Goal: Task Accomplishment & Management: Manage account settings

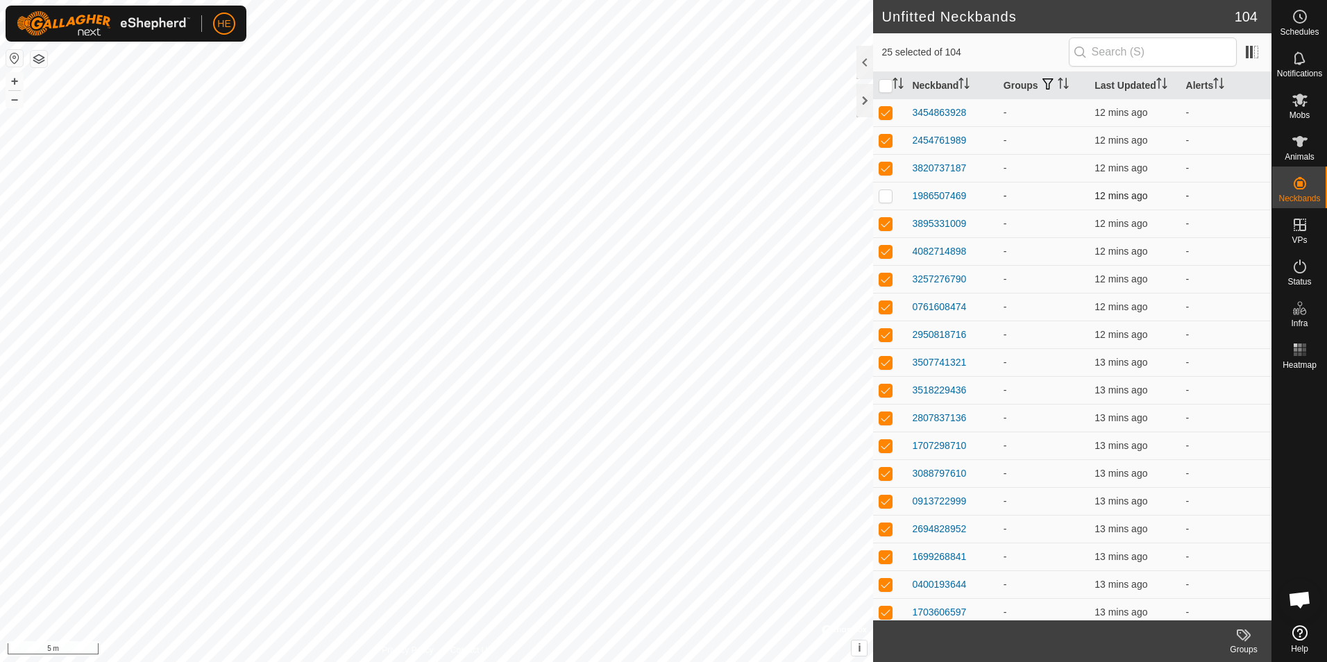
click at [704, 197] on p-checkbox at bounding box center [886, 195] width 14 height 11
checkbox input "false"
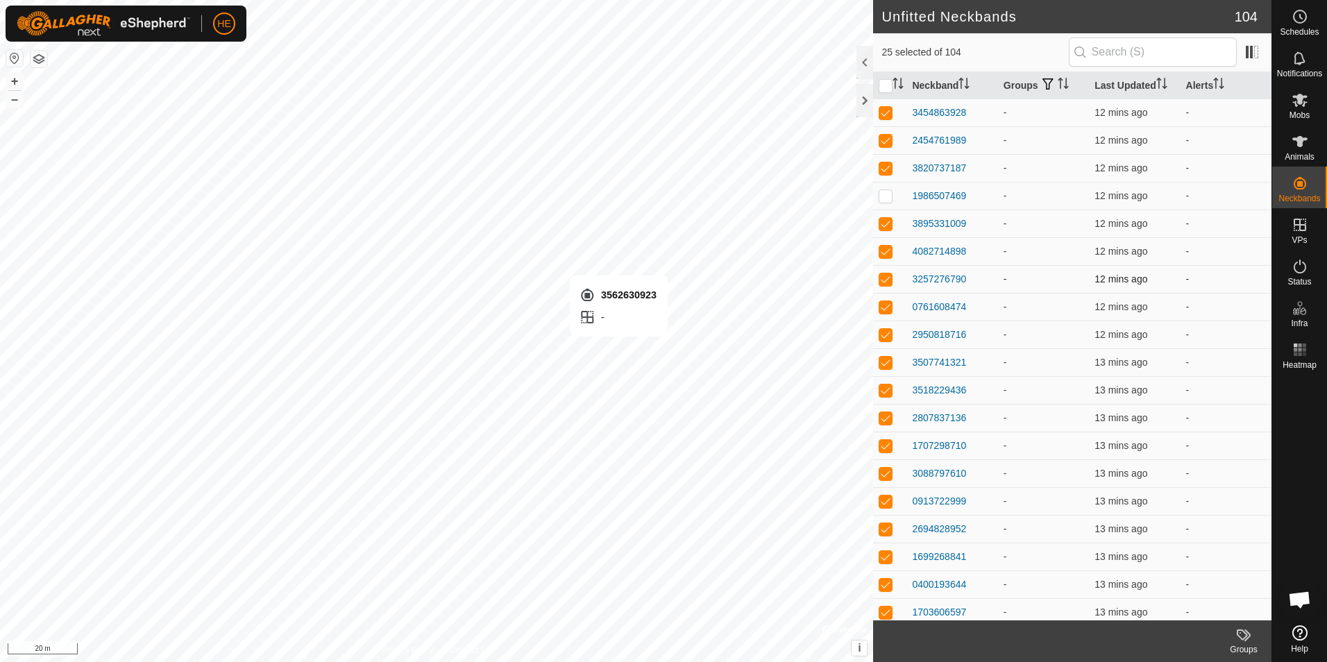
checkbox input "false"
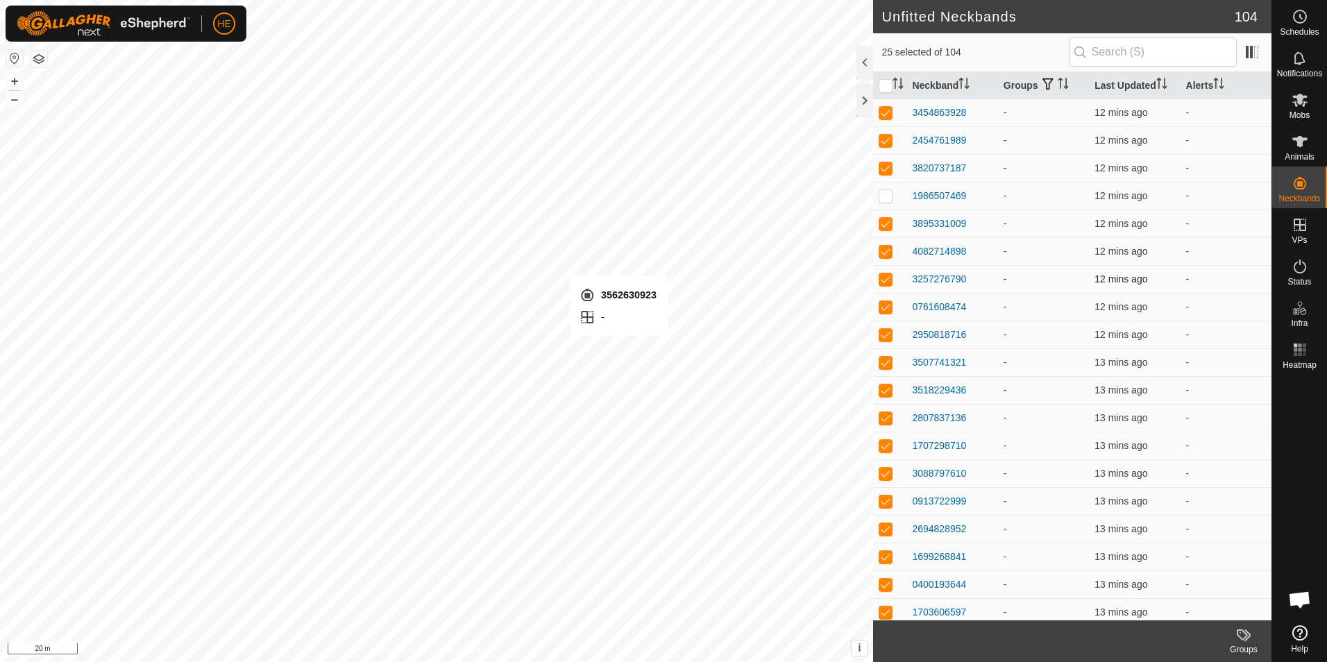
checkbox input "false"
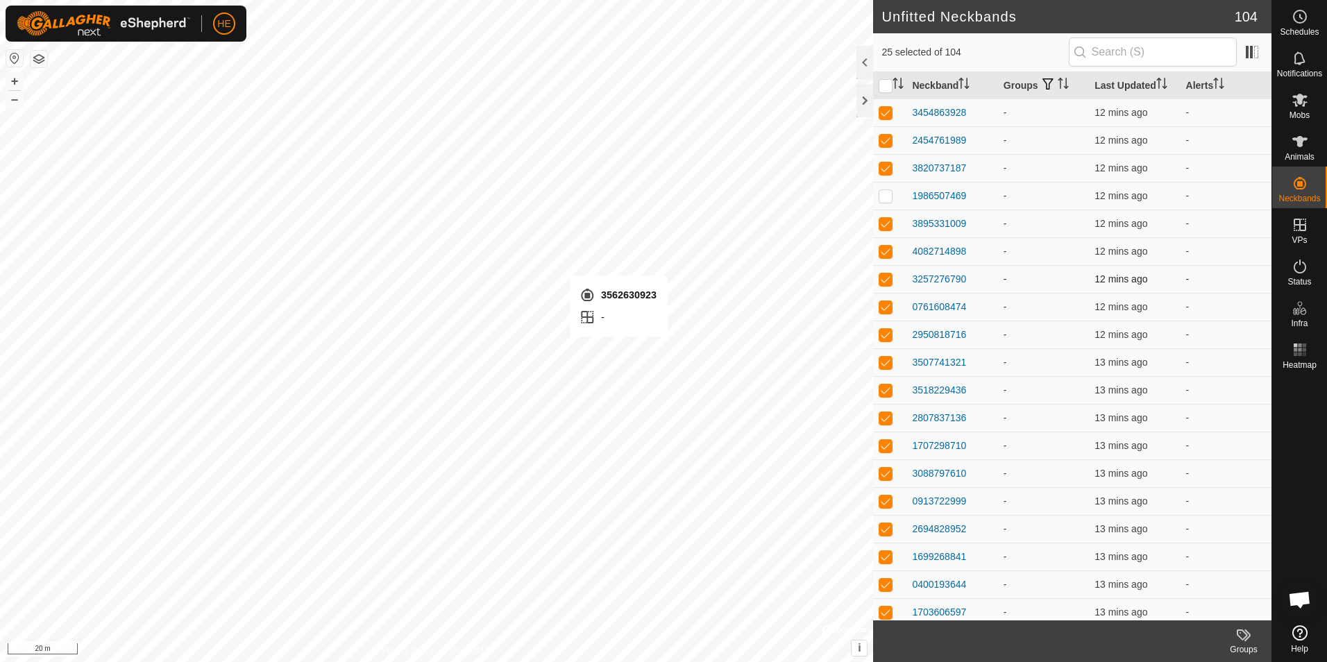
checkbox input "false"
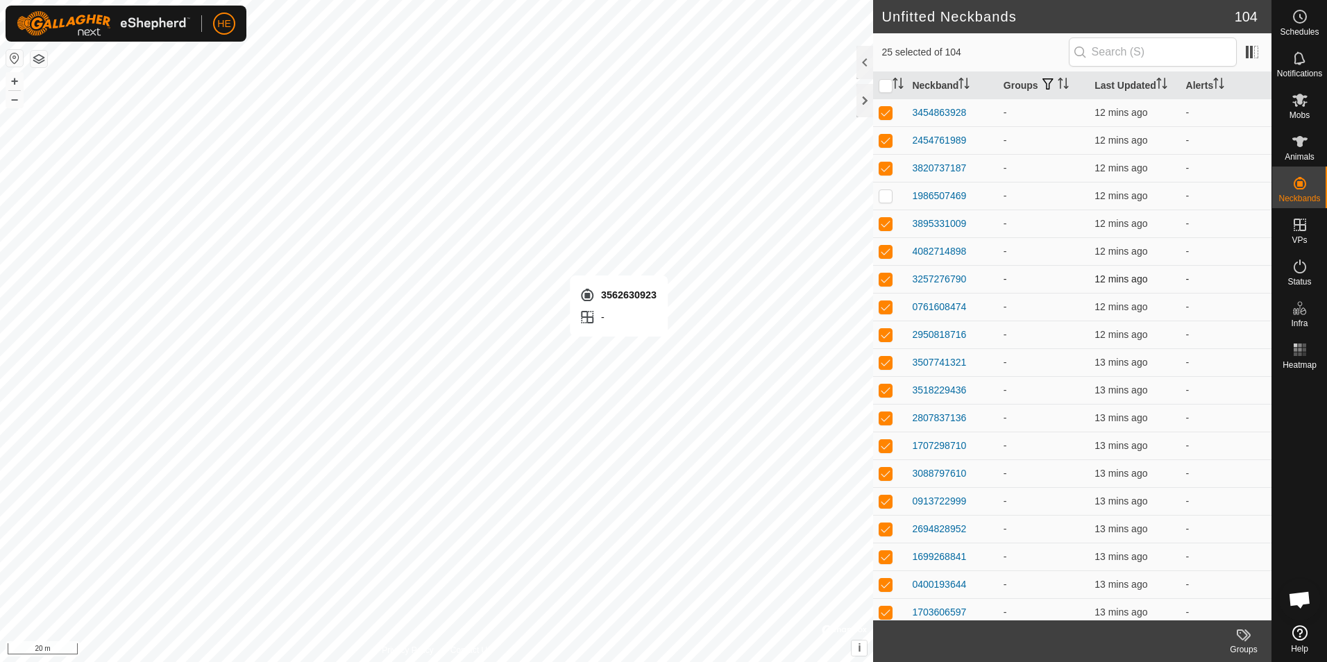
checkbox input "false"
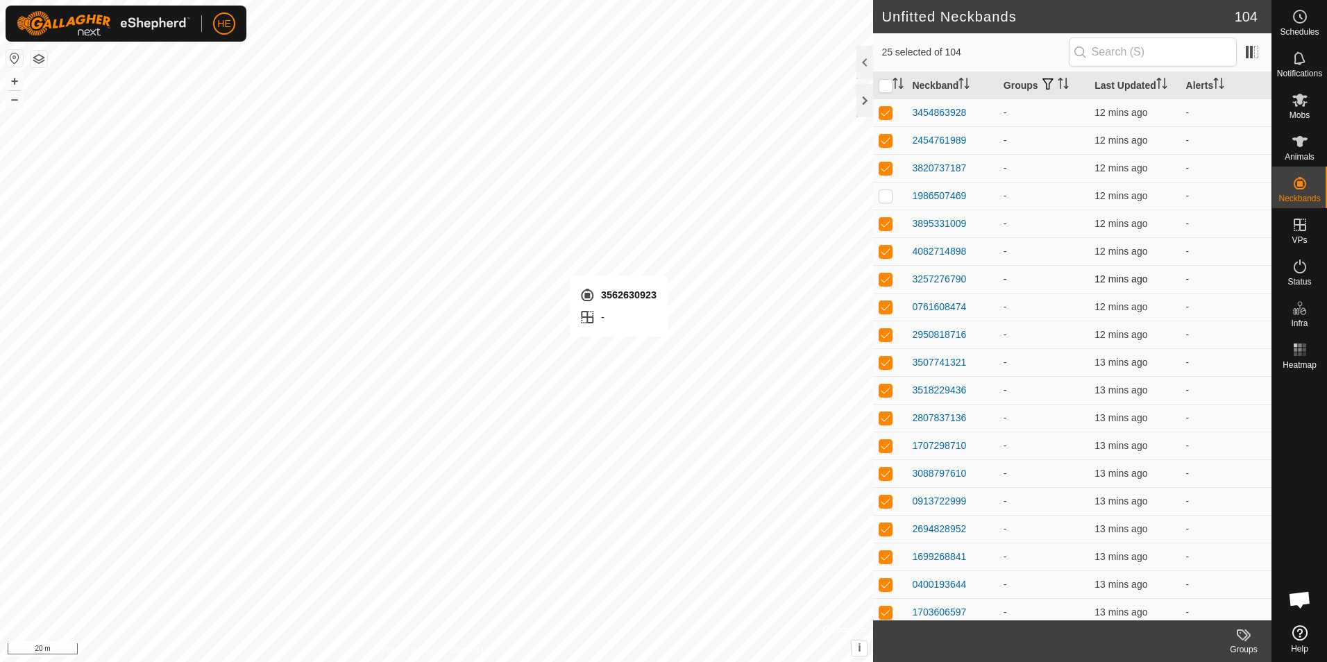
checkbox input "false"
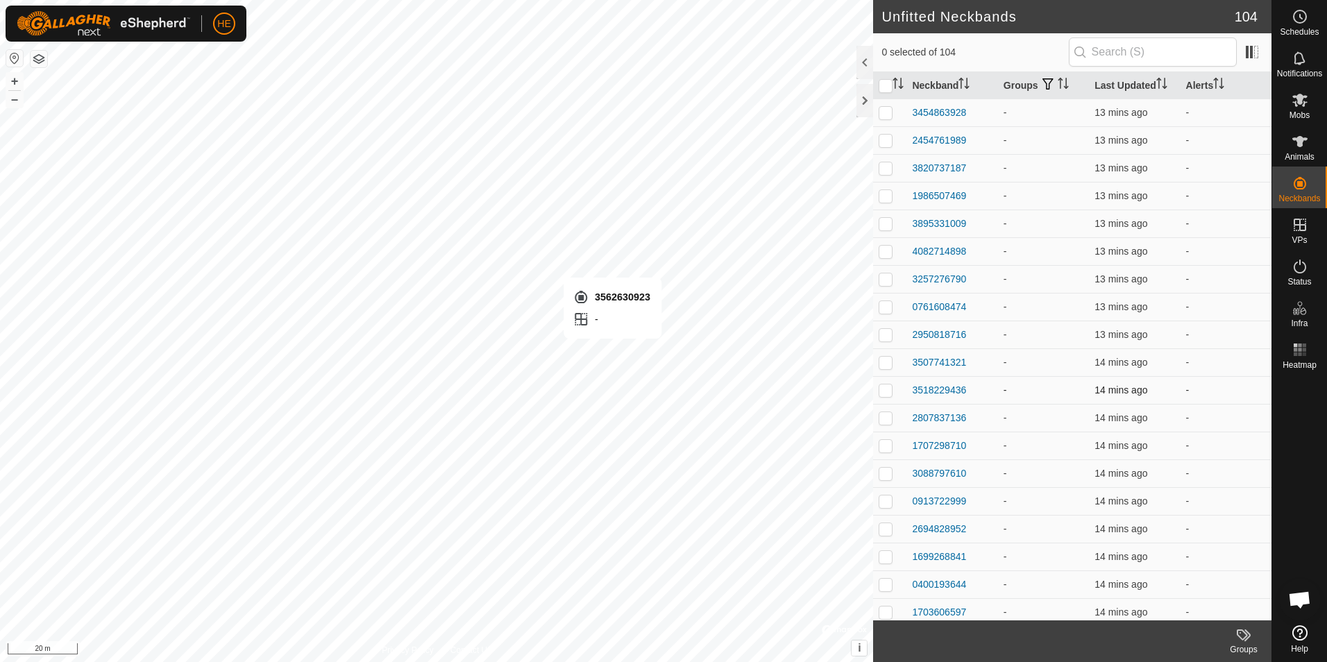
checkbox input "true"
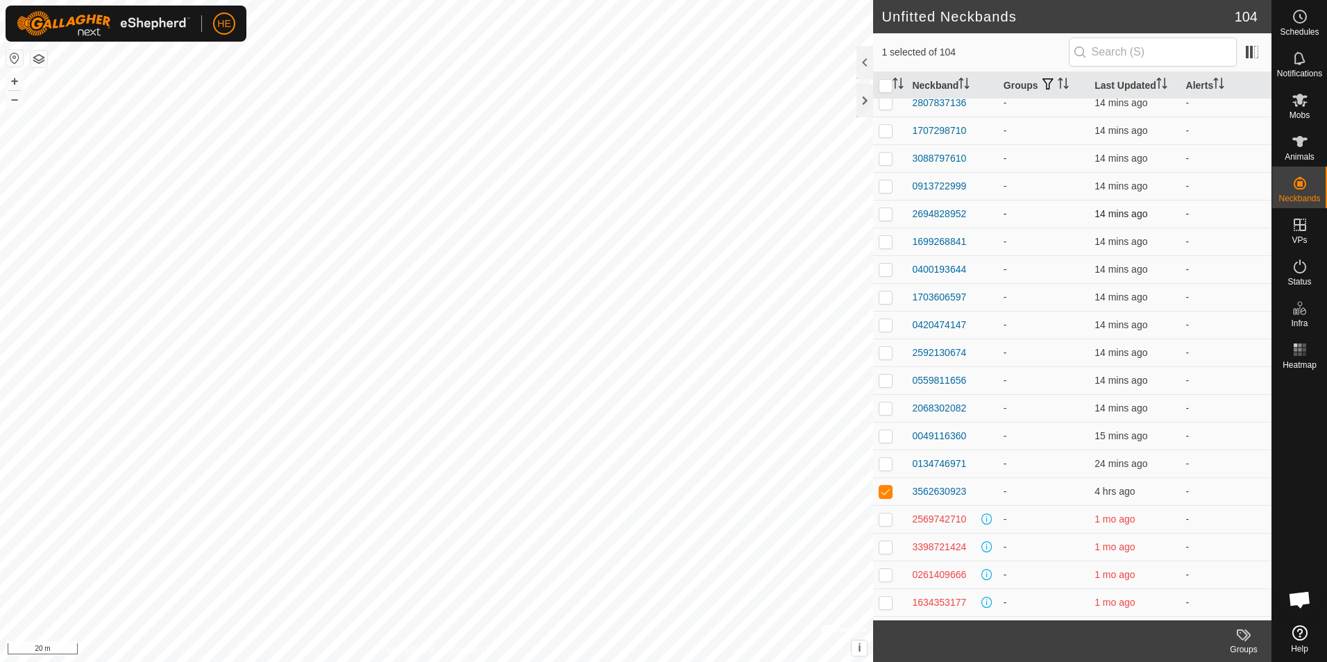
scroll to position [347, 0]
checkbox input "true"
checkbox input "false"
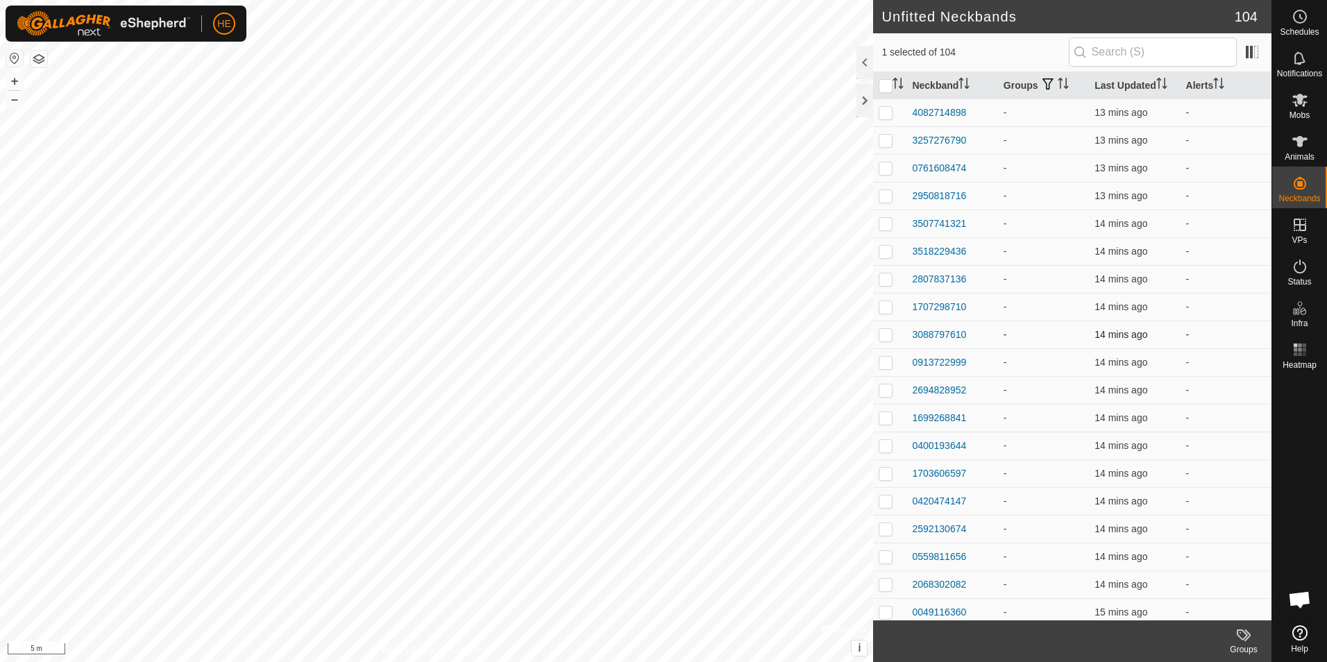
scroll to position [0, 0]
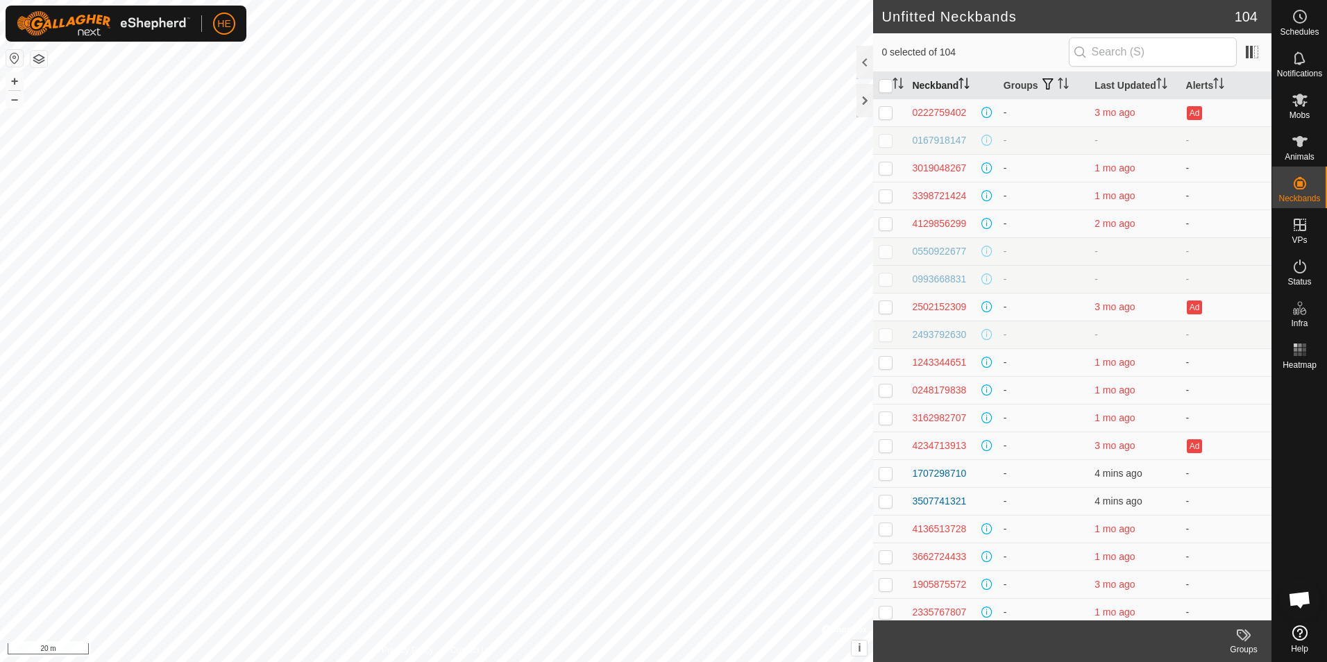
click at [956, 80] on th "Neckband" at bounding box center [951, 85] width 91 height 27
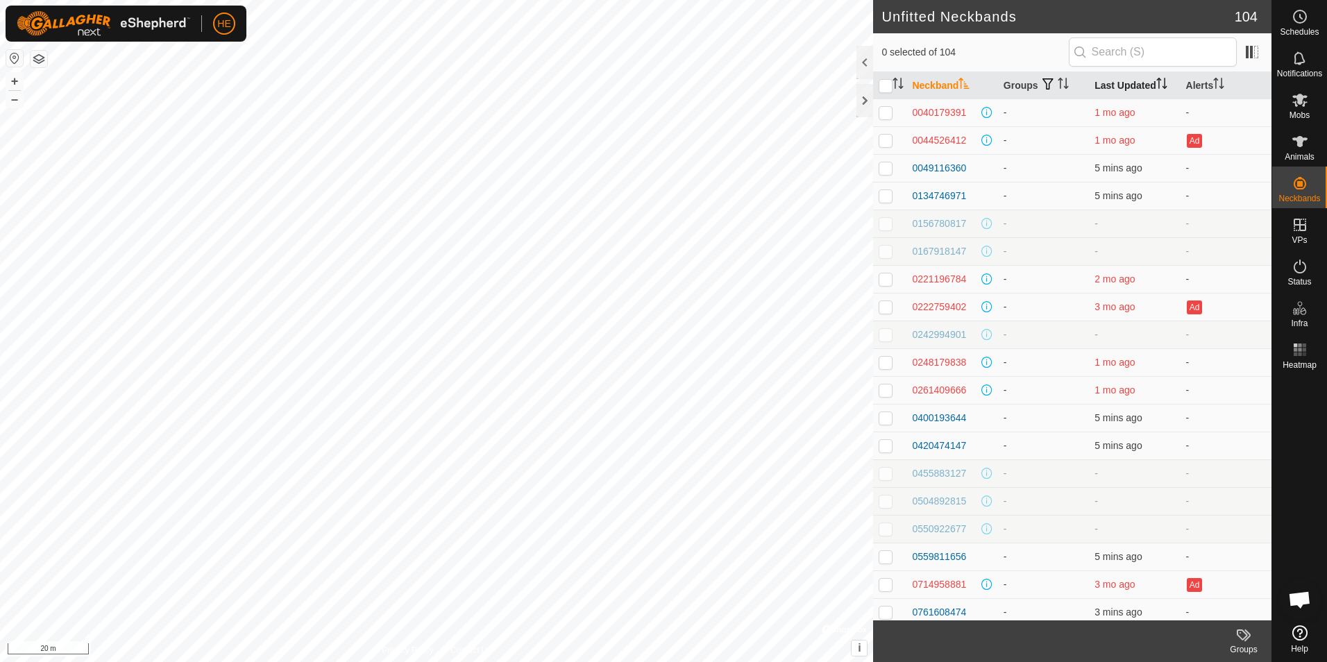
click at [1160, 83] on icon "Activate to sort" at bounding box center [1161, 83] width 11 height 11
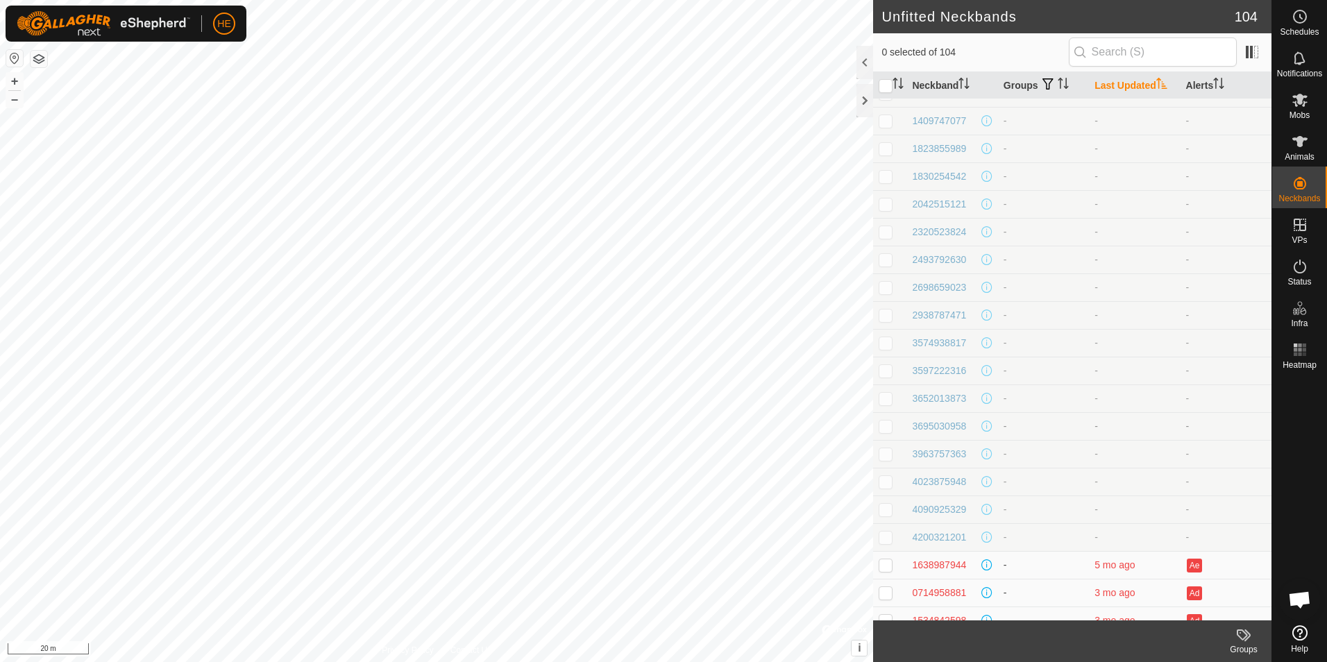
scroll to position [486, 0]
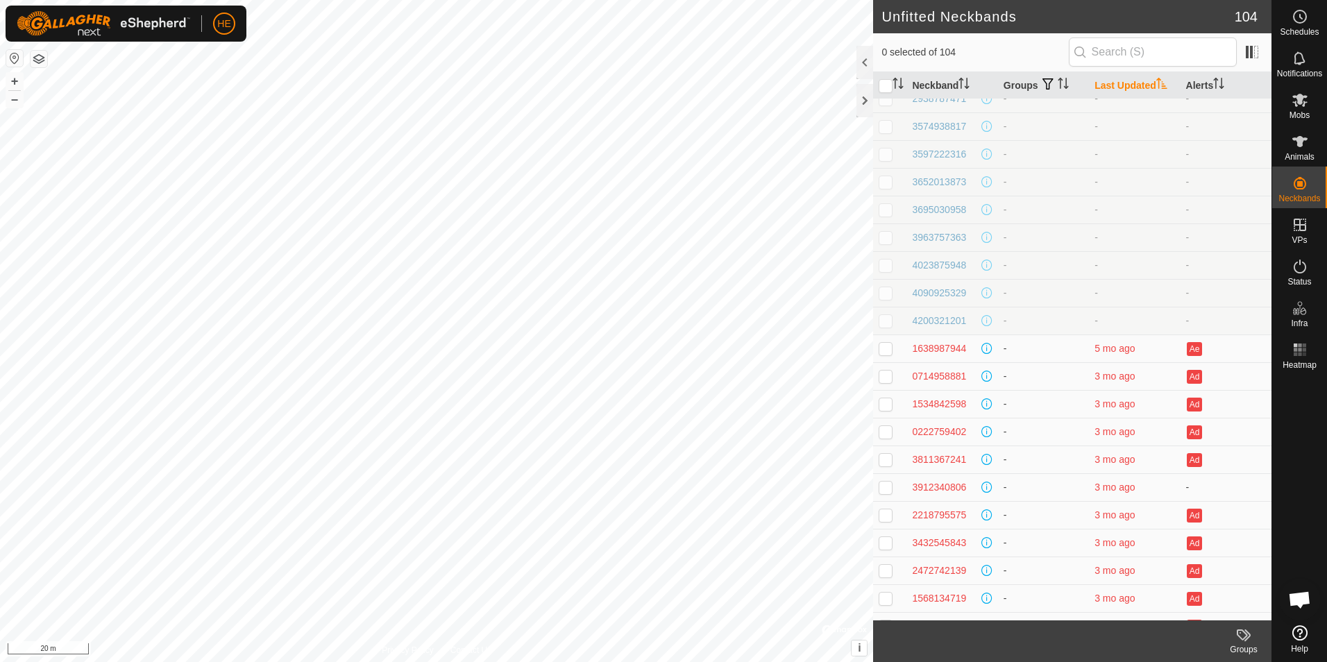
click at [1156, 80] on icon "Activate to sort" at bounding box center [1161, 83] width 11 height 11
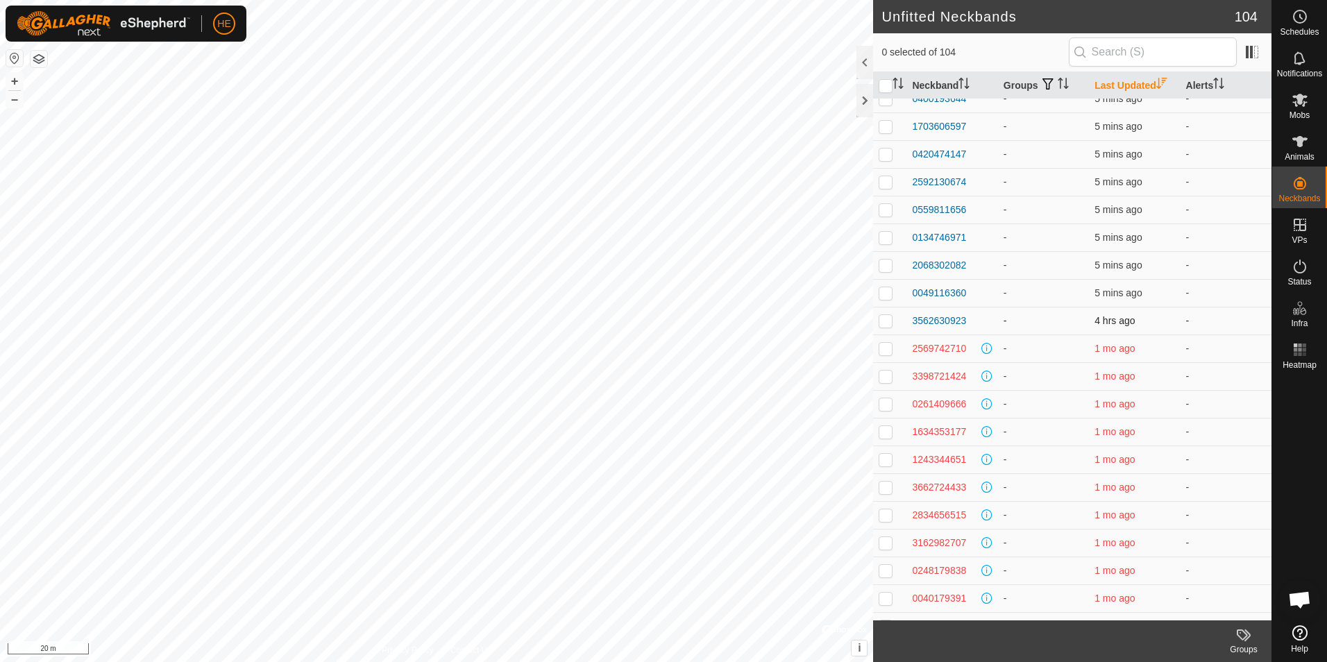
click at [890, 321] on p-checkbox at bounding box center [886, 320] width 14 height 11
click at [881, 321] on p-checkbox at bounding box center [886, 320] width 14 height 11
checkbox input "false"
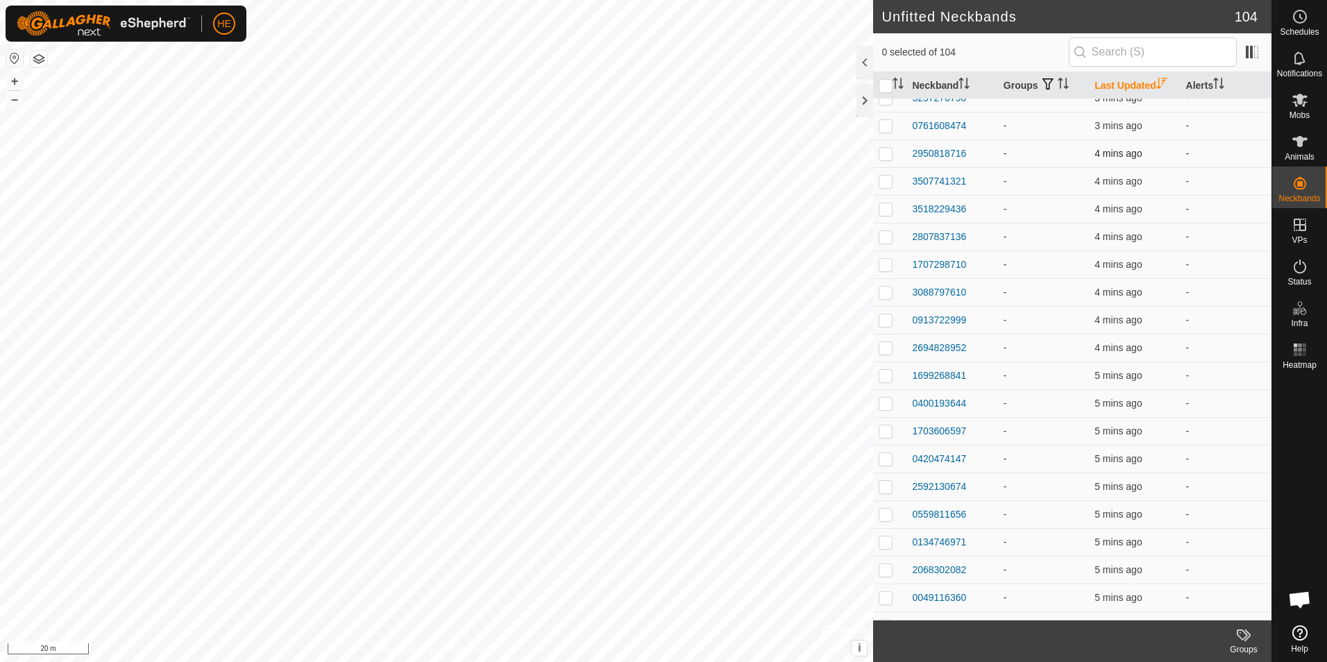
scroll to position [278, 0]
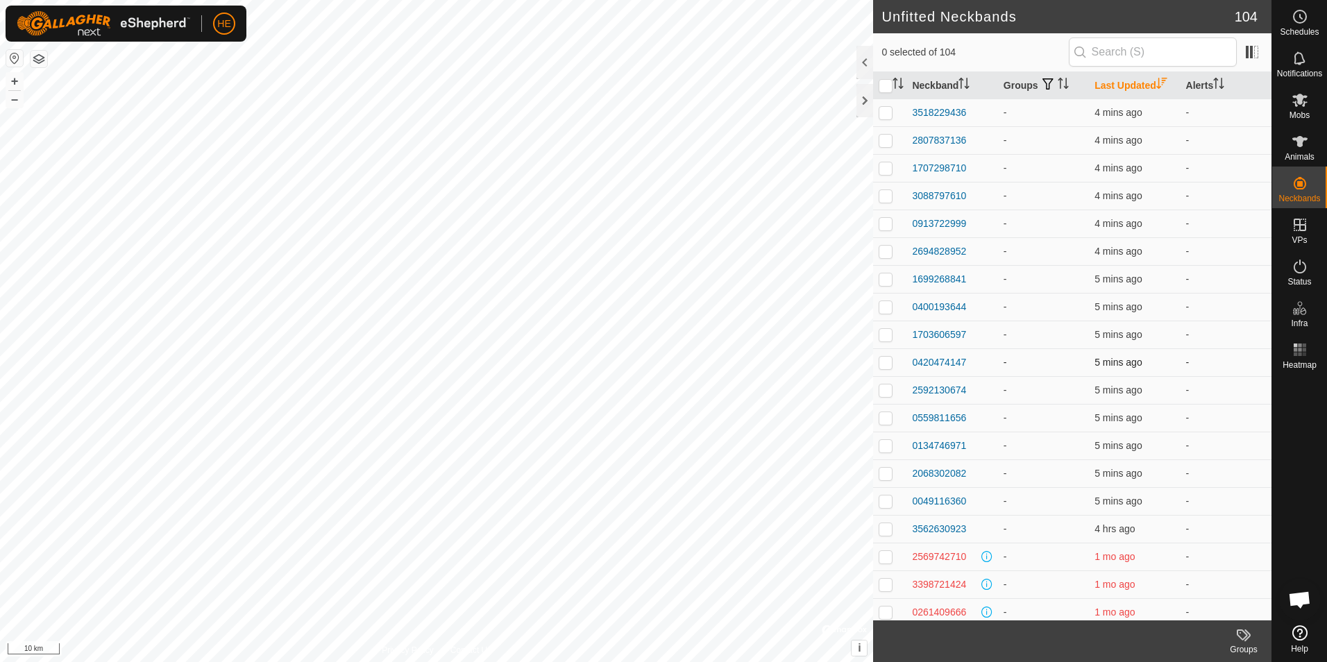
click at [642, 661] on html "HE Schedules Notifications Mobs Animals Neckbands VPs Status Infra Heatmap Help…" at bounding box center [663, 331] width 1327 height 662
checkbox input "true"
click at [888, 530] on p-checkbox at bounding box center [886, 528] width 14 height 11
click at [888, 529] on p-checkbox at bounding box center [886, 528] width 14 height 11
checkbox input "false"
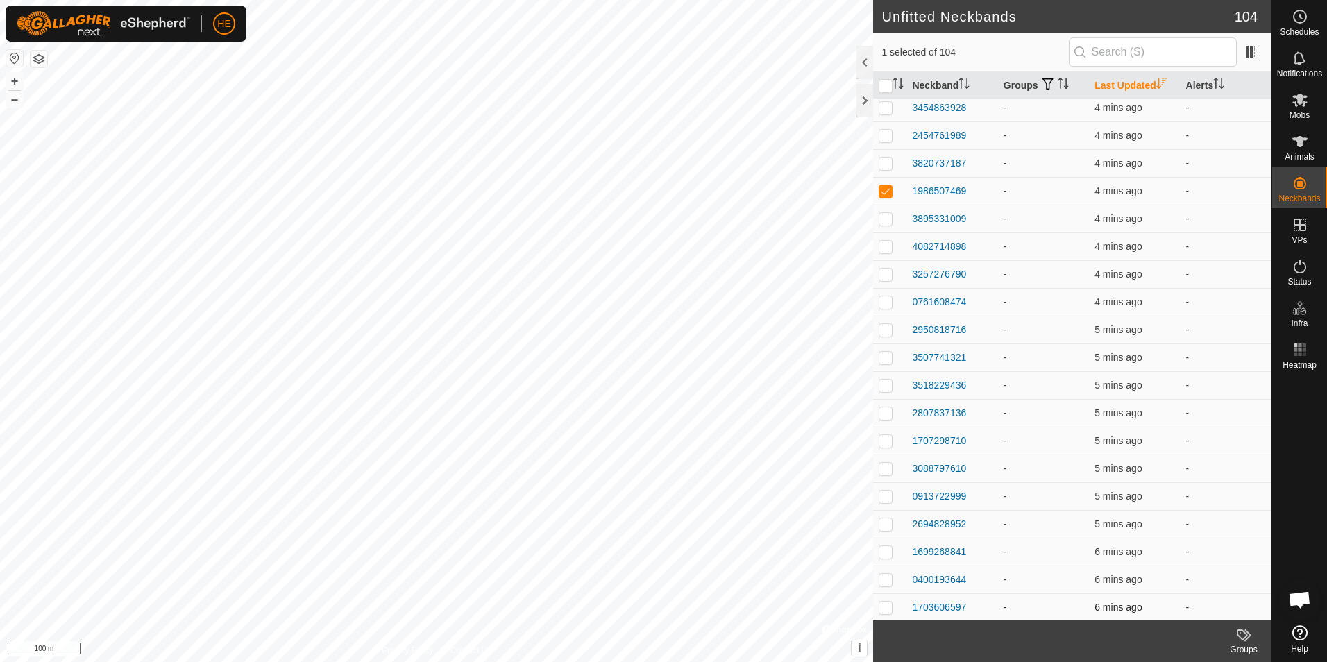
scroll to position [0, 0]
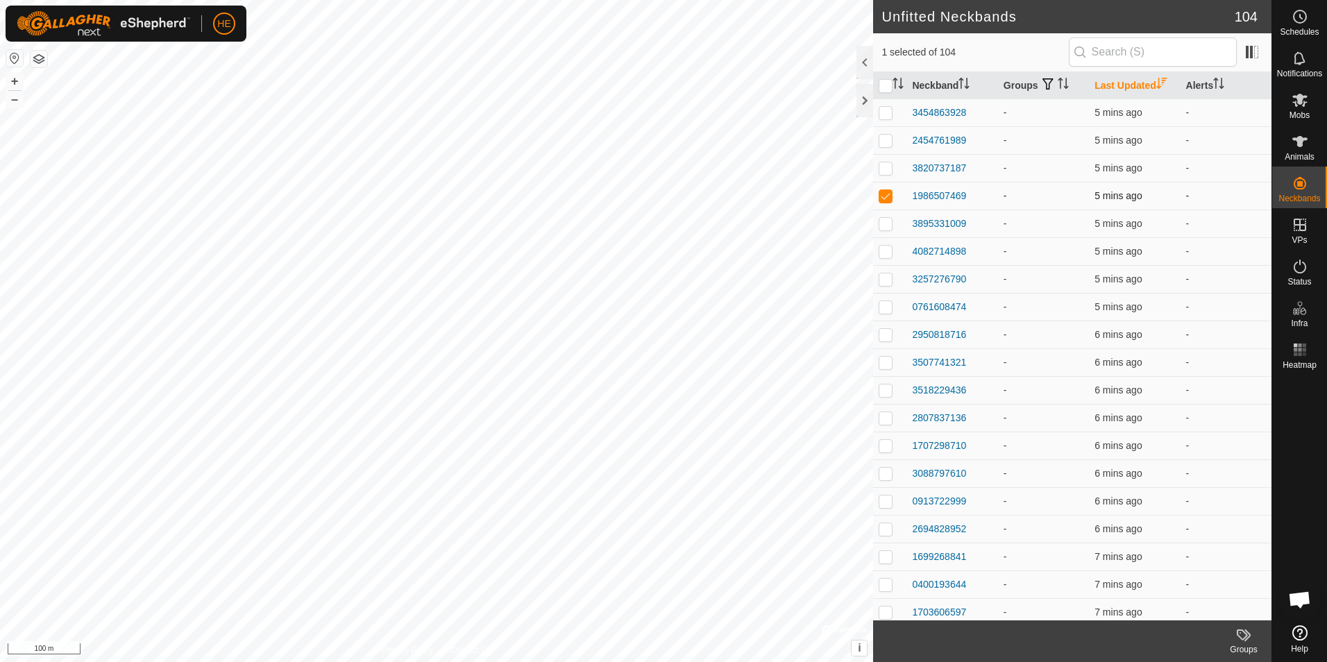
click at [888, 198] on p-checkbox at bounding box center [886, 195] width 14 height 11
checkbox input "true"
click at [705, 0] on html "HE Schedules Notifications Mobs Animals Neckbands VPs Status Infra Heatmap Help…" at bounding box center [663, 331] width 1327 height 662
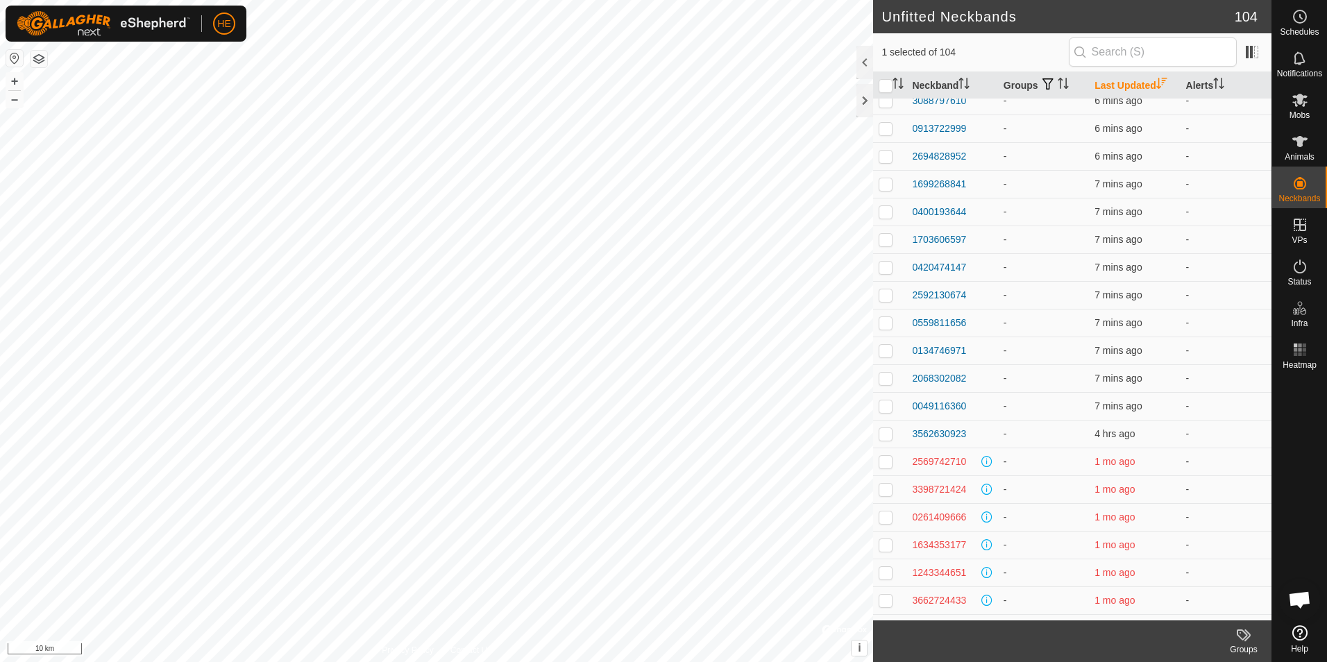
scroll to position [416, 0]
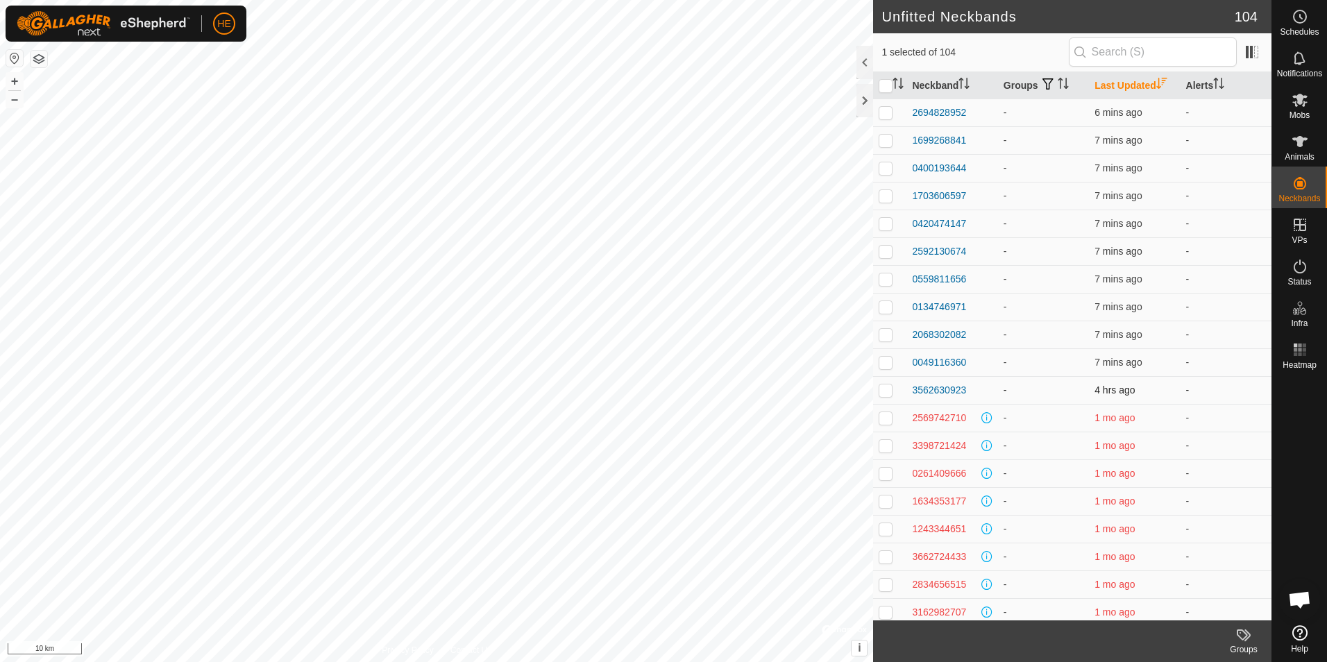
click at [883, 387] on p-checkbox at bounding box center [886, 389] width 14 height 11
checkbox input "true"
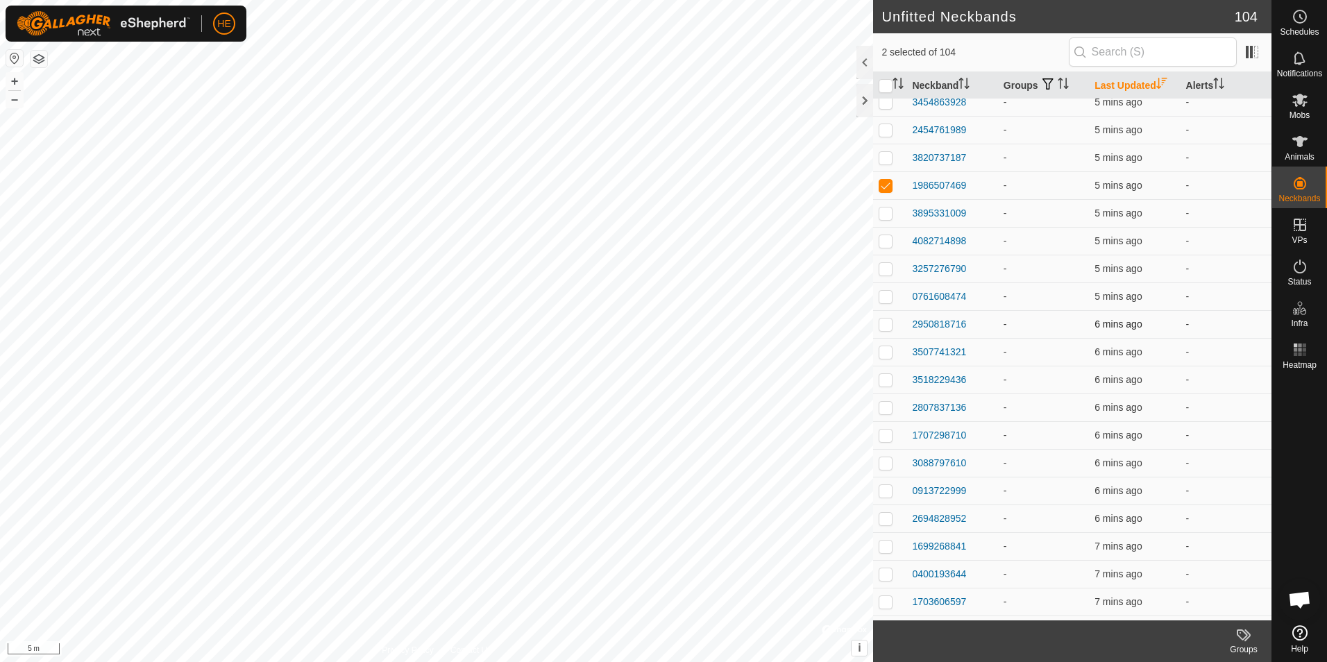
scroll to position [0, 0]
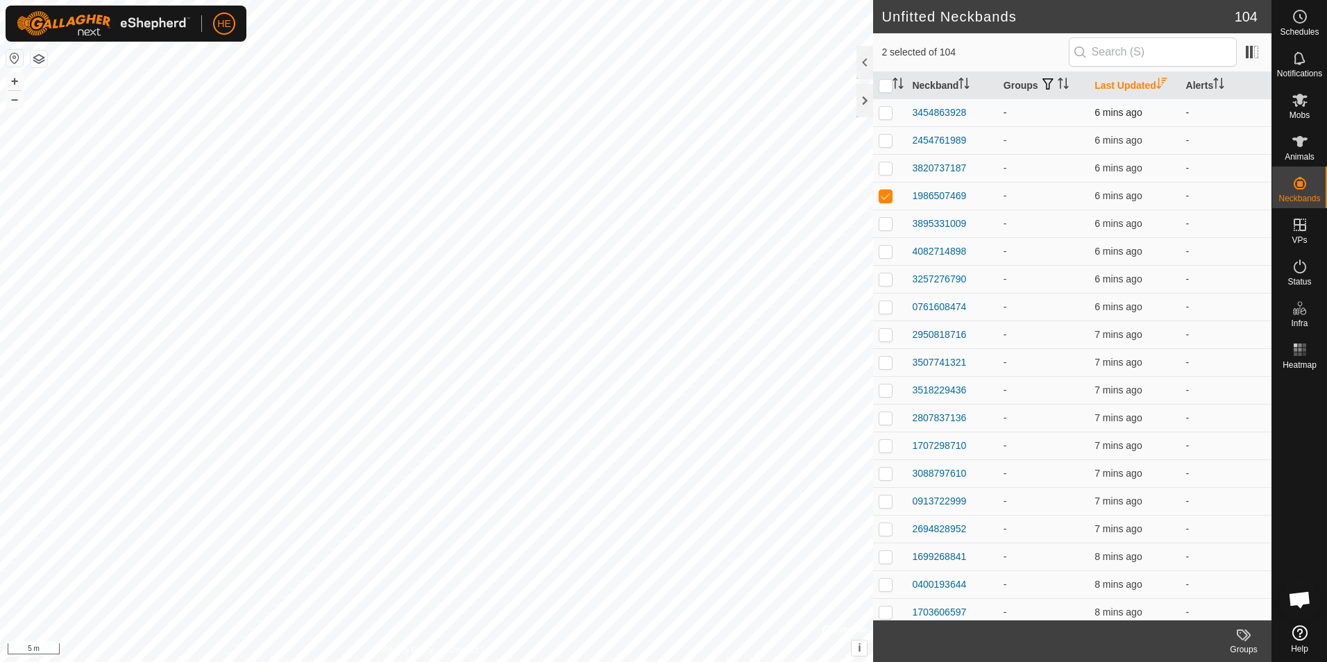
click at [888, 115] on p-checkbox at bounding box center [886, 112] width 14 height 11
checkbox input "true"
drag, startPoint x: 884, startPoint y: 141, endPoint x: 885, endPoint y: 154, distance: 13.2
click at [884, 144] on p-checkbox at bounding box center [886, 140] width 14 height 11
checkbox input "true"
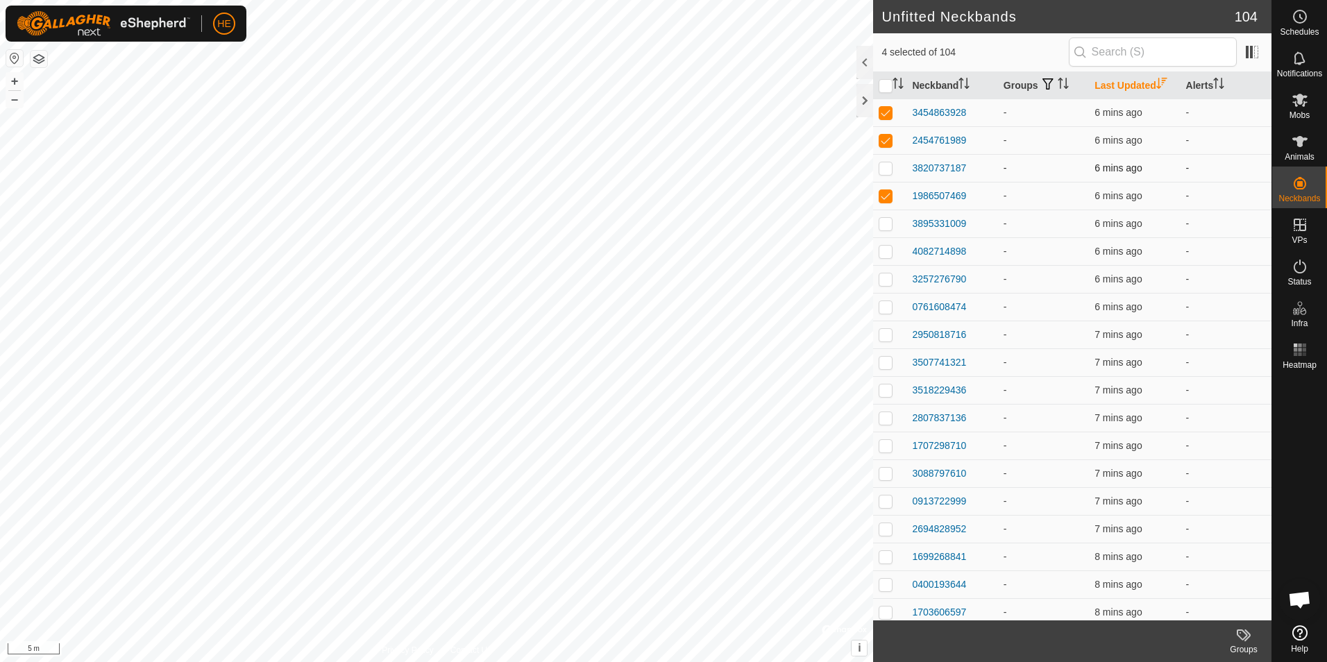
click at [878, 169] on td at bounding box center [889, 168] width 33 height 28
checkbox input "true"
click at [889, 196] on p-checkbox at bounding box center [886, 195] width 14 height 11
click at [889, 197] on p-checkbox at bounding box center [886, 195] width 14 height 11
click at [889, 198] on p-checkbox at bounding box center [886, 195] width 14 height 11
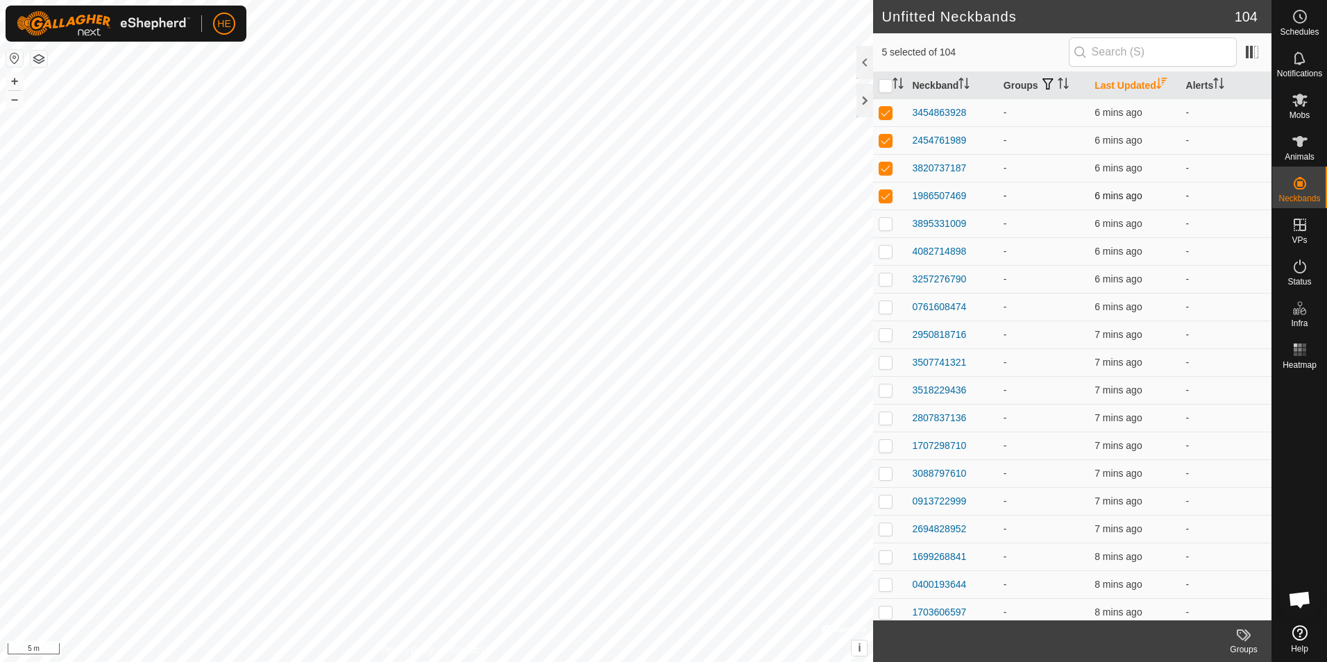
checkbox input "false"
drag, startPoint x: 885, startPoint y: 223, endPoint x: 885, endPoint y: 239, distance: 15.3
click at [885, 224] on p-checkbox at bounding box center [886, 223] width 14 height 11
checkbox input "true"
drag, startPoint x: 880, startPoint y: 254, endPoint x: 879, endPoint y: 263, distance: 9.0
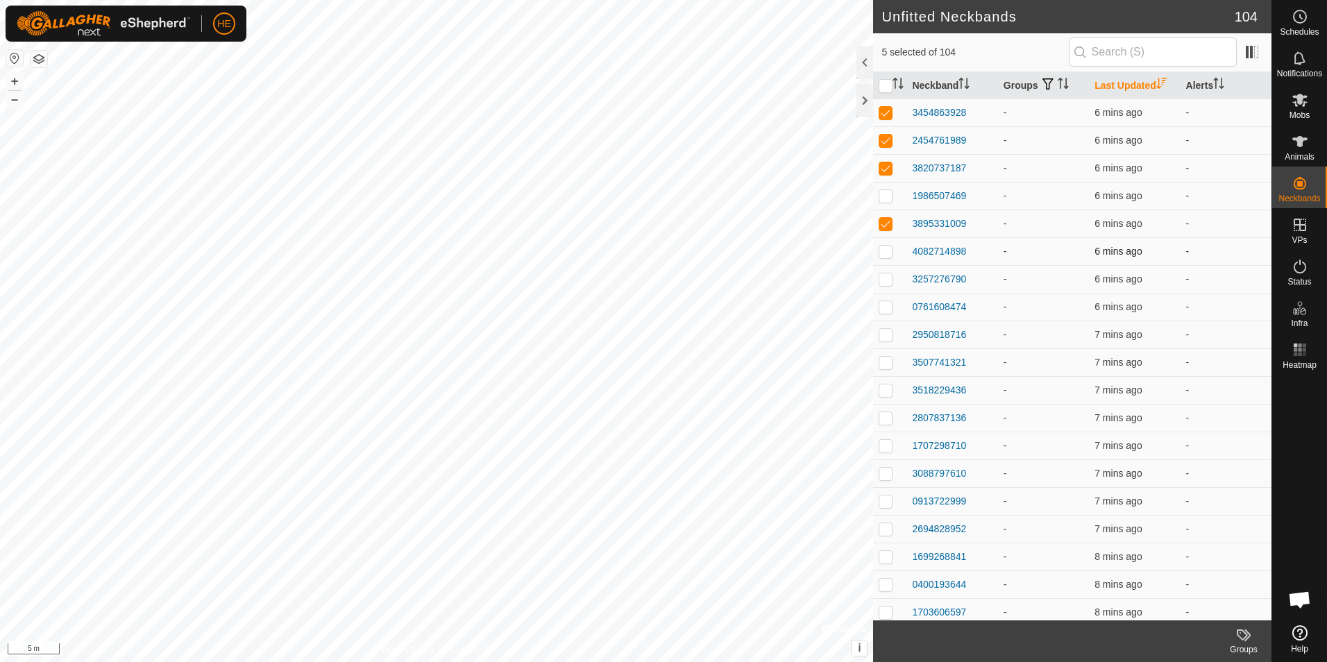
click at [879, 257] on p-checkbox at bounding box center [886, 251] width 14 height 11
checkbox input "true"
drag, startPoint x: 879, startPoint y: 280, endPoint x: 886, endPoint y: 290, distance: 11.9
click at [879, 281] on p-checkbox at bounding box center [886, 278] width 14 height 11
checkbox input "true"
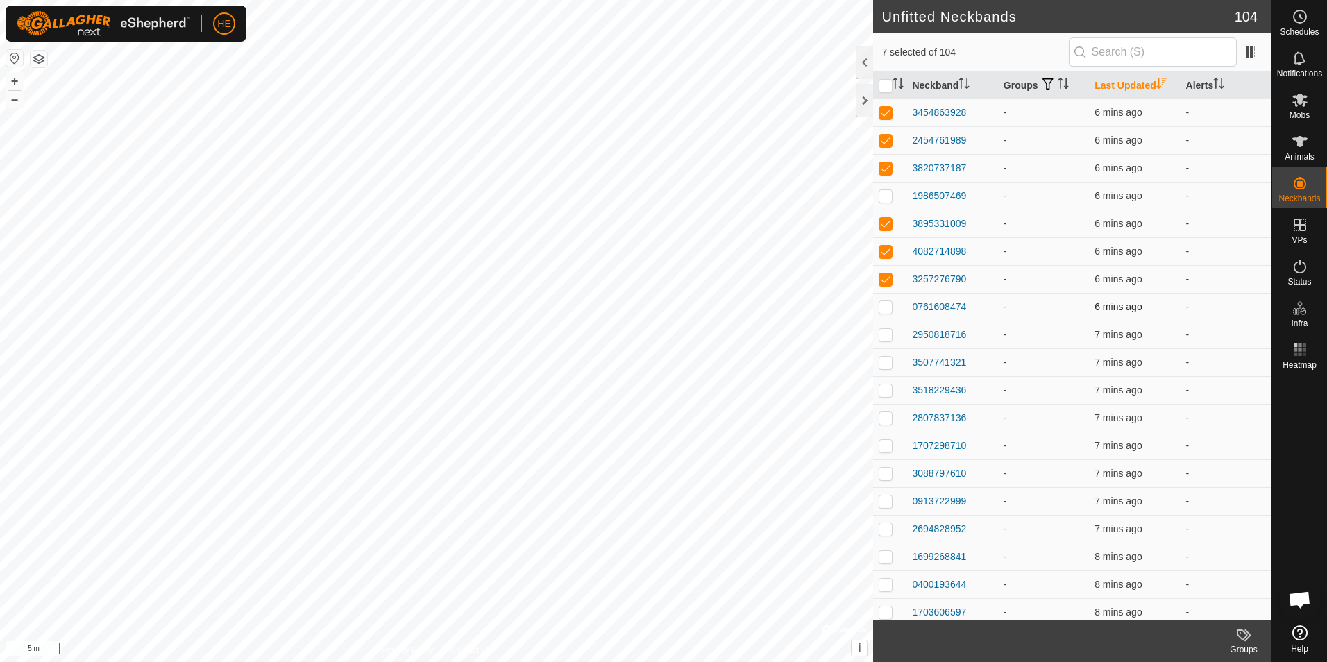
click at [881, 310] on p-checkbox at bounding box center [886, 306] width 14 height 11
checkbox input "true"
drag, startPoint x: 883, startPoint y: 334, endPoint x: 884, endPoint y: 342, distance: 8.4
click at [883, 335] on p-checkbox at bounding box center [886, 334] width 14 height 11
checkbox input "true"
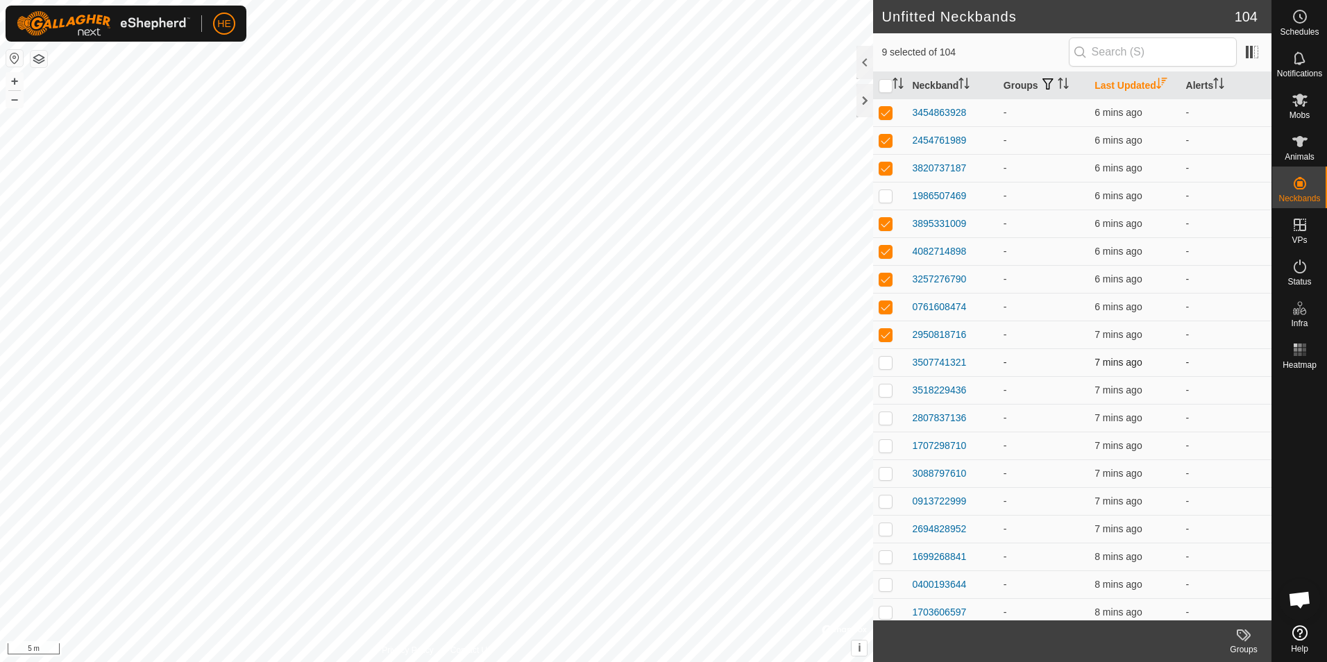
click at [881, 363] on p-checkbox at bounding box center [886, 362] width 14 height 11
checkbox input "true"
click at [880, 387] on p-checkbox at bounding box center [886, 389] width 14 height 11
checkbox input "true"
click at [886, 425] on td at bounding box center [889, 418] width 33 height 28
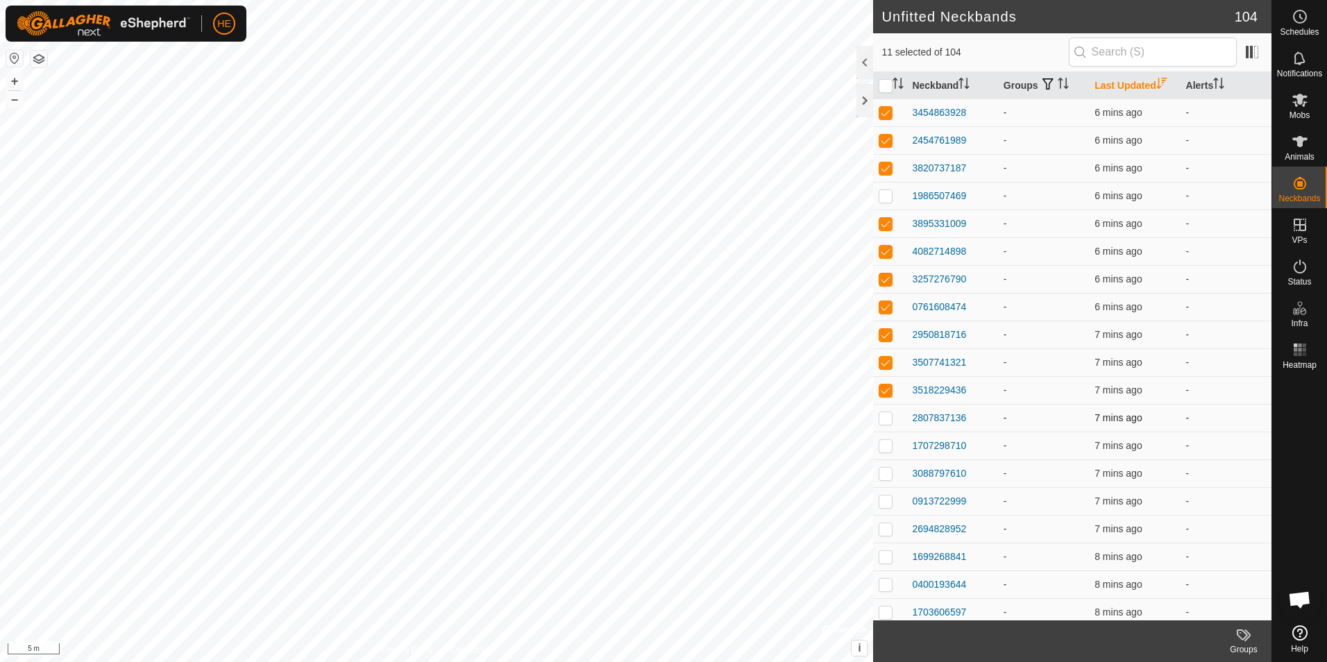
checkbox input "true"
click at [886, 452] on td at bounding box center [889, 446] width 33 height 28
checkbox input "true"
click at [887, 473] on p-checkbox at bounding box center [886, 473] width 14 height 11
checkbox input "true"
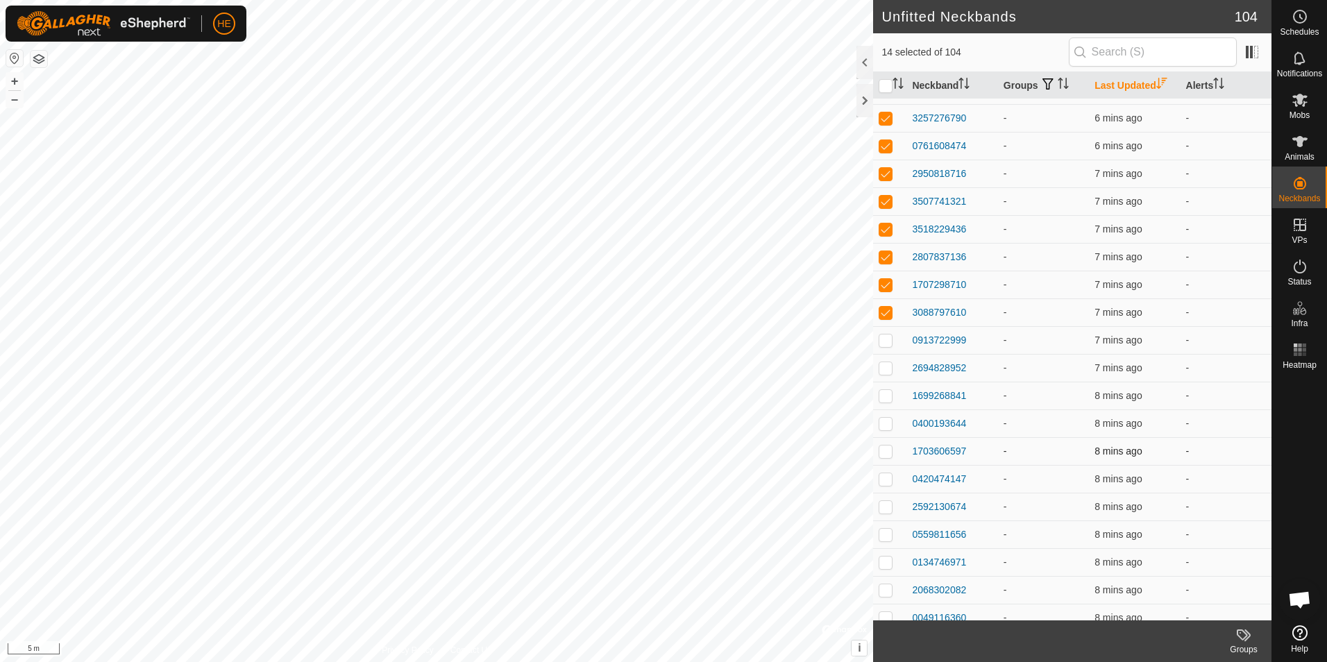
scroll to position [208, 0]
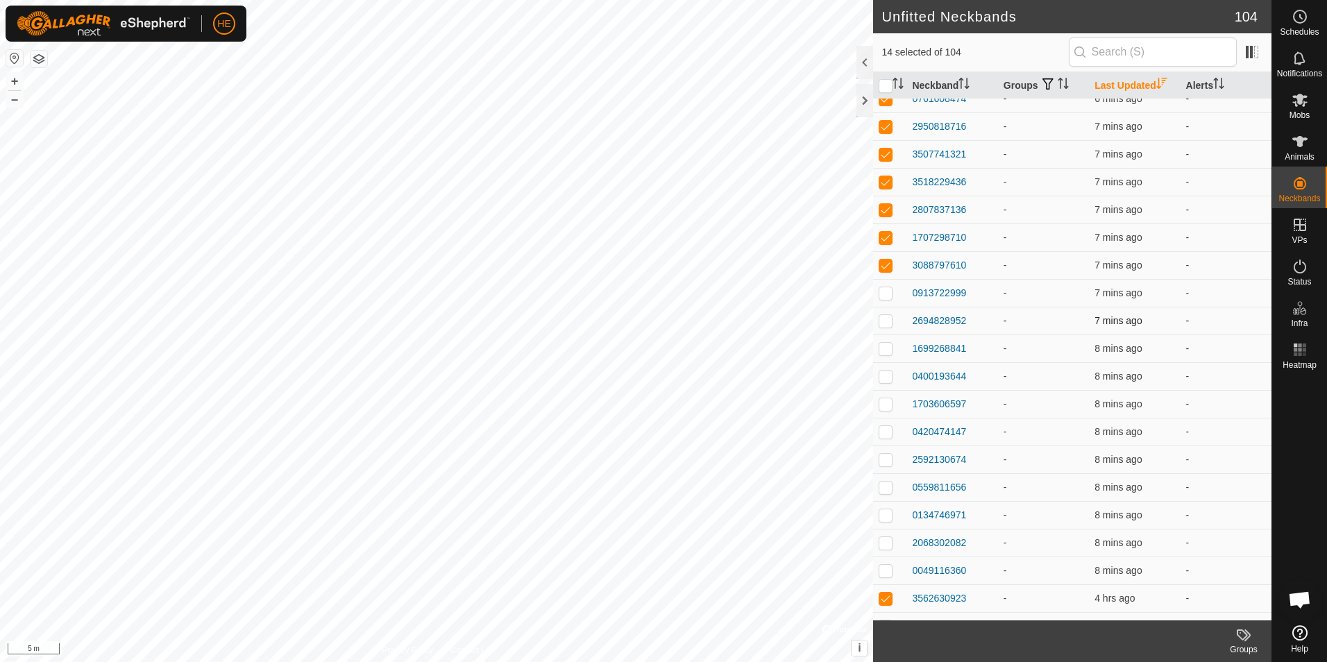
drag, startPoint x: 888, startPoint y: 296, endPoint x: 886, endPoint y: 316, distance: 20.2
click at [888, 297] on p-checkbox at bounding box center [886, 292] width 14 height 11
checkbox input "true"
click at [886, 322] on p-checkbox at bounding box center [886, 320] width 14 height 11
checkbox input "true"
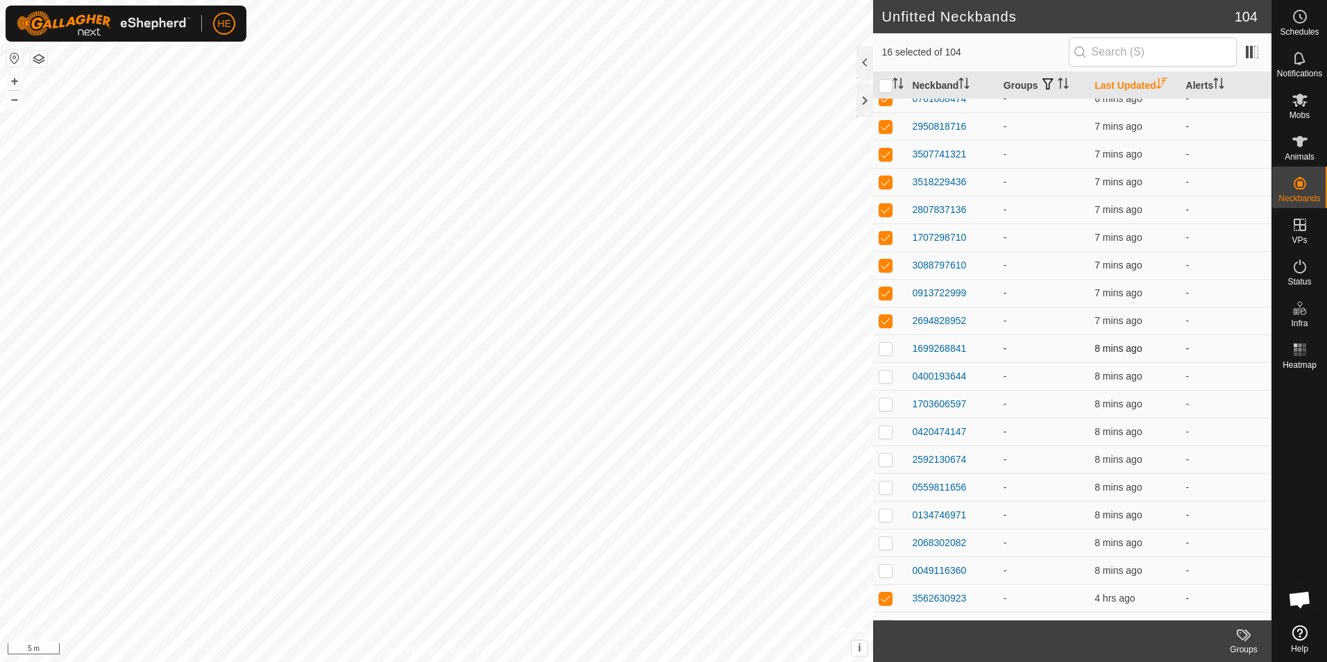
drag, startPoint x: 883, startPoint y: 346, endPoint x: 891, endPoint y: 361, distance: 17.1
click at [883, 348] on p-checkbox at bounding box center [886, 348] width 14 height 11
checkbox input "true"
click at [888, 375] on p-checkbox at bounding box center [886, 376] width 14 height 11
checkbox input "true"
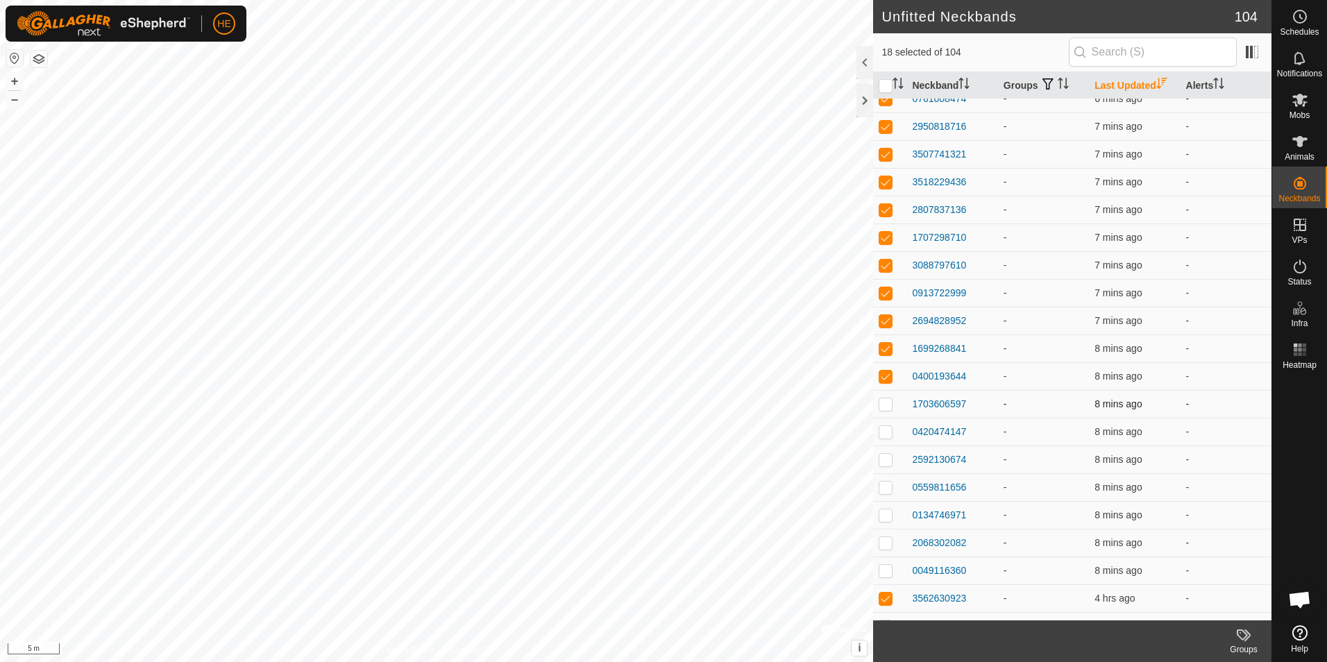
click at [885, 402] on p-checkbox at bounding box center [886, 403] width 14 height 11
checkbox input "true"
click at [891, 429] on p-checkbox at bounding box center [886, 431] width 14 height 11
checkbox input "true"
click at [886, 459] on p-checkbox at bounding box center [886, 459] width 14 height 11
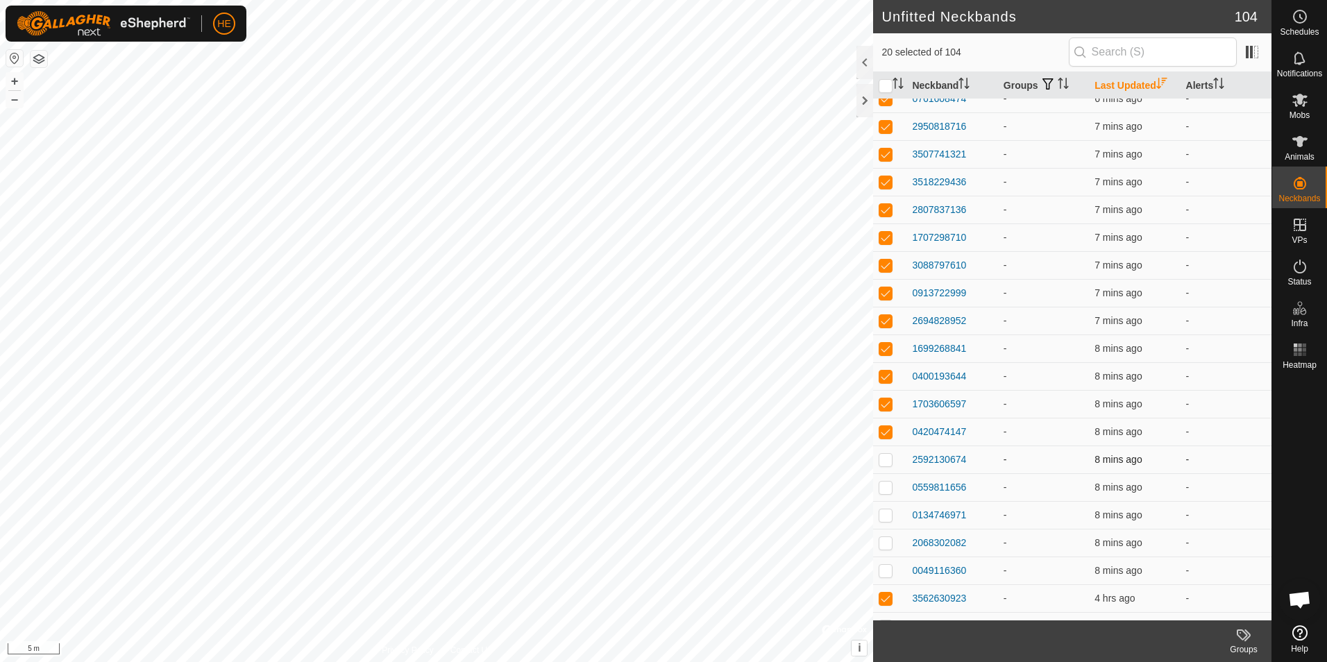
checkbox input "true"
click at [887, 486] on p-checkbox at bounding box center [886, 487] width 14 height 11
checkbox input "true"
click at [885, 513] on p-checkbox at bounding box center [886, 514] width 14 height 11
checkbox input "true"
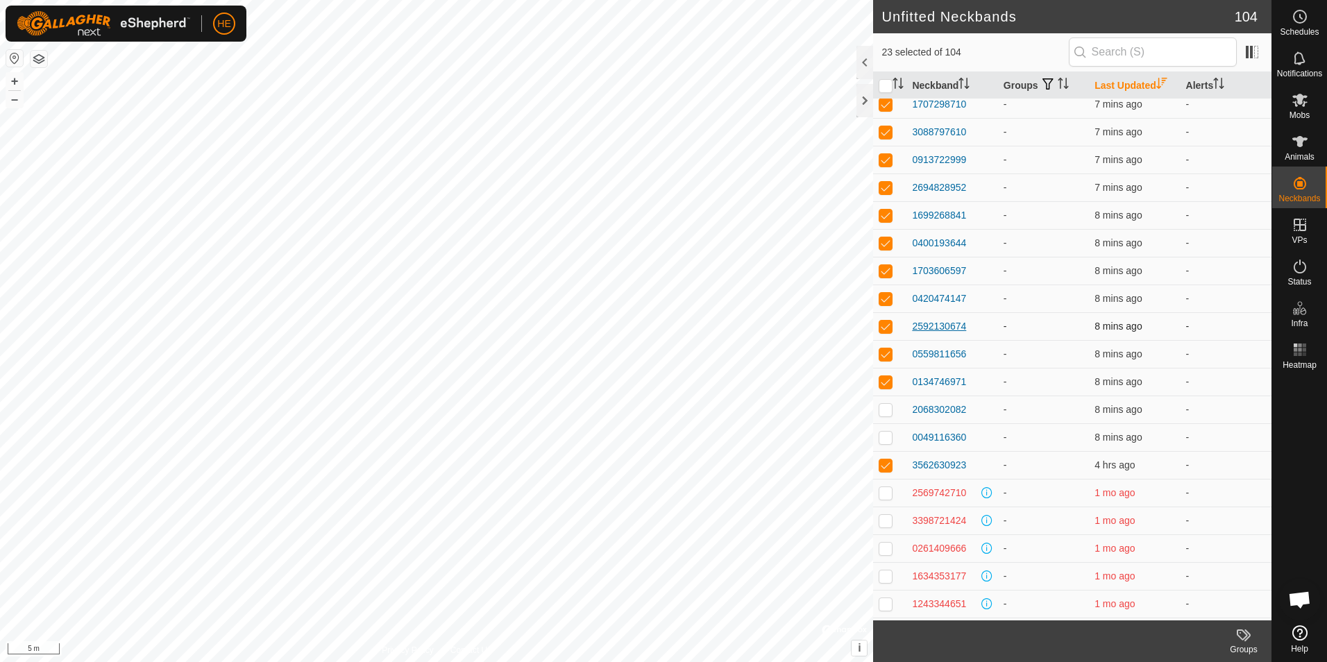
scroll to position [347, 0]
click at [887, 407] on p-checkbox at bounding box center [886, 403] width 14 height 11
checkbox input "true"
click at [890, 433] on p-checkbox at bounding box center [886, 431] width 14 height 11
checkbox input "true"
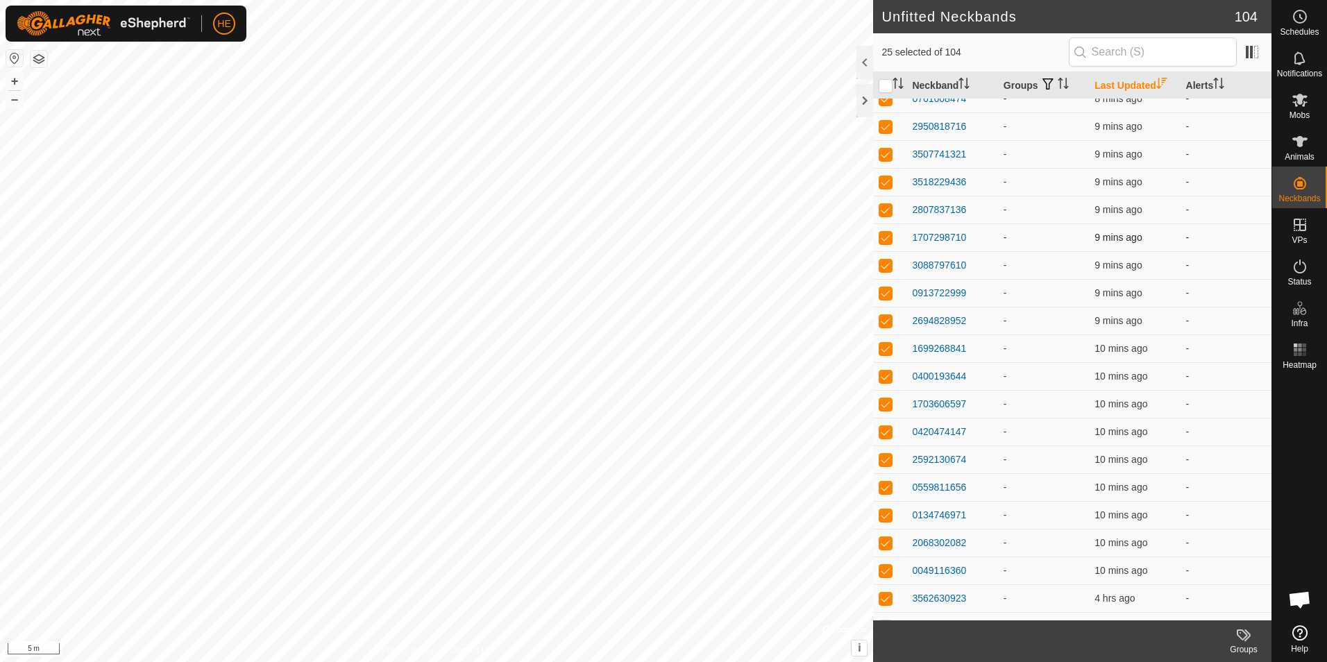
scroll to position [278, 0]
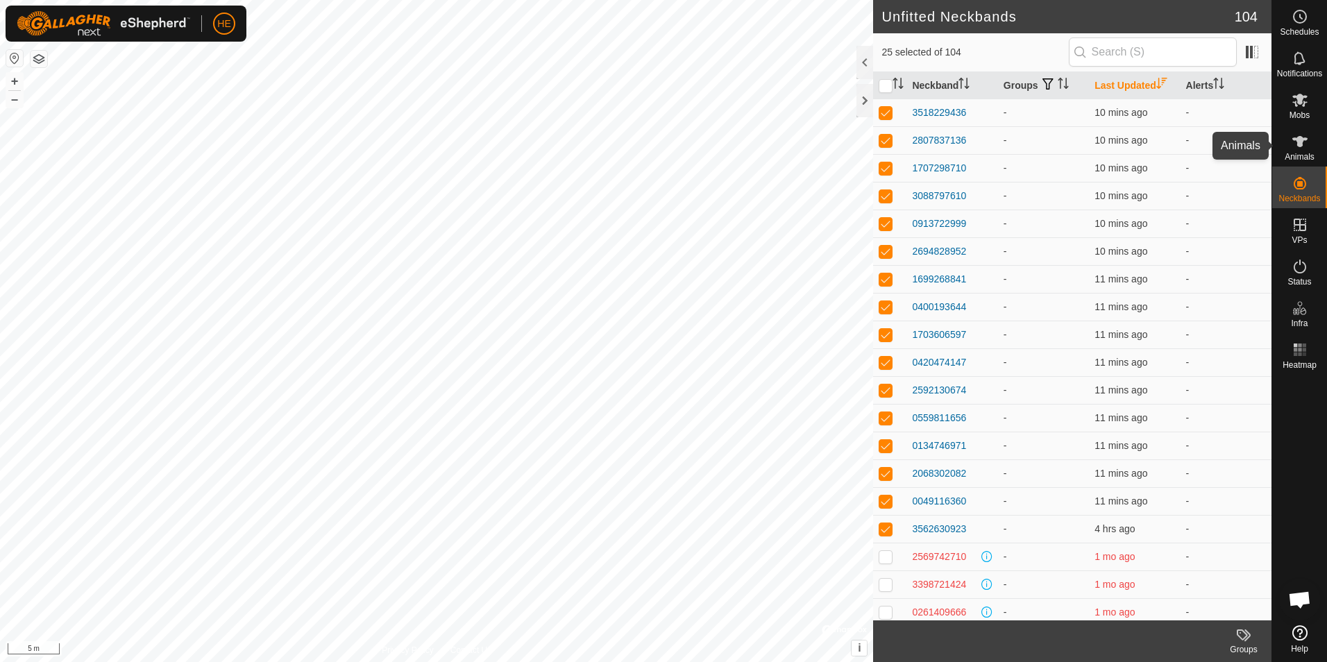
click at [1303, 146] on icon at bounding box center [1300, 141] width 17 height 17
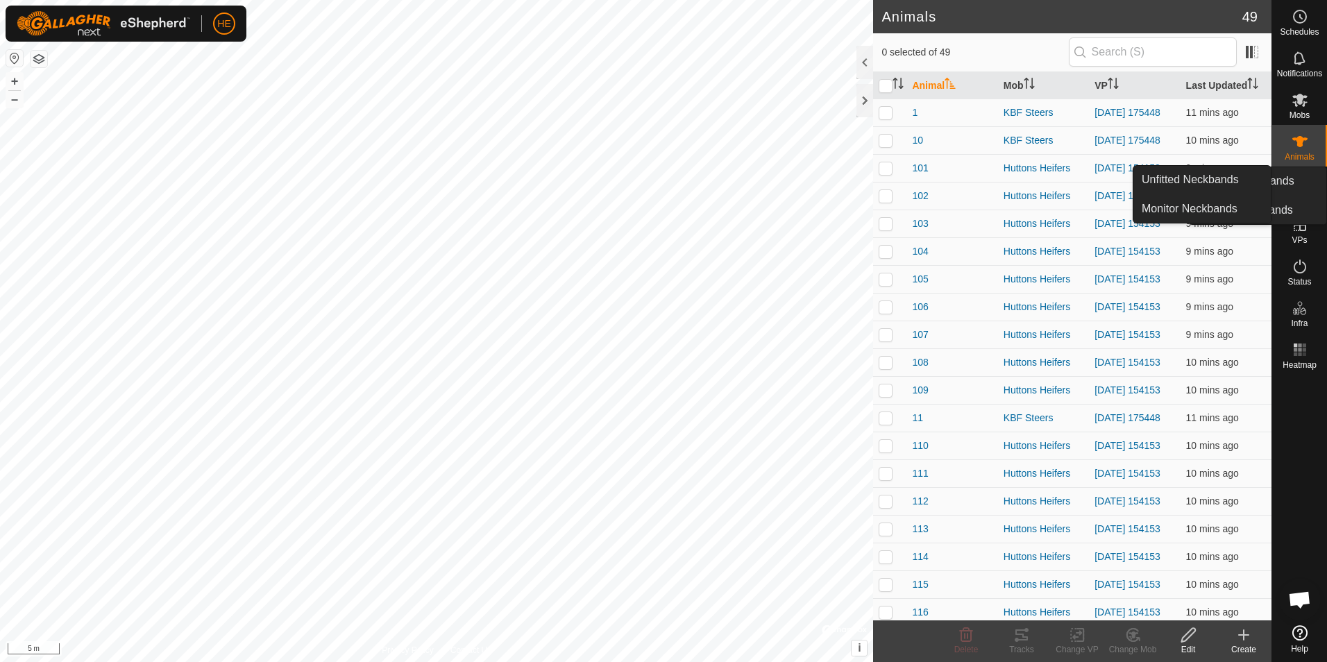
click at [1305, 185] on icon at bounding box center [1300, 183] width 12 height 12
click at [1237, 181] on link "Unfitted Neckbands" at bounding box center [1201, 180] width 137 height 28
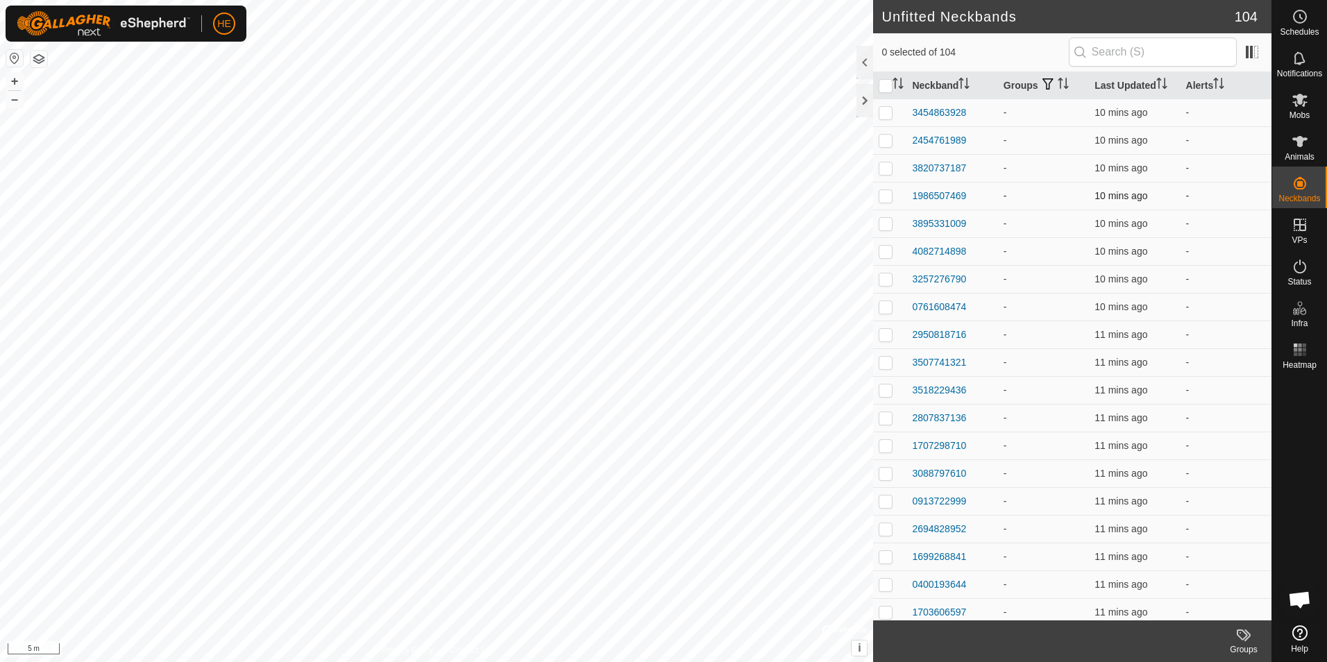
click at [886, 196] on p-checkbox at bounding box center [886, 195] width 14 height 11
checkbox input "true"
click at [1297, 144] on icon at bounding box center [1299, 141] width 15 height 11
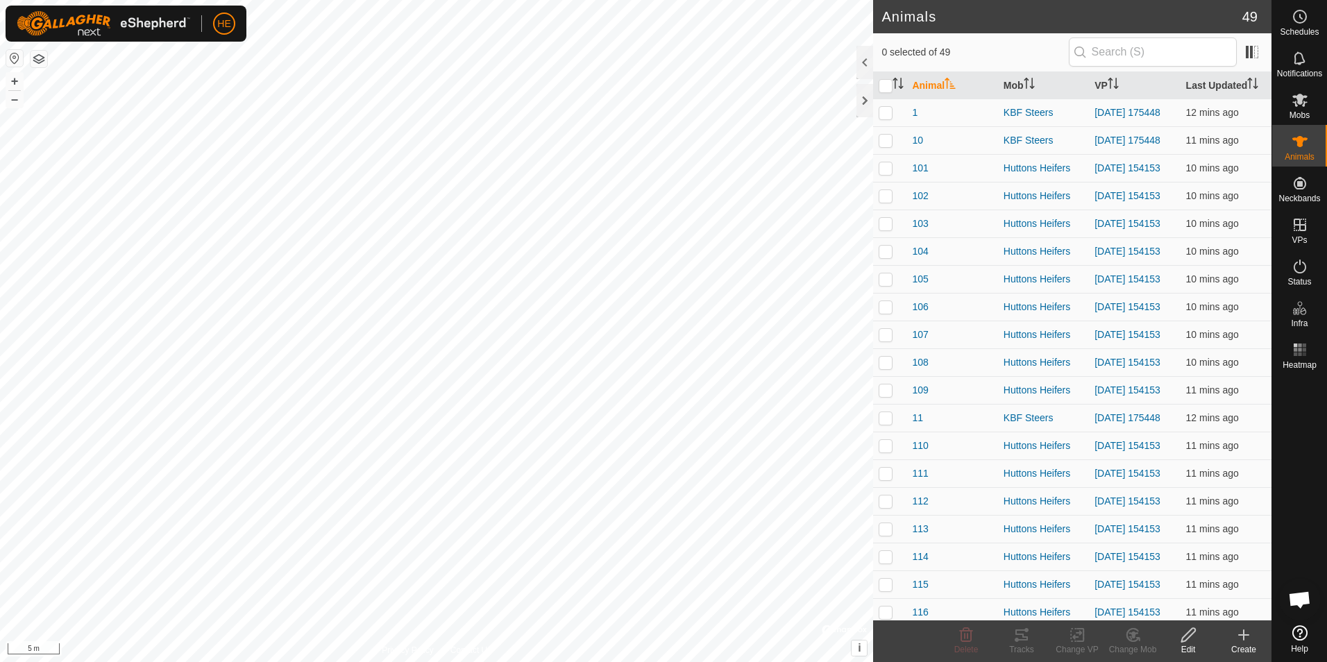
click at [1241, 636] on icon at bounding box center [1243, 635] width 17 height 17
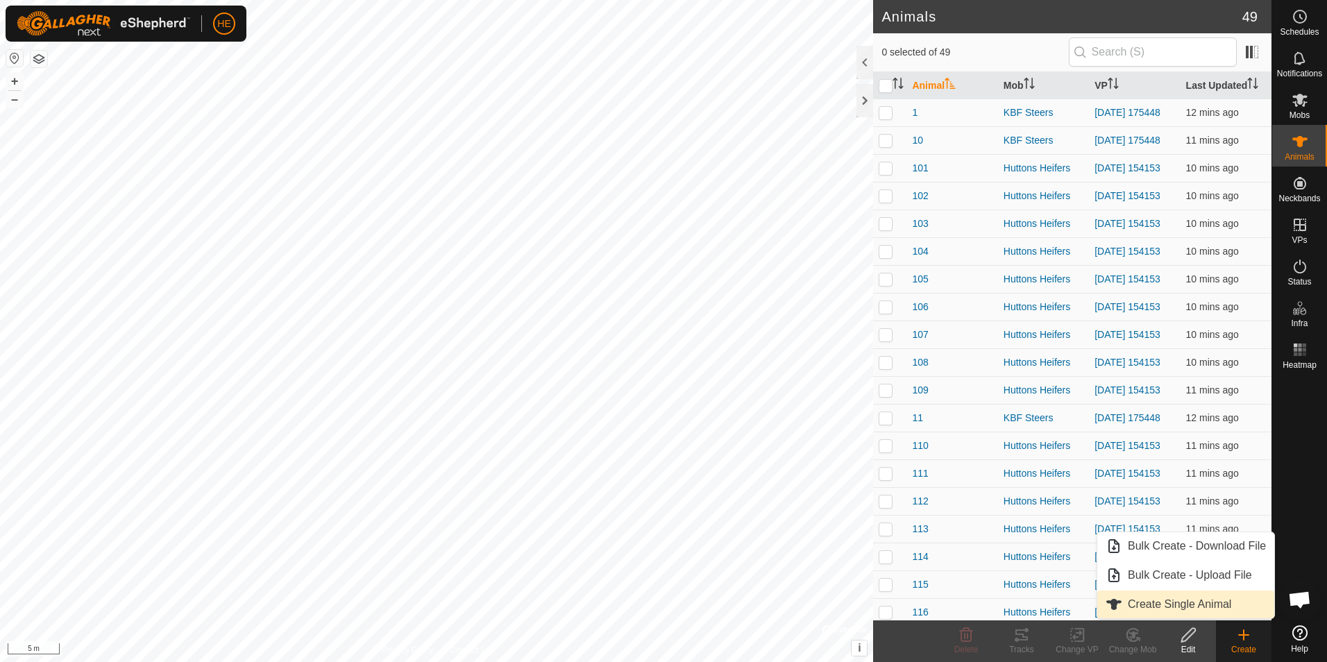
click at [1192, 600] on link "Create Single Animal" at bounding box center [1185, 605] width 177 height 28
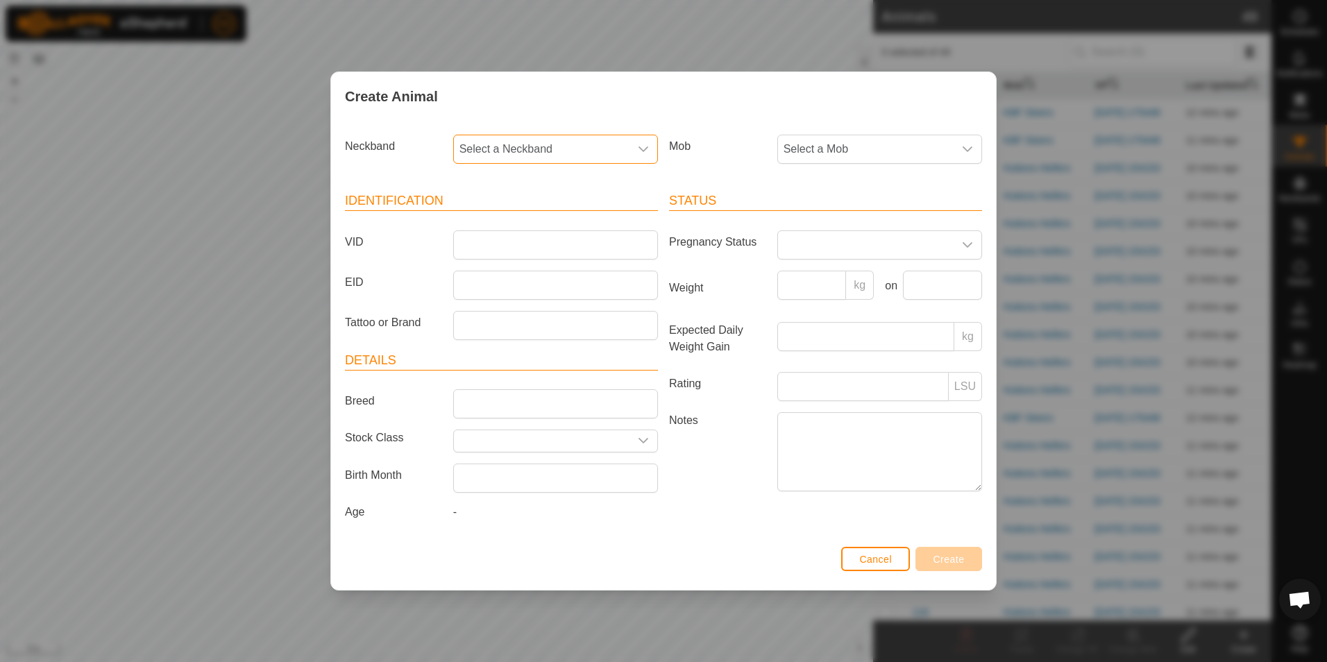
click at [505, 148] on span "Select a Neckband" at bounding box center [542, 149] width 176 height 28
click at [498, 248] on li "3454863928" at bounding box center [556, 250] width 203 height 28
click at [573, 250] on input "VID" at bounding box center [555, 244] width 205 height 29
type input "G1"
click at [926, 154] on span "Select a Mob" at bounding box center [866, 149] width 176 height 28
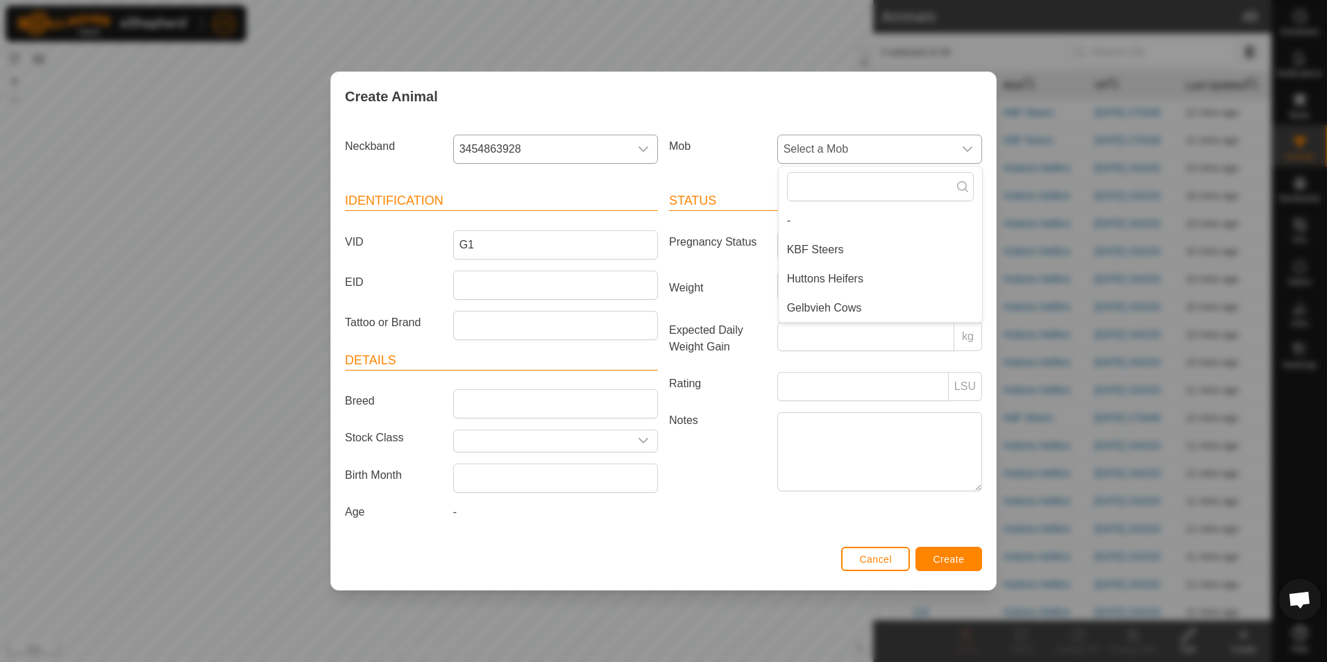
click at [840, 304] on li "Gelbvieh Cows" at bounding box center [880, 308] width 203 height 28
click at [945, 560] on span "Create" at bounding box center [948, 559] width 31 height 11
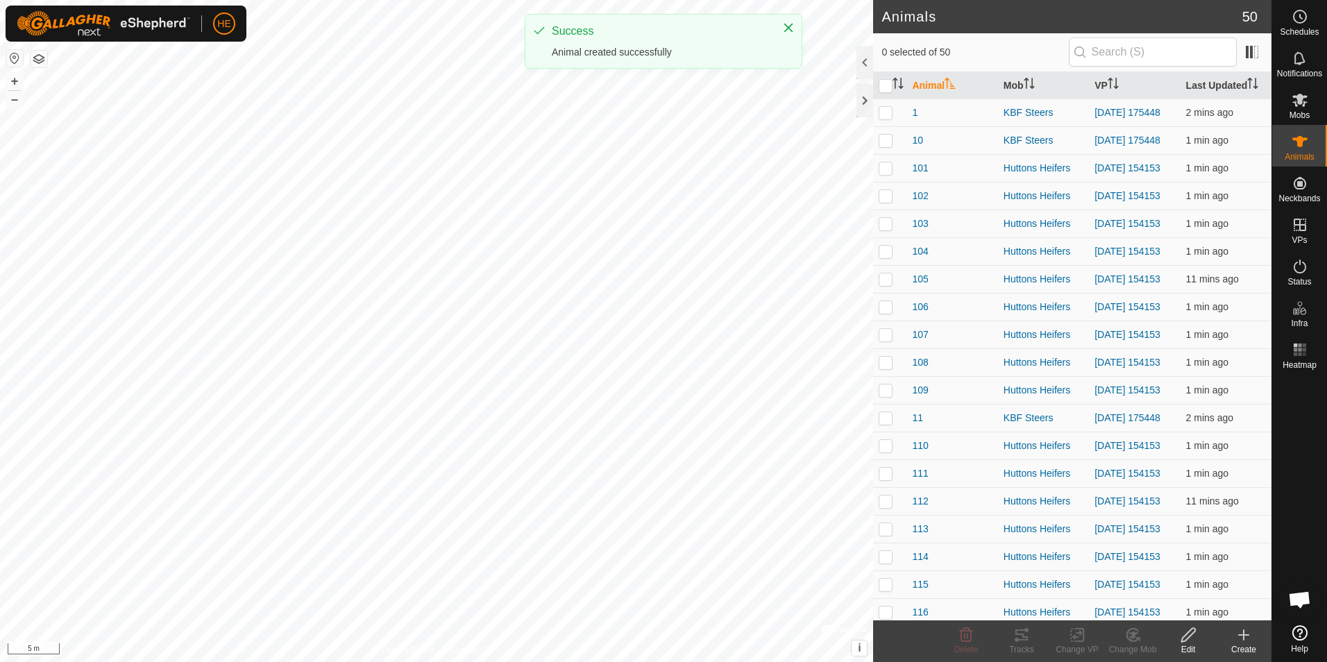
click at [1247, 644] on div "Create" at bounding box center [1244, 649] width 56 height 12
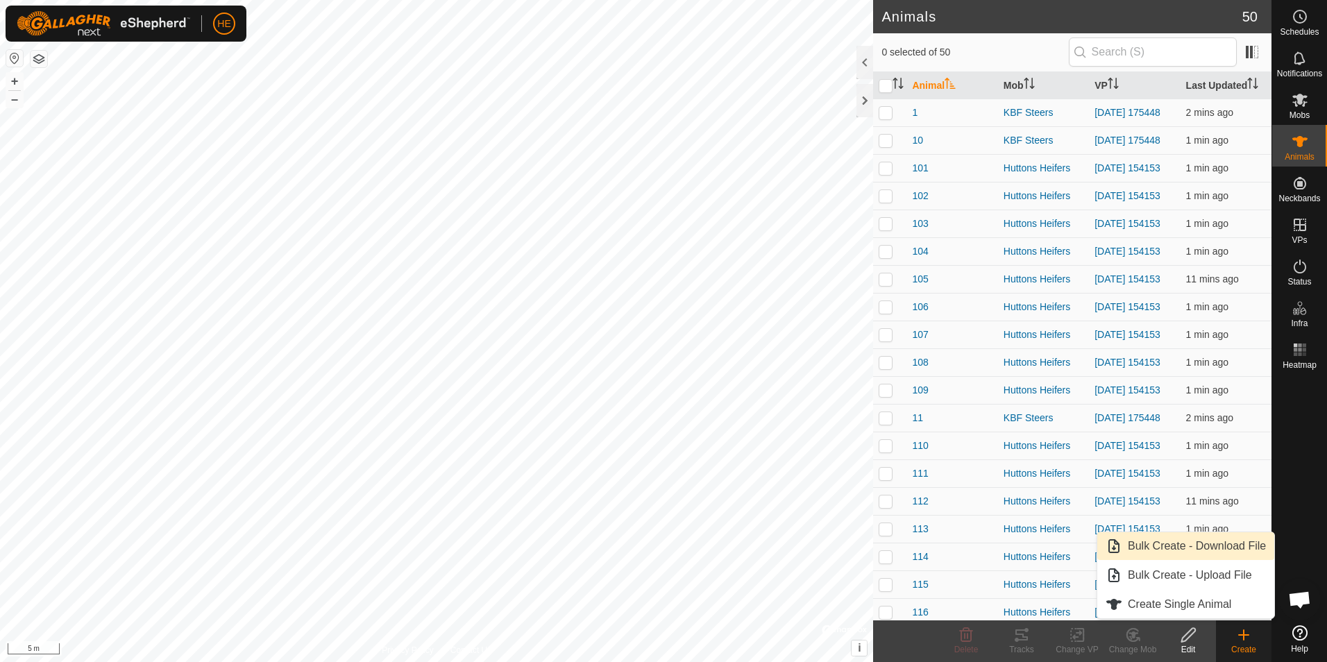
click at [1184, 547] on link "Bulk Create - Download File" at bounding box center [1185, 546] width 177 height 28
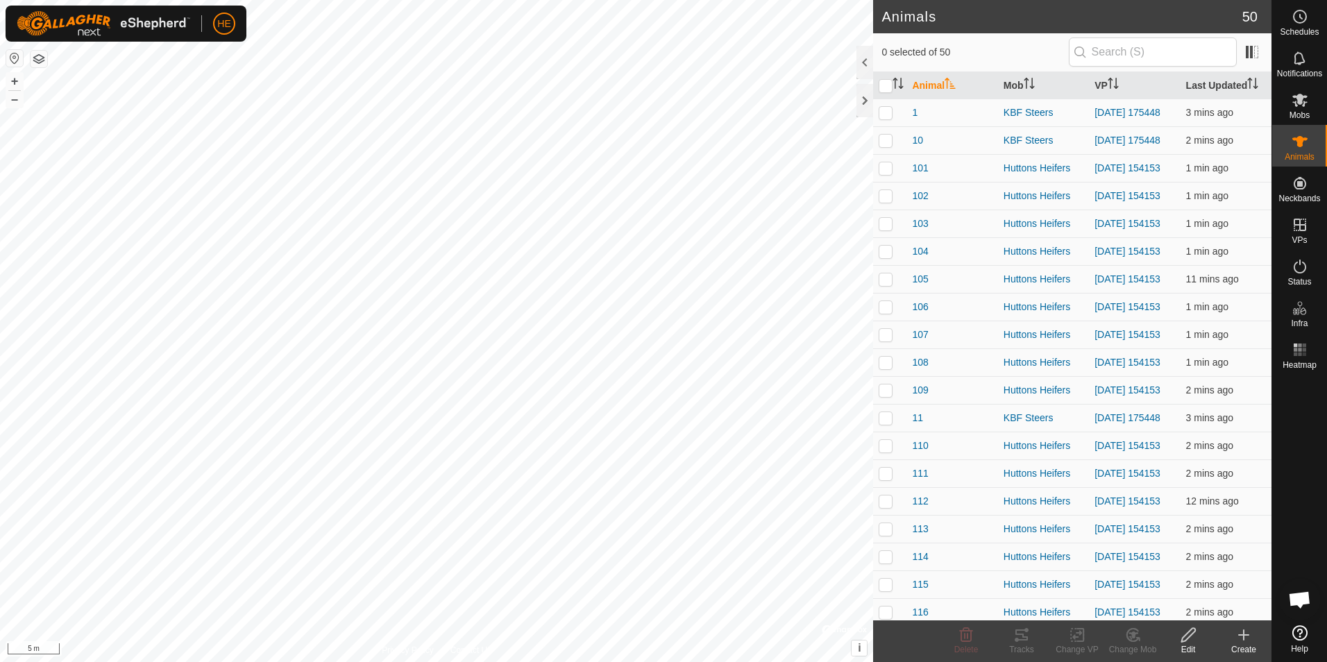
click at [1244, 645] on div "Create" at bounding box center [1244, 649] width 56 height 12
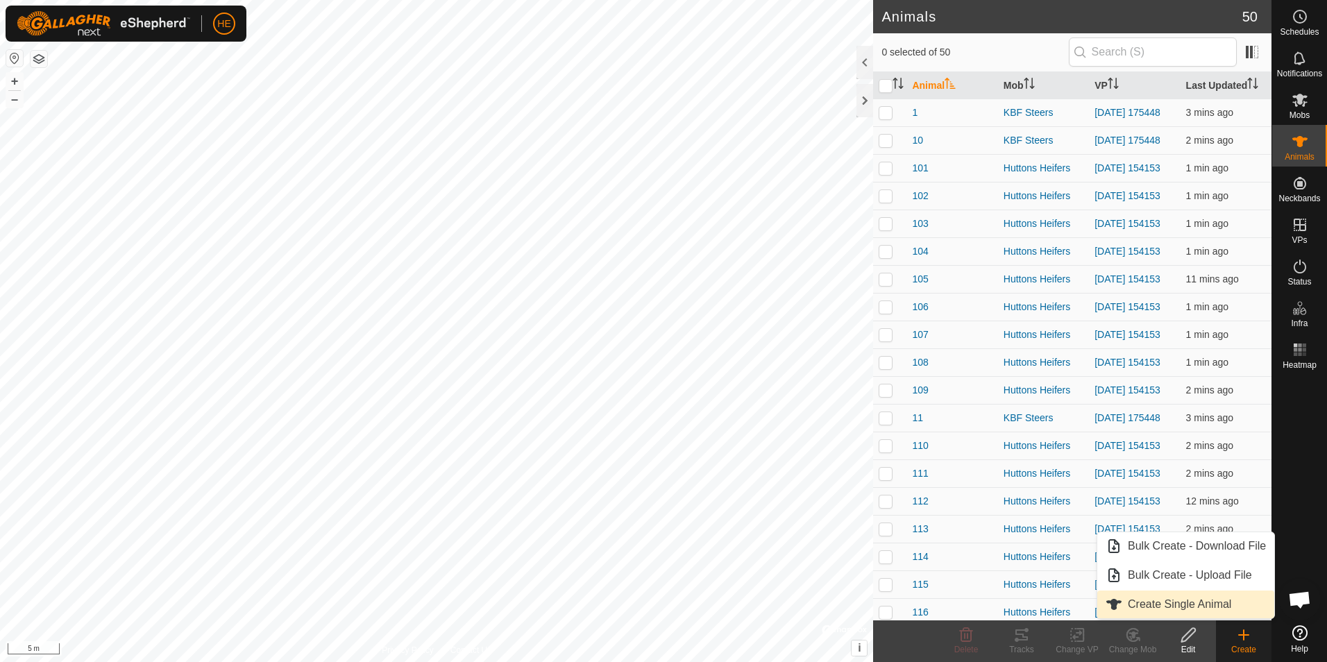
click at [1166, 600] on link "Create Single Animal" at bounding box center [1185, 605] width 177 height 28
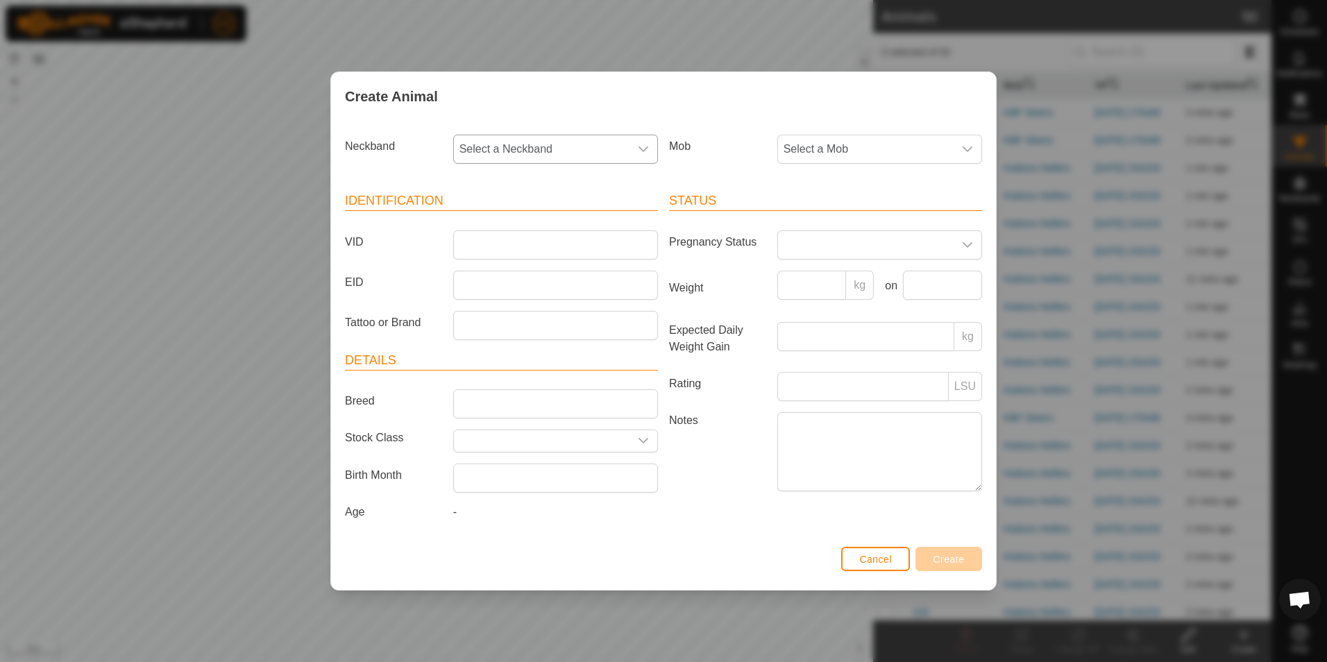
click at [629, 147] on div "dropdown trigger" at bounding box center [643, 149] width 28 height 28
click at [503, 175] on input "text" at bounding box center [556, 186] width 187 height 29
click at [556, 263] on li "0222759402" at bounding box center [556, 250] width 203 height 28
click at [523, 183] on div "Identification VID EID Tattoo or Brand Details Breed Stock Class Birth Month Ag…" at bounding box center [501, 358] width 324 height 367
click at [650, 145] on div "dropdown trigger" at bounding box center [643, 149] width 28 height 28
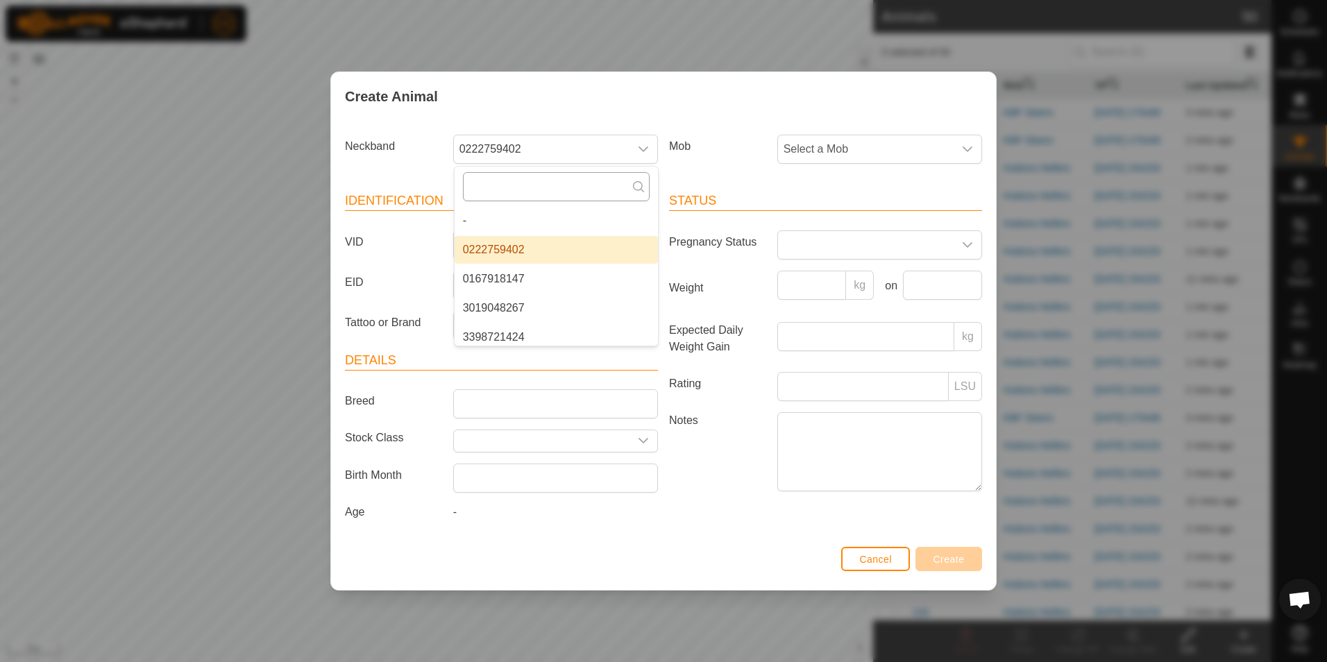
click at [586, 179] on input "text" at bounding box center [556, 186] width 187 height 29
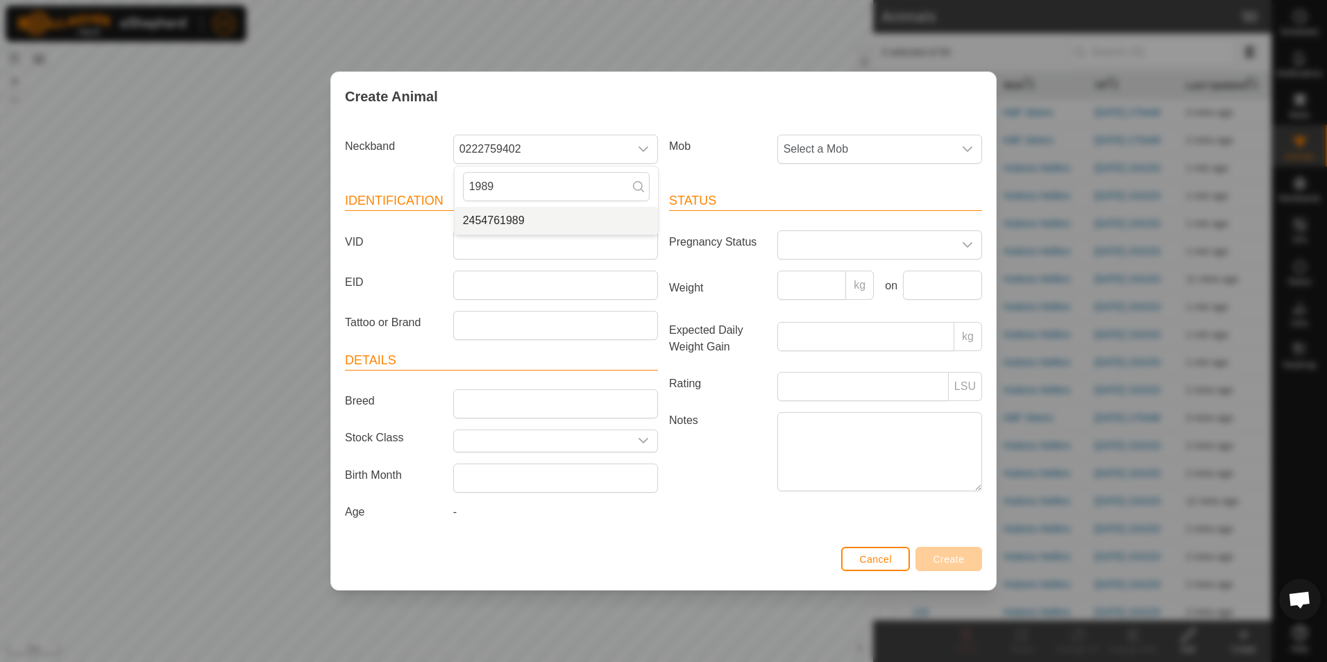
type input "1989"
click at [538, 219] on li "2454761989" at bounding box center [556, 221] width 203 height 28
click at [926, 149] on span "Select a Mob" at bounding box center [866, 149] width 176 height 28
click at [835, 303] on li "Gelbvieh Cows" at bounding box center [880, 308] width 203 height 28
click at [625, 240] on input "VID" at bounding box center [555, 244] width 205 height 29
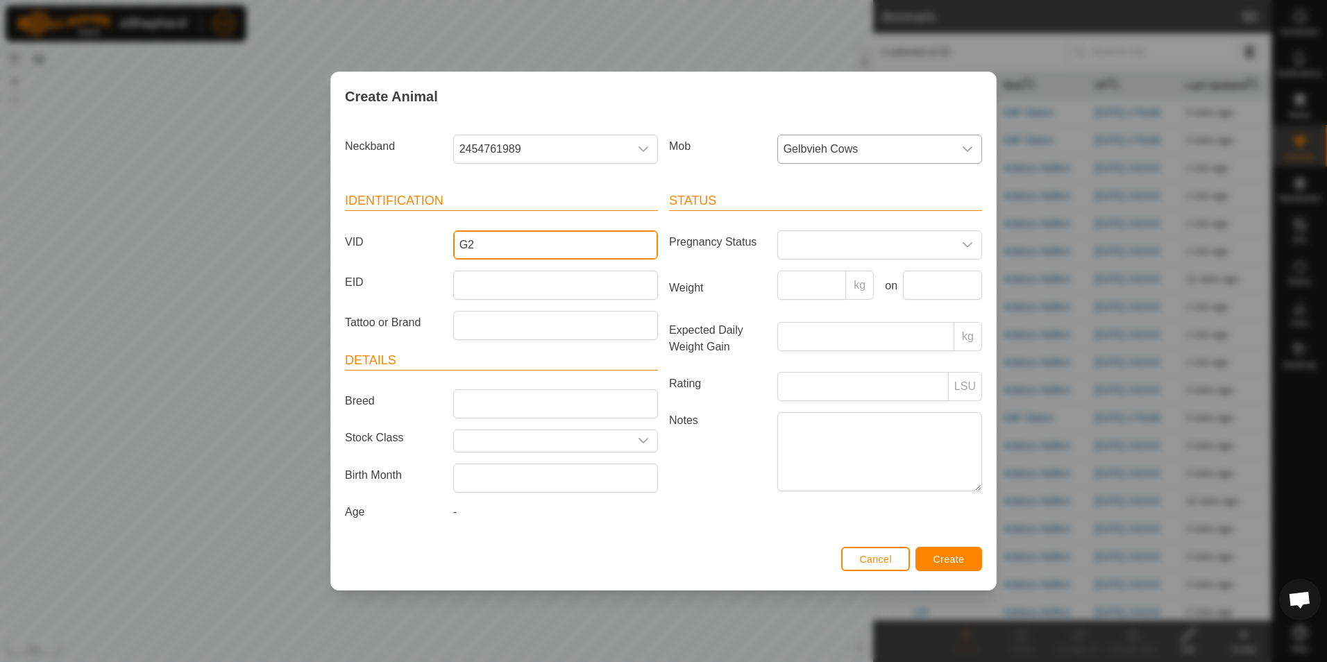
type input "G2"
click at [951, 560] on span "Create" at bounding box center [948, 559] width 31 height 11
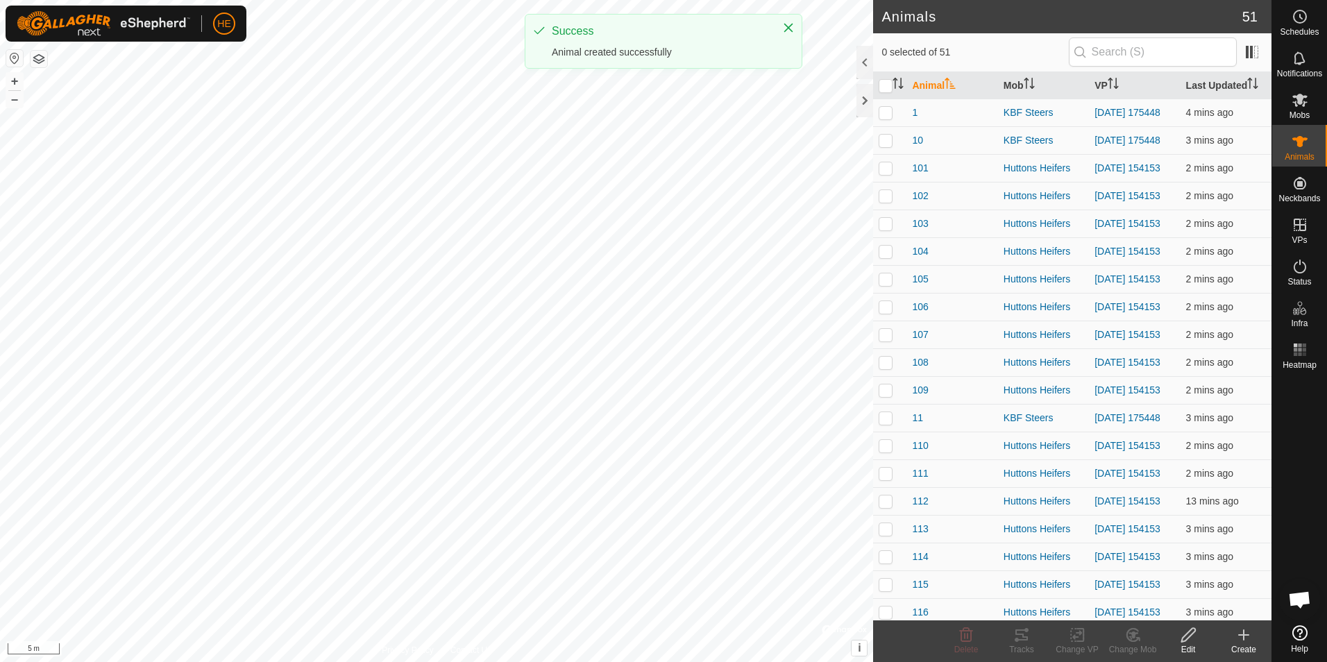
click at [1242, 640] on icon at bounding box center [1243, 635] width 17 height 17
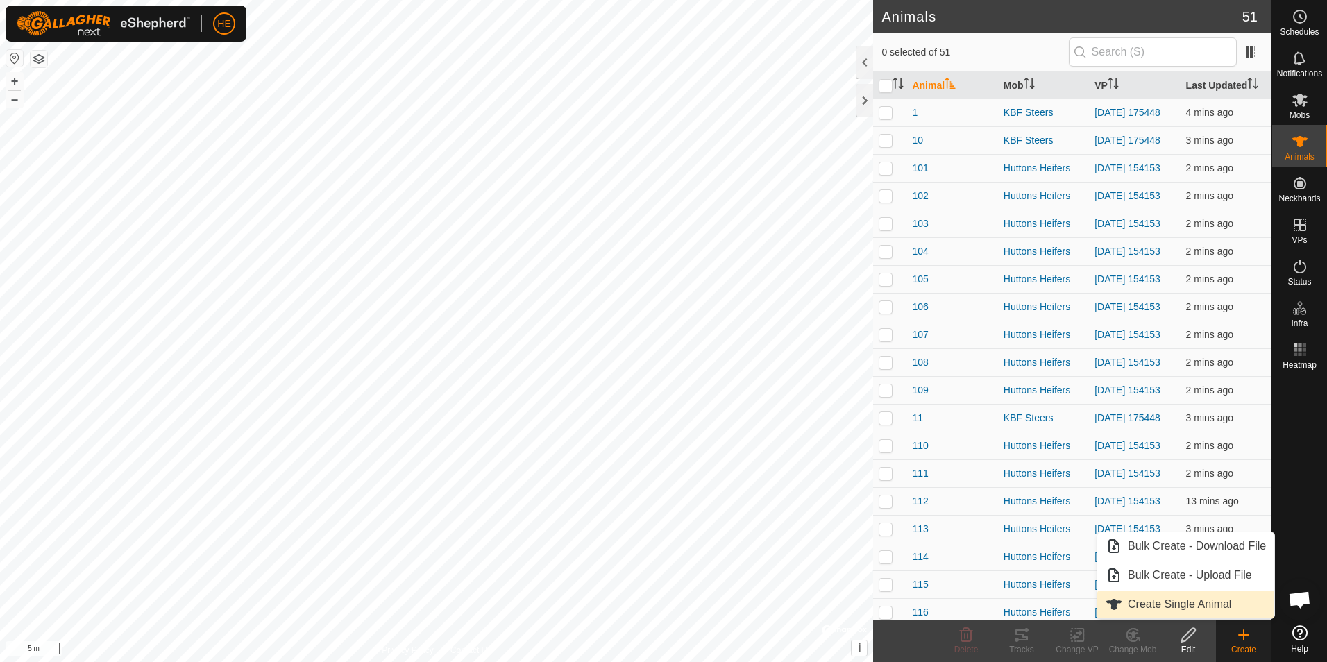
click at [1158, 602] on link "Create Single Animal" at bounding box center [1185, 605] width 177 height 28
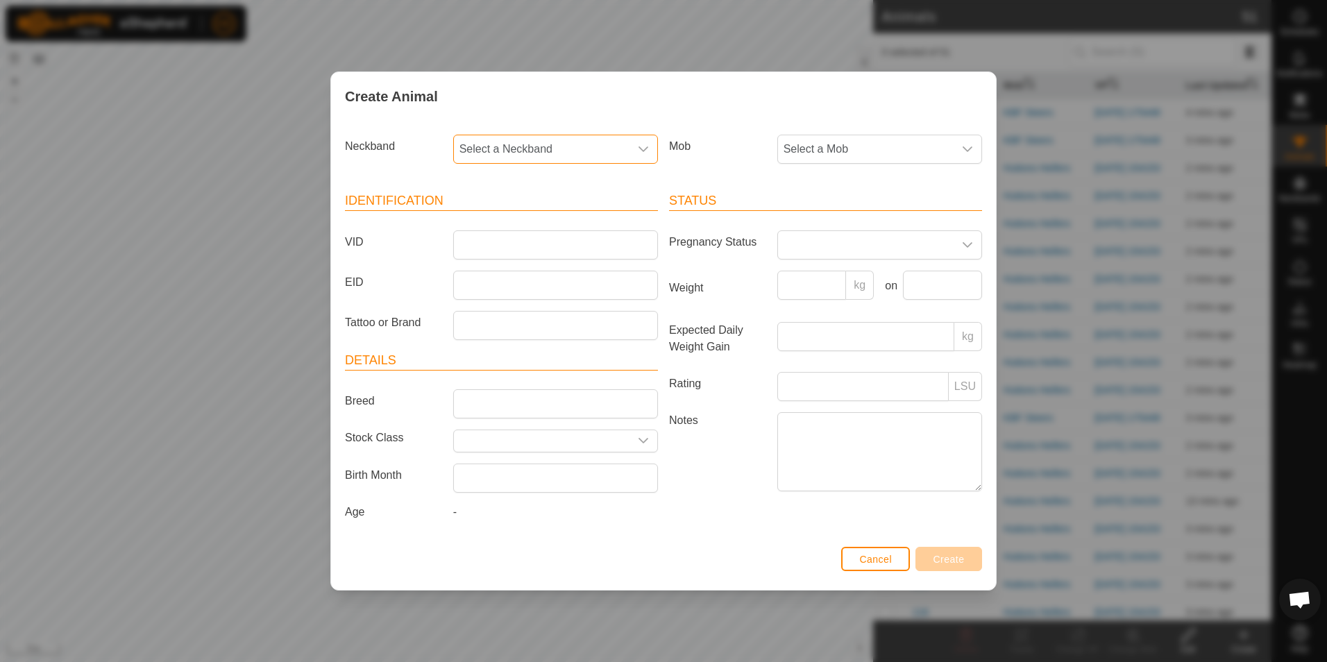
click at [530, 148] on span "Select a Neckband" at bounding box center [542, 149] width 176 height 28
type input "7187"
click at [486, 217] on li "3820737187" at bounding box center [556, 221] width 203 height 28
click at [858, 146] on span "Select a Mob" at bounding box center [866, 149] width 176 height 28
click at [854, 305] on li "Gelbvieh Cows" at bounding box center [880, 308] width 203 height 28
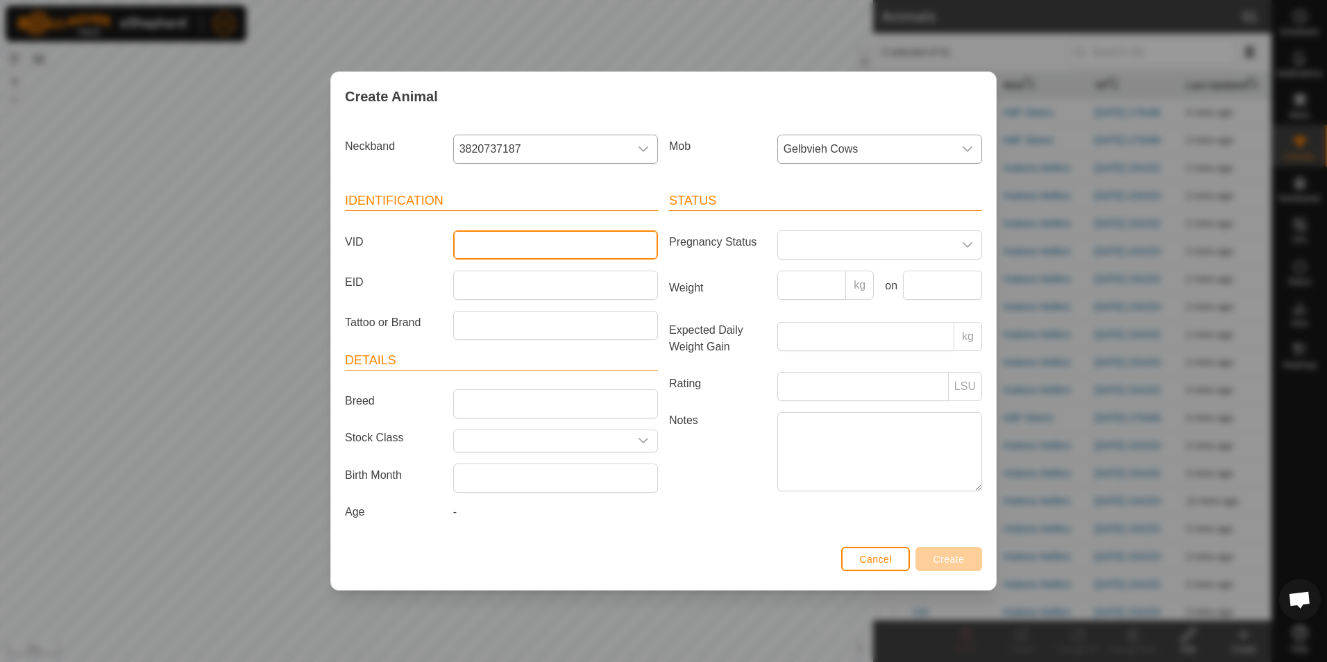
click at [555, 243] on input "VID" at bounding box center [555, 244] width 205 height 29
type input "G3"
click at [967, 557] on button "Create" at bounding box center [948, 559] width 67 height 24
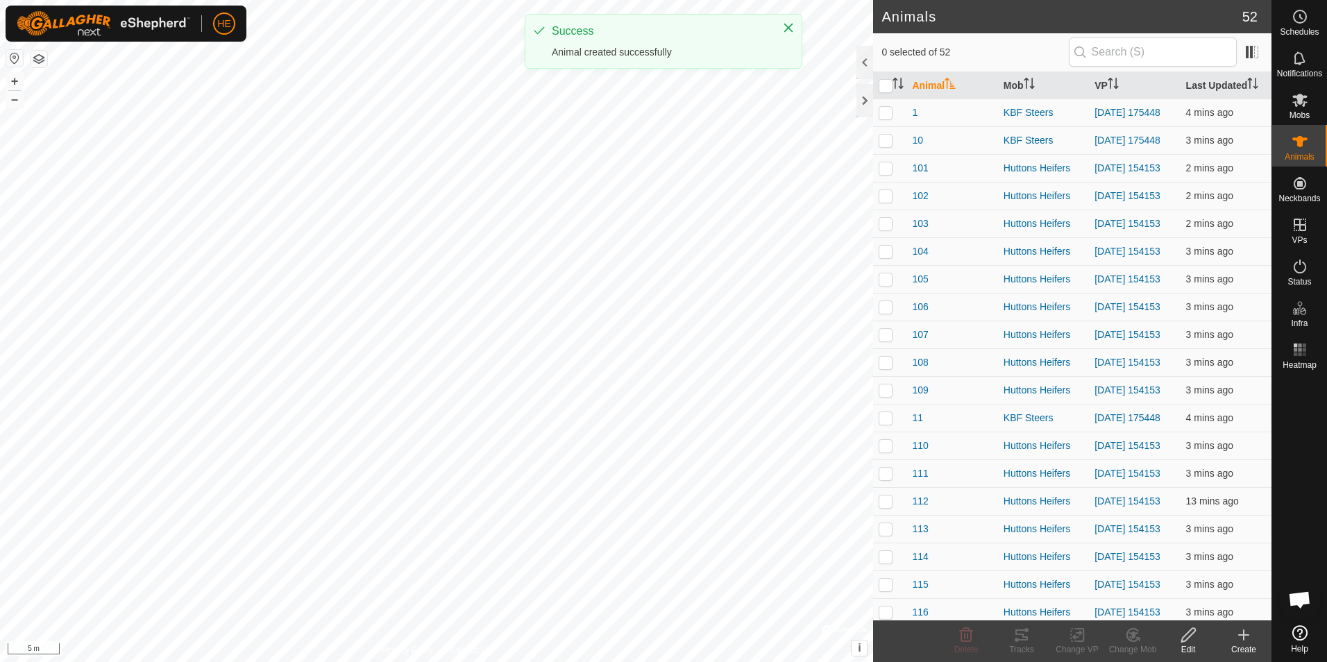
click at [1246, 648] on div "Create" at bounding box center [1244, 649] width 56 height 12
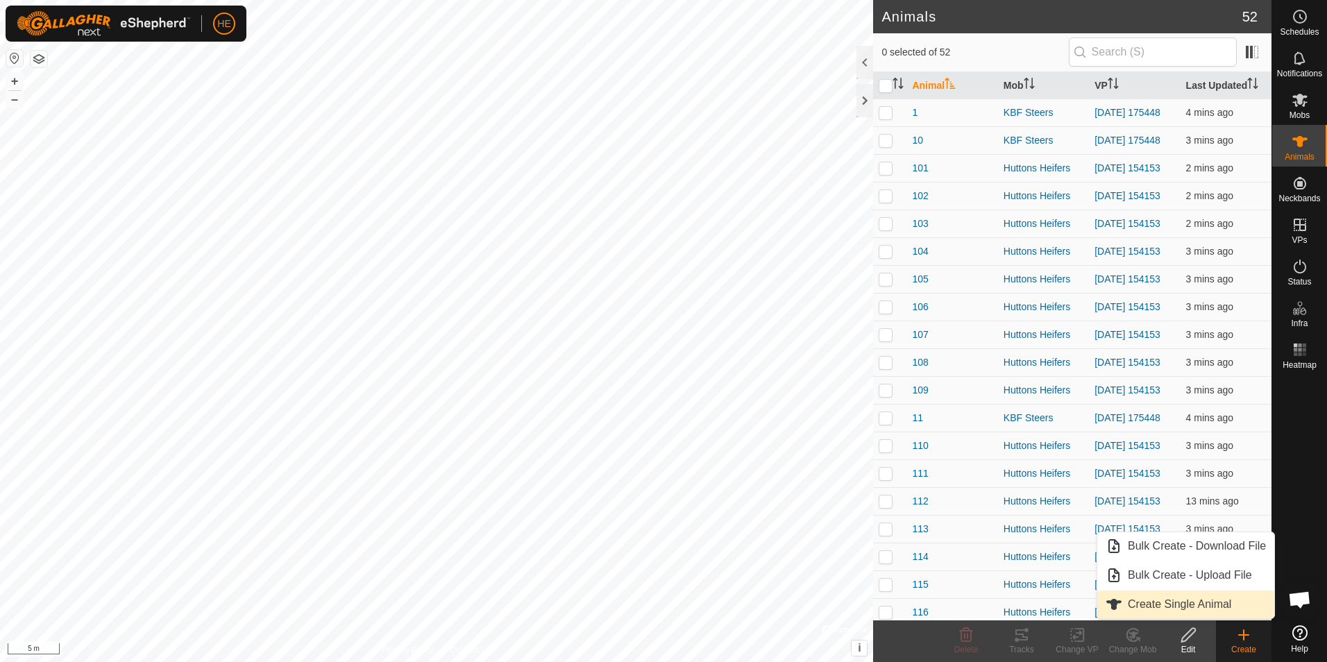
click at [1201, 611] on link "Create Single Animal" at bounding box center [1185, 605] width 177 height 28
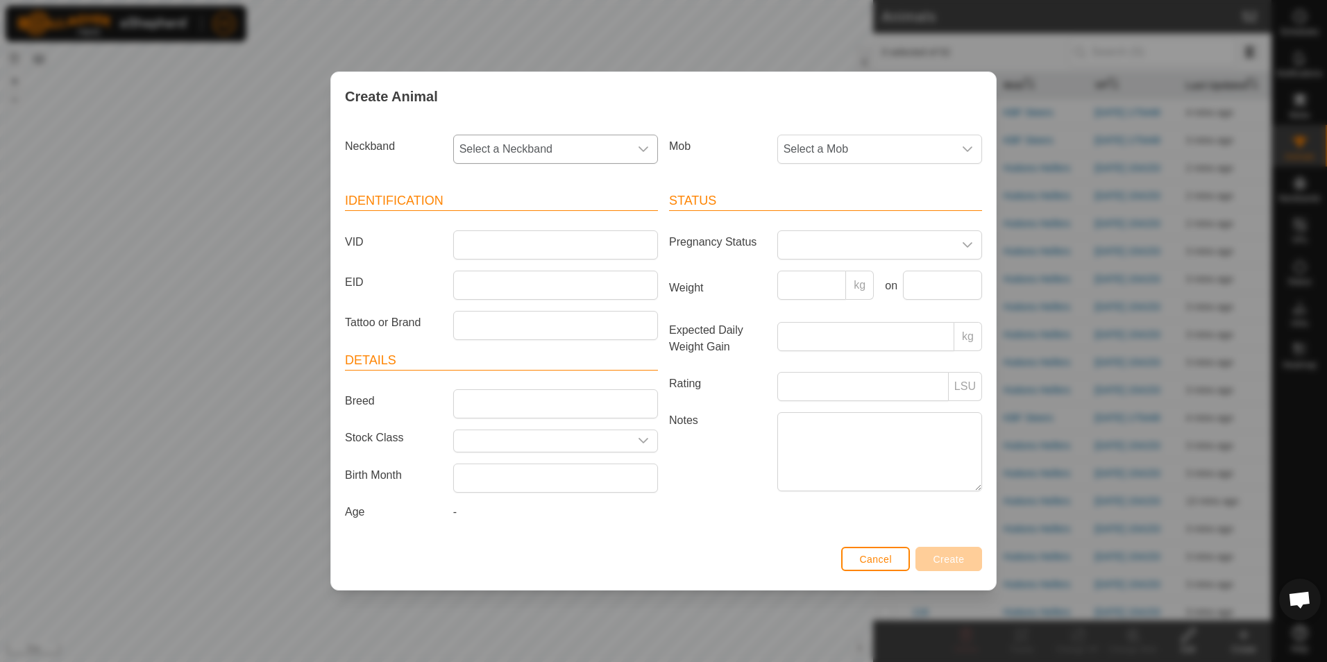
click at [574, 152] on span "Select a Neckband" at bounding box center [542, 149] width 176 height 28
type input "1009"
click at [561, 225] on li "3895331009" at bounding box center [556, 221] width 203 height 28
click at [871, 156] on span "Select a Mob" at bounding box center [866, 149] width 176 height 28
click at [856, 298] on li "Gelbvieh Cows" at bounding box center [880, 308] width 203 height 28
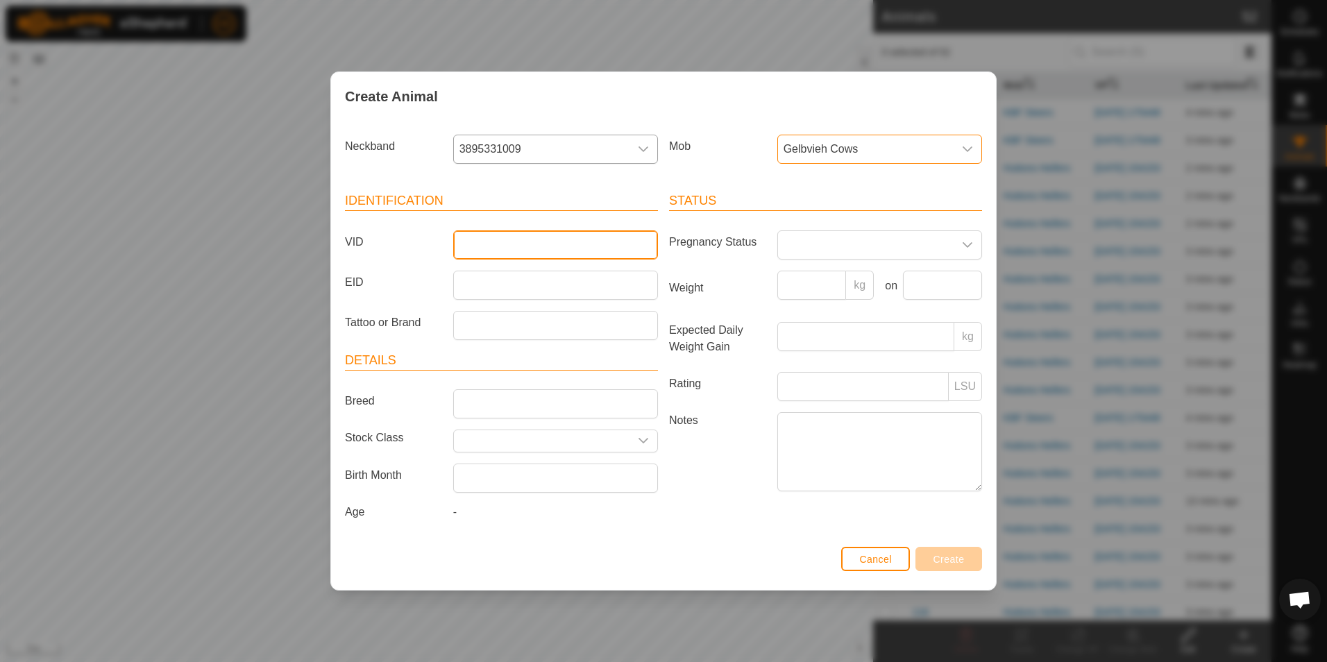
click at [551, 251] on input "VID" at bounding box center [555, 244] width 205 height 29
type input "G4"
click at [951, 563] on span "Create" at bounding box center [948, 559] width 31 height 11
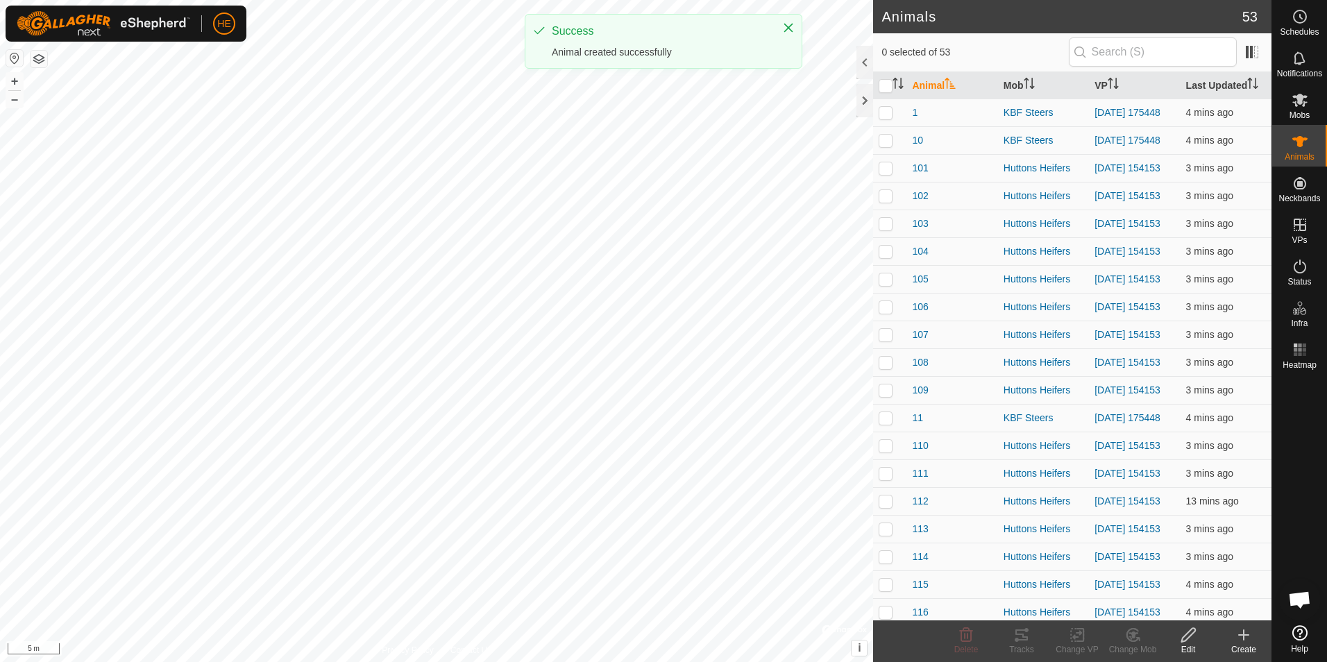
click at [1248, 641] on icon at bounding box center [1243, 635] width 17 height 17
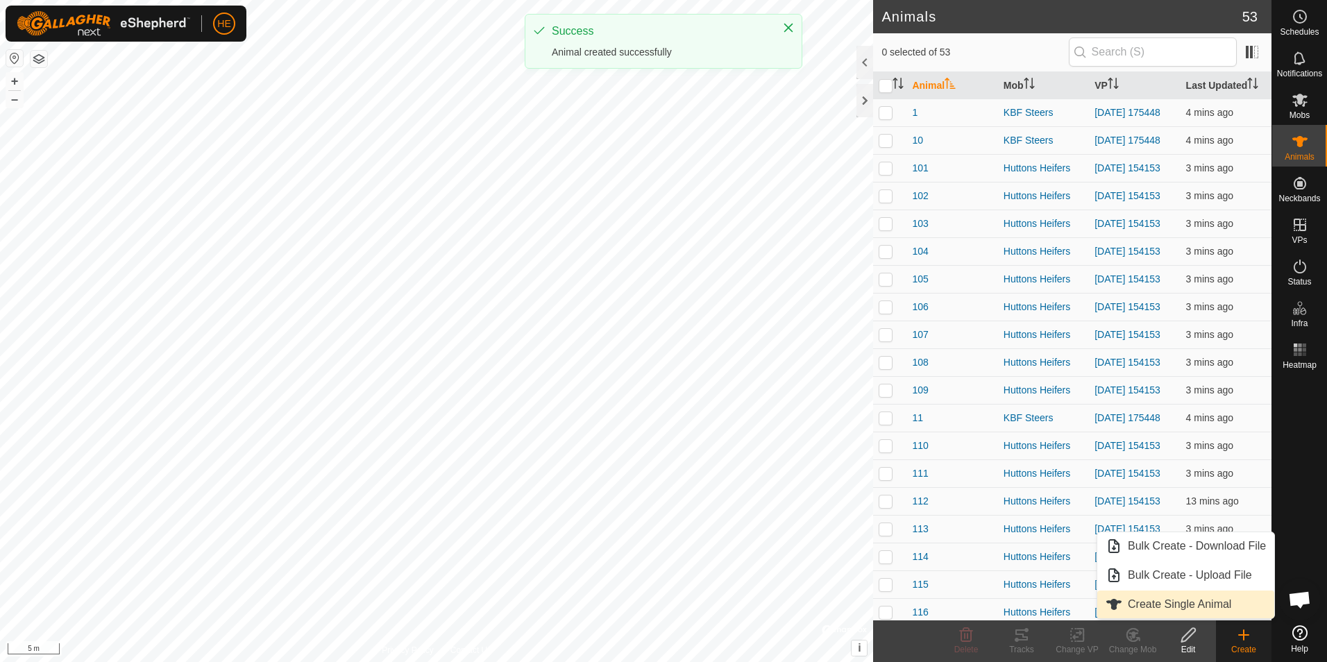
click at [1217, 607] on link "Create Single Animal" at bounding box center [1185, 605] width 177 height 28
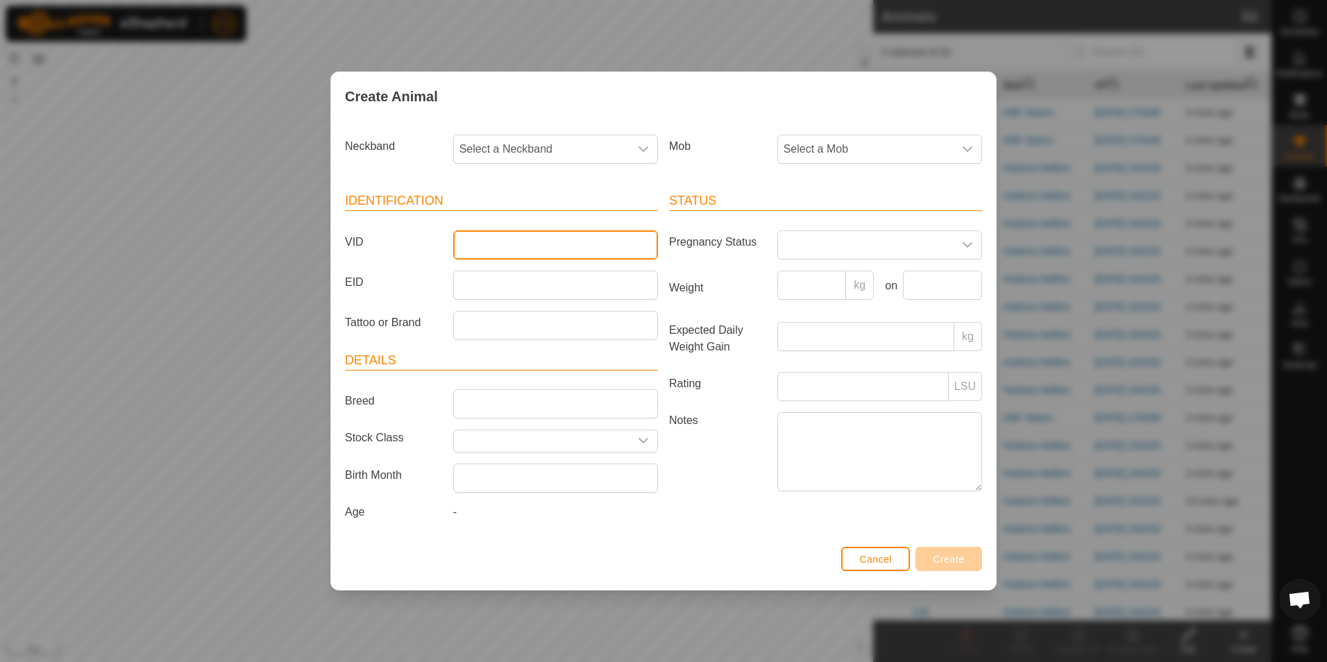
click at [560, 245] on input "VID" at bounding box center [555, 244] width 205 height 29
type input "G5"
drag, startPoint x: 542, startPoint y: 151, endPoint x: 549, endPoint y: 154, distance: 7.5
click at [542, 152] on span "Select a Neckband" at bounding box center [542, 149] width 176 height 28
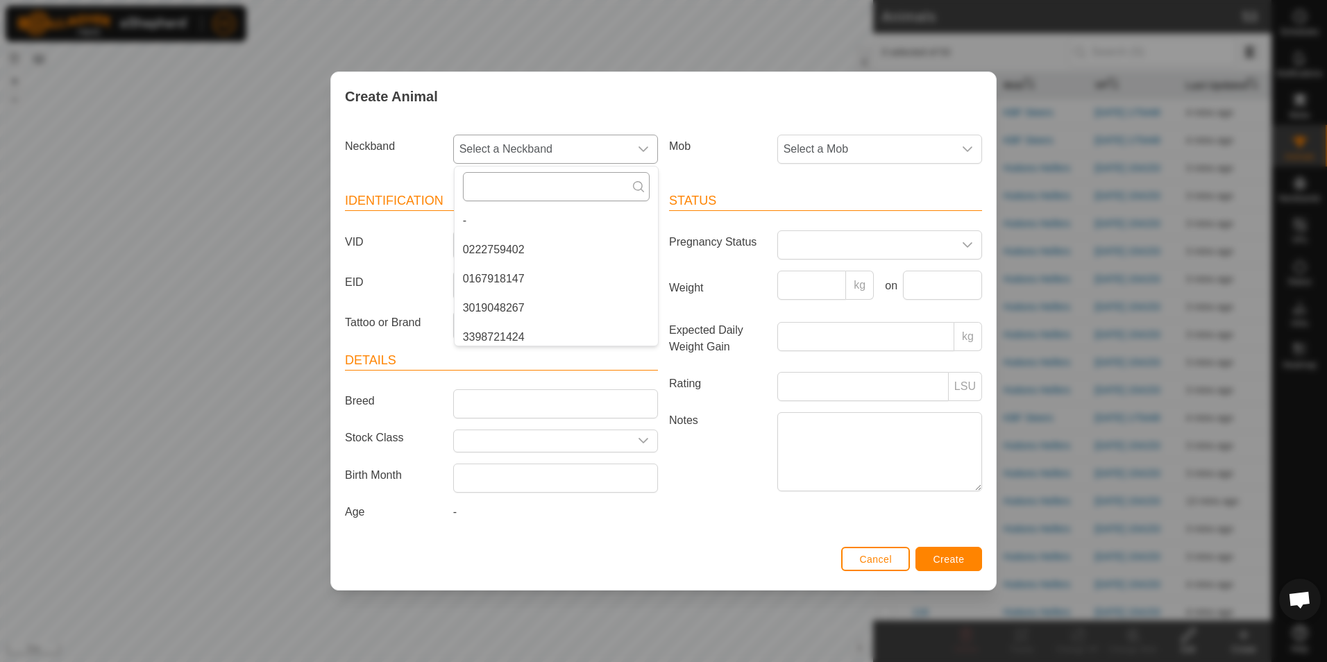
click at [570, 194] on input "text" at bounding box center [556, 186] width 187 height 29
type input "4898"
click at [489, 212] on li "4082714898" at bounding box center [556, 221] width 203 height 28
drag, startPoint x: 867, startPoint y: 142, endPoint x: 888, endPoint y: 146, distance: 21.4
click at [868, 142] on span "Select a Mob" at bounding box center [866, 149] width 176 height 28
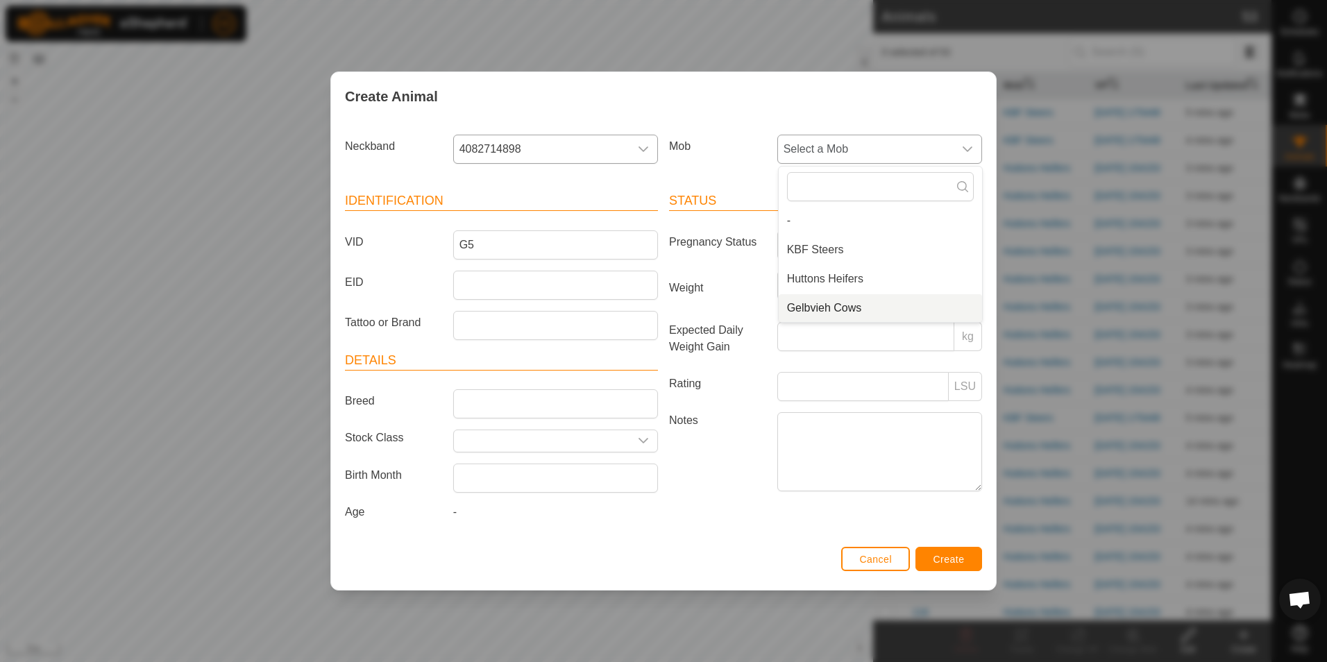
click at [868, 299] on li "Gelbvieh Cows" at bounding box center [880, 308] width 203 height 28
click at [951, 558] on span "Create" at bounding box center [948, 559] width 31 height 11
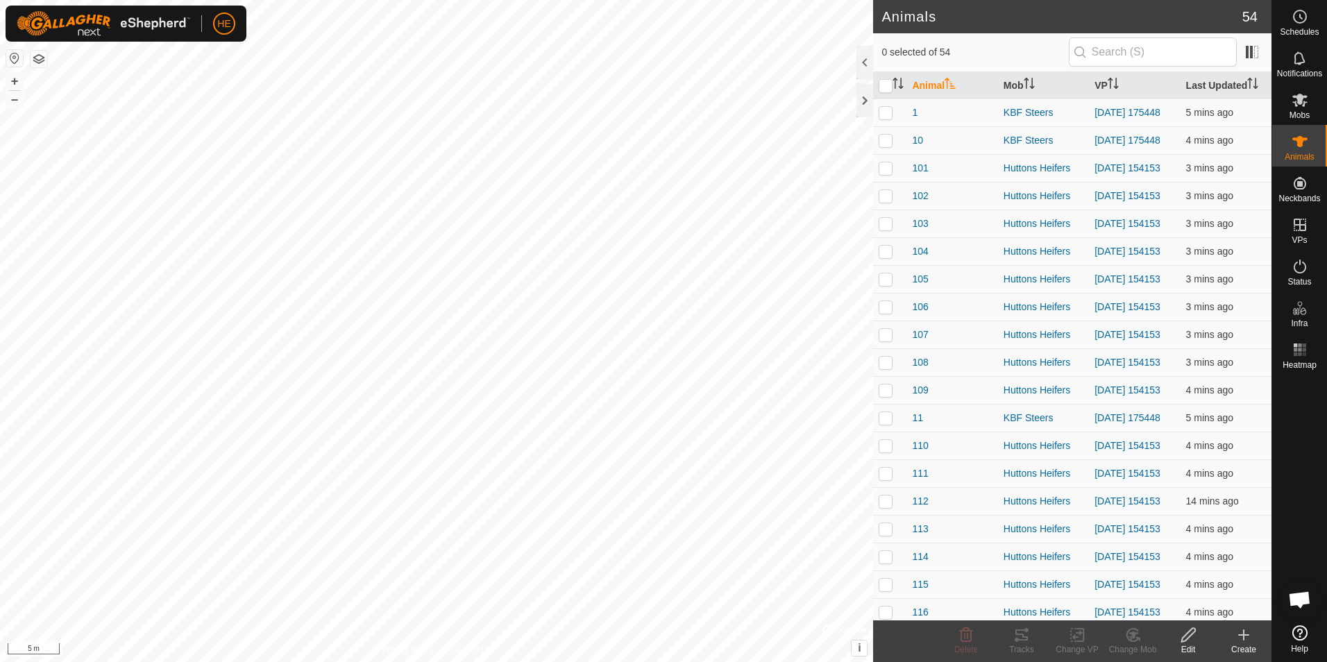
click at [1246, 646] on div "Create" at bounding box center [1244, 649] width 56 height 12
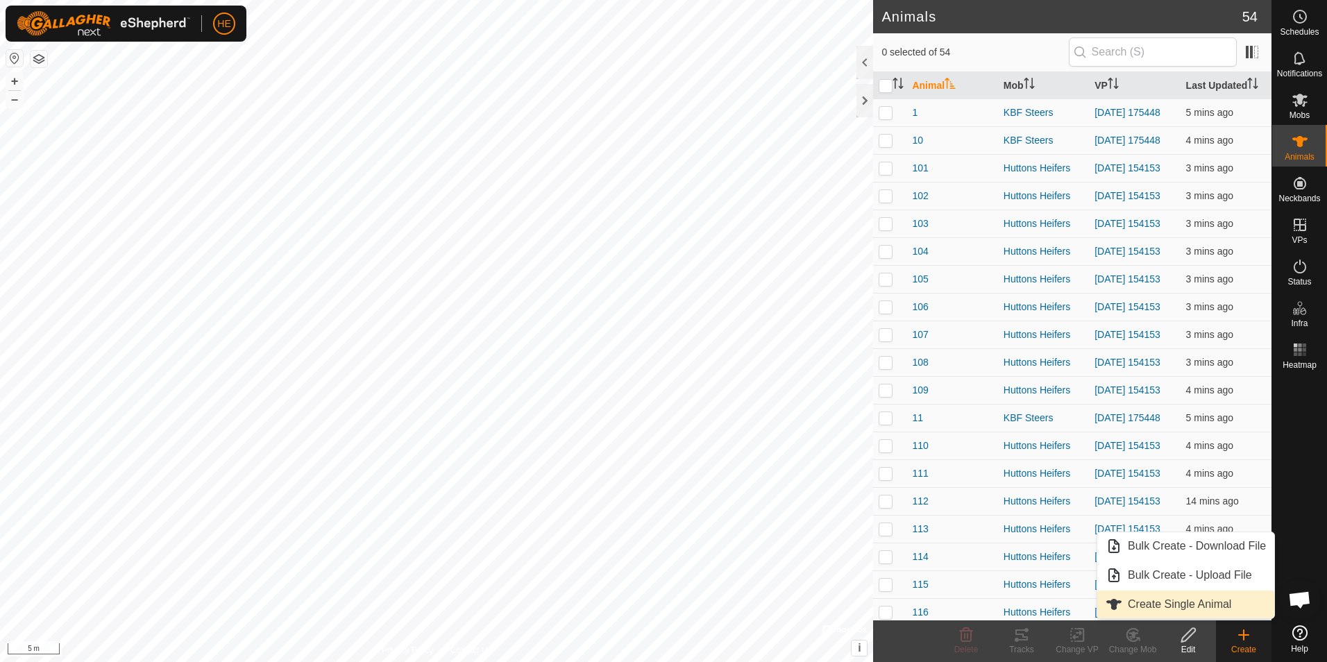
click at [1224, 608] on link "Create Single Animal" at bounding box center [1185, 605] width 177 height 28
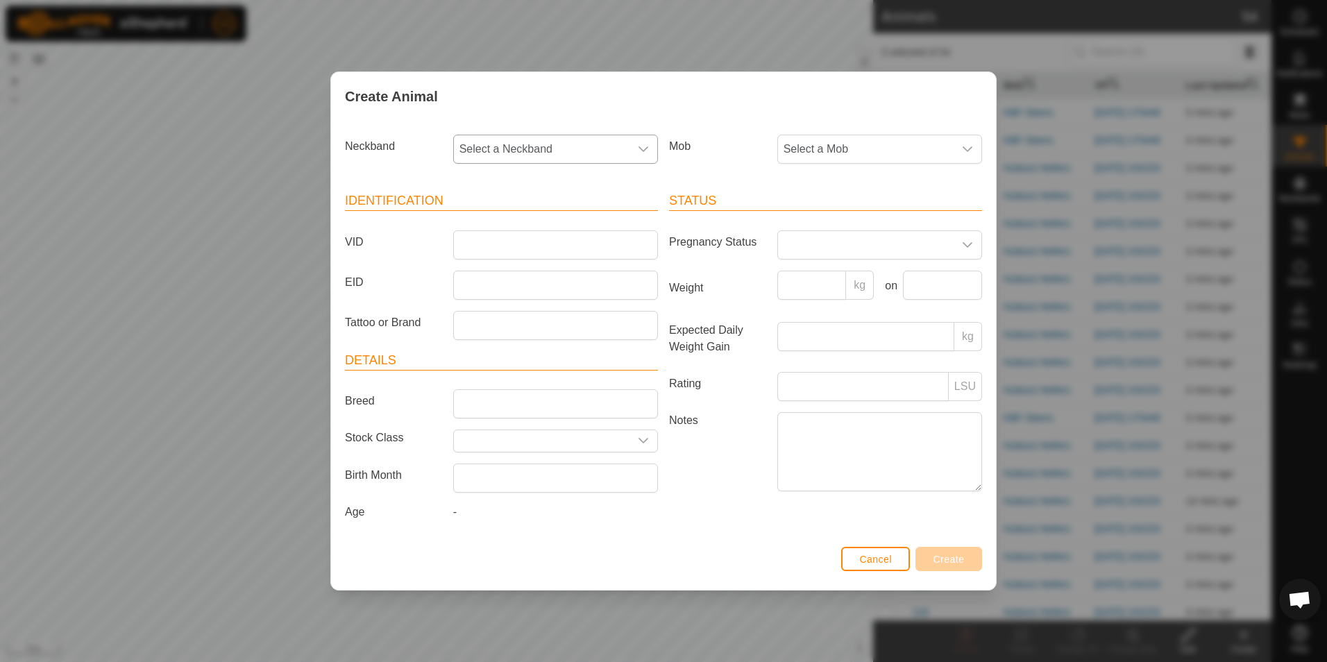
click at [583, 151] on span "Select a Neckband" at bounding box center [542, 149] width 176 height 28
type input "2"
type input "790"
click at [489, 227] on li "3257276790" at bounding box center [556, 221] width 203 height 28
drag, startPoint x: 809, startPoint y: 149, endPoint x: 833, endPoint y: 152, distance: 24.5
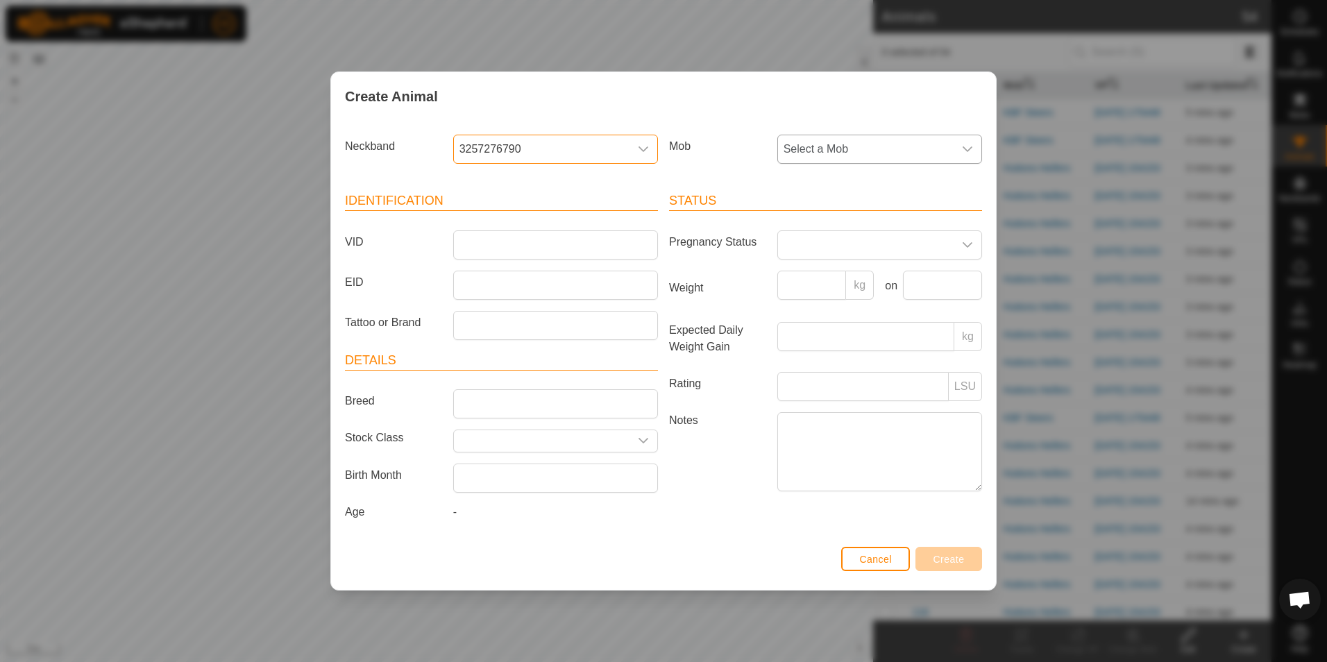
click at [811, 149] on span "Select a Mob" at bounding box center [866, 149] width 176 height 28
click at [832, 301] on li "Gelbvieh Cows" at bounding box center [880, 308] width 203 height 28
click at [621, 239] on input "VID" at bounding box center [555, 244] width 205 height 29
type input "G6"
click at [961, 552] on button "Create" at bounding box center [948, 559] width 67 height 24
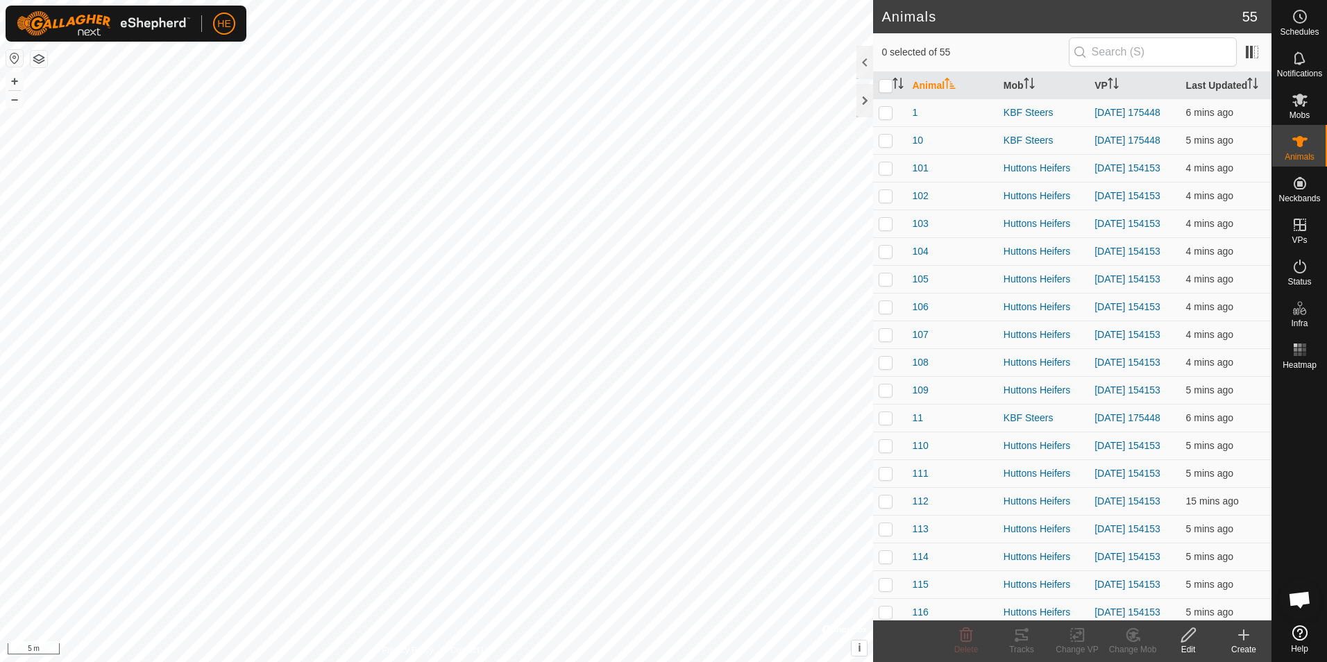
click at [1240, 642] on icon at bounding box center [1243, 635] width 17 height 17
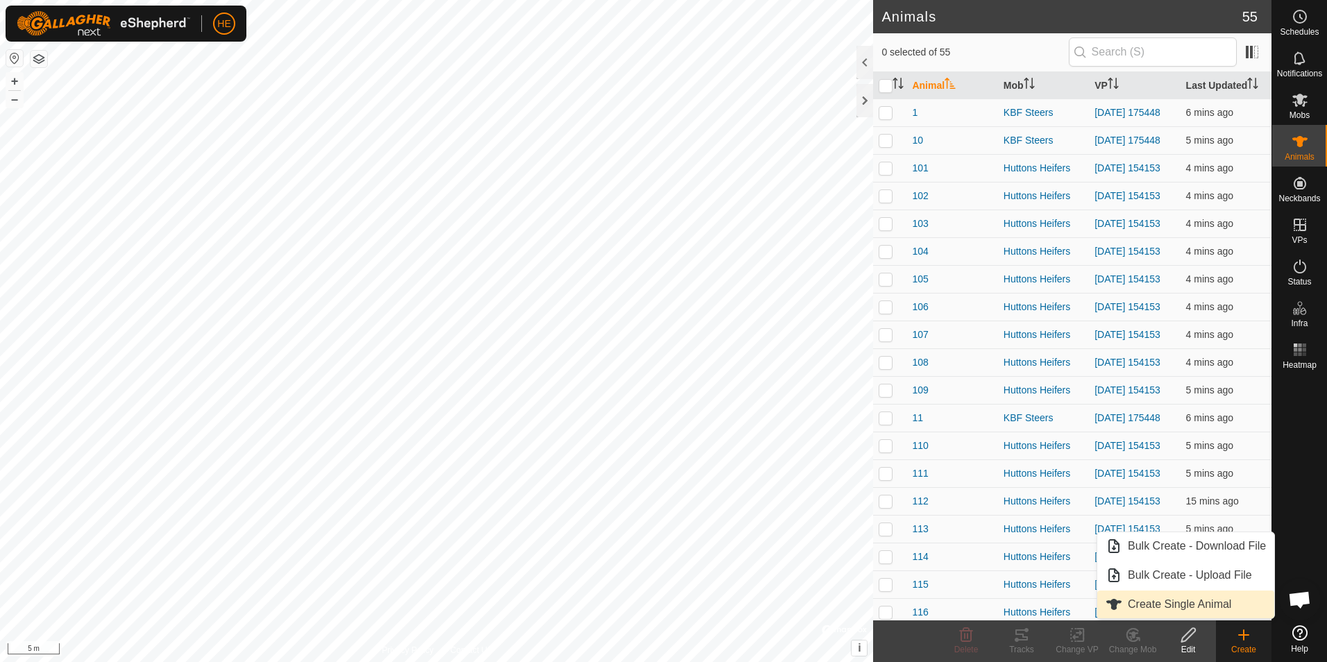
click at [1177, 608] on link "Create Single Animal" at bounding box center [1185, 605] width 177 height 28
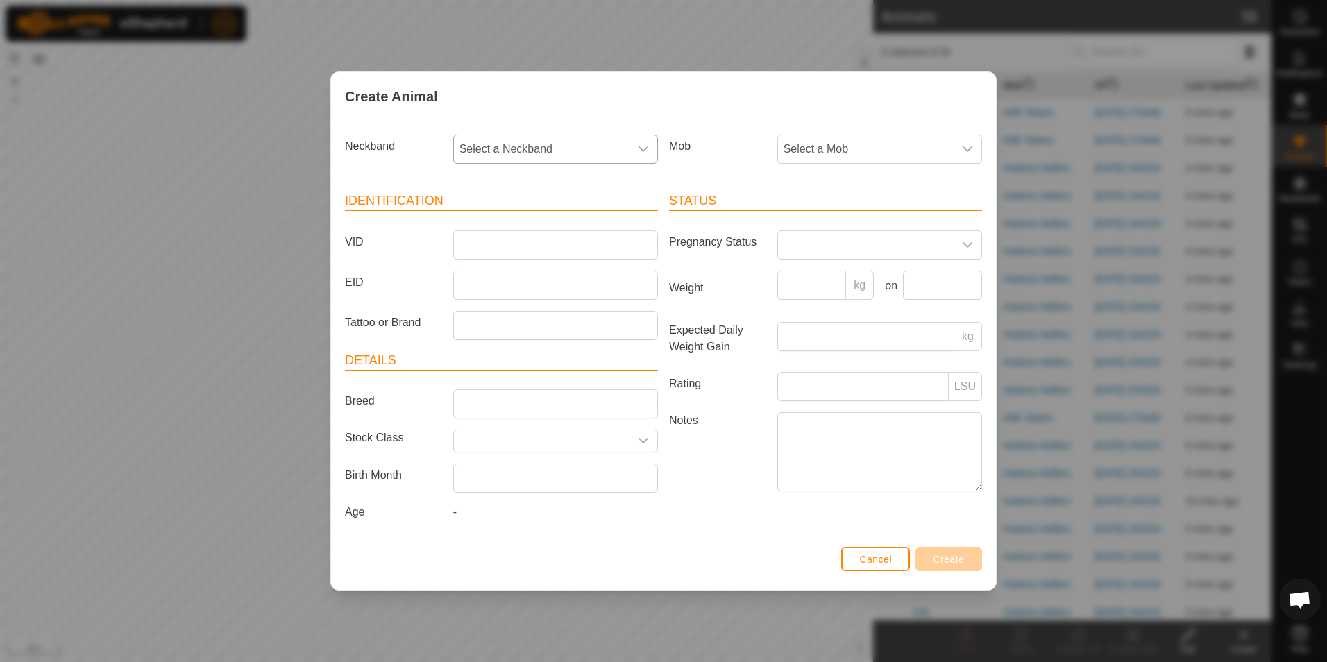
click at [550, 154] on span "Select a Neckband" at bounding box center [542, 149] width 176 height 28
type input "8474"
click at [545, 217] on li "0761608474" at bounding box center [556, 221] width 203 height 28
click at [836, 145] on span "Select a Mob" at bounding box center [866, 149] width 176 height 28
click at [824, 303] on li "Gelbvieh Cows" at bounding box center [880, 308] width 203 height 28
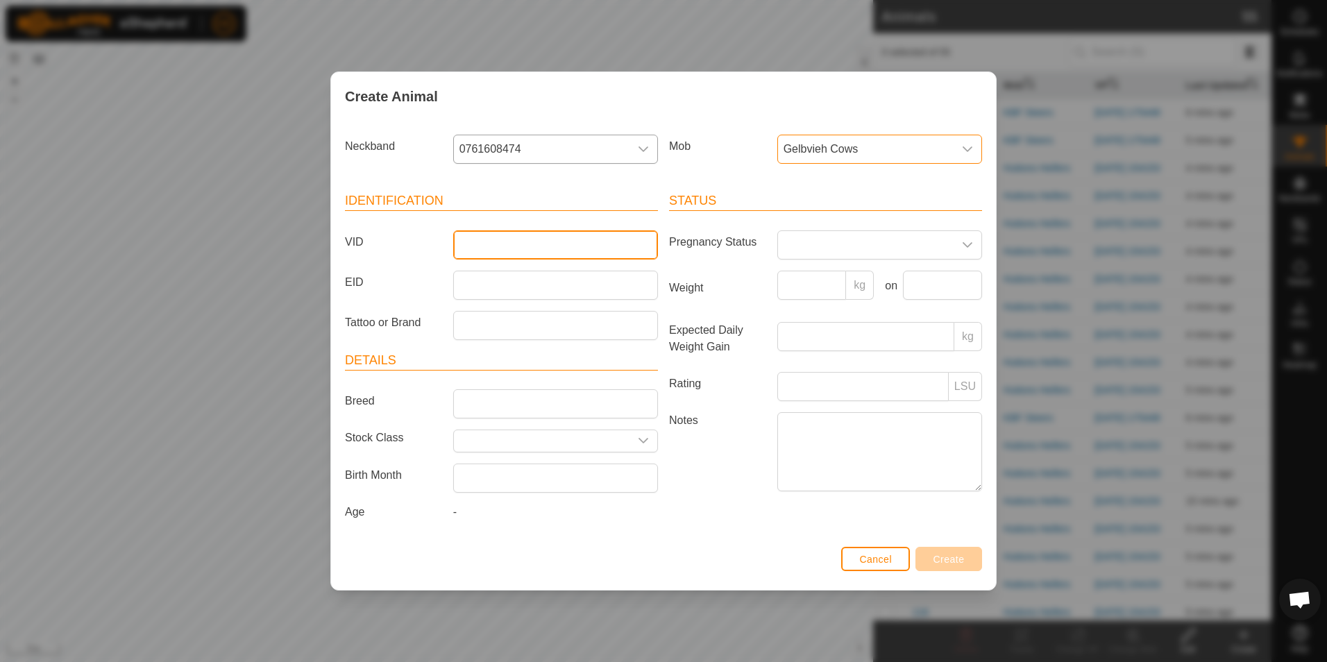
drag, startPoint x: 525, startPoint y: 244, endPoint x: 537, endPoint y: 240, distance: 13.0
click at [525, 244] on input "VID" at bounding box center [555, 244] width 205 height 29
type input "G7"
click at [959, 559] on span "Create" at bounding box center [948, 559] width 31 height 11
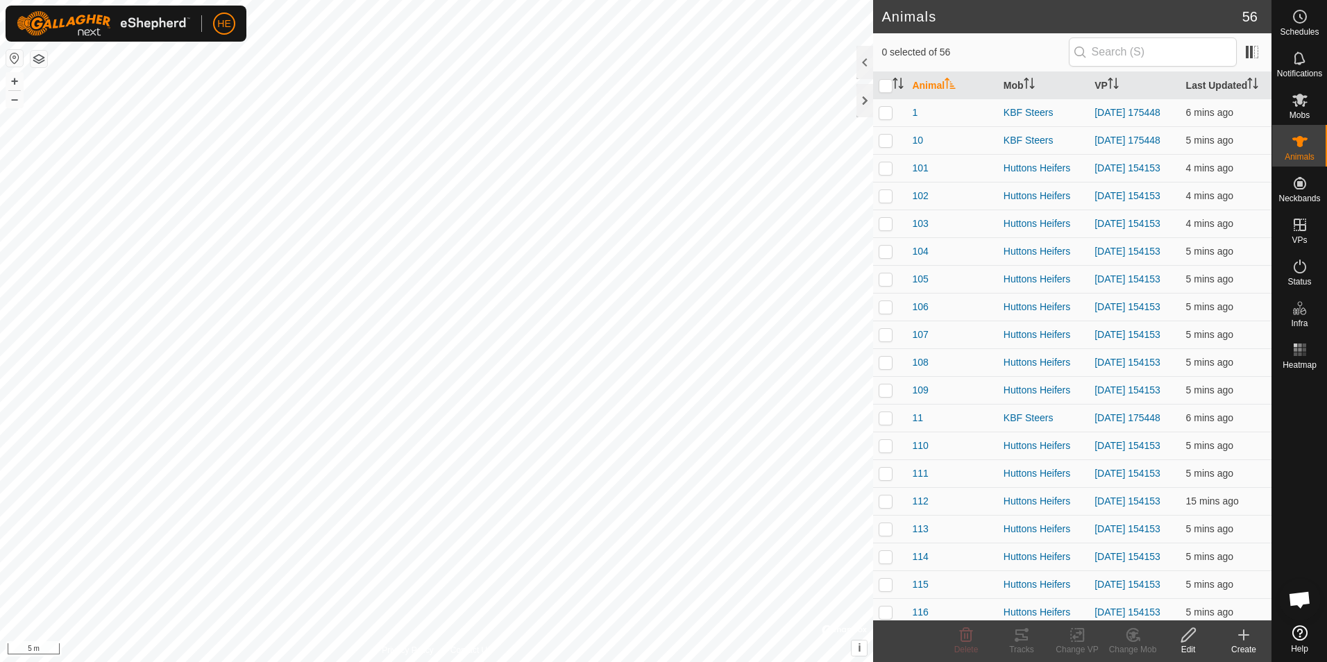
click at [1239, 639] on icon at bounding box center [1243, 635] width 17 height 17
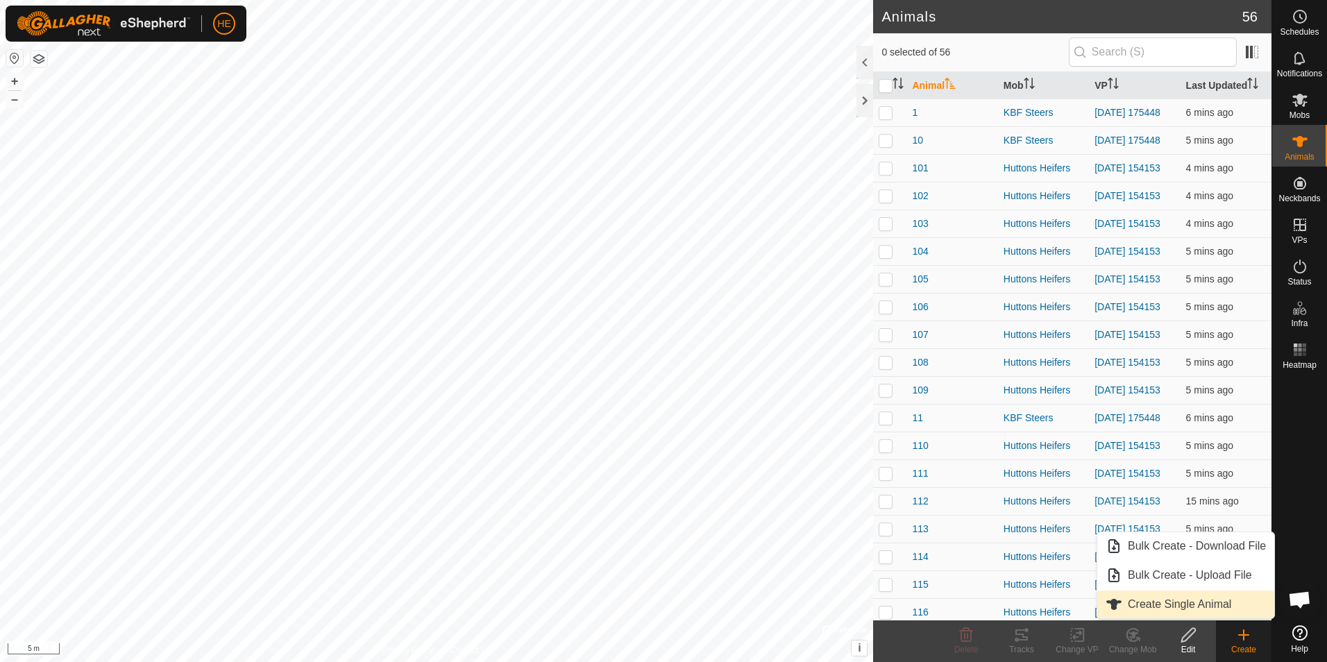
click at [1217, 601] on link "Create Single Animal" at bounding box center [1185, 605] width 177 height 28
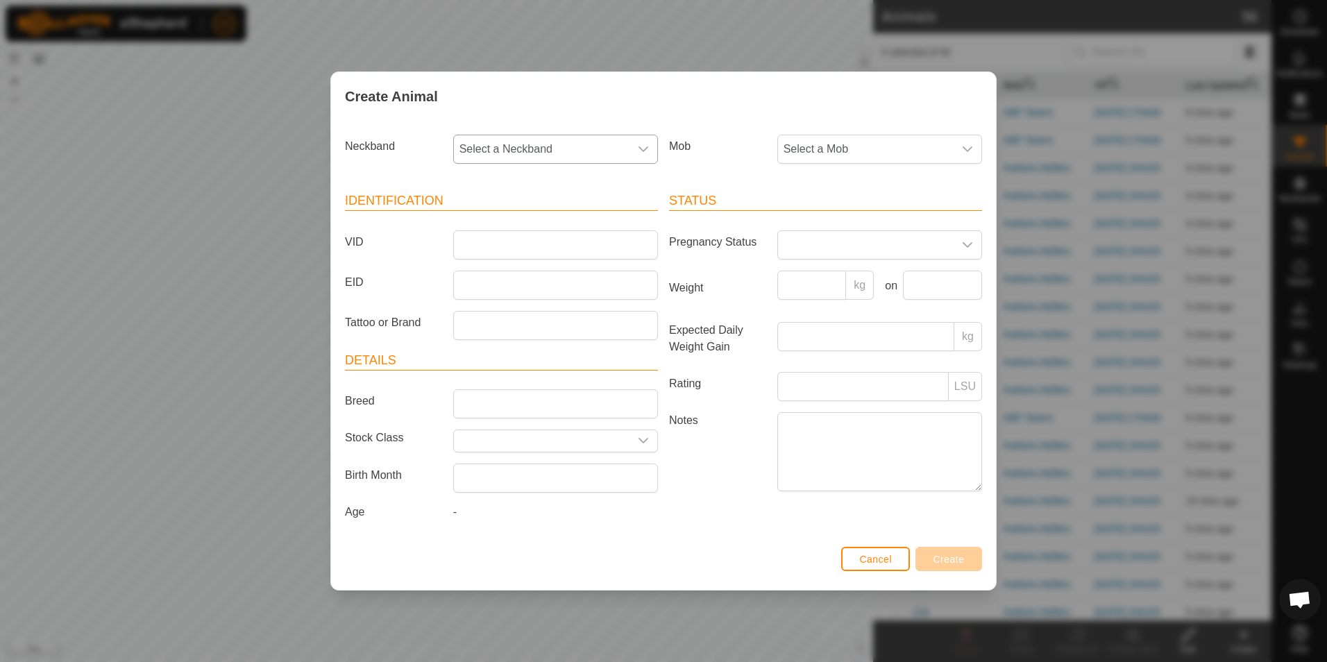
click at [614, 151] on span "Select a Neckband" at bounding box center [542, 149] width 176 height 28
type input "8716"
drag, startPoint x: 525, startPoint y: 224, endPoint x: 539, endPoint y: 221, distance: 15.0
click at [525, 225] on li "2950818716" at bounding box center [556, 221] width 203 height 28
click at [796, 148] on span "Select a Mob" at bounding box center [866, 149] width 176 height 28
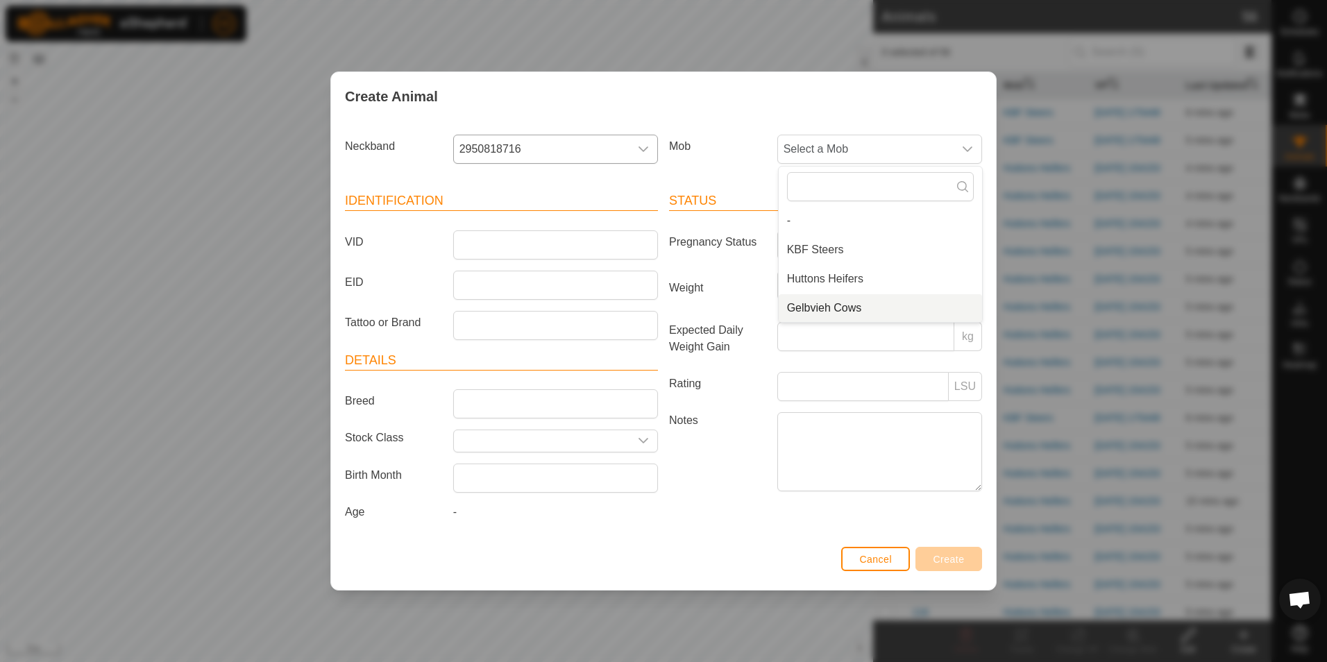
drag, startPoint x: 815, startPoint y: 306, endPoint x: 702, endPoint y: 274, distance: 116.9
click at [815, 305] on li "Gelbvieh Cows" at bounding box center [880, 308] width 203 height 28
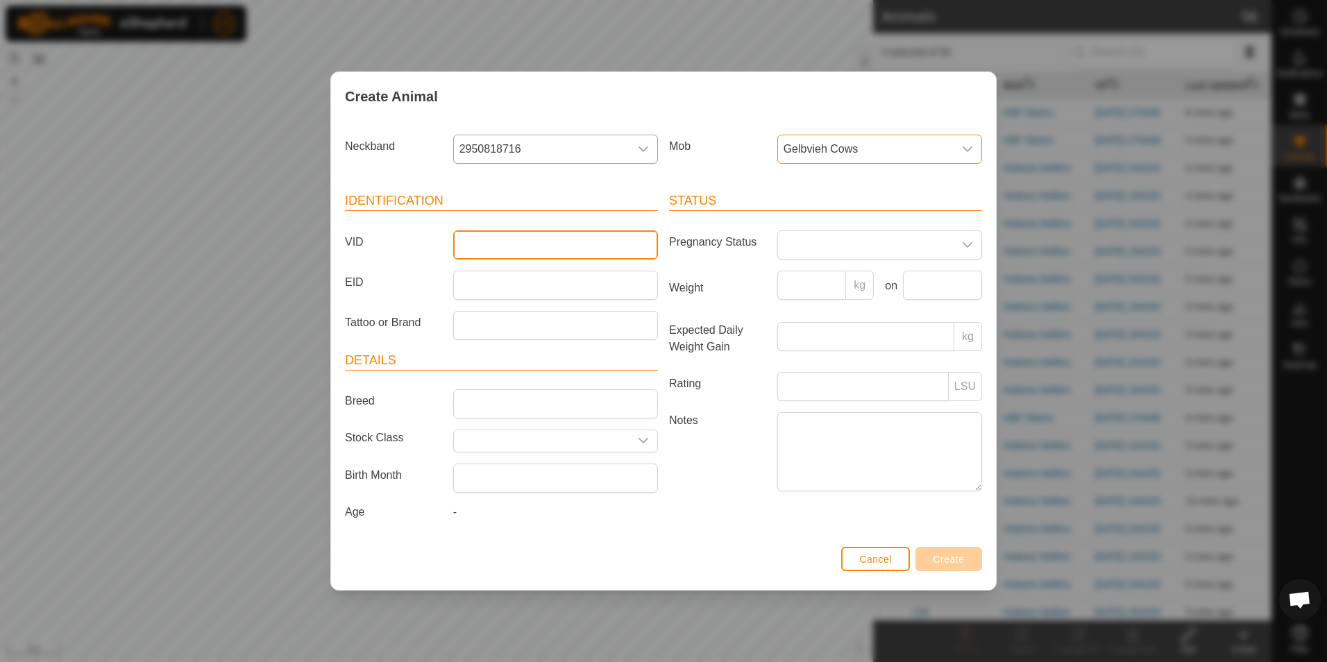
click at [560, 243] on input "VID" at bounding box center [555, 244] width 205 height 29
type input "G8"
click at [965, 552] on button "Create" at bounding box center [948, 559] width 67 height 24
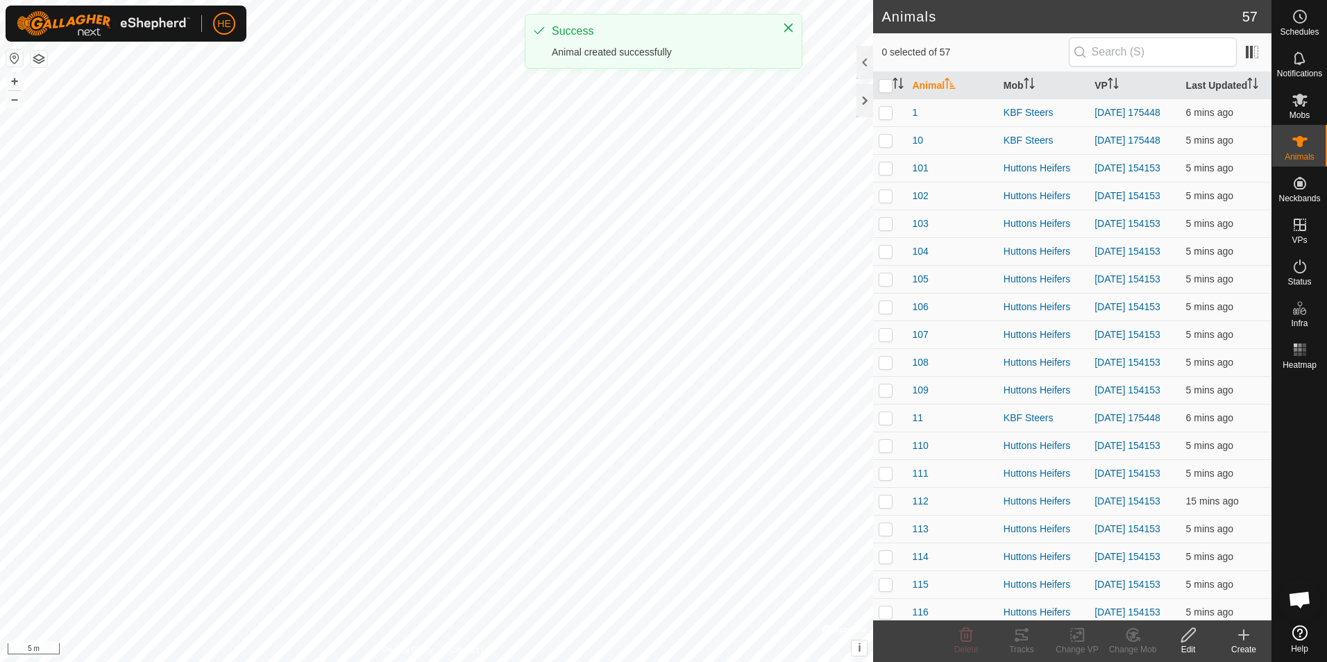
click at [1242, 644] on div "Create" at bounding box center [1244, 649] width 56 height 12
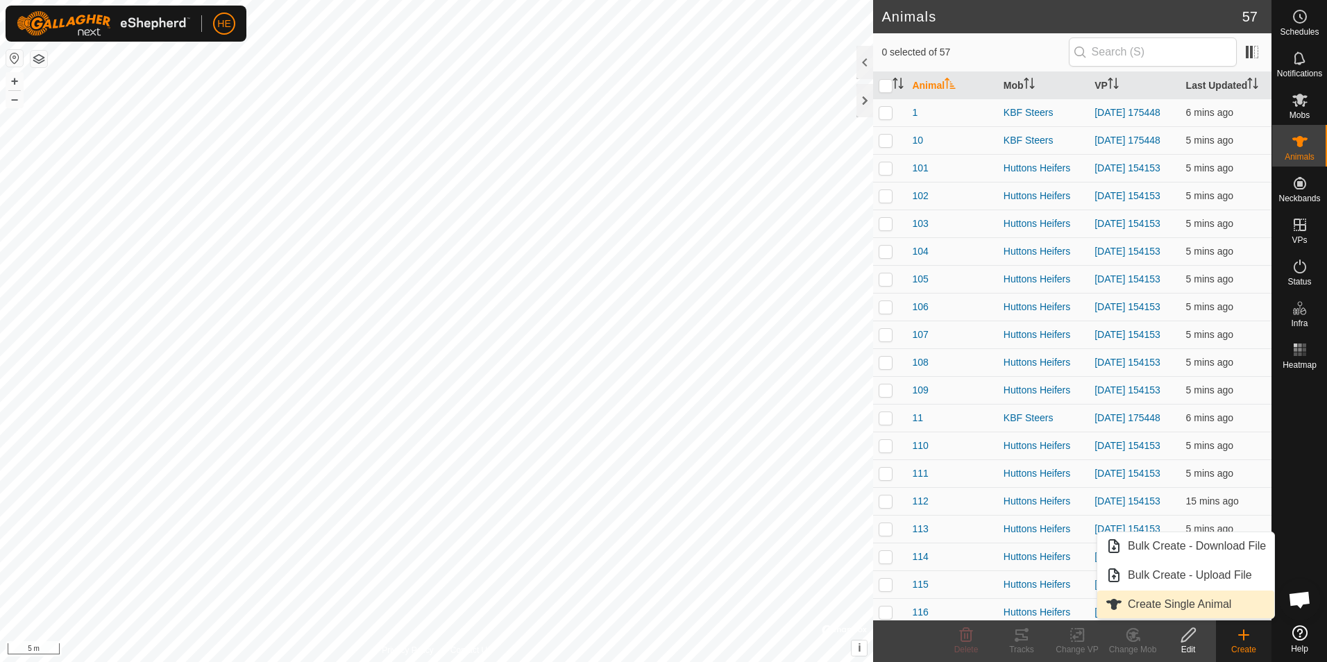
click at [1199, 607] on link "Create Single Animal" at bounding box center [1185, 605] width 177 height 28
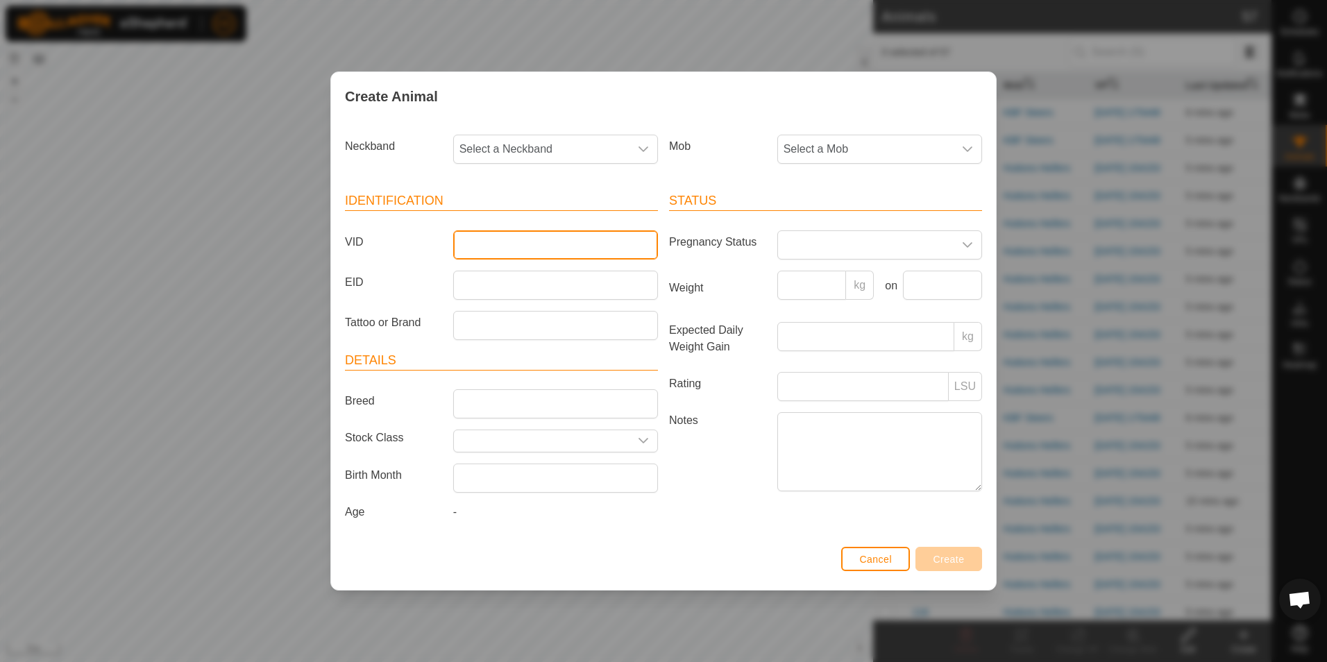
click at [514, 246] on input "VID" at bounding box center [555, 244] width 205 height 29
type input "G9"
click at [851, 243] on span at bounding box center [866, 245] width 176 height 28
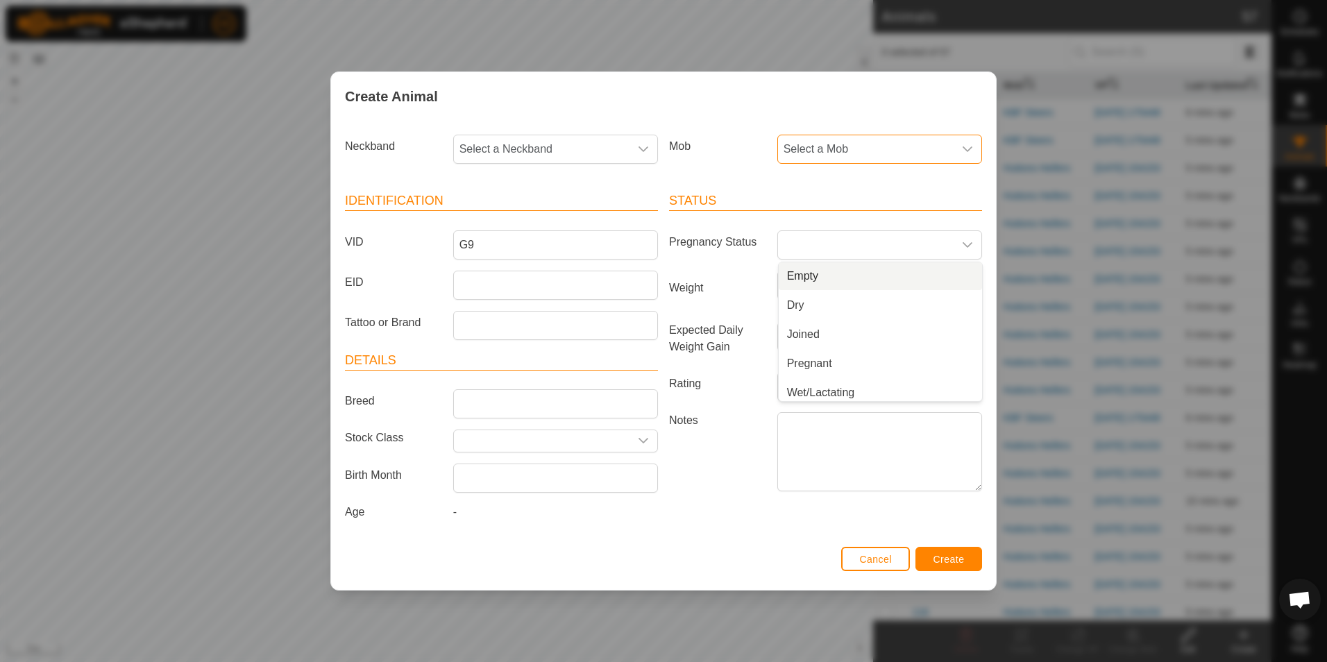
click at [879, 141] on span "Select a Mob" at bounding box center [866, 149] width 176 height 28
click at [821, 303] on li "Gelbvieh Cows" at bounding box center [880, 308] width 203 height 28
click at [605, 153] on span "Select a Neckband" at bounding box center [542, 149] width 176 height 28
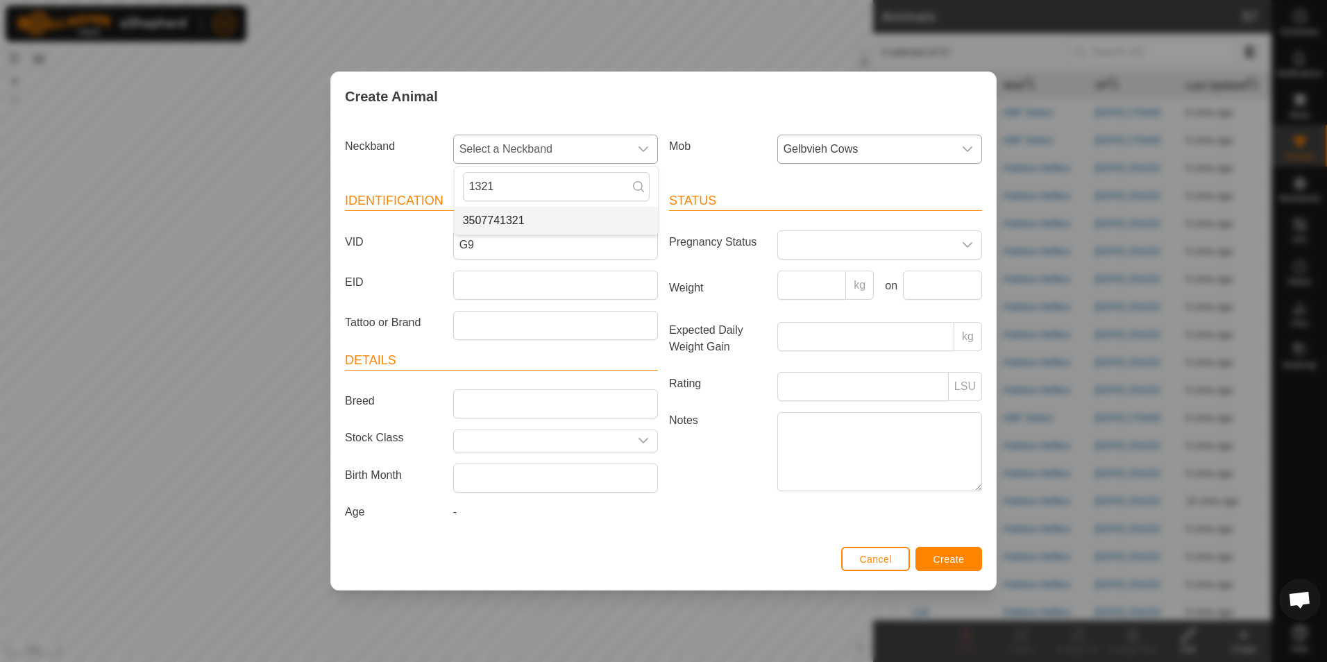
type input "1321"
click at [582, 217] on li "3507741321" at bounding box center [556, 221] width 203 height 28
click at [956, 564] on span "Create" at bounding box center [948, 559] width 31 height 11
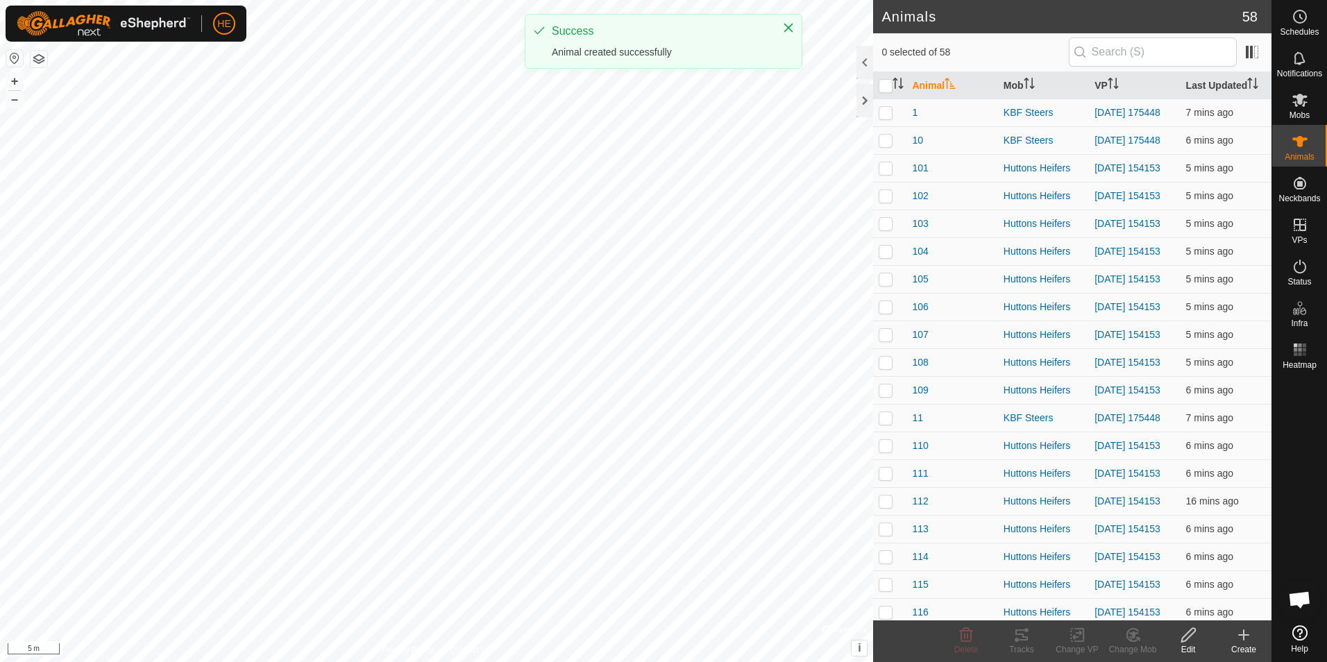
click at [1254, 647] on div "Create" at bounding box center [1244, 649] width 56 height 12
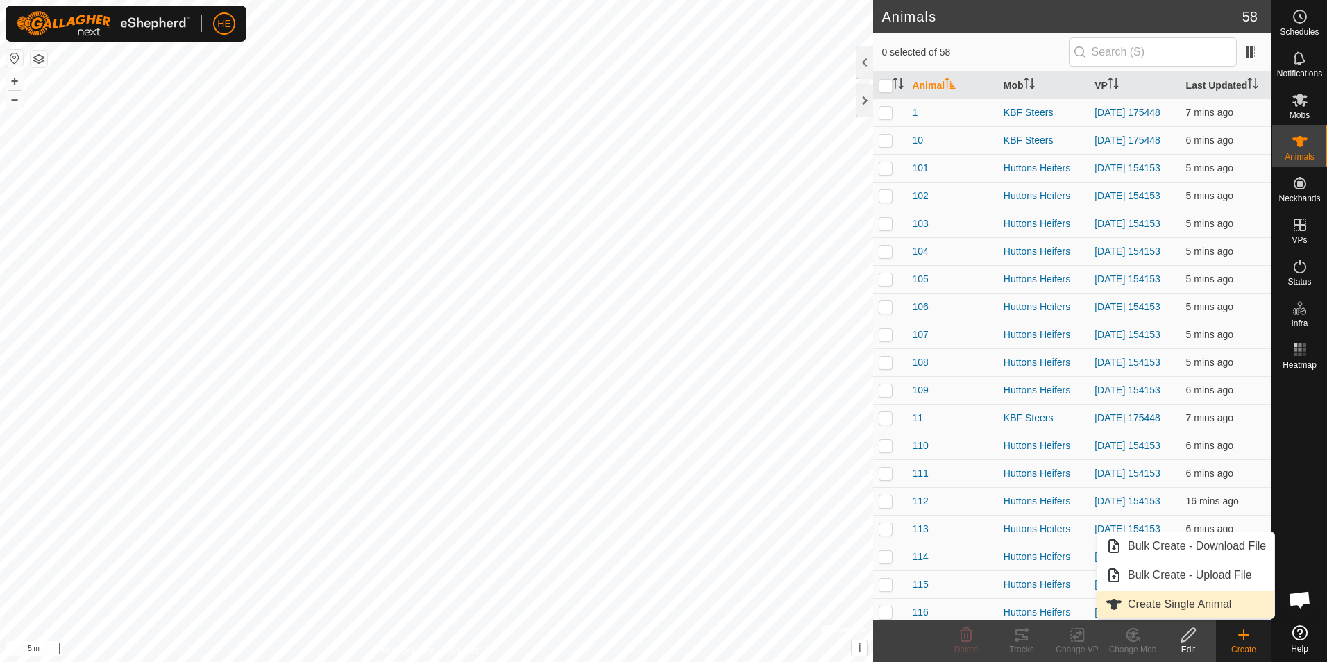
click at [1239, 614] on link "Create Single Animal" at bounding box center [1185, 605] width 177 height 28
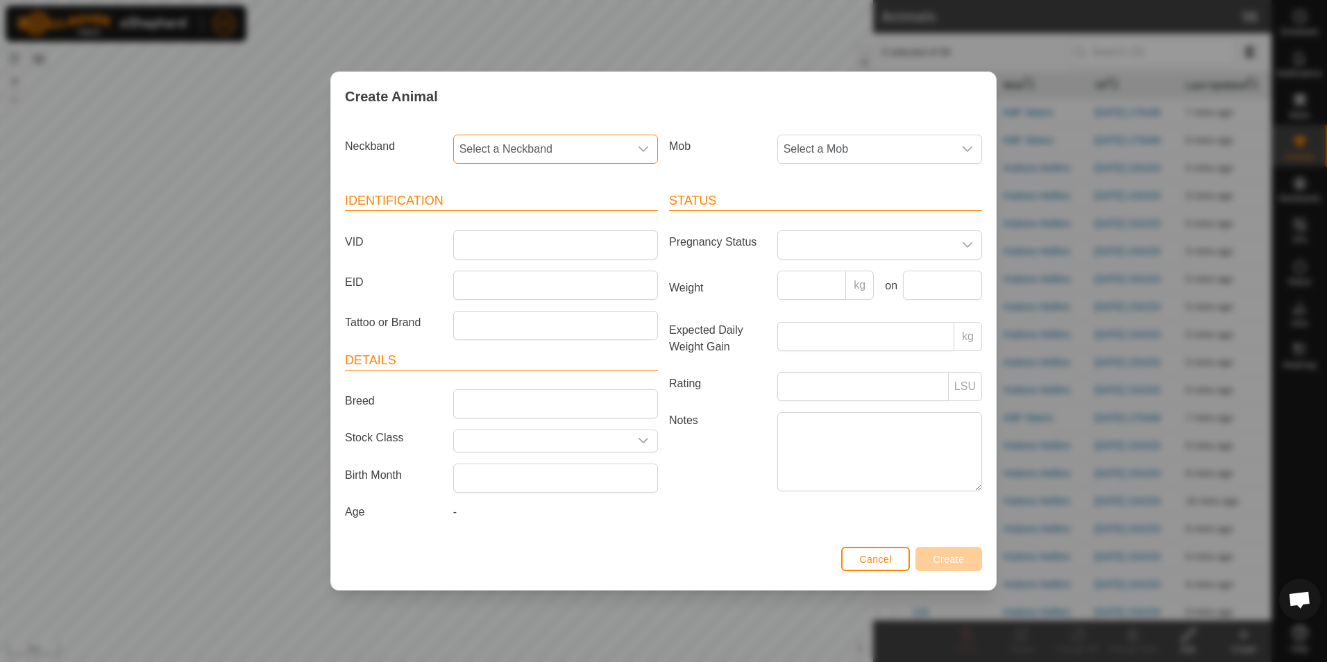
click at [557, 145] on span "Select a Neckband" at bounding box center [542, 149] width 176 height 28
type input "9436"
drag, startPoint x: 532, startPoint y: 217, endPoint x: 577, endPoint y: 214, distance: 45.9
click at [534, 217] on li "3518229436" at bounding box center [556, 221] width 203 height 28
drag, startPoint x: 835, startPoint y: 146, endPoint x: 860, endPoint y: 153, distance: 25.8
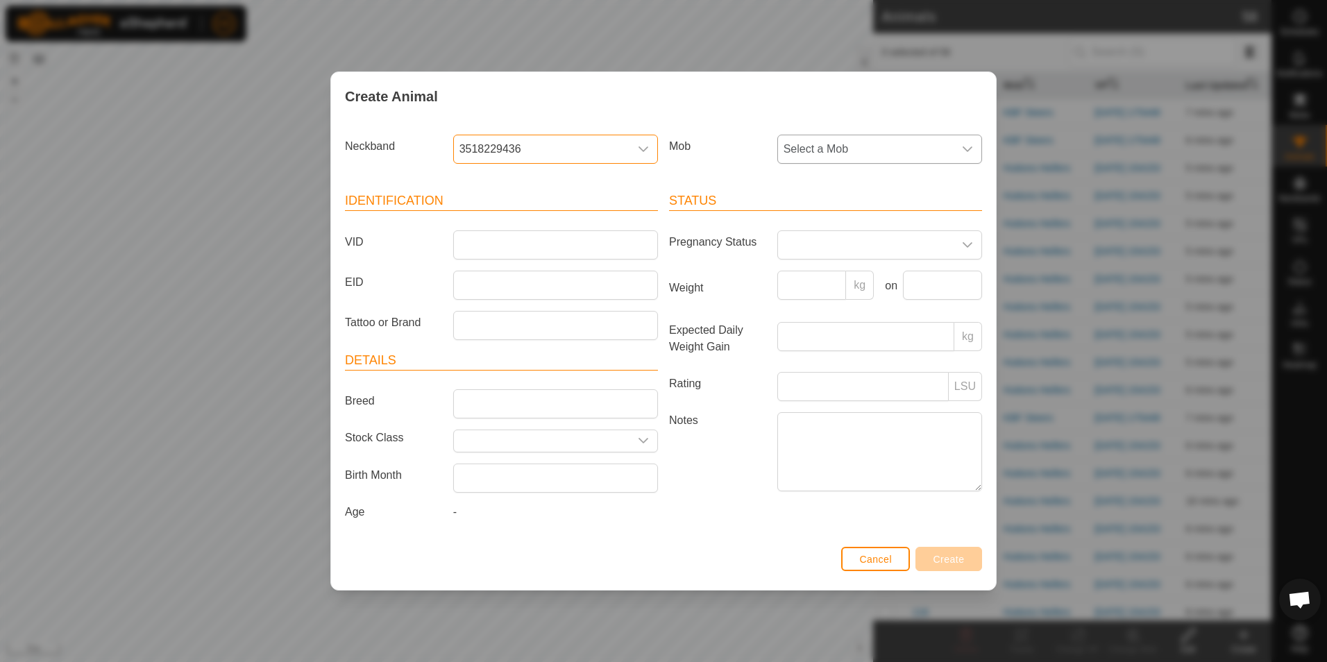
click at [838, 146] on span "Select a Mob" at bounding box center [866, 149] width 176 height 28
click at [827, 308] on span "Gelbvieh Cows" at bounding box center [824, 308] width 75 height 17
click at [548, 238] on input "VID" at bounding box center [555, 244] width 205 height 29
type input "G10"
click at [957, 554] on button "Create" at bounding box center [948, 559] width 67 height 24
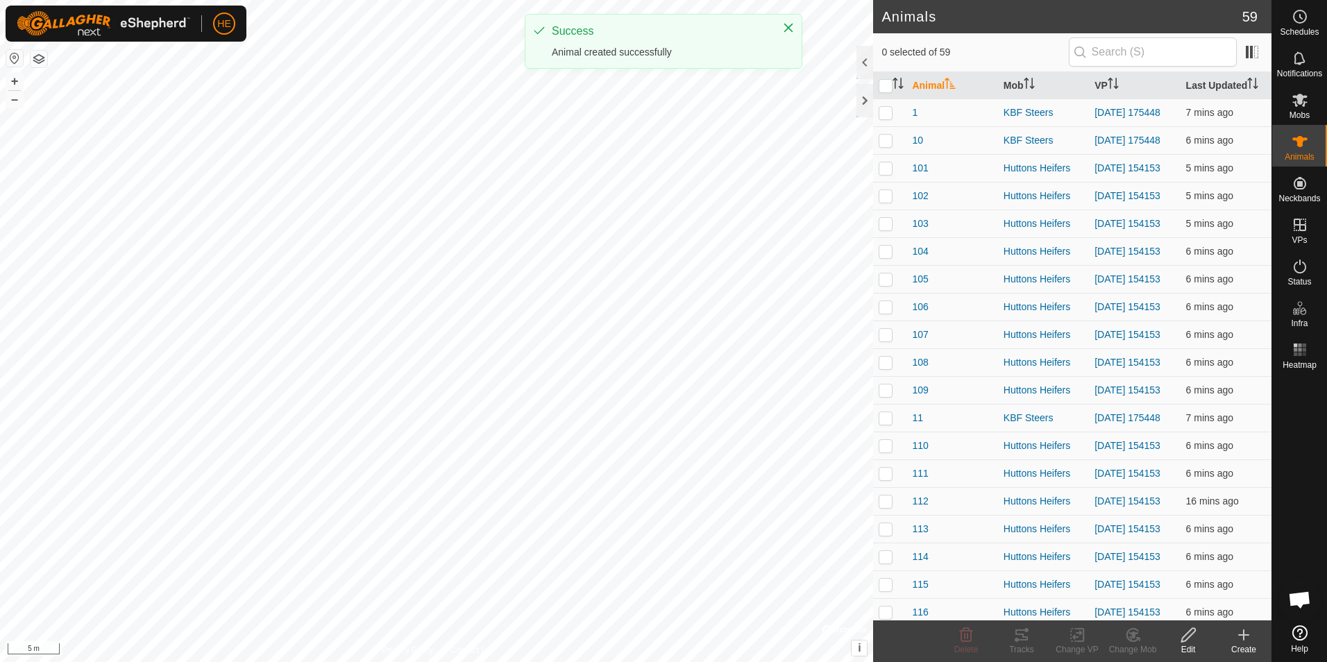
click at [1240, 639] on icon at bounding box center [1243, 635] width 17 height 17
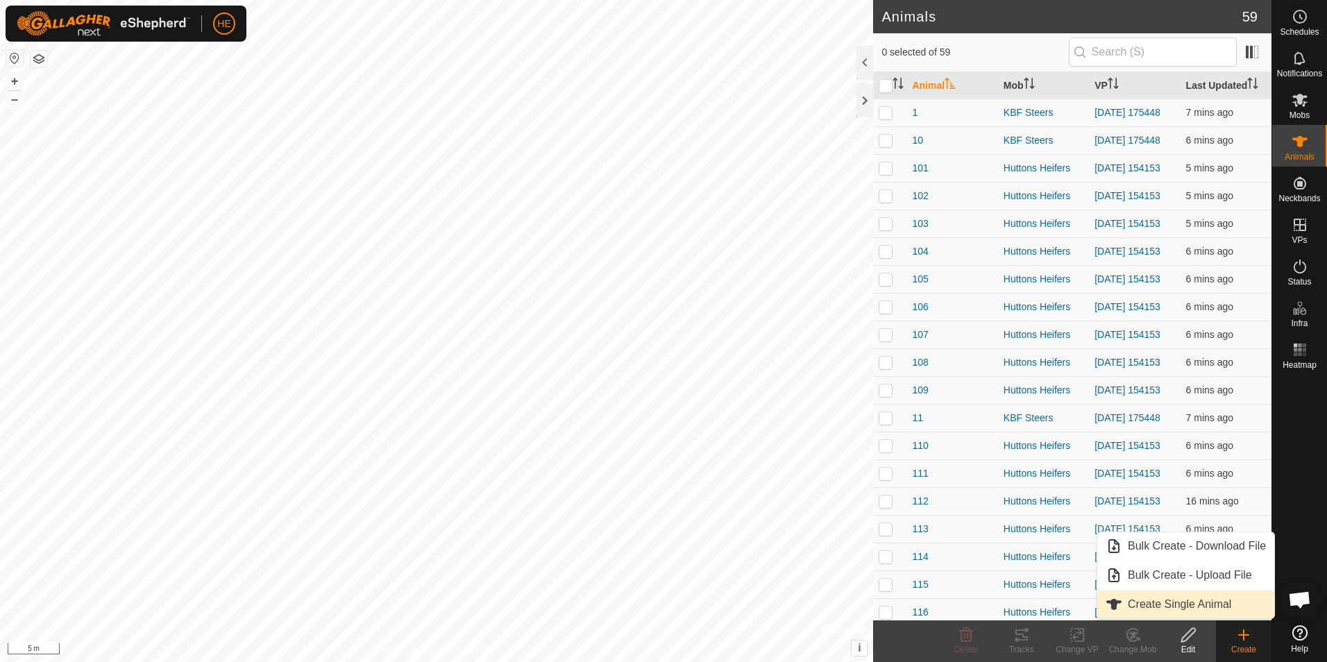
click at [1233, 609] on link "Create Single Animal" at bounding box center [1185, 605] width 177 height 28
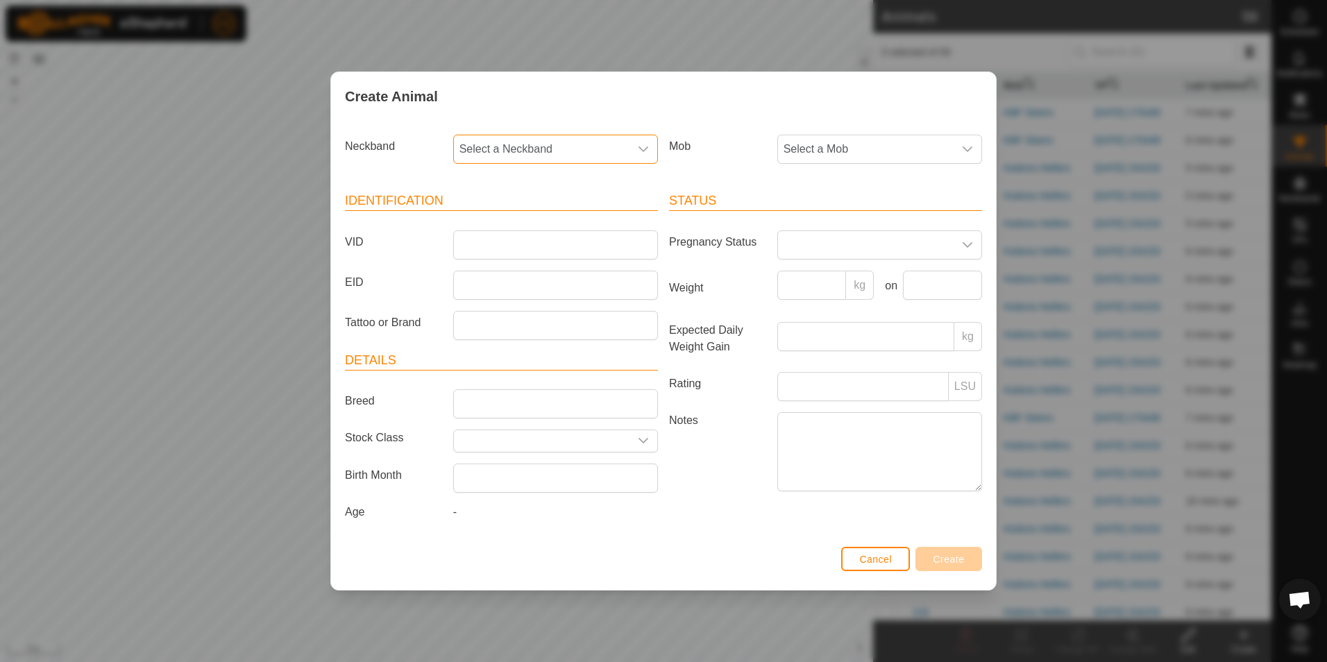
click at [584, 156] on span "Select a Neckband" at bounding box center [542, 149] width 176 height 28
type input "7136"
click at [523, 224] on li "2807837136" at bounding box center [556, 221] width 203 height 28
click at [518, 242] on input "VID" at bounding box center [555, 244] width 205 height 29
type input "G11"
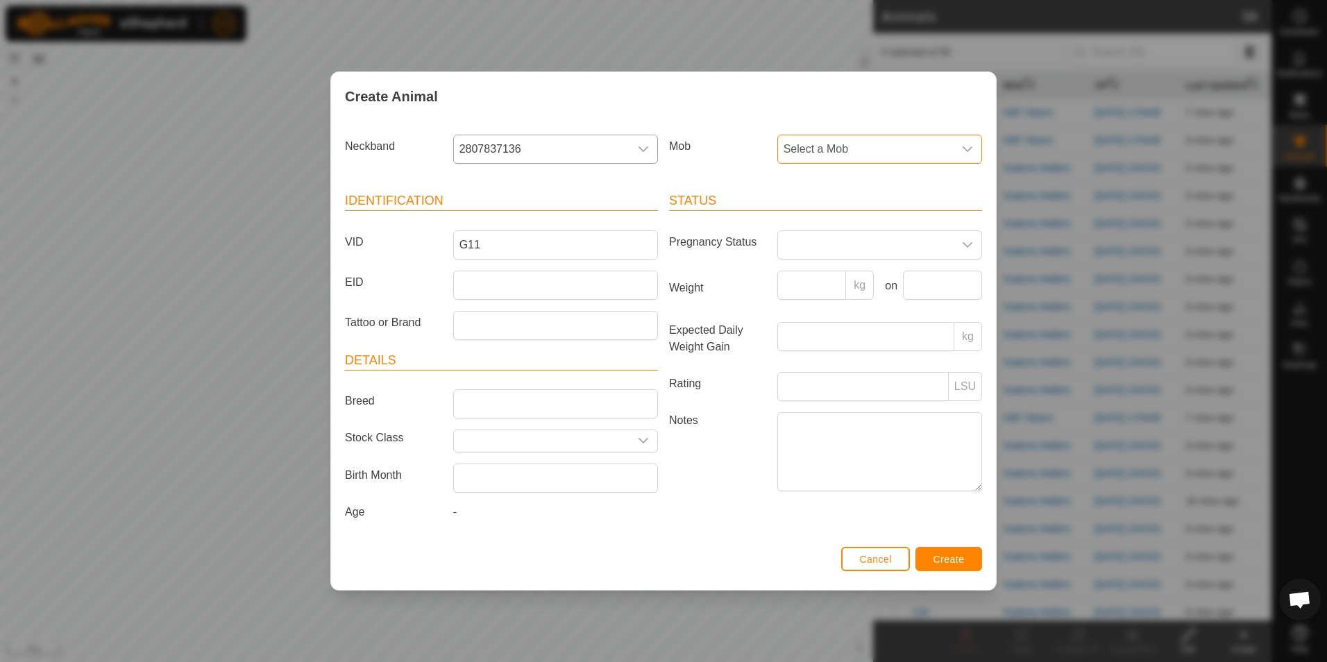
drag, startPoint x: 891, startPoint y: 149, endPoint x: 891, endPoint y: 165, distance: 16.0
click at [891, 150] on span "Select a Mob" at bounding box center [866, 149] width 176 height 28
click at [833, 307] on li "Gelbvieh Cows" at bounding box center [880, 308] width 203 height 28
click at [947, 562] on span "Create" at bounding box center [948, 559] width 31 height 11
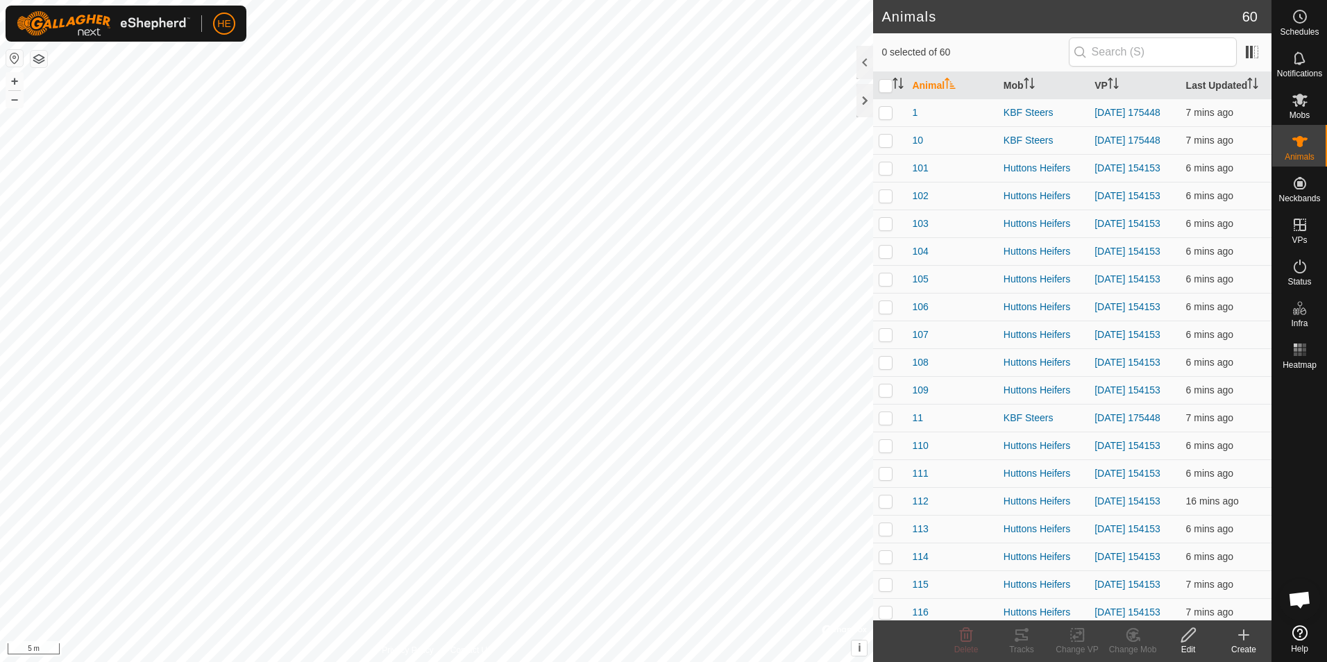
click at [1242, 635] on icon at bounding box center [1244, 635] width 10 height 0
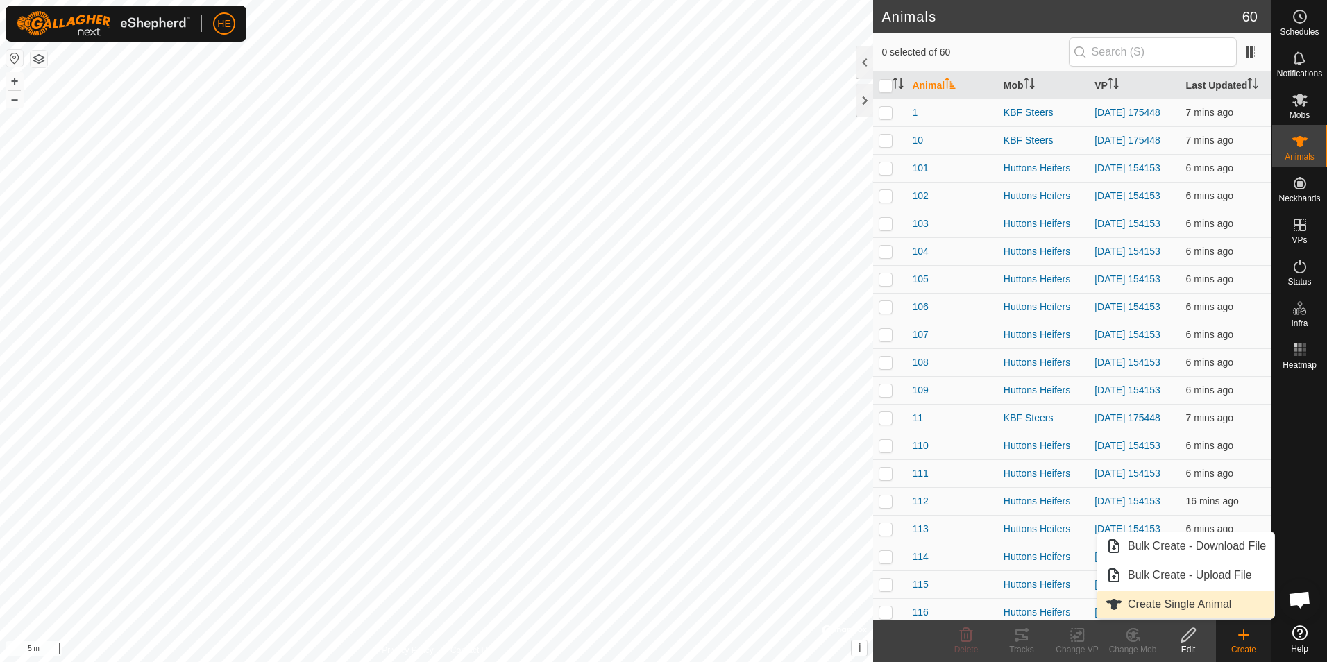
click at [1162, 609] on link "Create Single Animal" at bounding box center [1185, 605] width 177 height 28
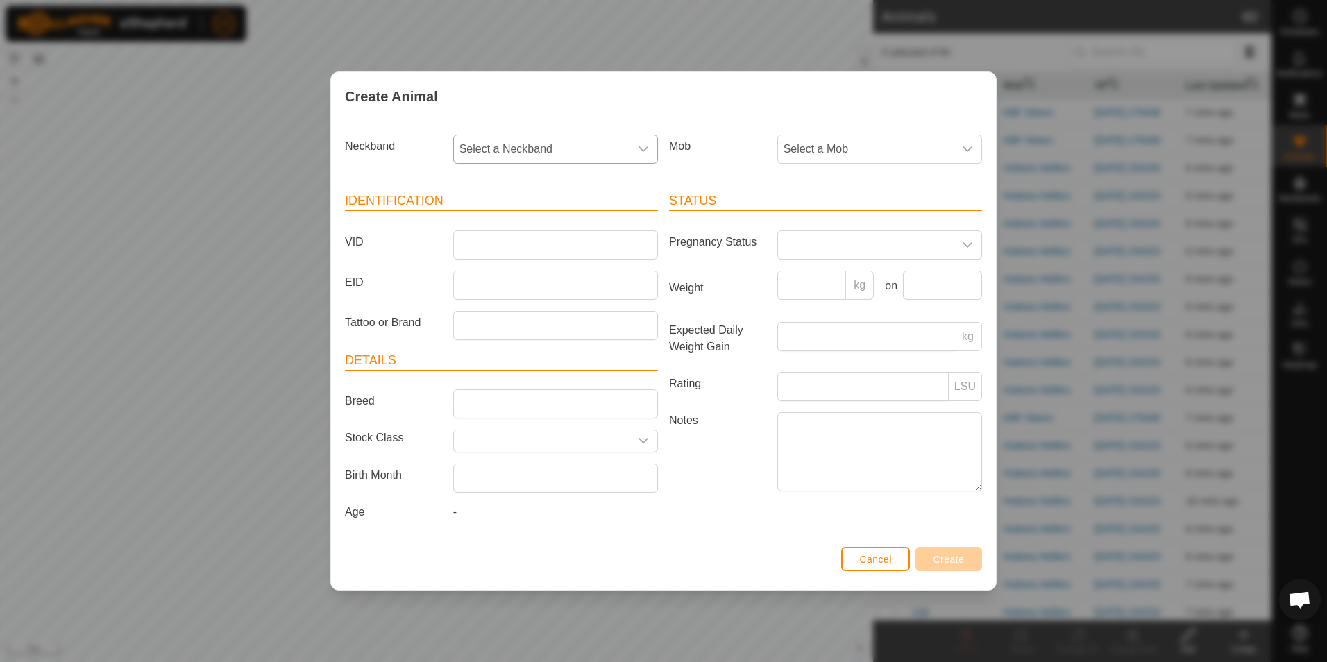
click at [568, 151] on span "Select a Neckband" at bounding box center [542, 149] width 176 height 28
type input "8710"
click at [531, 217] on li "1707298710" at bounding box center [556, 221] width 203 height 28
click at [877, 143] on span "Select a Mob" at bounding box center [866, 149] width 176 height 28
click at [824, 301] on li "Gelbvieh Cows" at bounding box center [880, 308] width 203 height 28
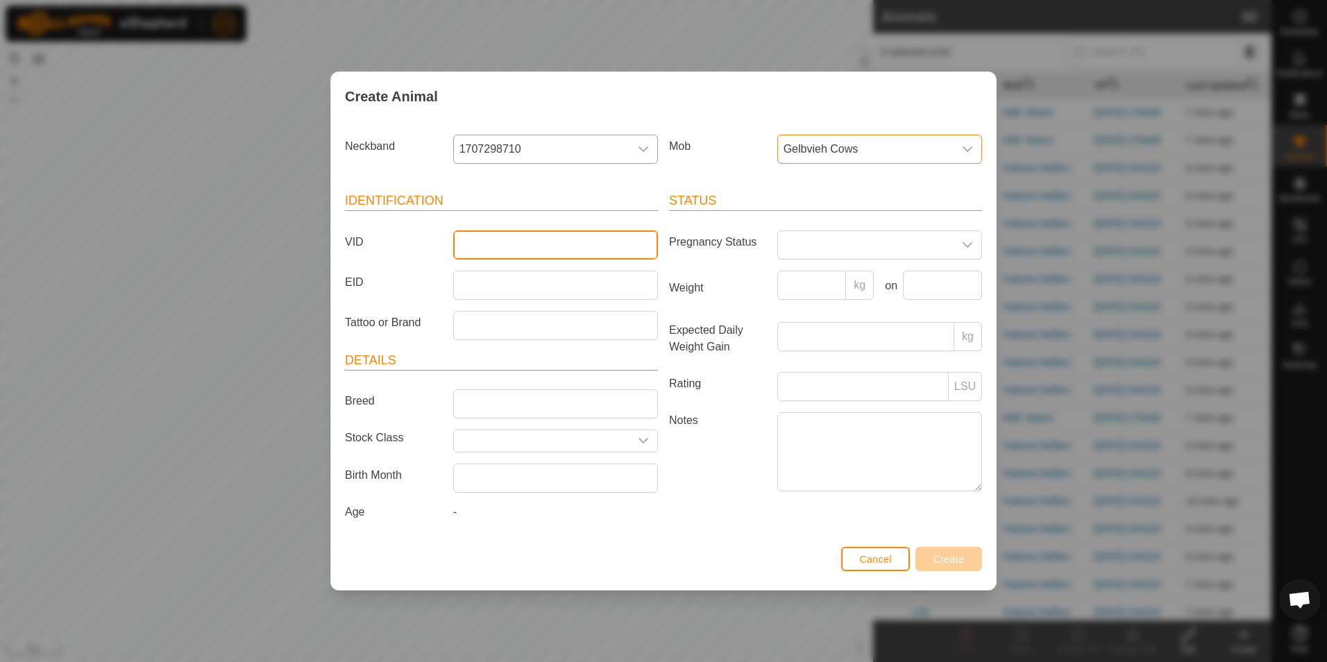
click at [582, 244] on input "VID" at bounding box center [555, 244] width 205 height 29
type input "G12"
click at [936, 557] on span "Create" at bounding box center [948, 559] width 31 height 11
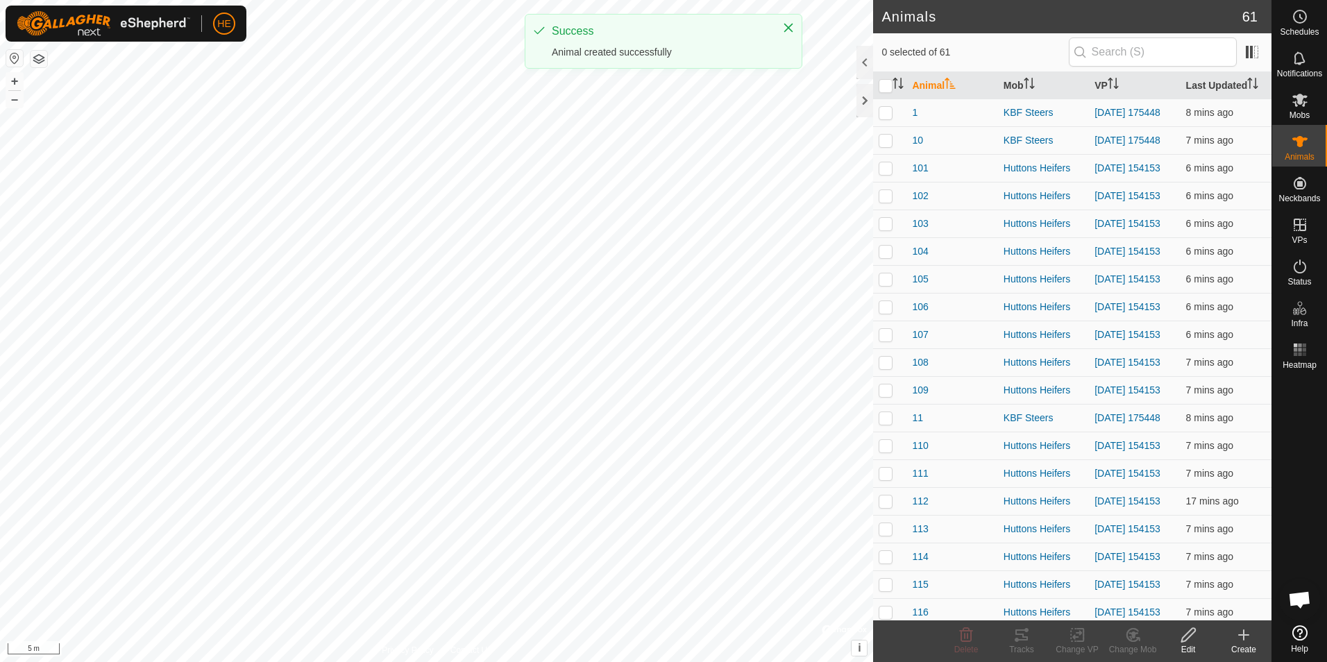
click at [1246, 646] on div "Create" at bounding box center [1244, 649] width 56 height 12
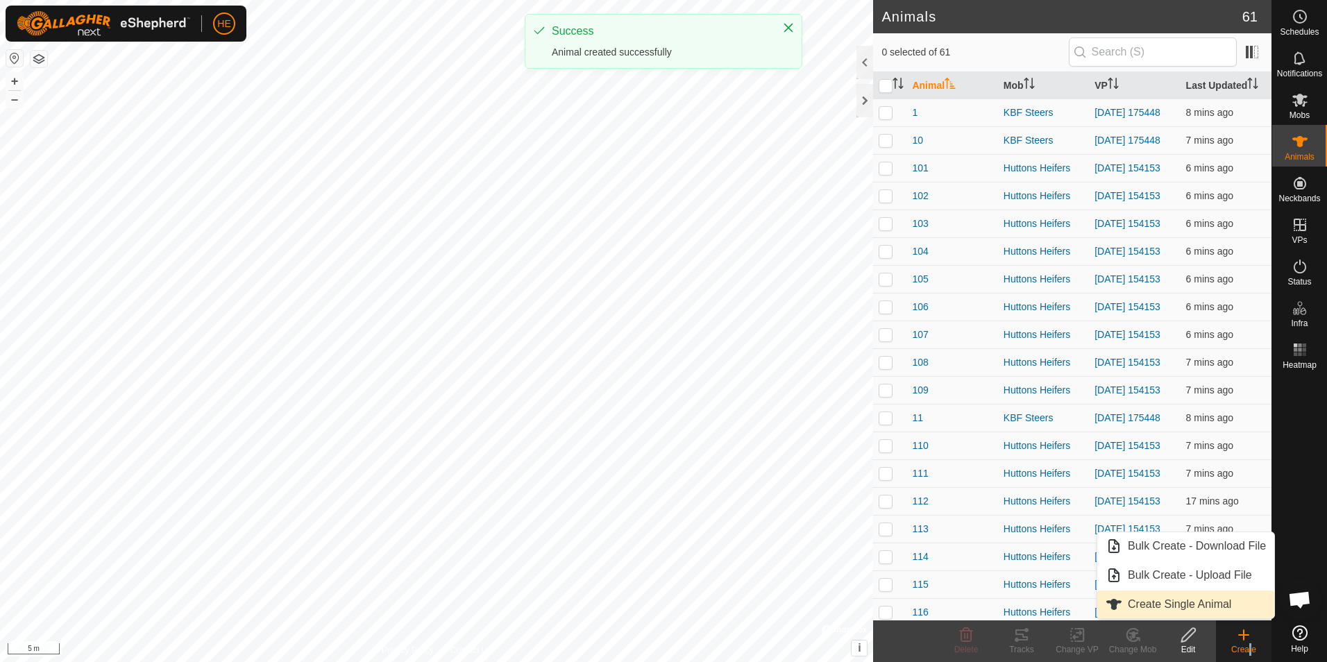
drag, startPoint x: 1247, startPoint y: 645, endPoint x: 1220, endPoint y: 611, distance: 42.9
click at [1220, 611] on link "Create Single Animal" at bounding box center [1185, 605] width 177 height 28
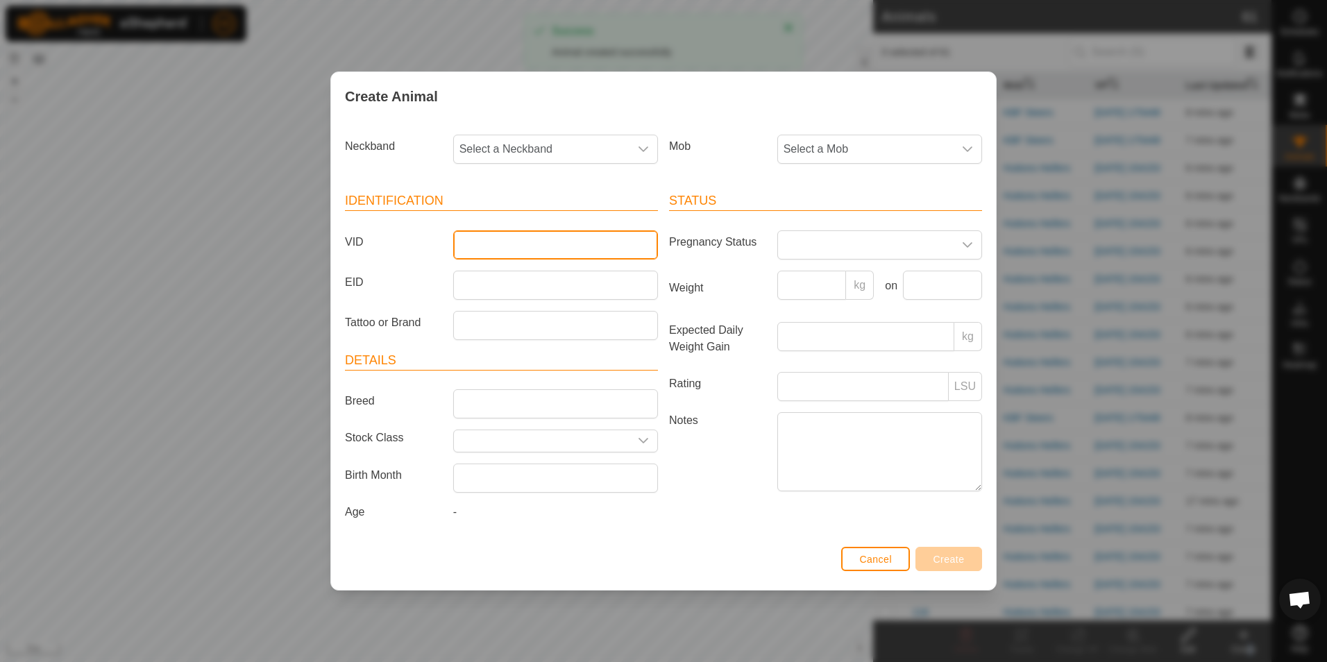
click at [561, 244] on input "VID" at bounding box center [555, 244] width 205 height 29
type input "G13"
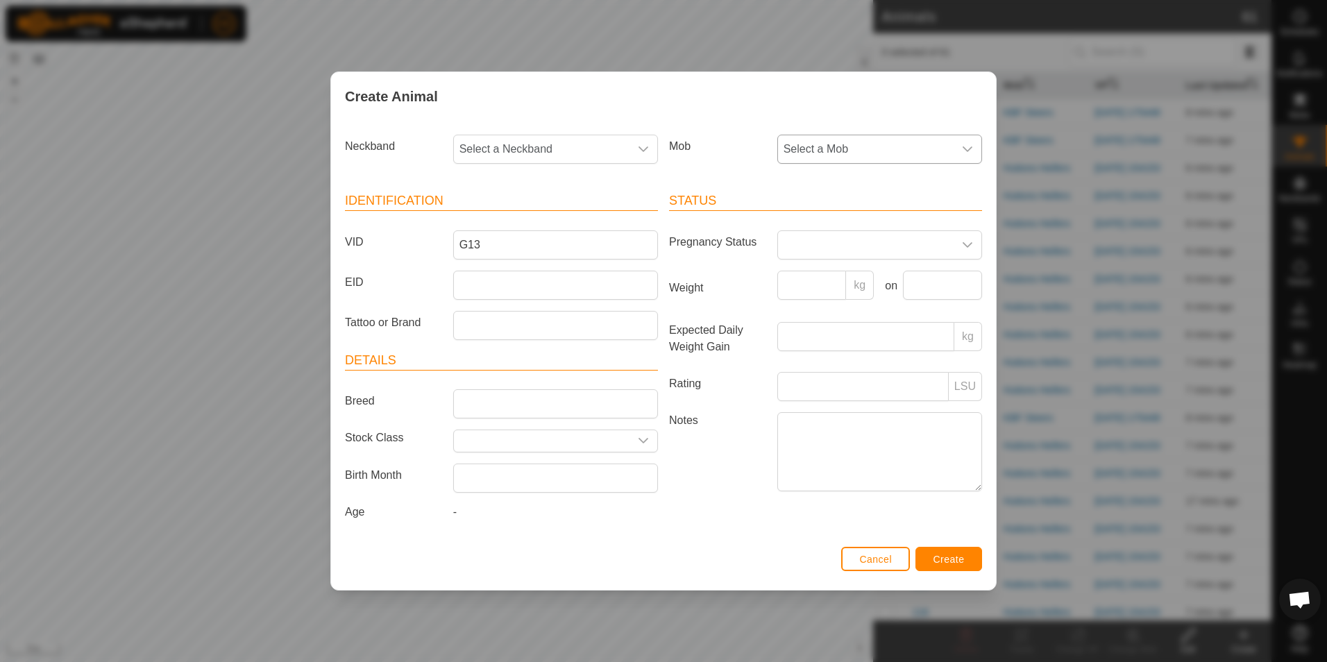
click at [842, 151] on span "Select a Mob" at bounding box center [866, 149] width 176 height 28
click at [813, 303] on li "Gelbvieh Cows" at bounding box center [880, 308] width 203 height 28
click at [577, 141] on span "Select a Neckband" at bounding box center [542, 149] width 176 height 28
type input "7610"
click at [571, 221] on li "3088797610" at bounding box center [556, 221] width 203 height 28
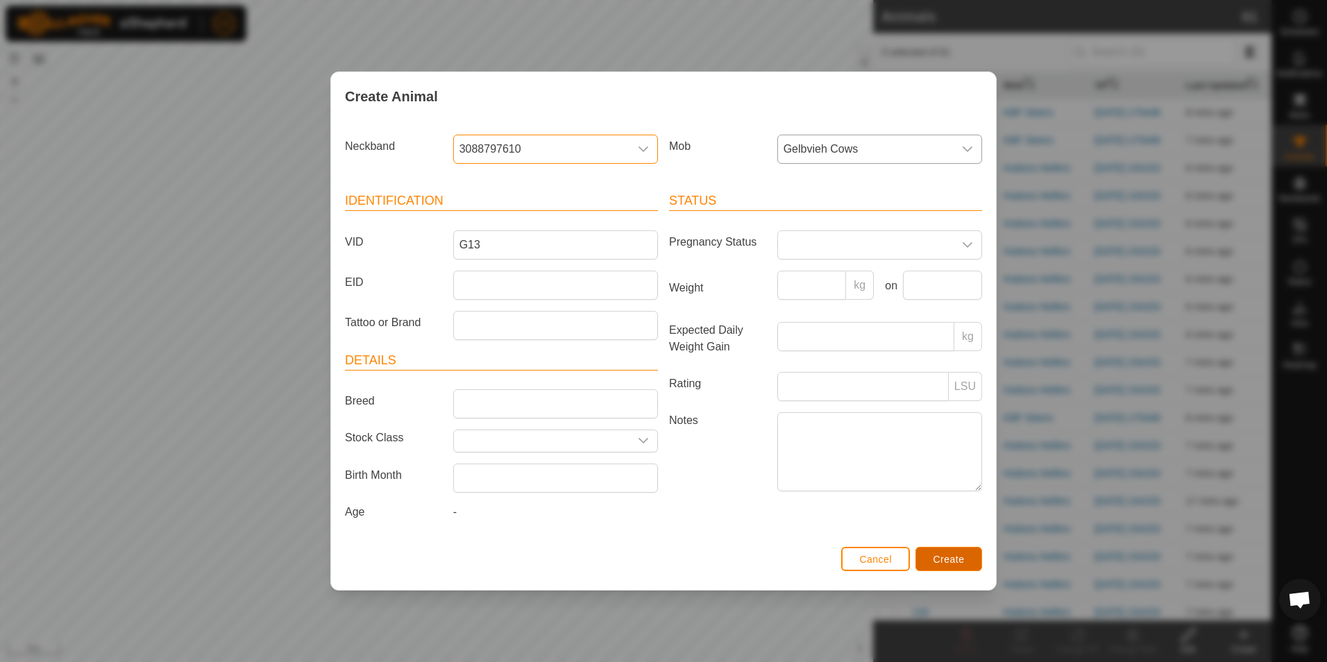
click at [942, 561] on span "Create" at bounding box center [948, 559] width 31 height 11
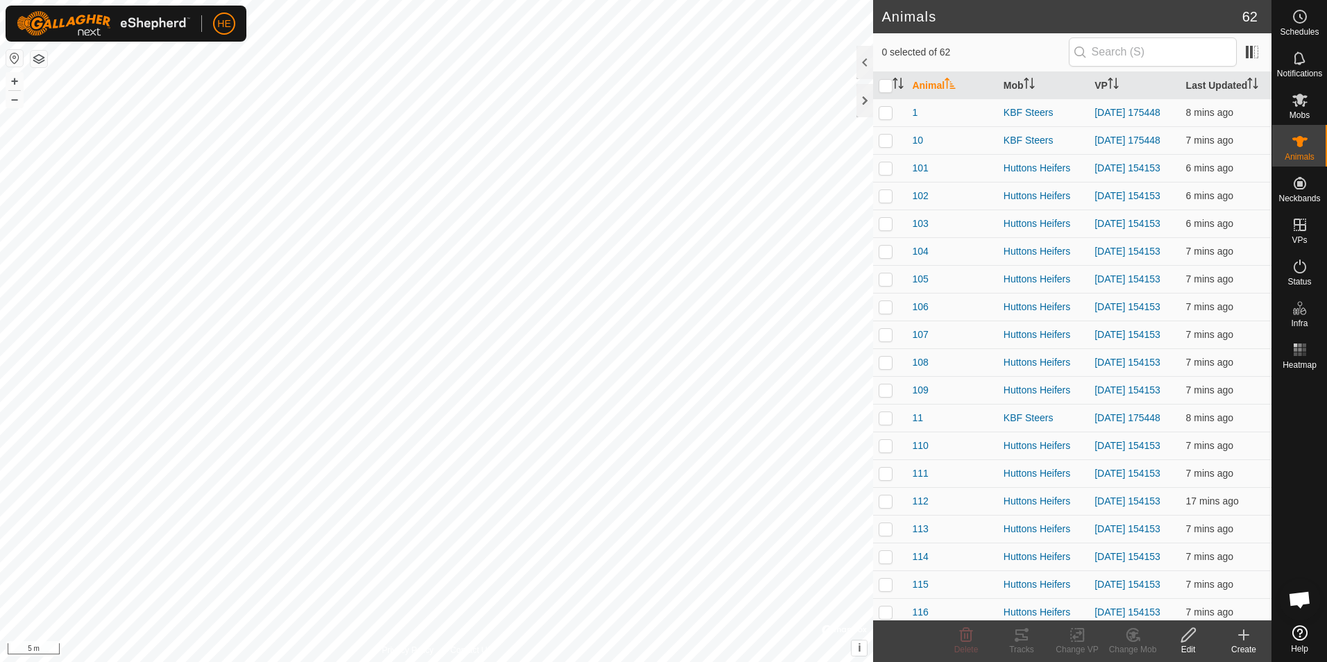
click at [1237, 634] on icon at bounding box center [1243, 635] width 17 height 17
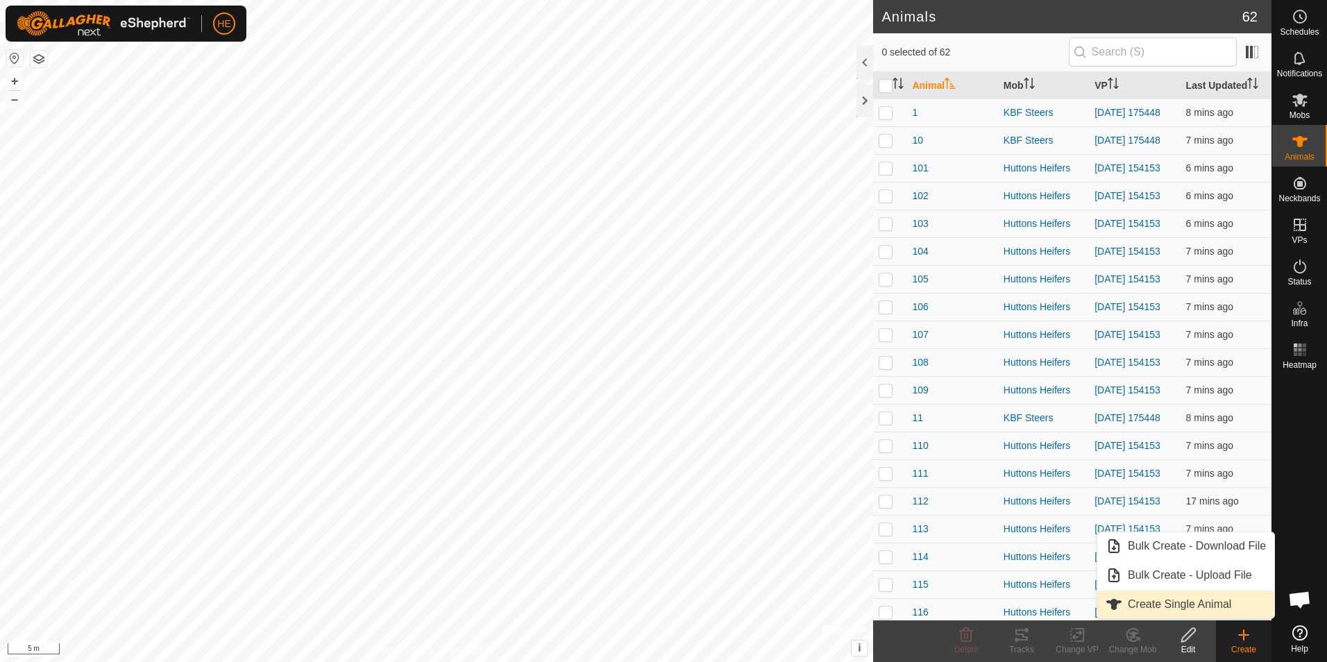
click at [1225, 598] on link "Create Single Animal" at bounding box center [1185, 605] width 177 height 28
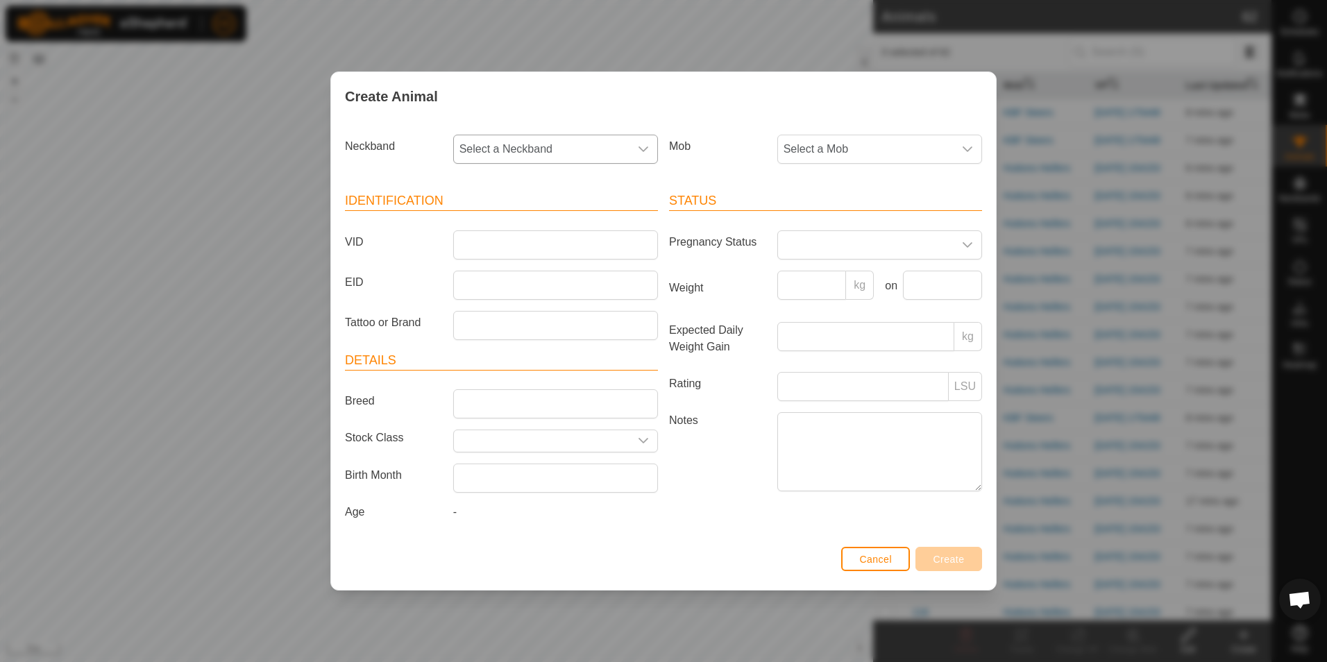
click at [598, 157] on span "Select a Neckband" at bounding box center [542, 149] width 176 height 28
type input "2999"
click at [591, 223] on li "0913722999" at bounding box center [556, 221] width 203 height 28
click at [809, 145] on span "Select a Mob" at bounding box center [866, 149] width 176 height 28
click at [841, 305] on li "Gelbvieh Cows" at bounding box center [880, 308] width 203 height 28
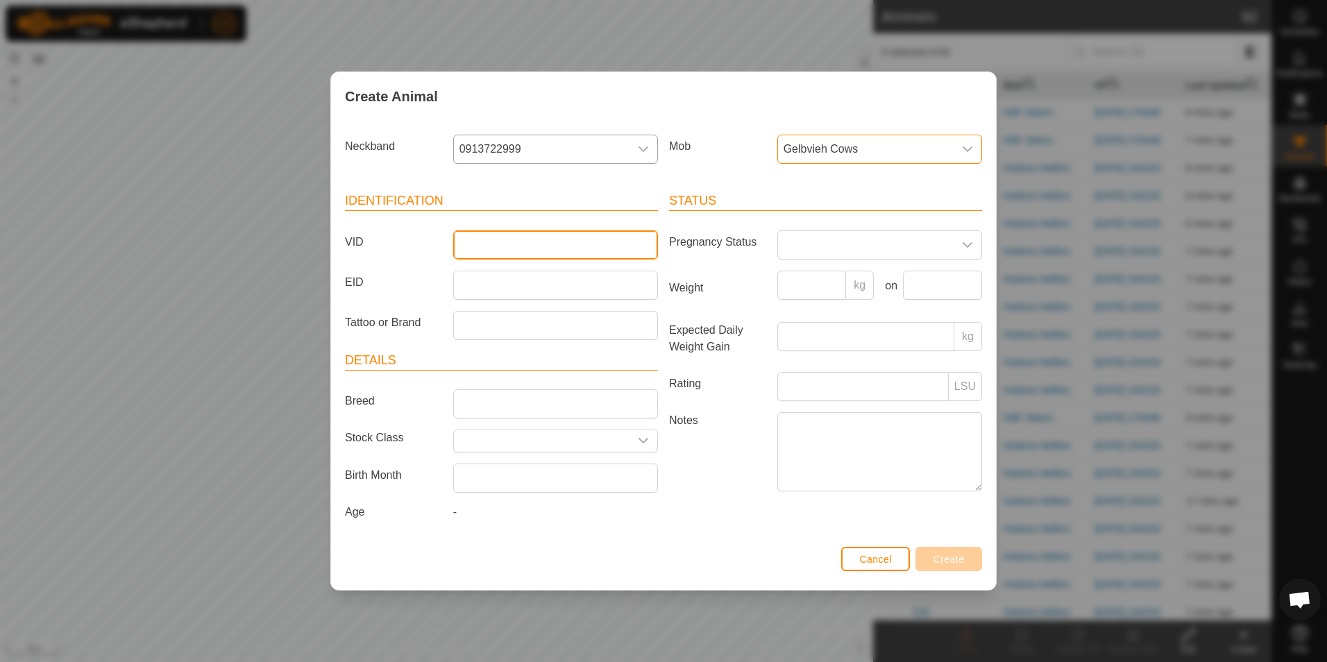
click at [590, 242] on input "VID" at bounding box center [555, 244] width 205 height 29
type input "G15"
click at [947, 563] on span "Create" at bounding box center [948, 559] width 31 height 11
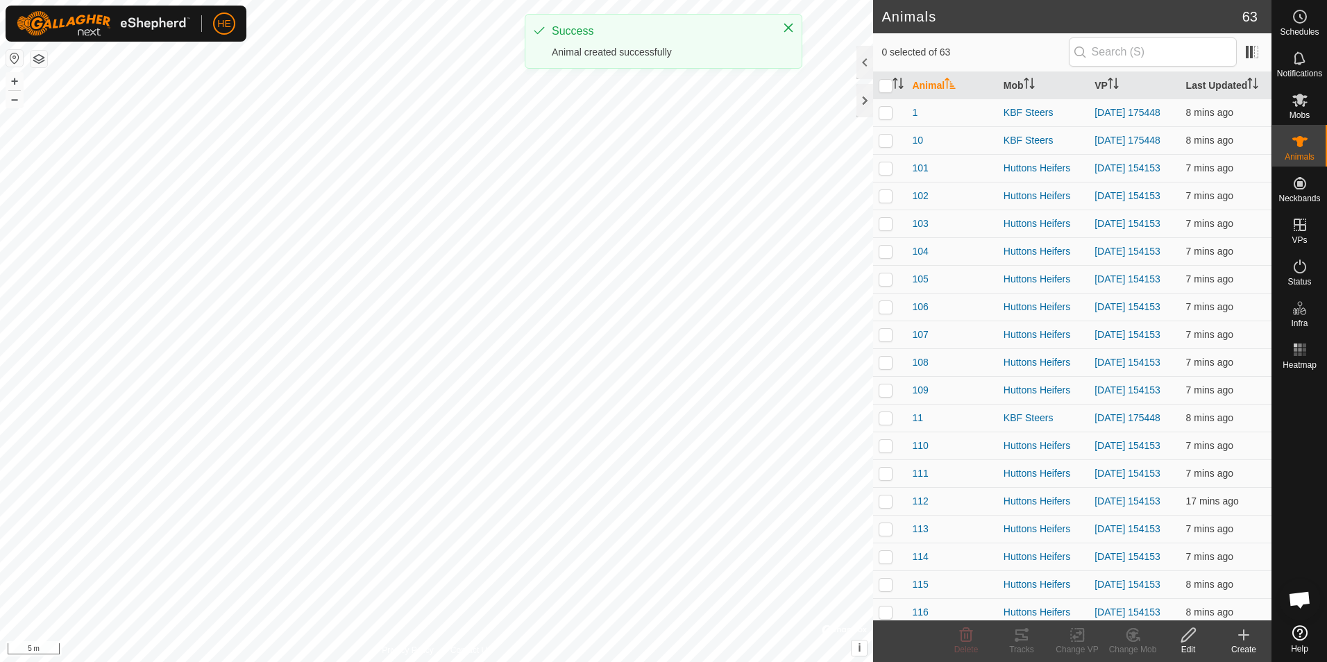
click at [1244, 647] on div "Create" at bounding box center [1244, 649] width 56 height 12
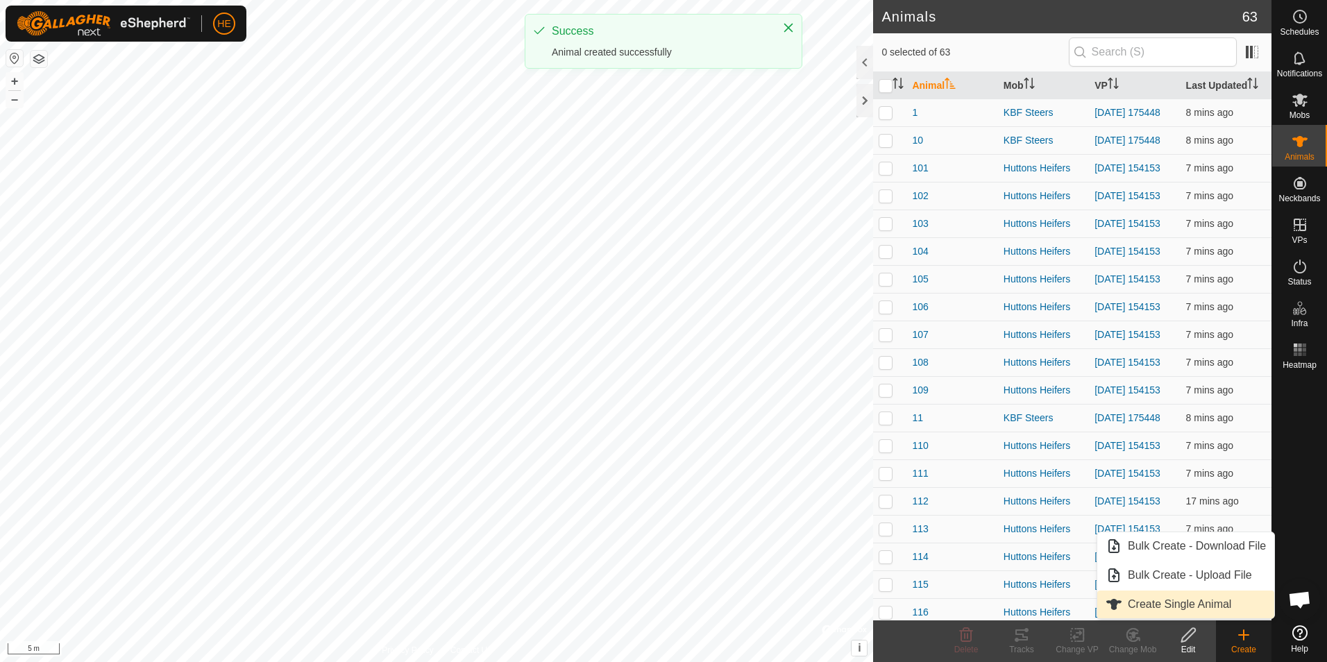
click at [1236, 613] on link "Create Single Animal" at bounding box center [1185, 605] width 177 height 28
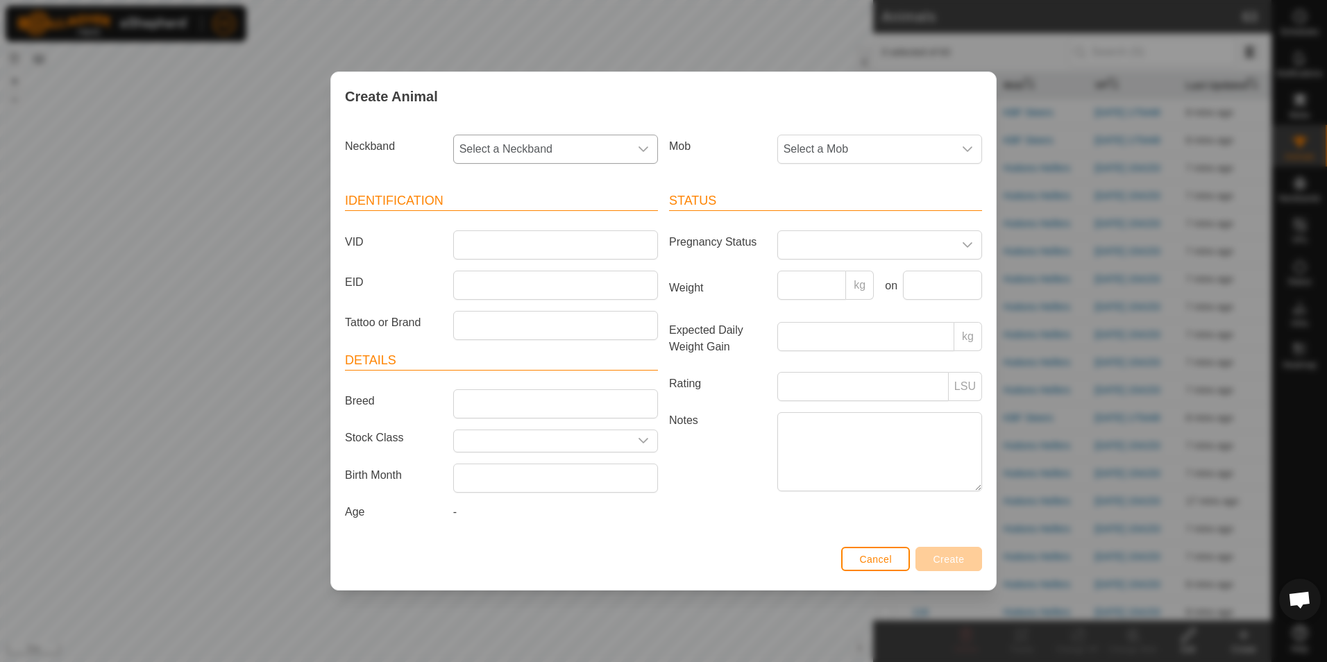
click at [557, 158] on span "Select a Neckband" at bounding box center [542, 149] width 176 height 28
type input "8952"
drag, startPoint x: 517, startPoint y: 215, endPoint x: 547, endPoint y: 210, distance: 30.2
click at [520, 215] on li "2694828952" at bounding box center [556, 221] width 203 height 28
drag, startPoint x: 841, startPoint y: 149, endPoint x: 904, endPoint y: 164, distance: 65.0
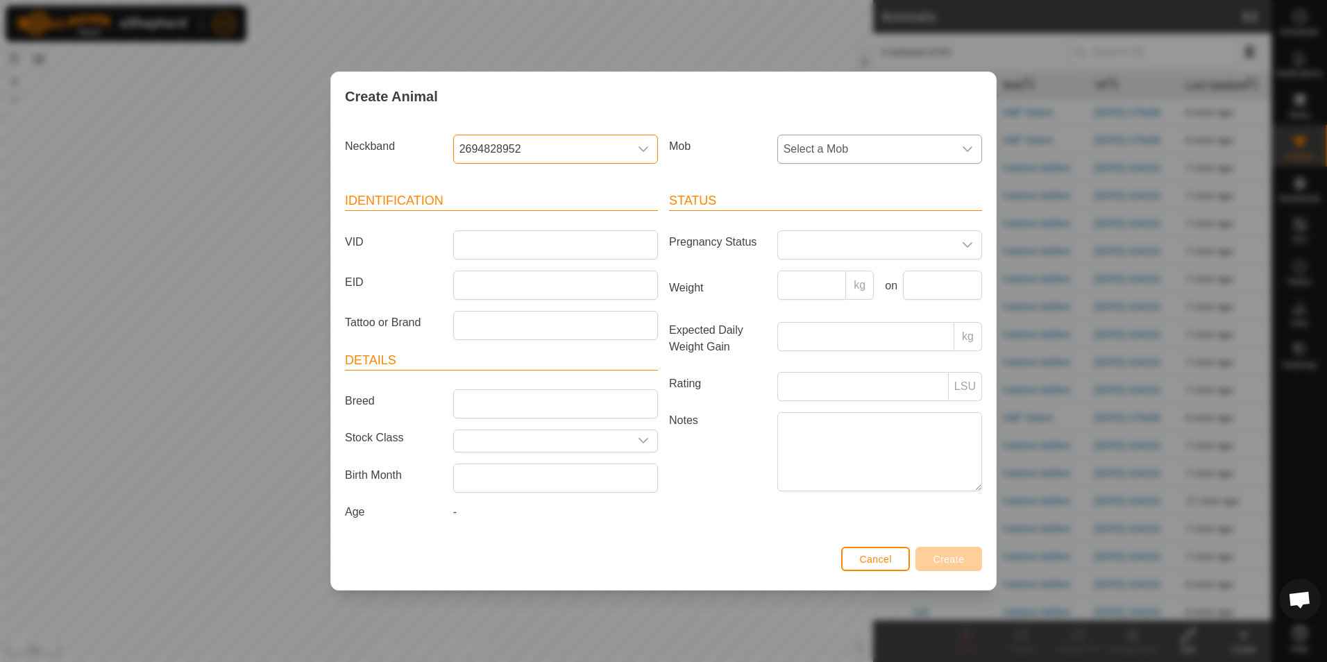
click at [843, 149] on span "Select a Mob" at bounding box center [866, 149] width 176 height 28
click at [839, 298] on li "Gelbvieh Cows" at bounding box center [880, 308] width 203 height 28
click at [573, 242] on input "VID" at bounding box center [555, 244] width 205 height 29
type input "G16"
click at [966, 556] on button "Create" at bounding box center [948, 559] width 67 height 24
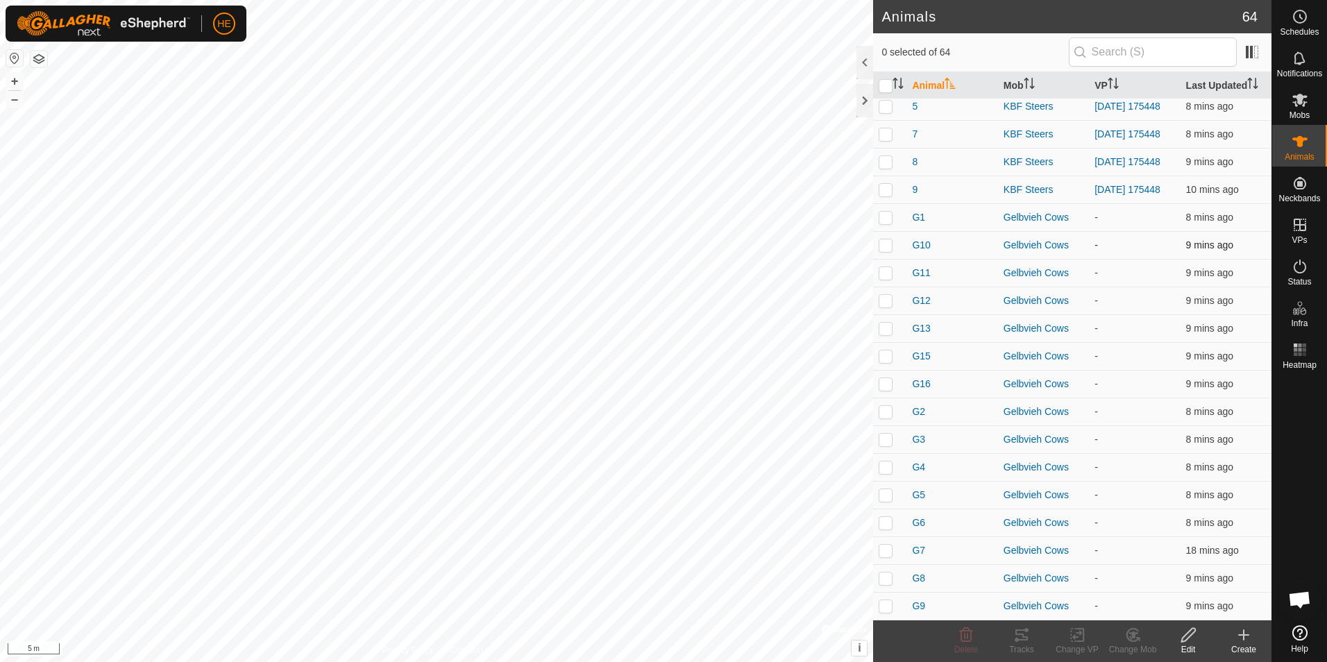
scroll to position [1357, 0]
click at [1301, 186] on icon at bounding box center [1300, 183] width 12 height 12
click at [1303, 148] on icon at bounding box center [1300, 141] width 17 height 17
click at [1304, 193] on es-neckbands-svg-icon at bounding box center [1299, 183] width 25 height 22
click at [1224, 180] on link "Unfitted Neckbands" at bounding box center [1201, 180] width 137 height 28
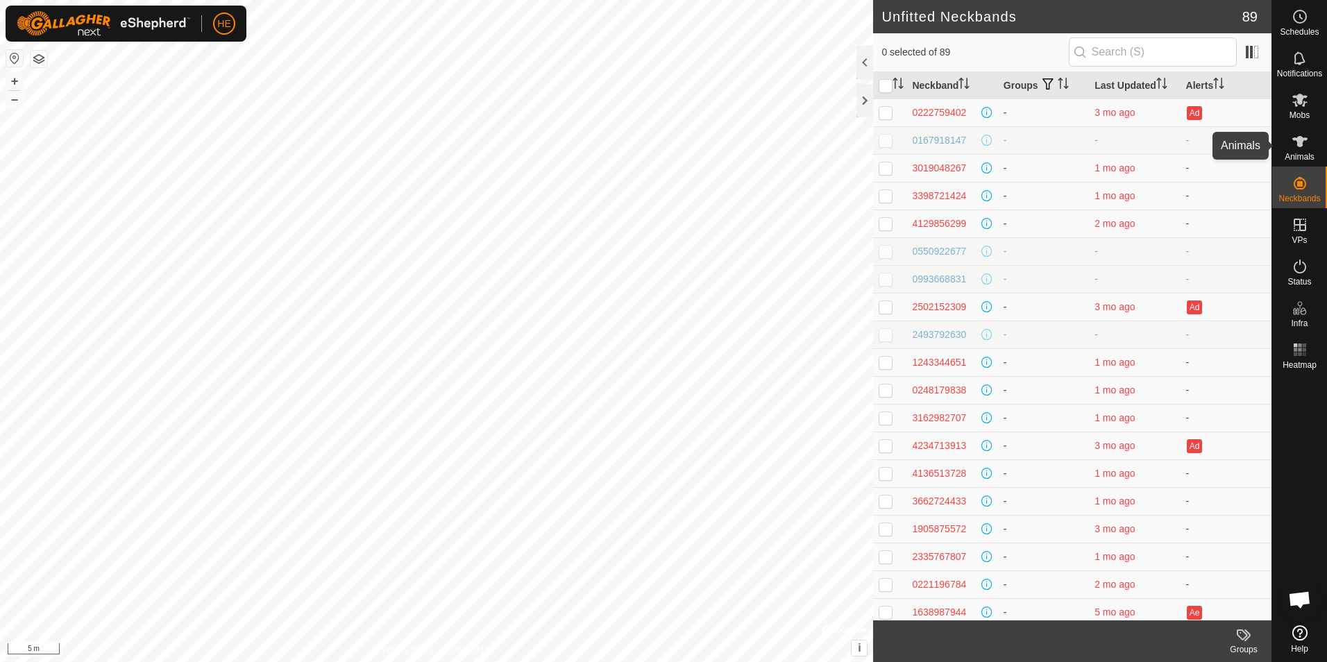
click at [1296, 146] on icon at bounding box center [1300, 141] width 17 height 17
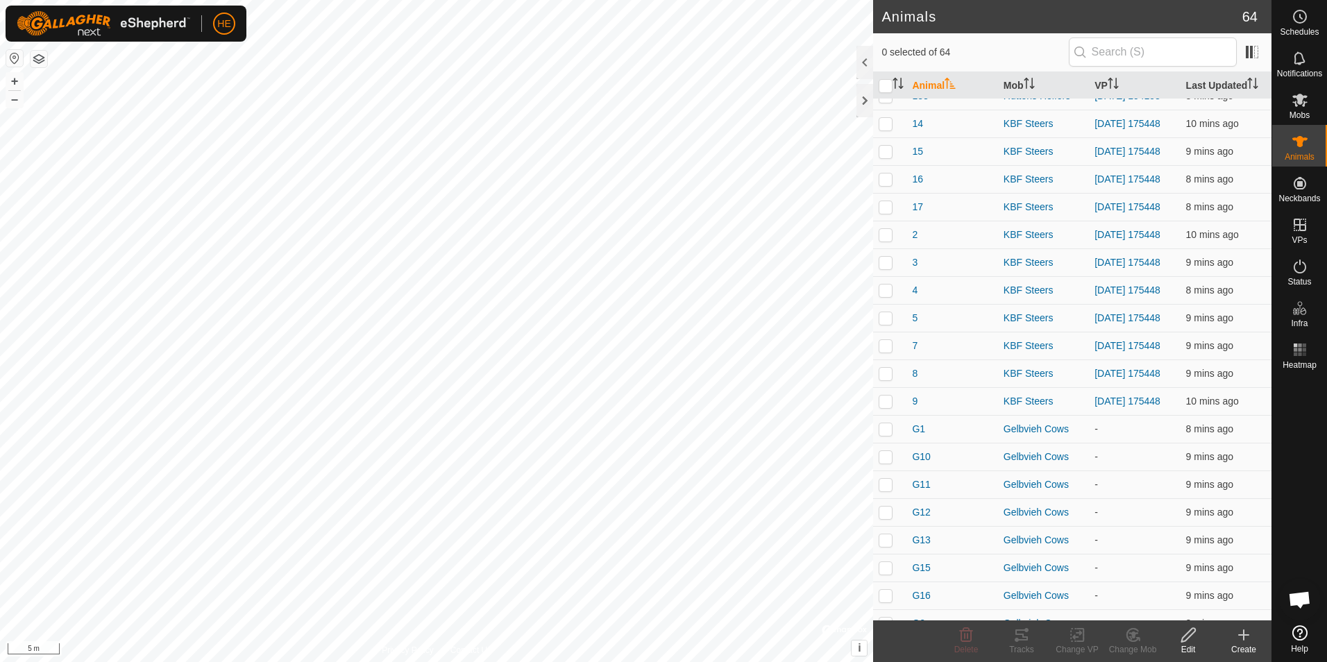
scroll to position [1010, 0]
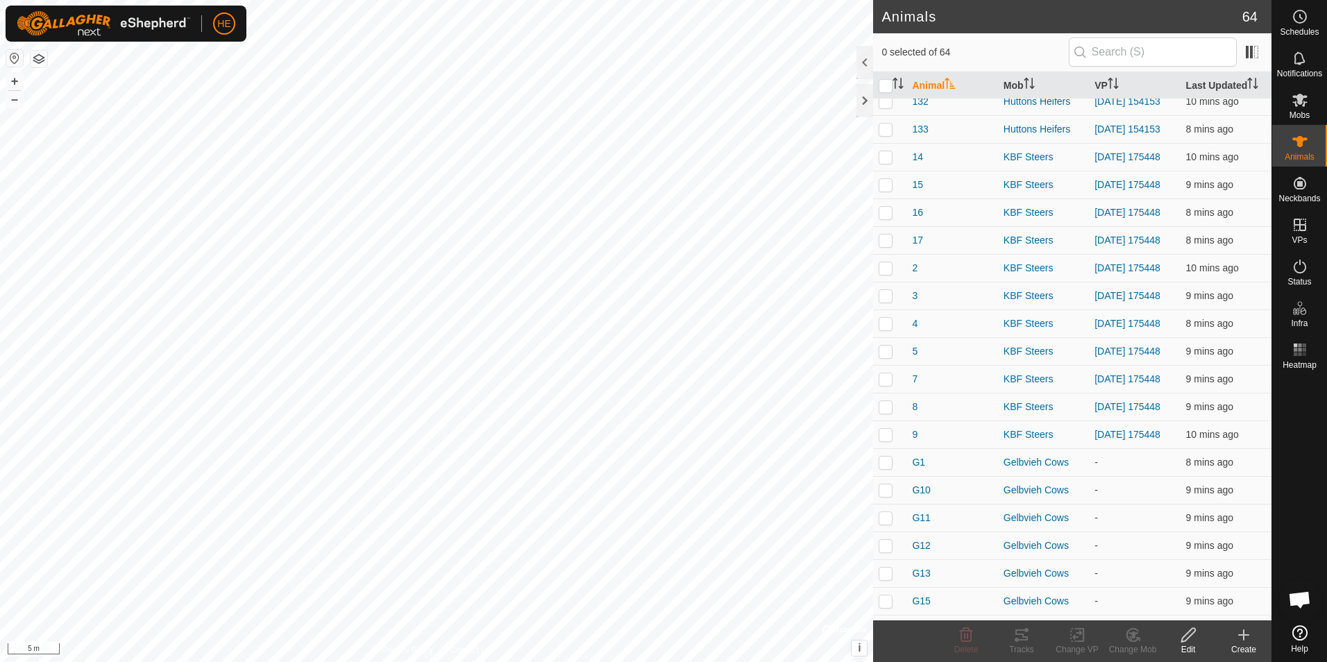
click at [1233, 639] on create-svg-icon at bounding box center [1244, 635] width 56 height 17
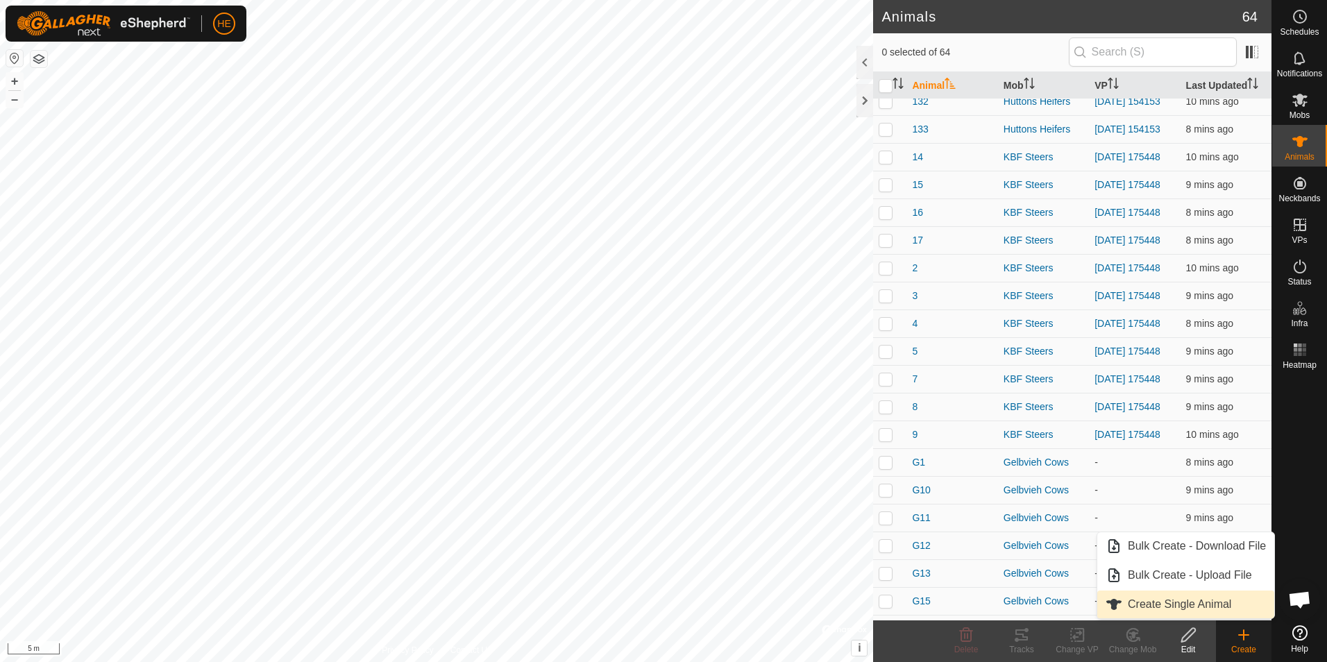
click at [1226, 609] on link "Create Single Animal" at bounding box center [1185, 605] width 177 height 28
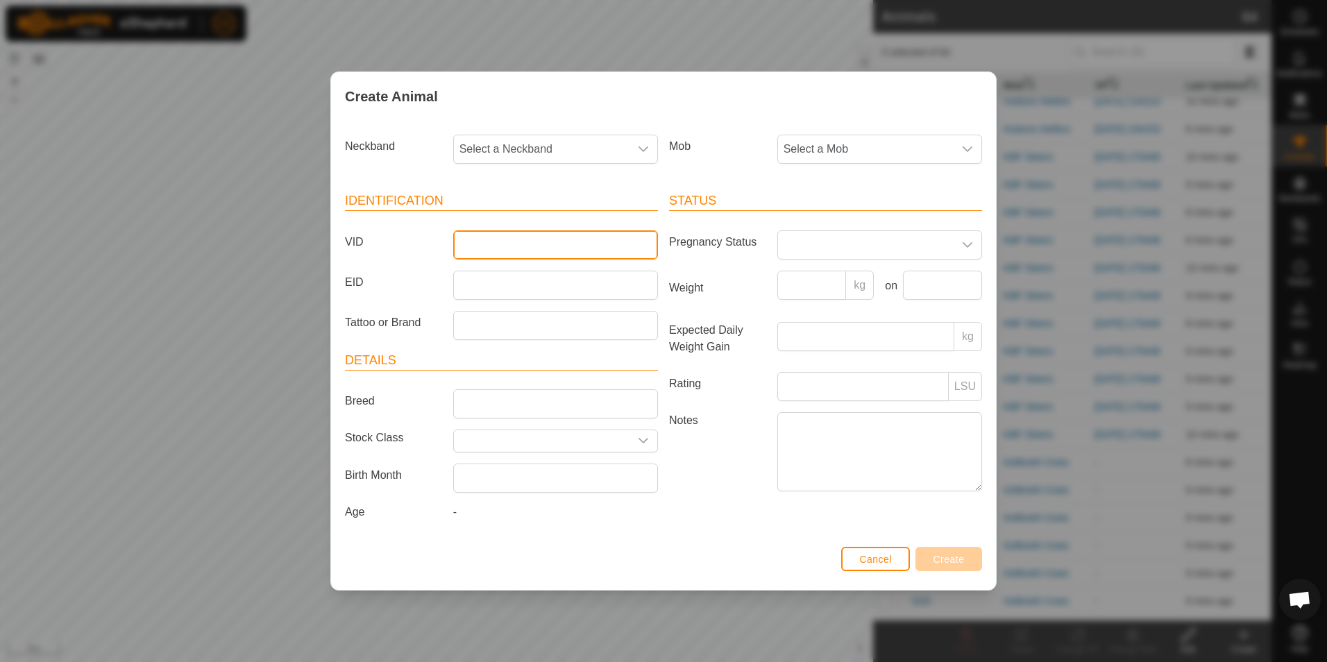
click at [473, 240] on input "VID" at bounding box center [555, 244] width 205 height 29
type input "G14"
click at [603, 143] on span "Select a Neckband" at bounding box center [542, 149] width 176 height 28
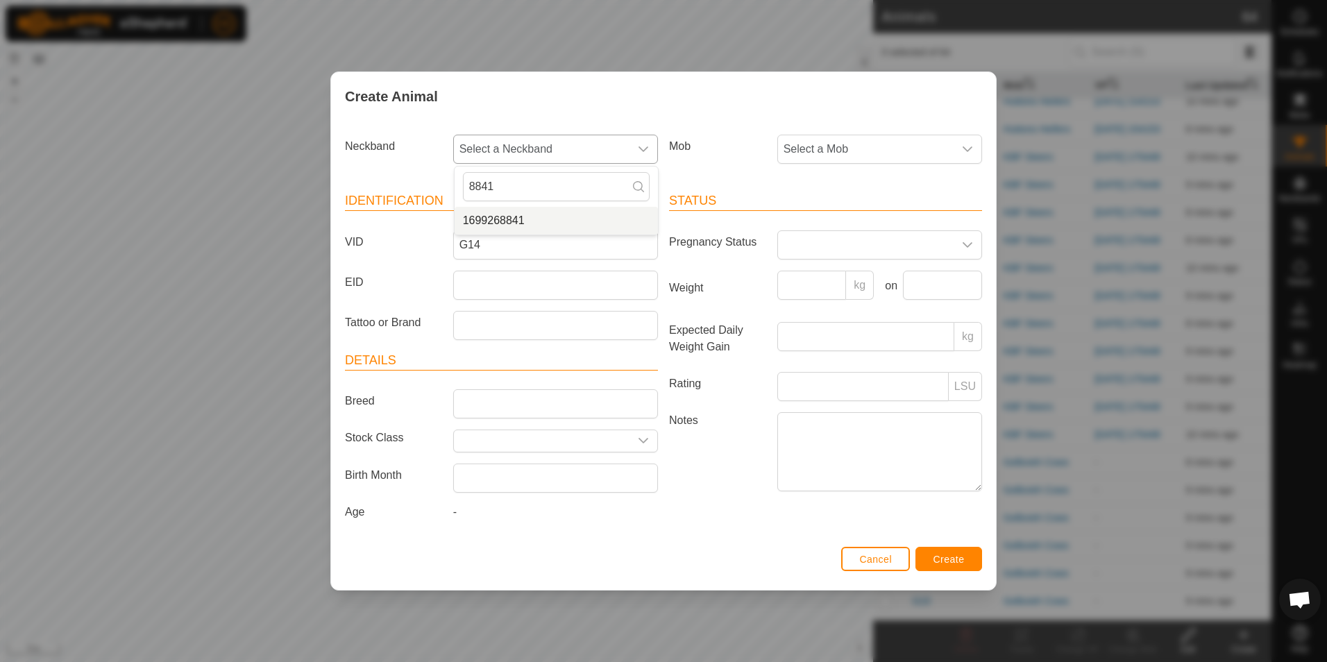
type input "8841"
click at [467, 218] on li "1699268841" at bounding box center [556, 221] width 203 height 28
click at [931, 151] on span "Select a Mob" at bounding box center [866, 149] width 176 height 28
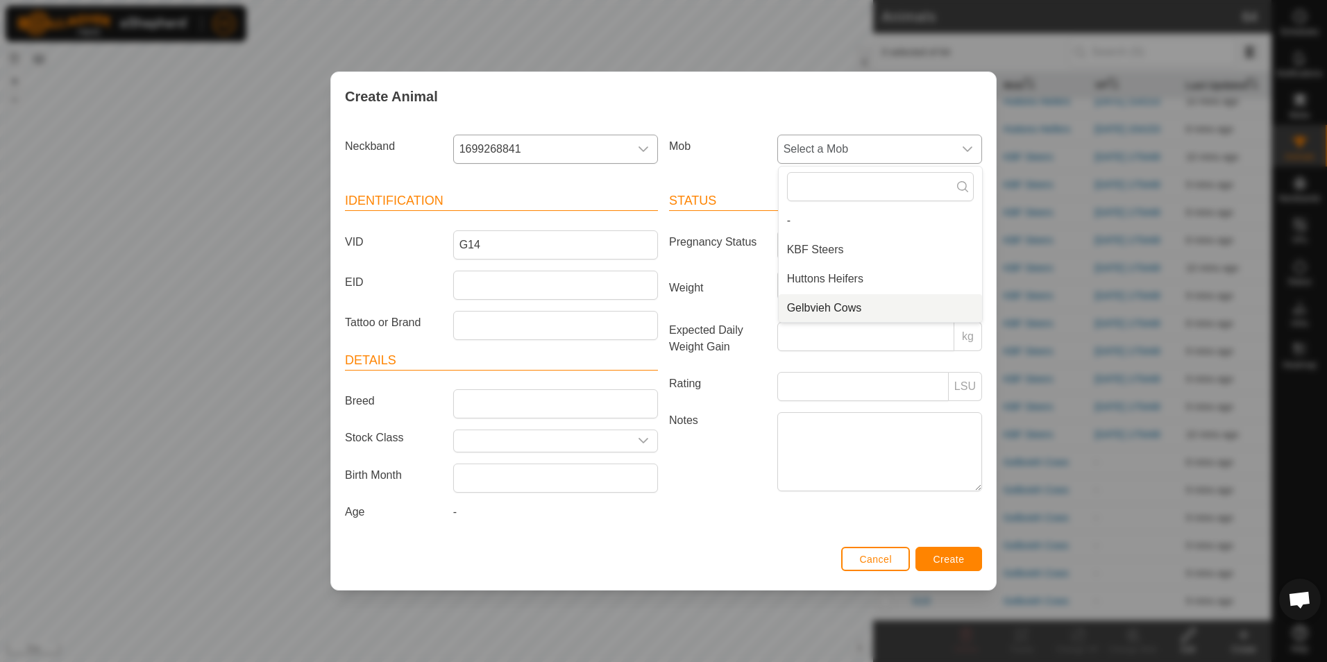
click at [869, 304] on li "Gelbvieh Cows" at bounding box center [880, 308] width 203 height 28
click at [935, 558] on span "Create" at bounding box center [948, 559] width 31 height 11
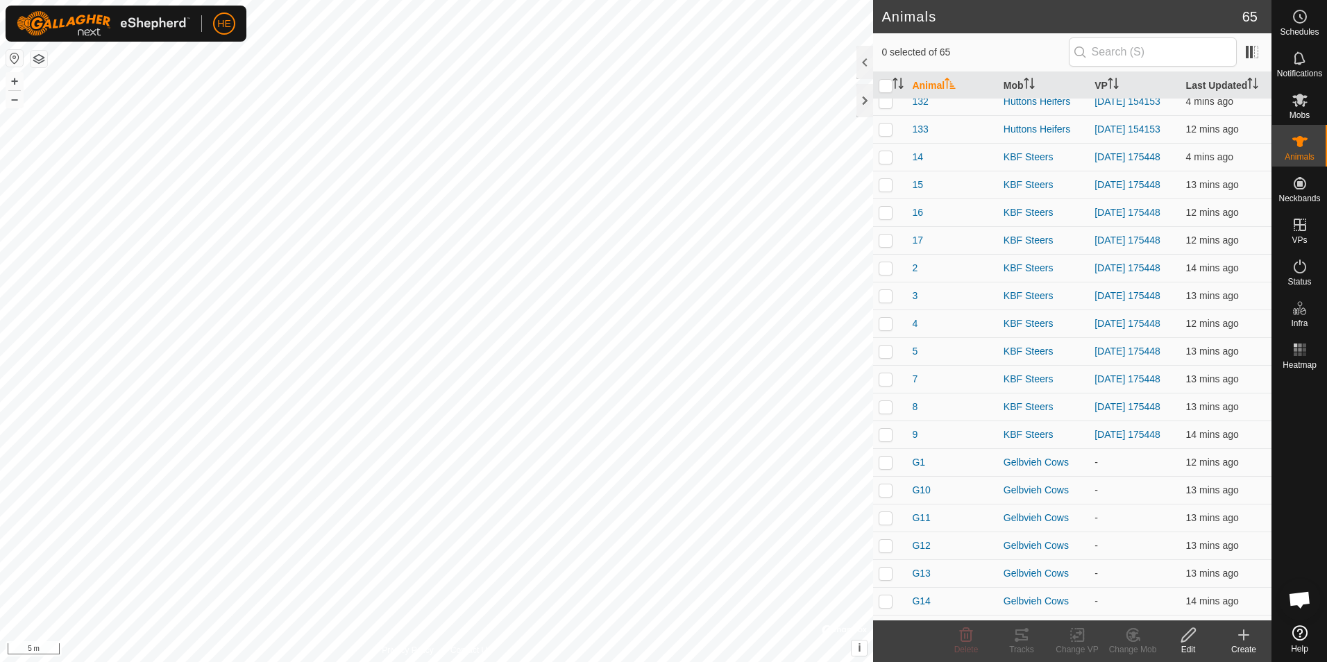
click at [1239, 641] on icon at bounding box center [1243, 635] width 17 height 17
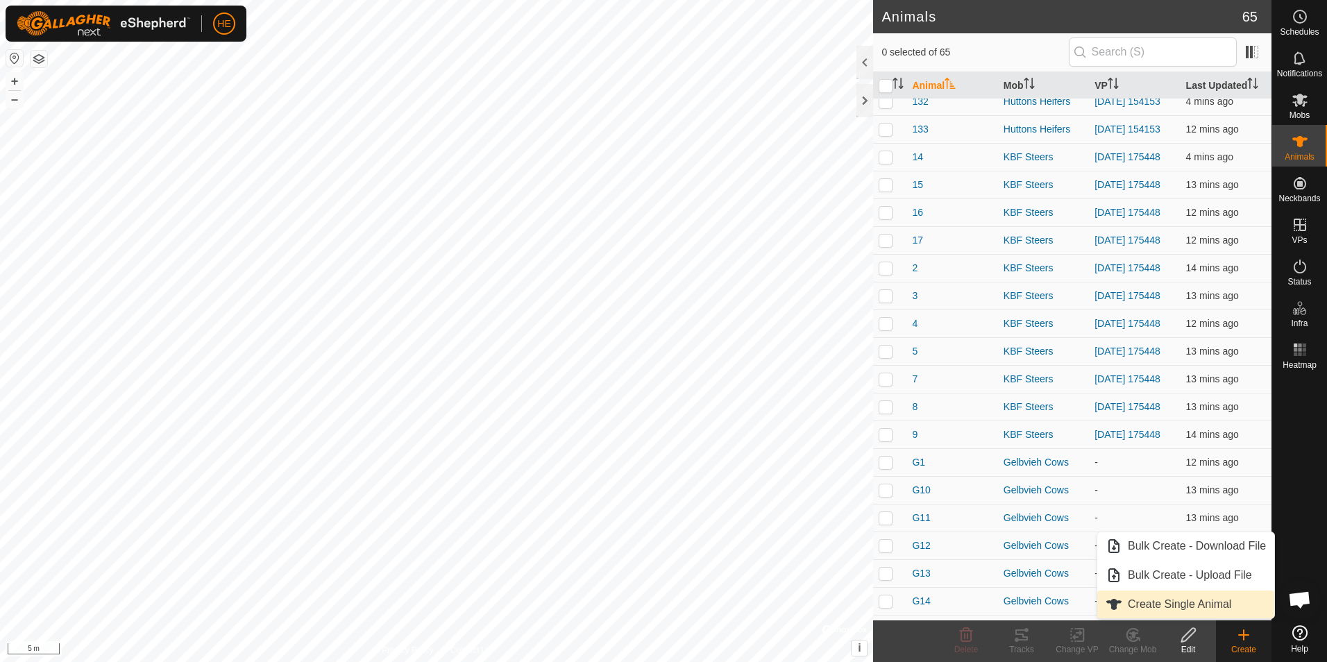
click at [1196, 602] on link "Create Single Animal" at bounding box center [1185, 605] width 177 height 28
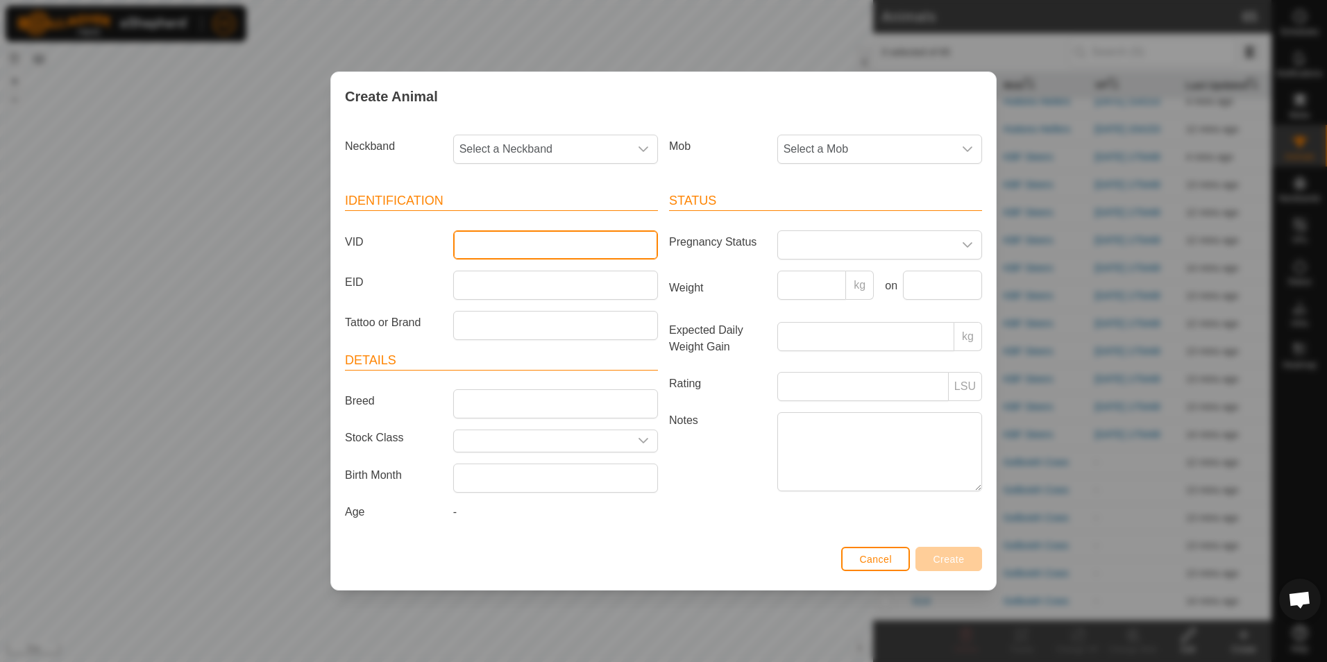
click at [512, 252] on input "VID" at bounding box center [555, 244] width 205 height 29
type input "G17"
click at [544, 147] on span "Select a Neckband" at bounding box center [542, 149] width 176 height 28
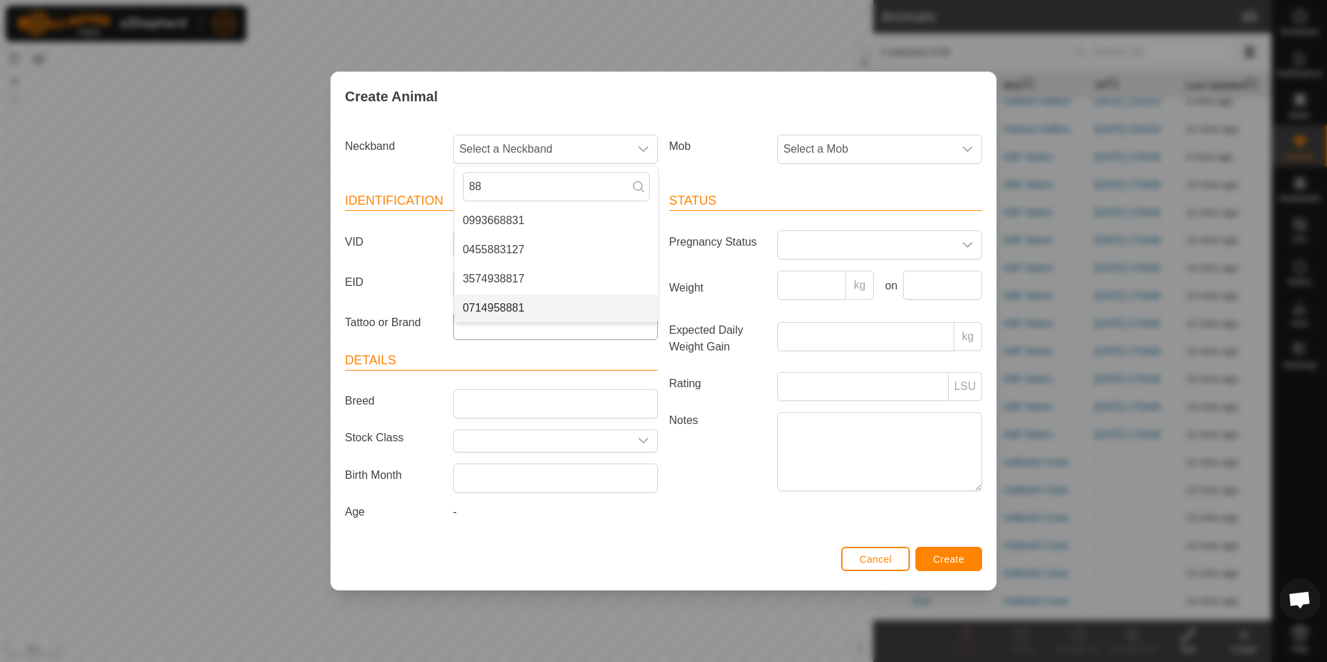
type input "8"
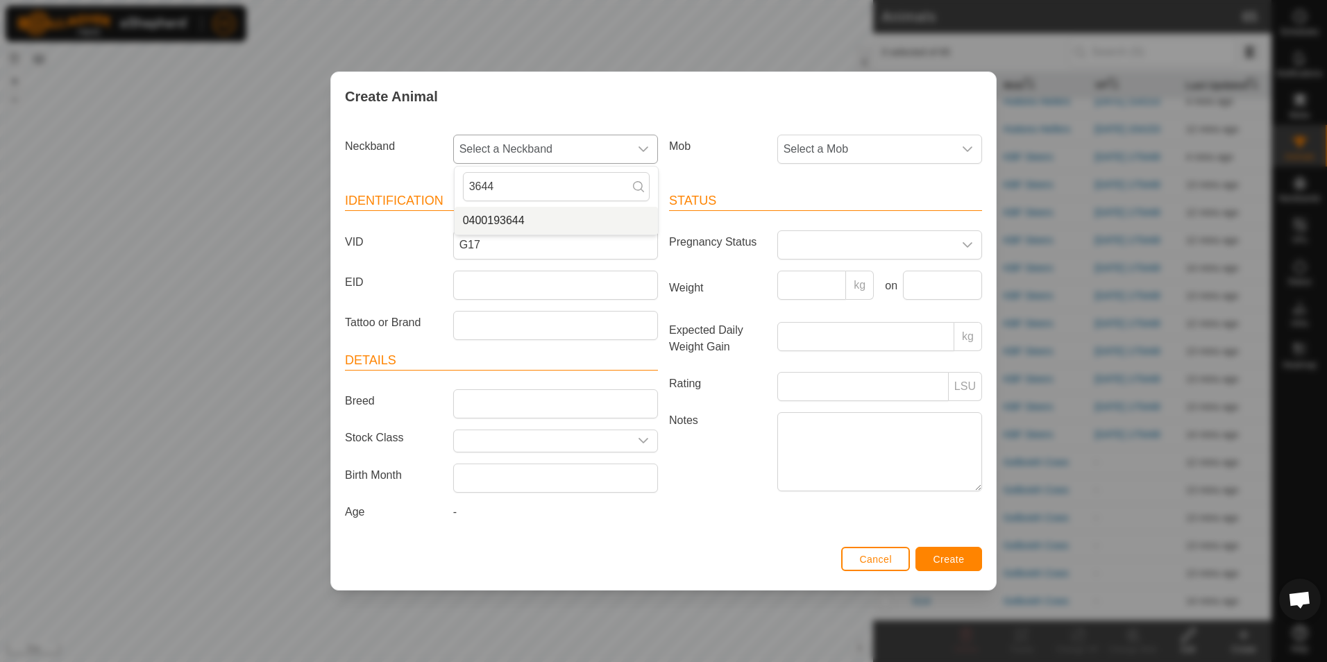
type input "3644"
click at [507, 230] on li "0400193644" at bounding box center [556, 221] width 203 height 28
click at [840, 156] on span "Select a Mob" at bounding box center [866, 149] width 176 height 28
drag, startPoint x: 847, startPoint y: 305, endPoint x: 916, endPoint y: 353, distance: 84.7
click at [847, 305] on li "Gelbvieh Cows" at bounding box center [880, 308] width 203 height 28
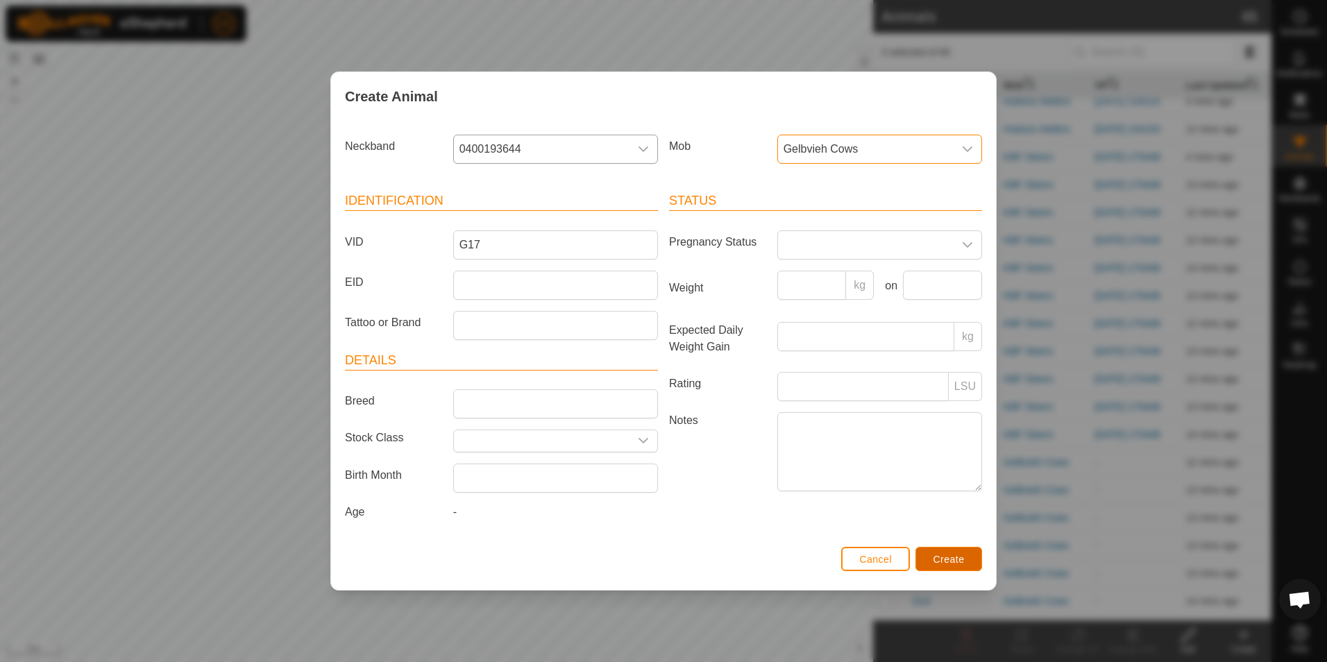
click at [953, 554] on span "Create" at bounding box center [948, 559] width 31 height 11
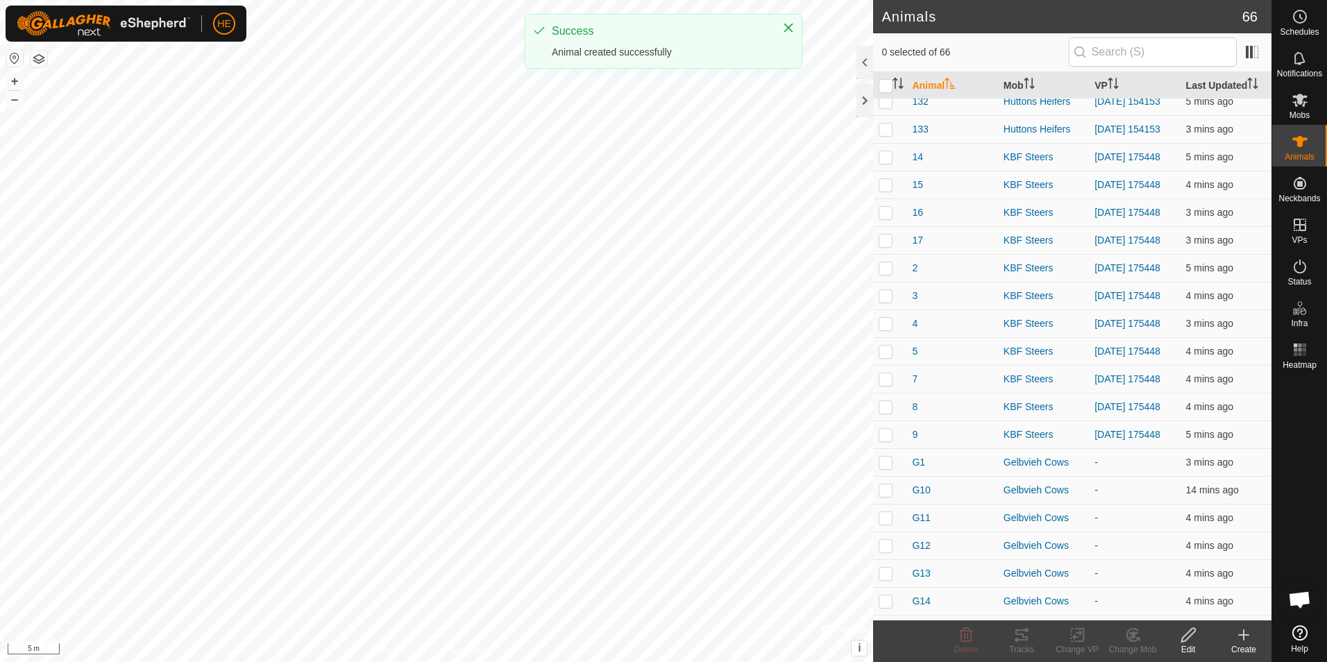
click at [1244, 638] on icon at bounding box center [1244, 635] width 0 height 10
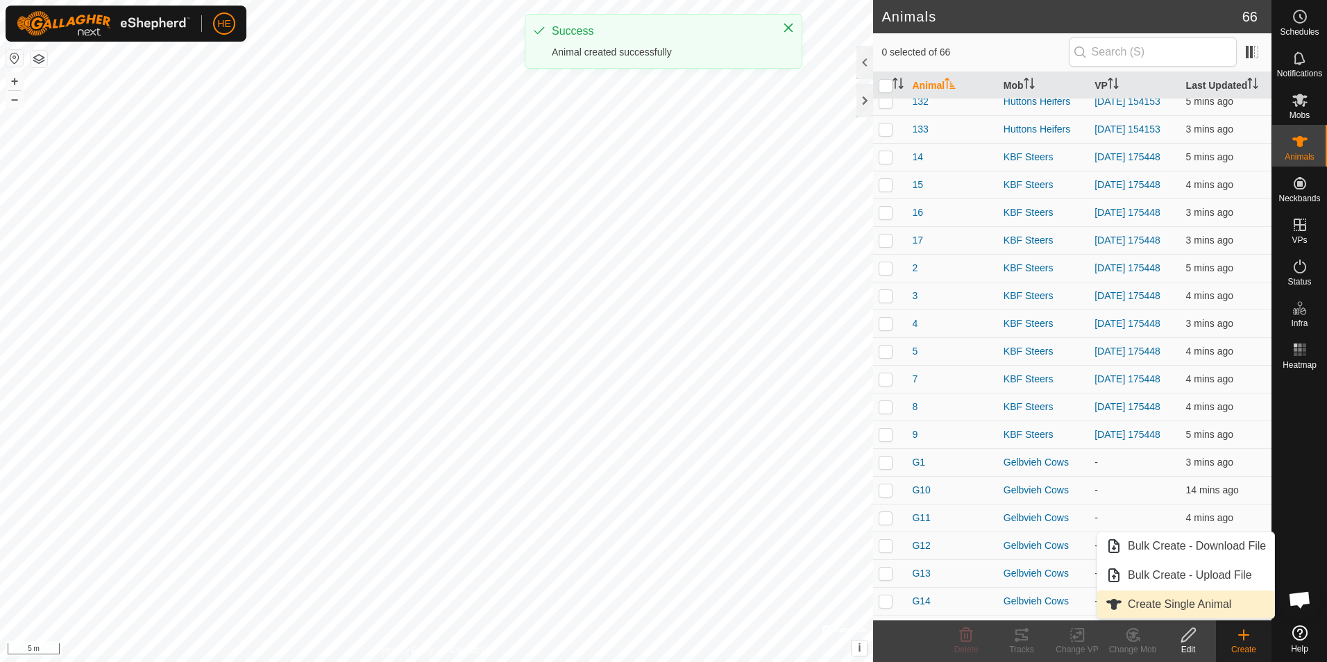
click at [1187, 609] on link "Create Single Animal" at bounding box center [1185, 605] width 177 height 28
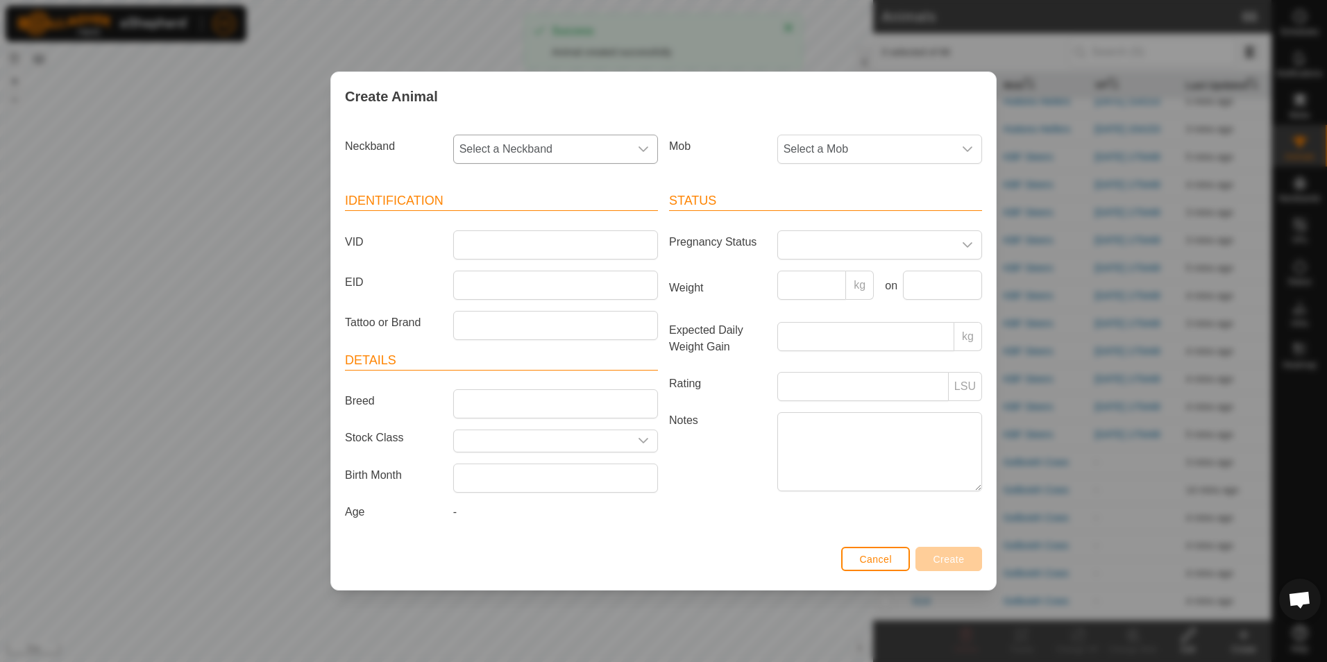
click at [539, 142] on span "Select a Neckband" at bounding box center [542, 149] width 176 height 28
type input "6597"
click at [532, 219] on li "1703606597" at bounding box center [556, 221] width 203 height 28
click at [805, 149] on span "Select a Mob" at bounding box center [866, 149] width 176 height 28
click at [831, 303] on li "Gelbvieh Cows" at bounding box center [880, 308] width 203 height 28
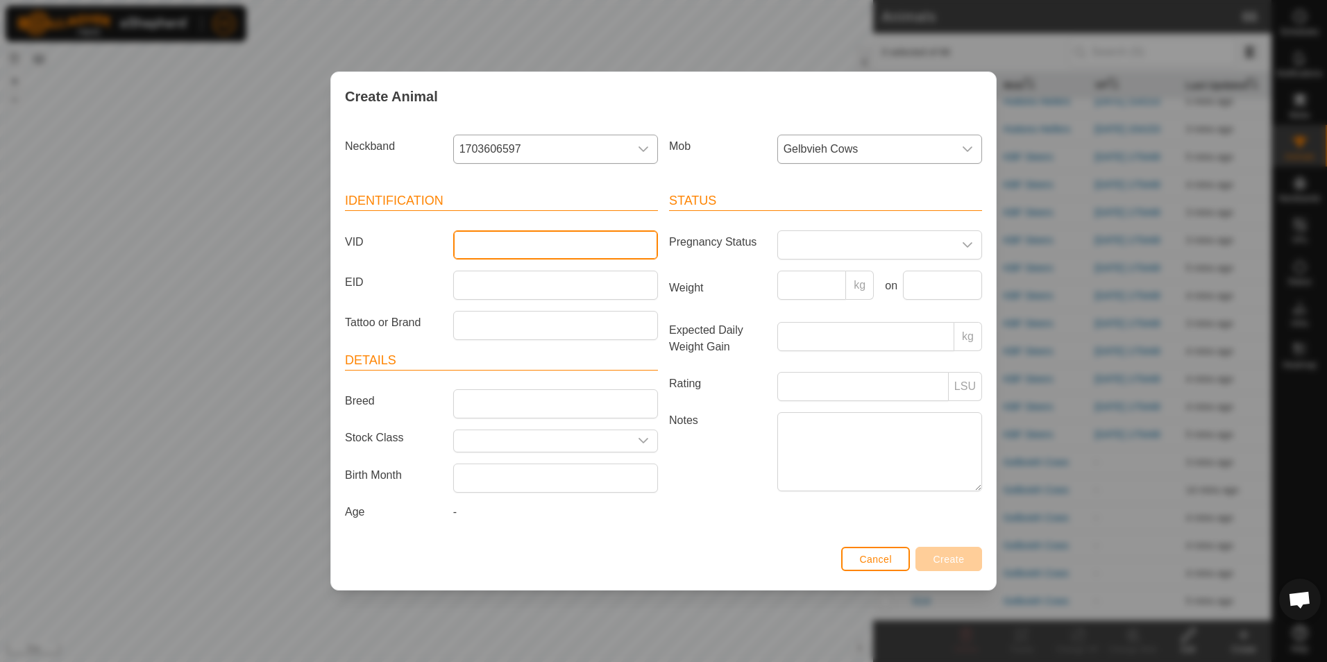
click at [613, 251] on input "VID" at bounding box center [555, 244] width 205 height 29
type input "G18"
click at [945, 566] on button "Create" at bounding box center [948, 559] width 67 height 24
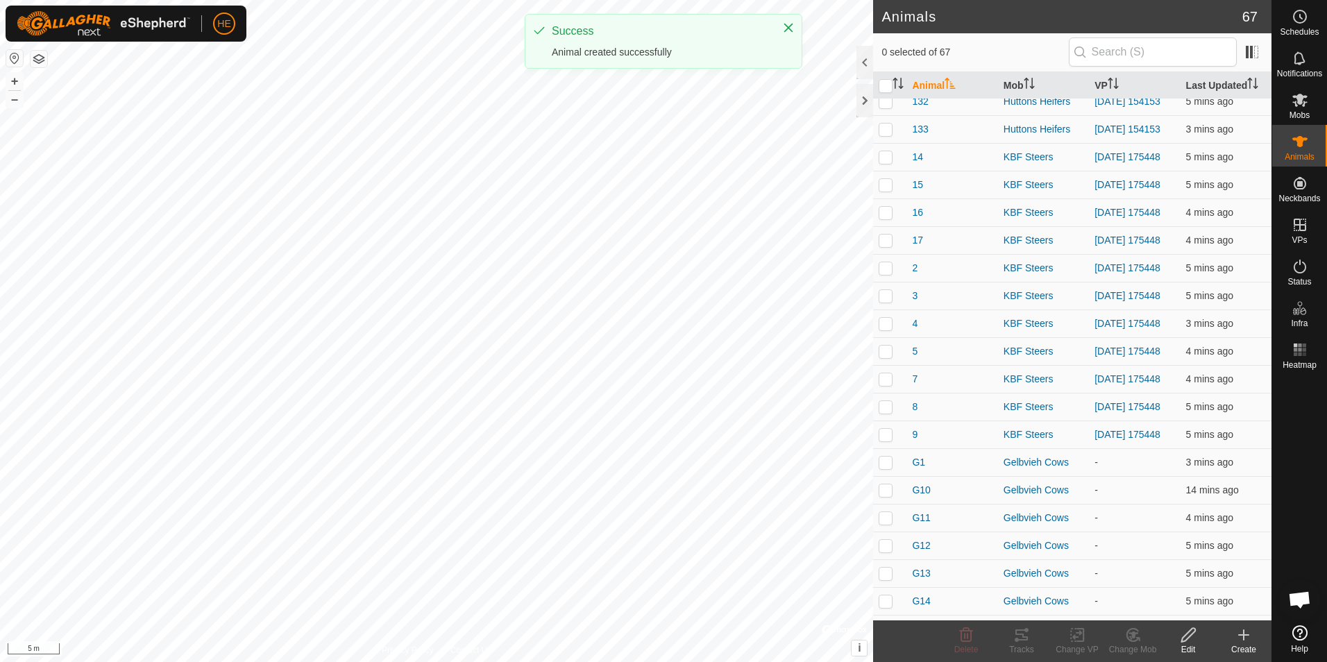
click at [1224, 634] on create-svg-icon at bounding box center [1244, 635] width 56 height 17
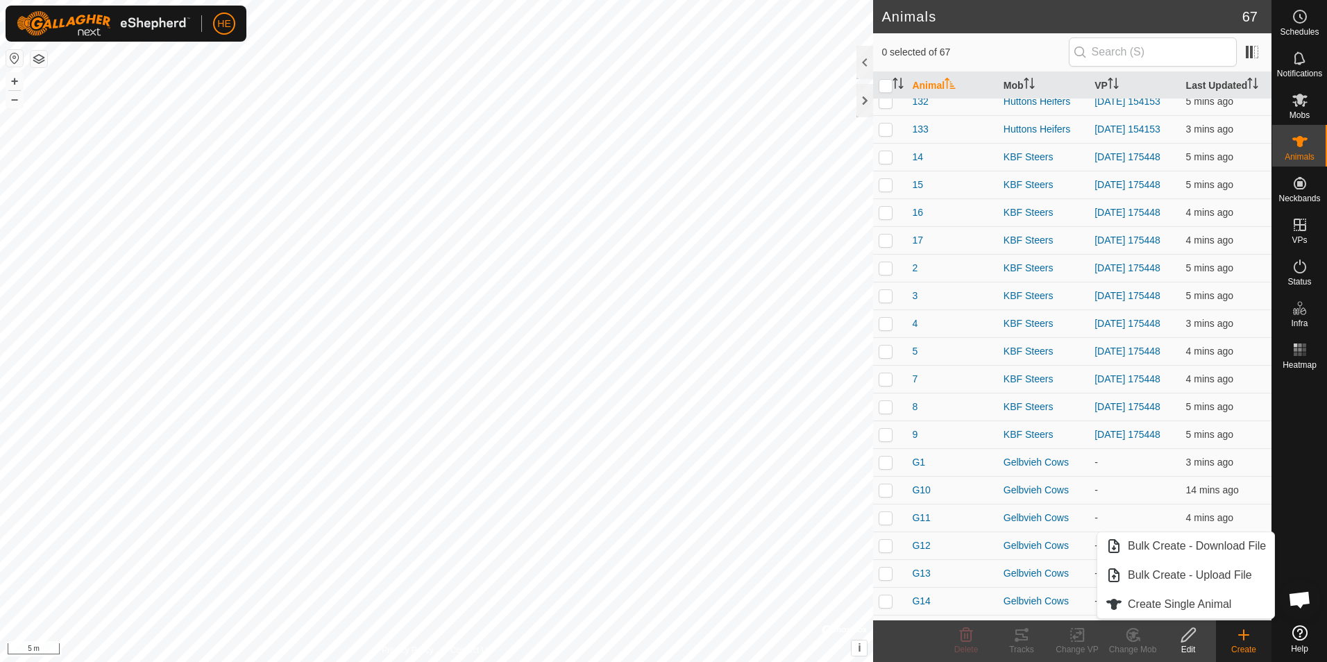
click at [1237, 637] on icon at bounding box center [1243, 635] width 17 height 17
click at [1199, 604] on link "Create Single Animal" at bounding box center [1185, 605] width 177 height 28
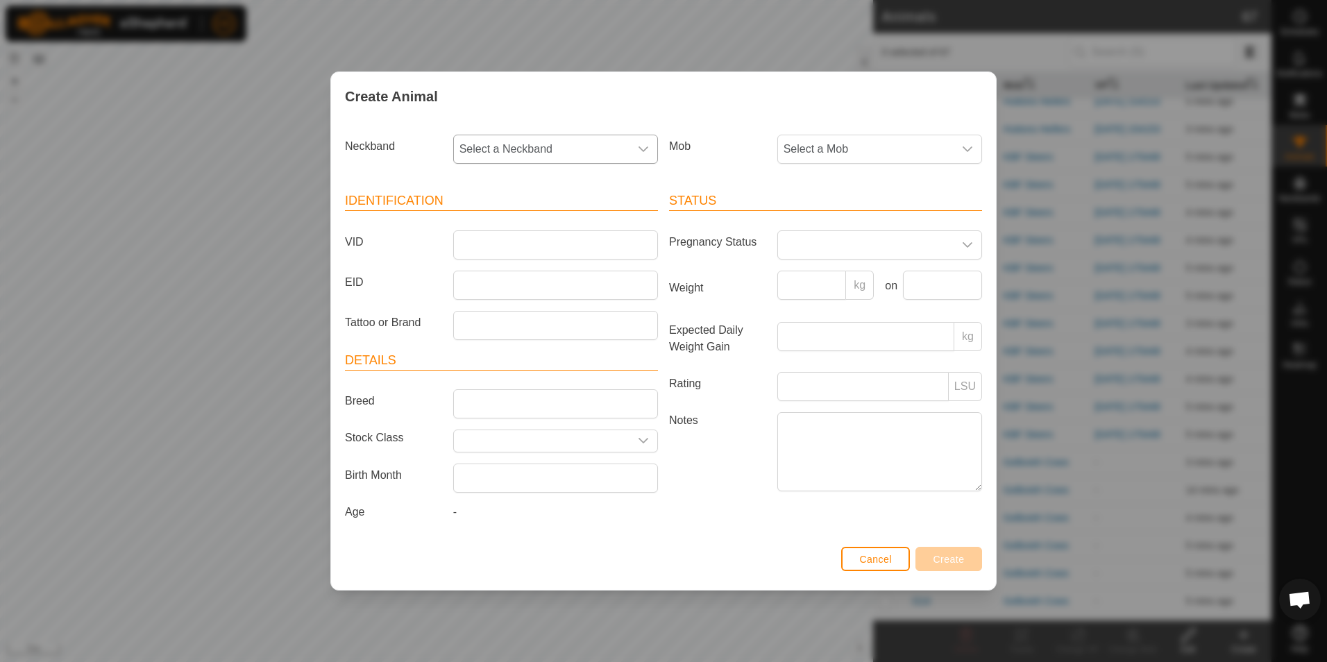
click at [641, 153] on icon "dropdown trigger" at bounding box center [643, 149] width 11 height 11
type input "4147"
click at [548, 214] on li "0420474147" at bounding box center [556, 221] width 203 height 28
click at [895, 146] on span "Select a Mob" at bounding box center [866, 149] width 176 height 28
click at [878, 303] on li "Gelbvieh Cows" at bounding box center [880, 308] width 203 height 28
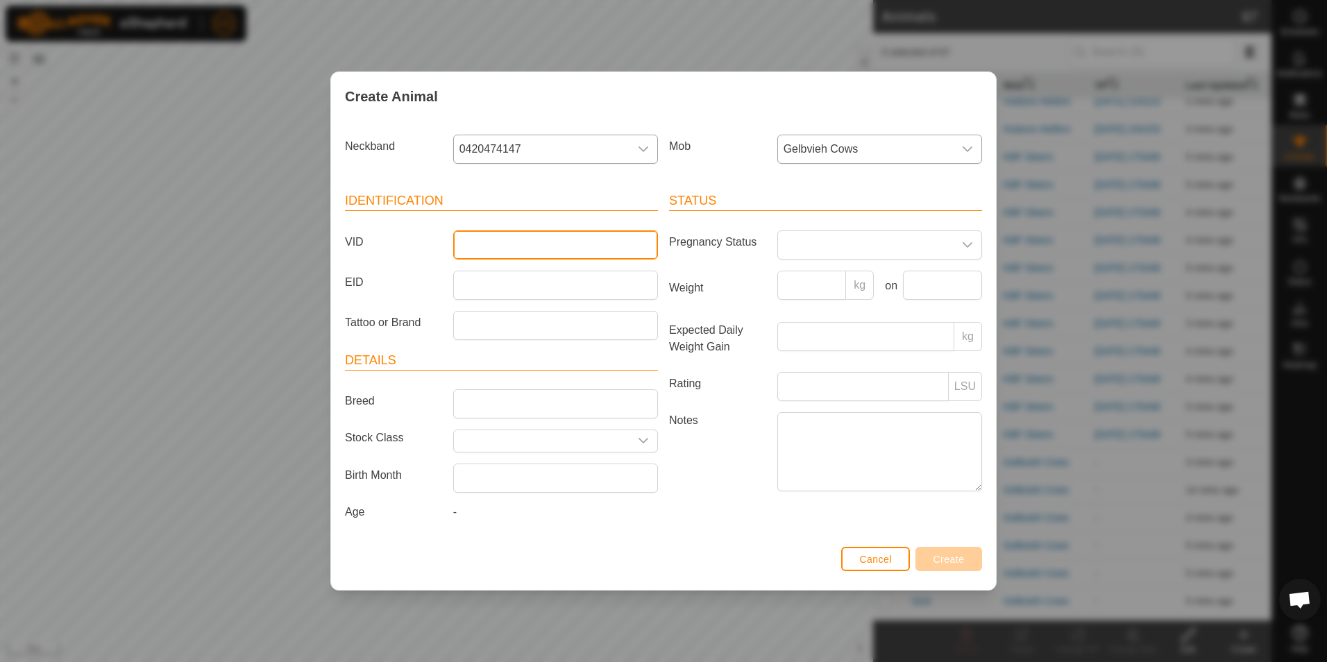
click at [565, 246] on input "VID" at bounding box center [555, 244] width 205 height 29
type input "G19"
click at [966, 561] on button "Create" at bounding box center [948, 559] width 67 height 24
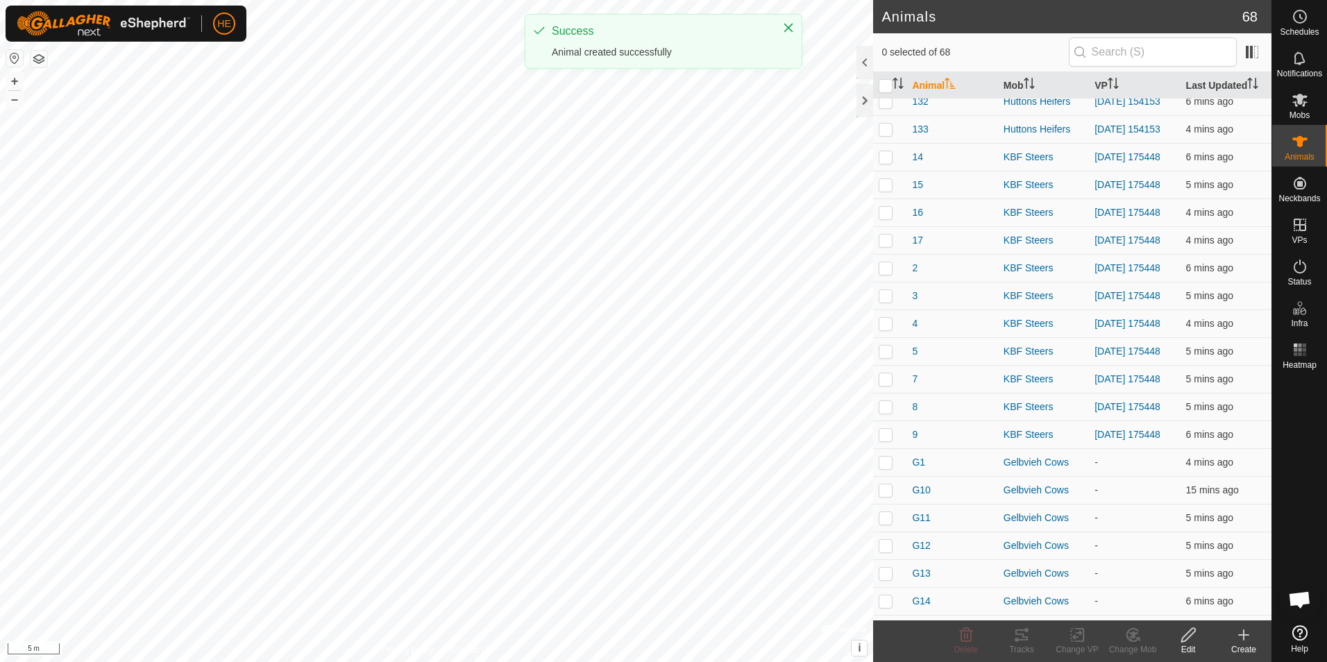
click at [1245, 640] on icon at bounding box center [1243, 635] width 17 height 17
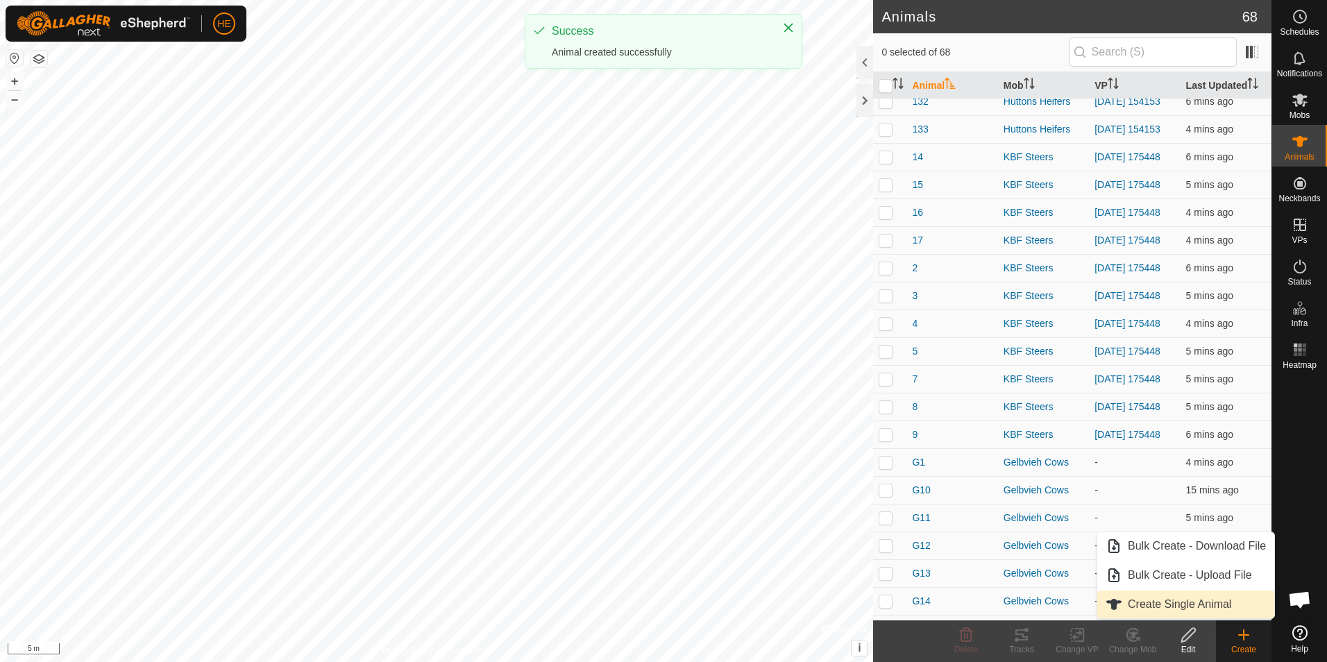
click at [1224, 612] on link "Create Single Animal" at bounding box center [1185, 605] width 177 height 28
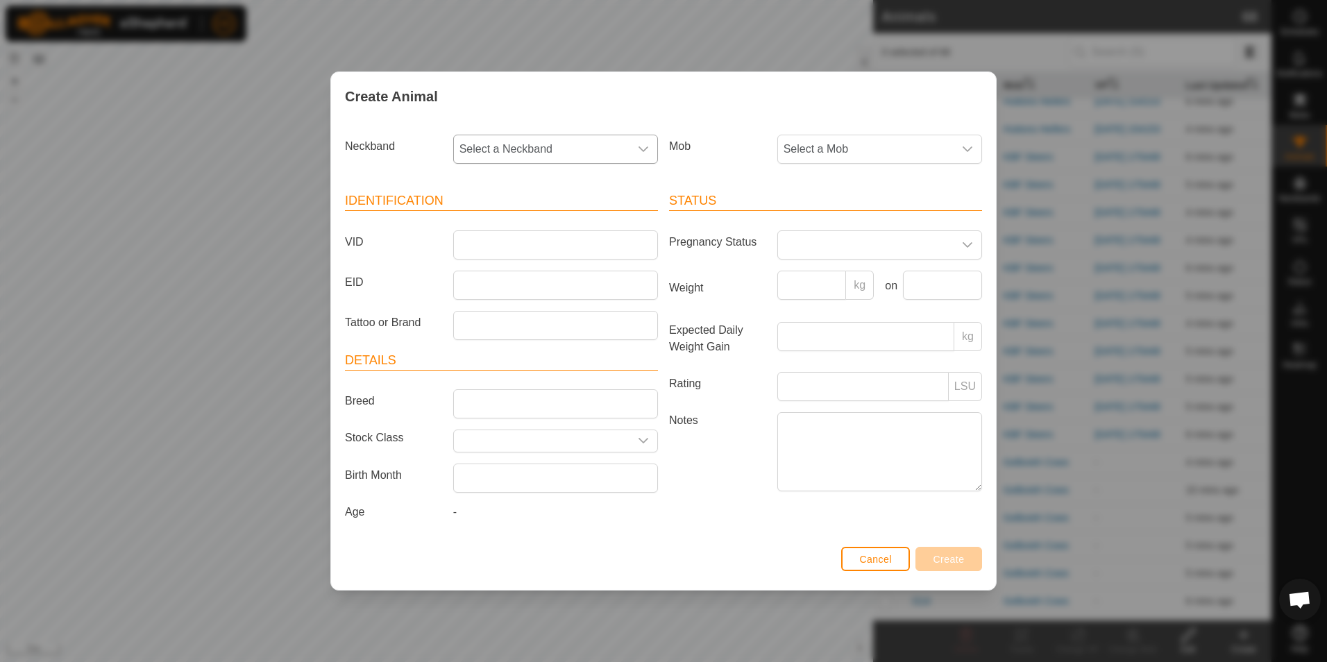
drag, startPoint x: 577, startPoint y: 146, endPoint x: 598, endPoint y: 158, distance: 24.3
click at [578, 146] on span "Select a Neckband" at bounding box center [542, 149] width 176 height 28
type input "0674"
click at [509, 211] on li "2592130674" at bounding box center [556, 221] width 203 height 28
click at [512, 237] on input "VID" at bounding box center [555, 244] width 205 height 29
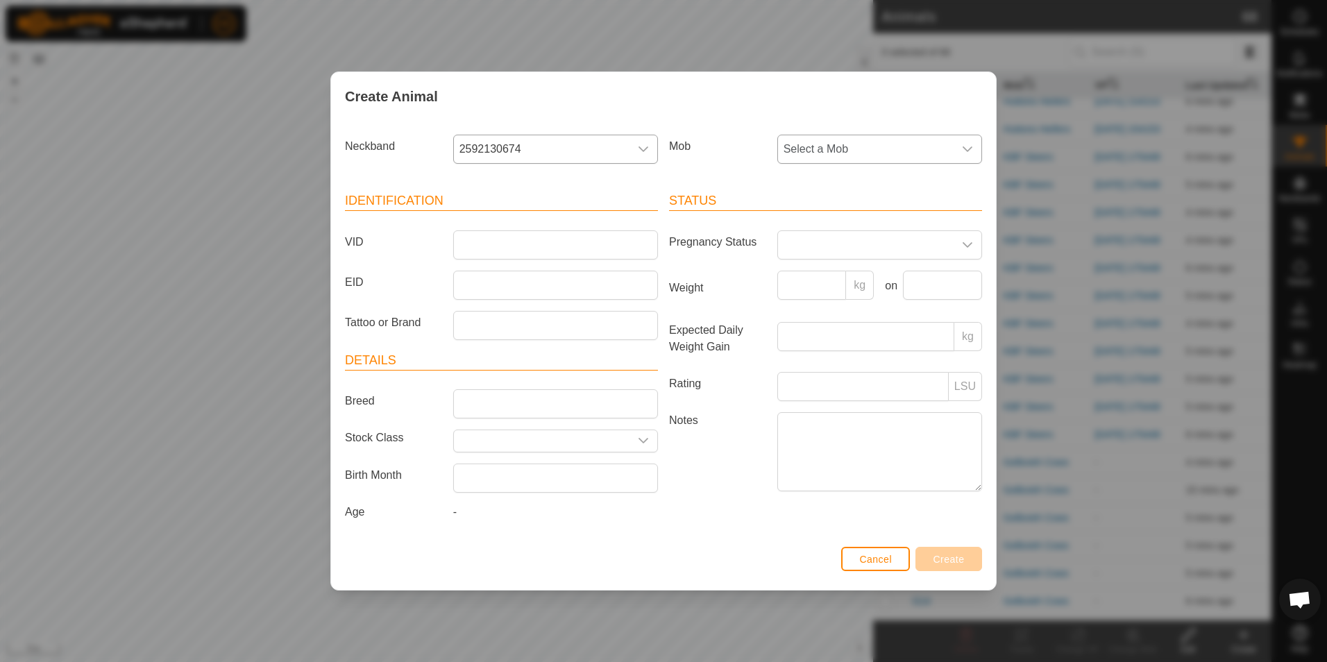
click at [896, 154] on span "Select a Mob" at bounding box center [866, 149] width 176 height 28
click at [856, 298] on li "Gelbvieh Cows" at bounding box center [880, 308] width 203 height 28
click at [570, 251] on input "VID" at bounding box center [555, 244] width 205 height 29
type input "G21"
click at [942, 557] on span "Create" at bounding box center [948, 559] width 31 height 11
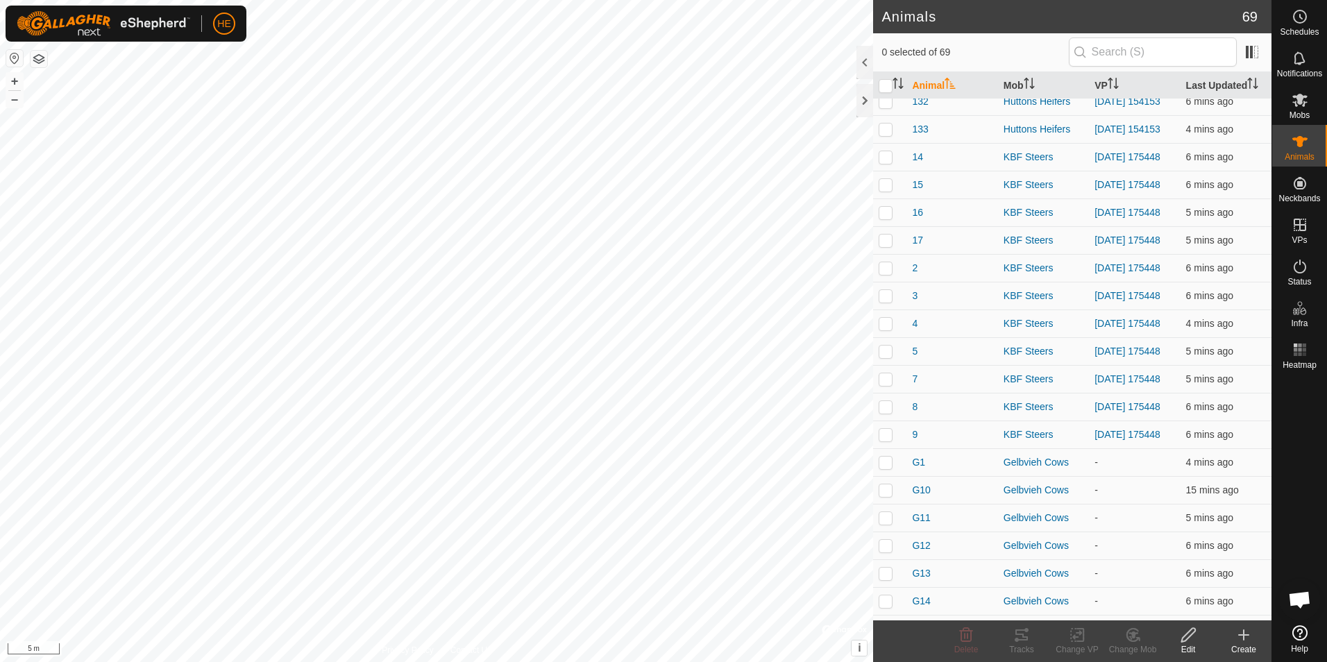
click at [1252, 643] on div "Create" at bounding box center [1244, 649] width 56 height 12
click at [1247, 642] on icon at bounding box center [1243, 635] width 17 height 17
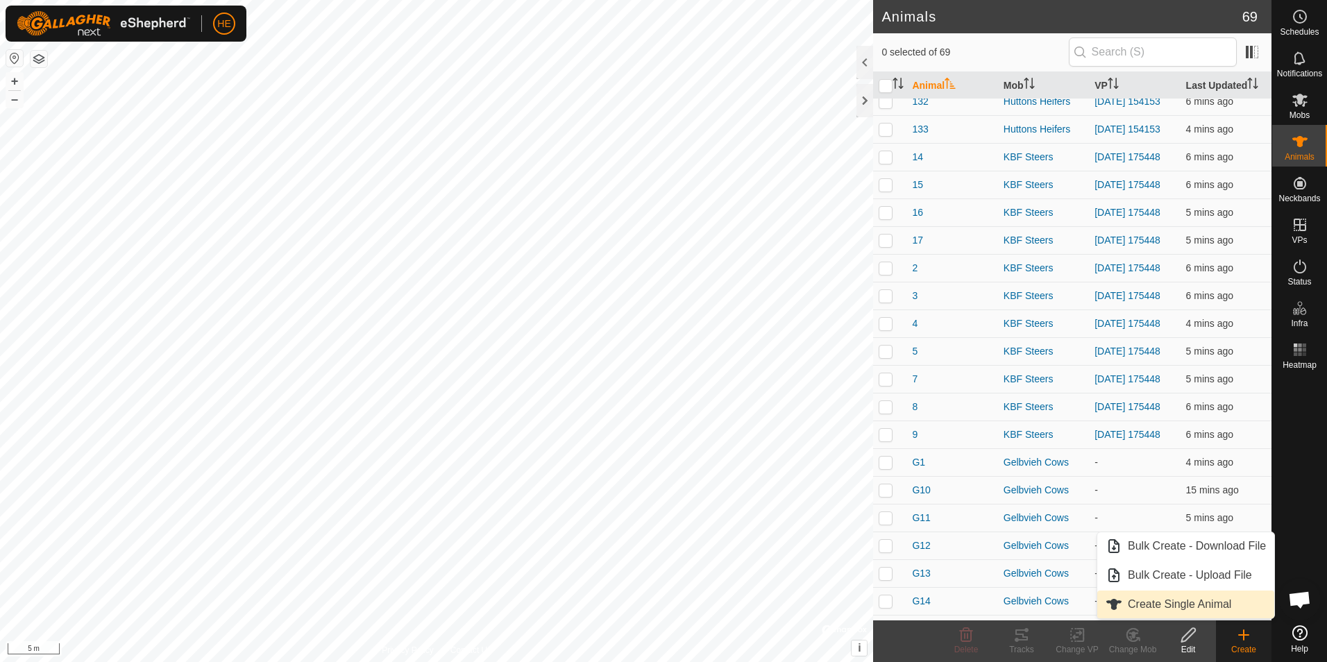
click at [1219, 607] on link "Create Single Animal" at bounding box center [1185, 605] width 177 height 28
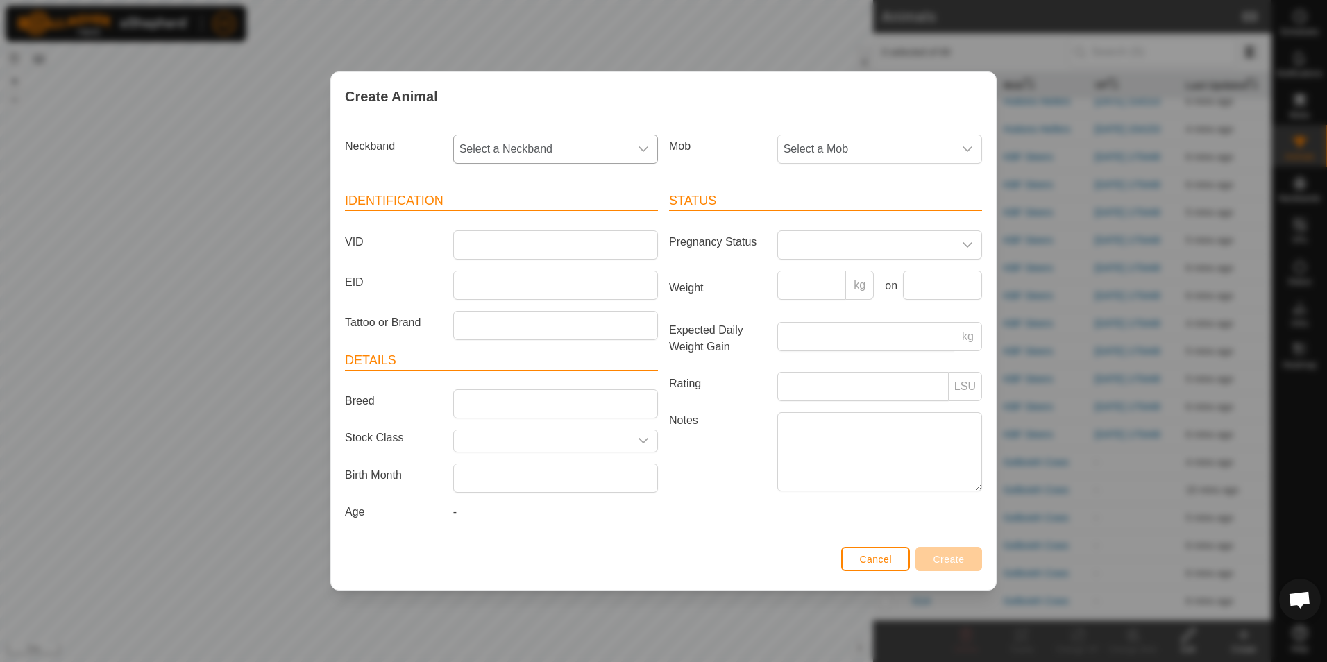
click at [641, 146] on icon "dropdown trigger" at bounding box center [643, 149] width 11 height 11
type input "0"
type input "1"
type input "6"
type input "1"
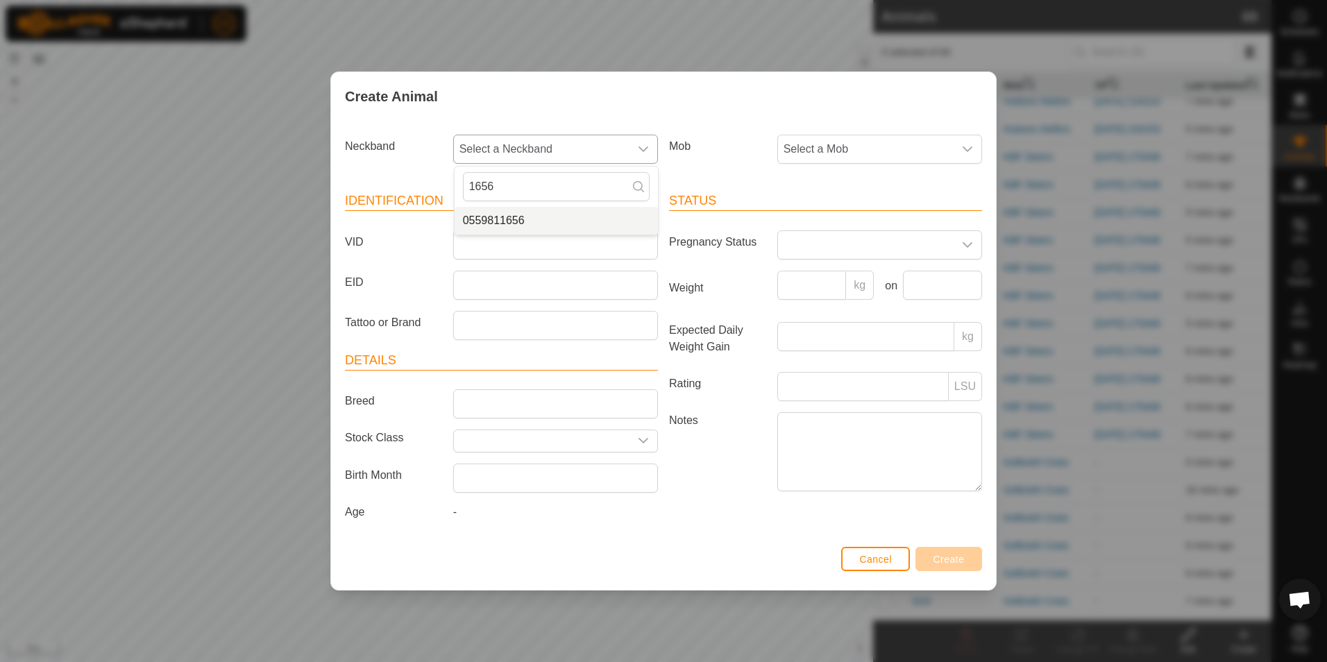
type input "1656"
click at [541, 211] on li "0559811656" at bounding box center [556, 221] width 203 height 28
click at [852, 148] on span "Select a Mob" at bounding box center [866, 149] width 176 height 28
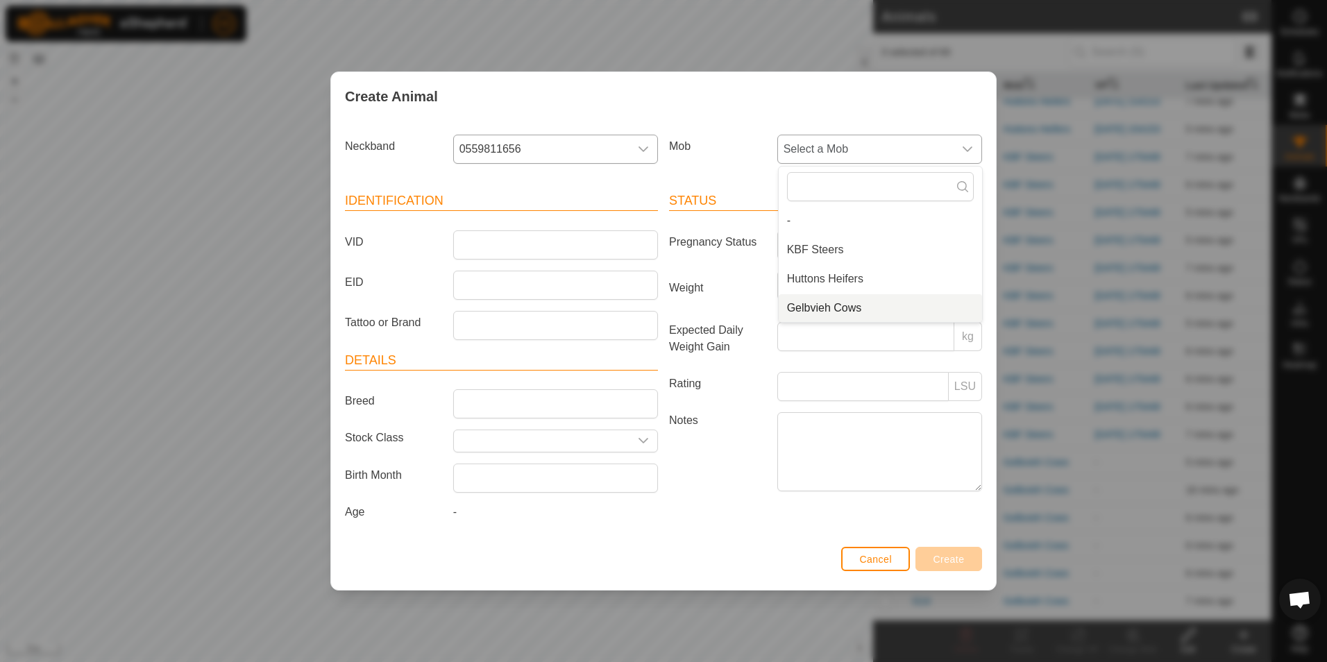
click at [844, 307] on li "Gelbvieh Cows" at bounding box center [880, 308] width 203 height 28
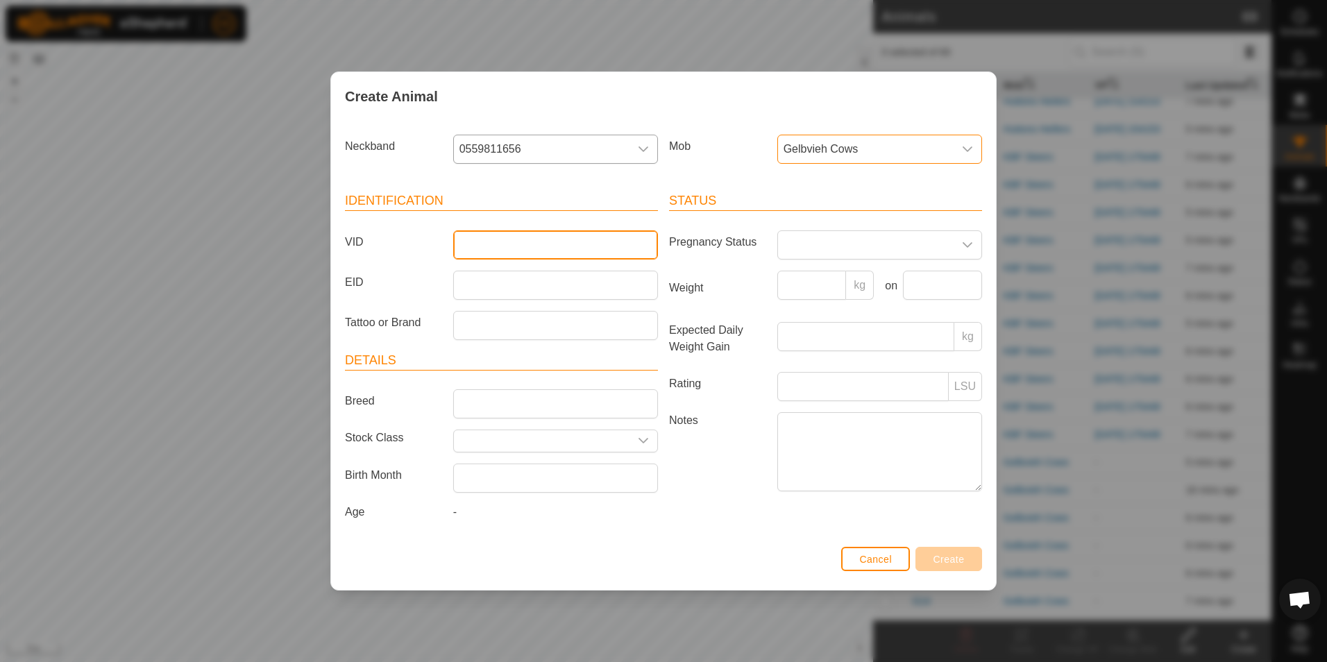
click at [563, 235] on input "VID" at bounding box center [555, 244] width 205 height 29
type input "G22"
click at [967, 559] on button "Create" at bounding box center [948, 559] width 67 height 24
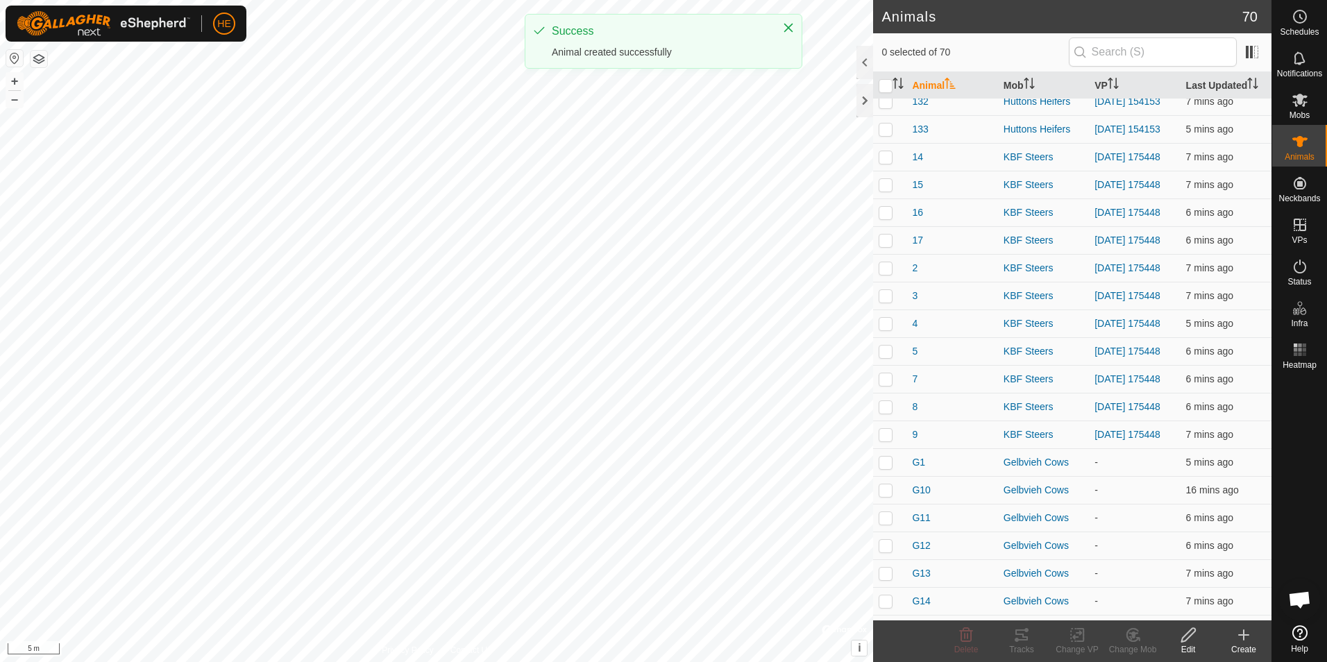
drag, startPoint x: 1246, startPoint y: 635, endPoint x: 1246, endPoint y: 626, distance: 9.0
click at [1246, 635] on icon at bounding box center [1244, 635] width 10 height 0
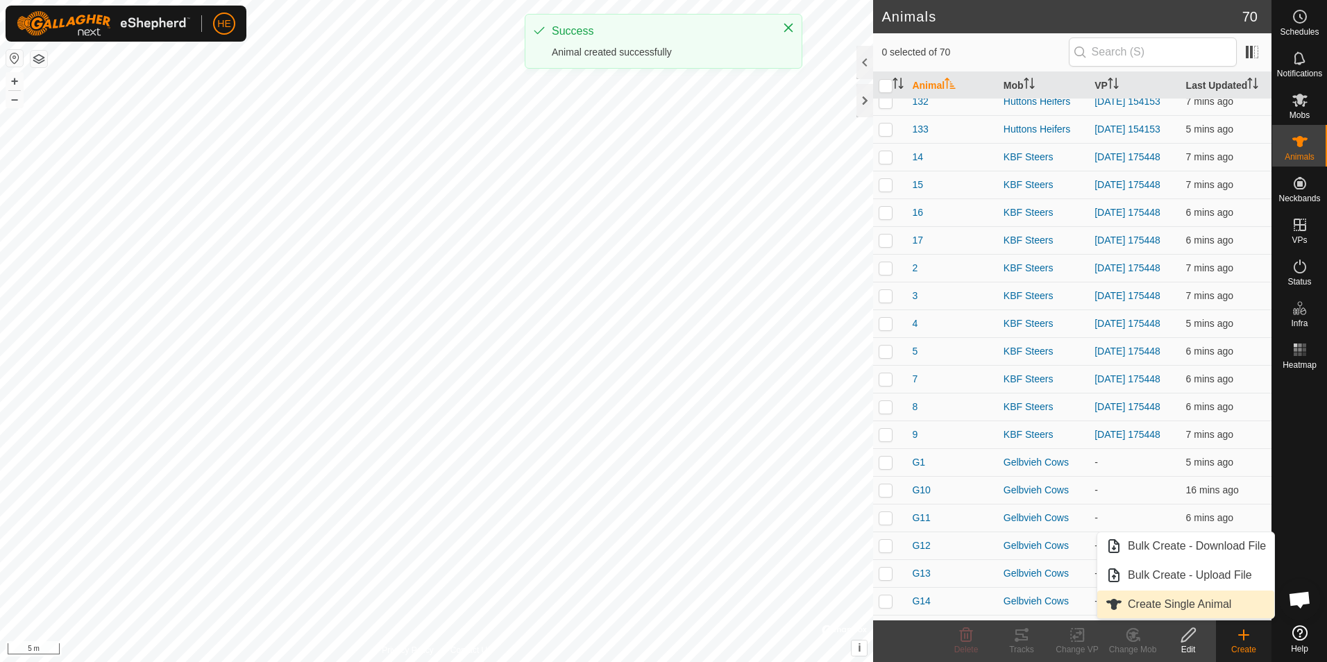
click at [1241, 613] on link "Create Single Animal" at bounding box center [1185, 605] width 177 height 28
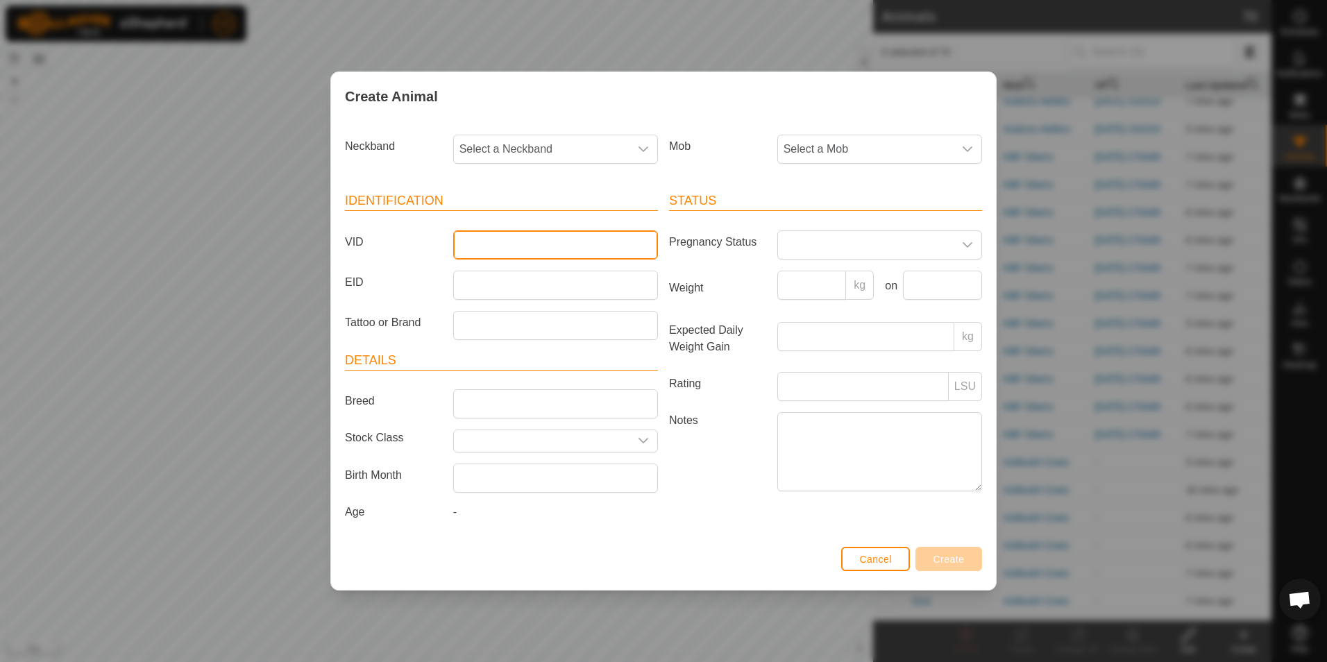
click at [548, 234] on input "VID" at bounding box center [555, 244] width 205 height 29
type input "G23"
click at [577, 158] on span "Select a Neckband" at bounding box center [542, 149] width 176 height 28
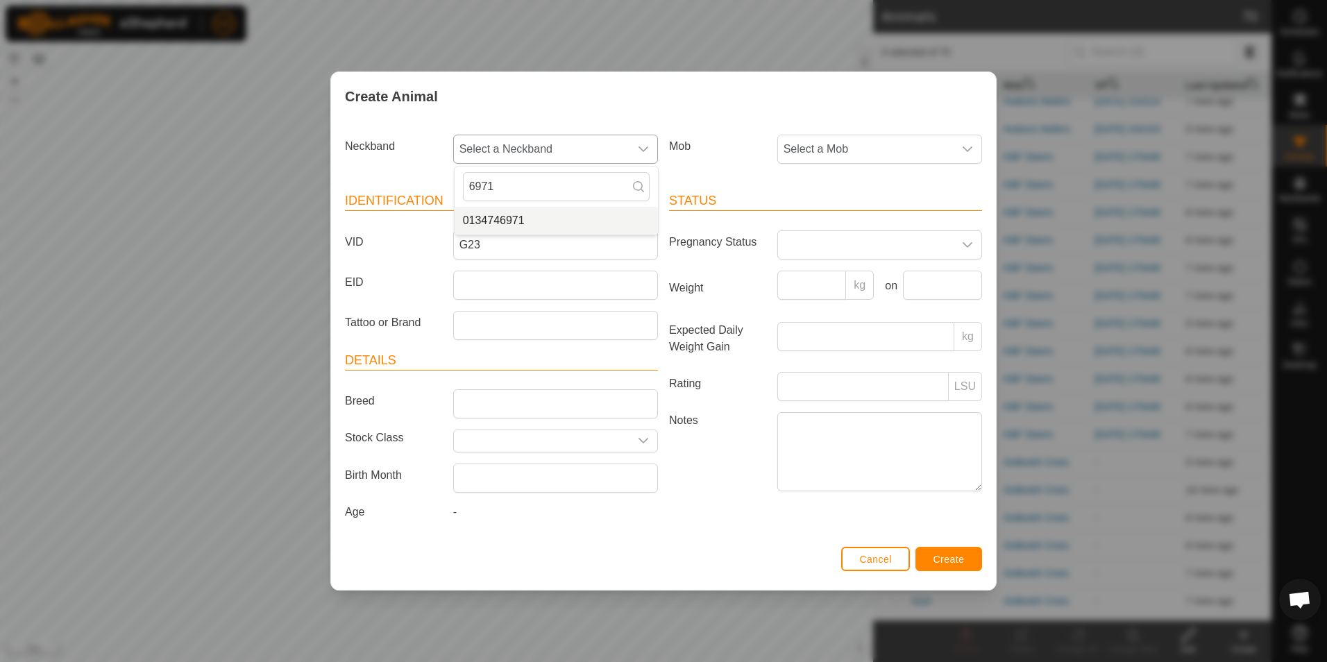
type input "6971"
click at [473, 225] on li "0134746971" at bounding box center [556, 221] width 203 height 28
click at [782, 147] on span "Select a Mob" at bounding box center [866, 149] width 176 height 28
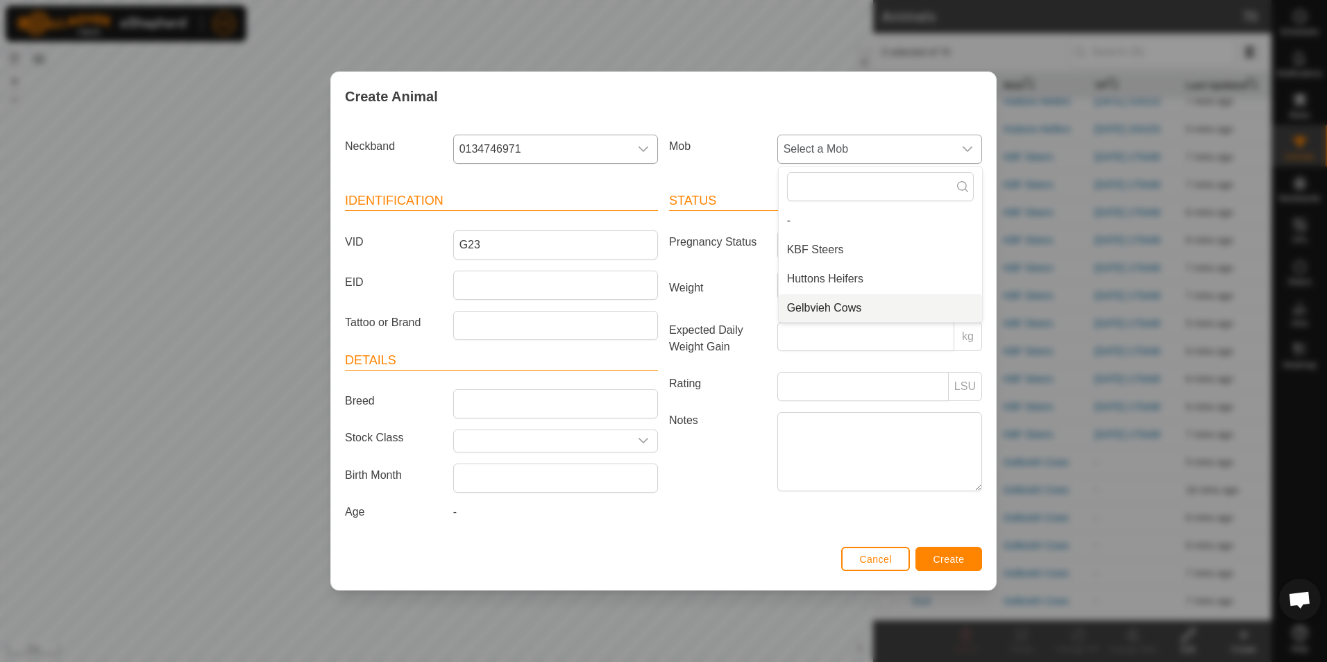
drag, startPoint x: 825, startPoint y: 302, endPoint x: 843, endPoint y: 319, distance: 24.6
click at [826, 302] on li "Gelbvieh Cows" at bounding box center [880, 308] width 203 height 28
click at [934, 558] on span "Create" at bounding box center [948, 559] width 31 height 11
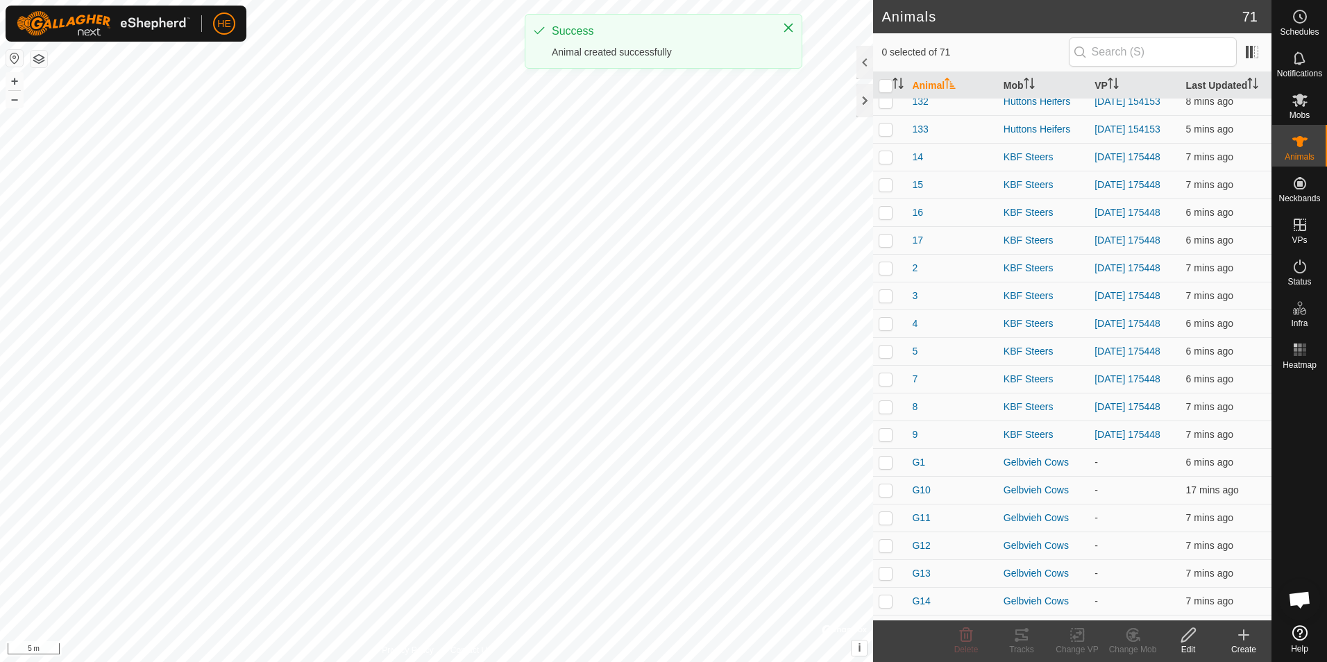
click at [1244, 638] on icon at bounding box center [1244, 635] width 0 height 10
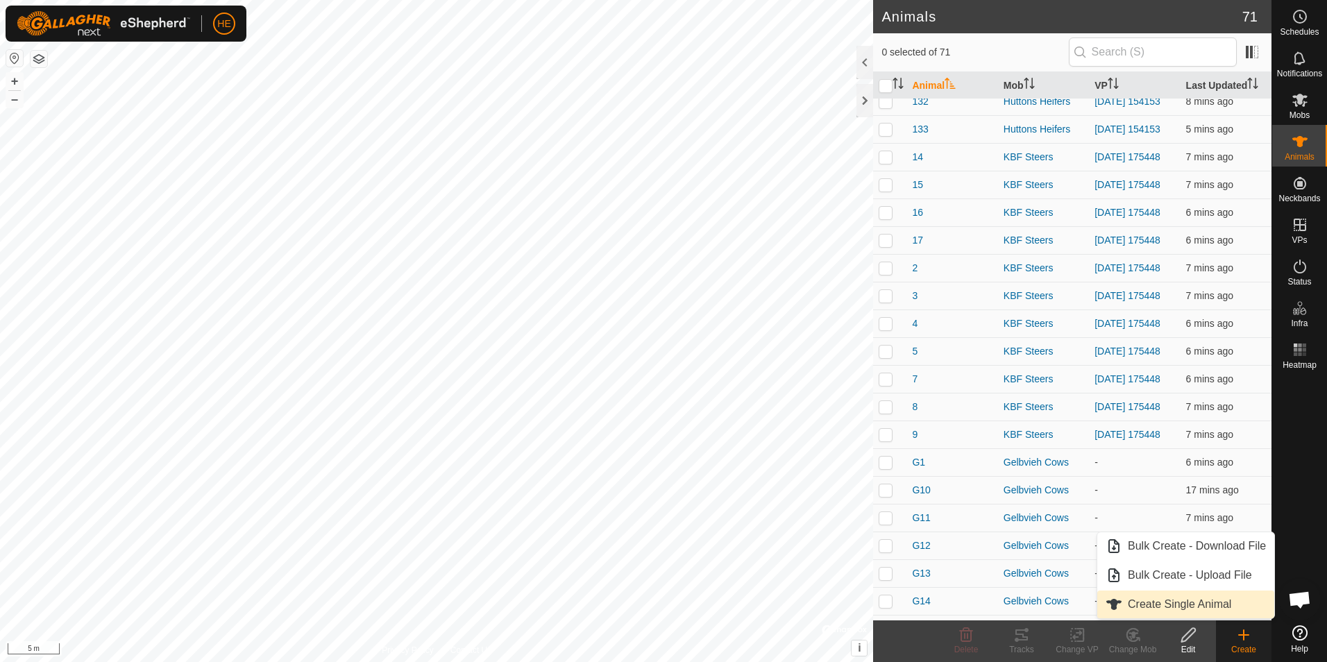
click at [1234, 605] on link "Create Single Animal" at bounding box center [1185, 605] width 177 height 28
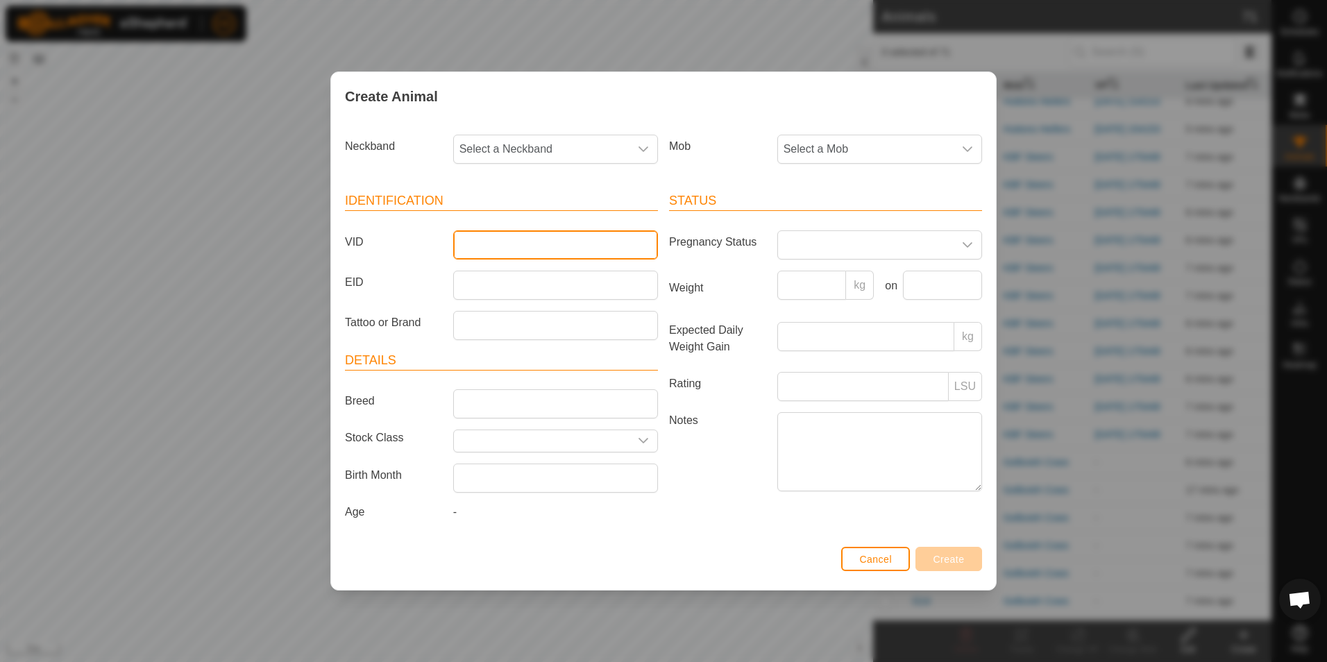
click at [581, 245] on input "VID" at bounding box center [555, 244] width 205 height 29
click at [574, 149] on span "Select a Neckband" at bounding box center [542, 149] width 176 height 28
type input "2082"
drag, startPoint x: 510, startPoint y: 212, endPoint x: 650, endPoint y: 189, distance: 141.4
click at [514, 211] on li "2068302082" at bounding box center [556, 221] width 203 height 28
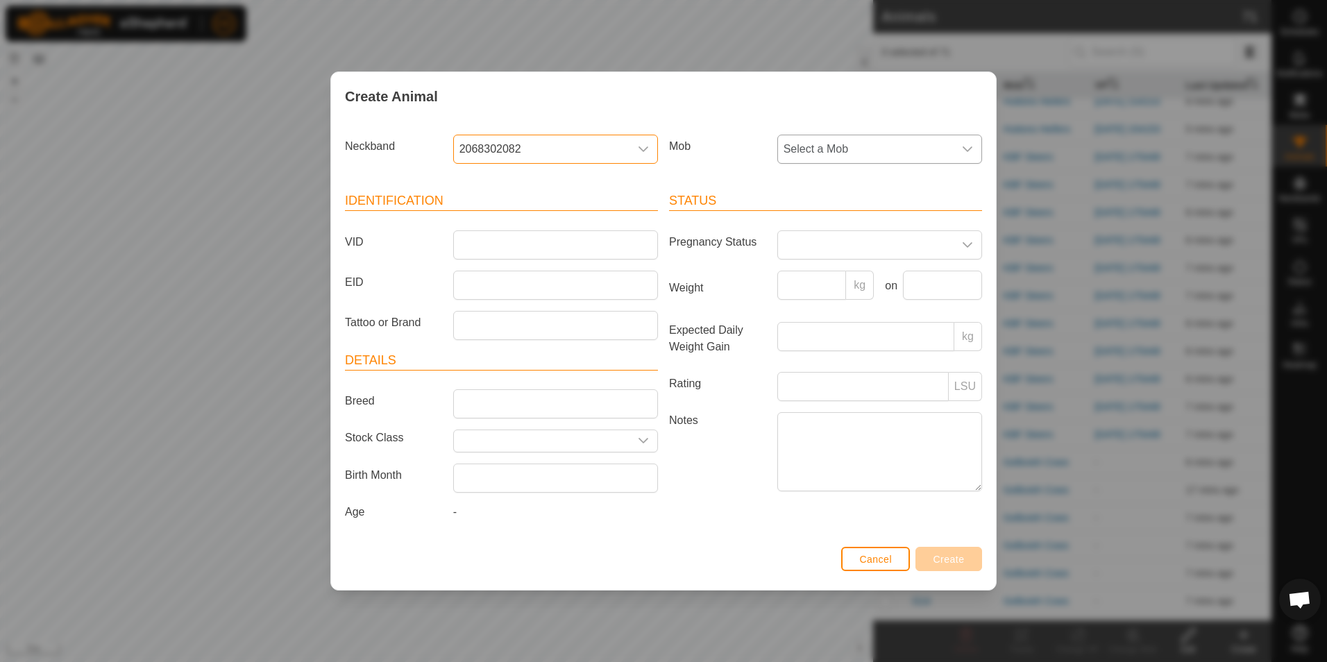
click at [858, 143] on span "Select a Mob" at bounding box center [866, 149] width 176 height 28
click at [836, 312] on li "Gelbvieh Cows" at bounding box center [880, 308] width 203 height 28
click at [624, 248] on input "VID" at bounding box center [555, 244] width 205 height 29
type input "G24"
click at [970, 564] on button "Create" at bounding box center [948, 559] width 67 height 24
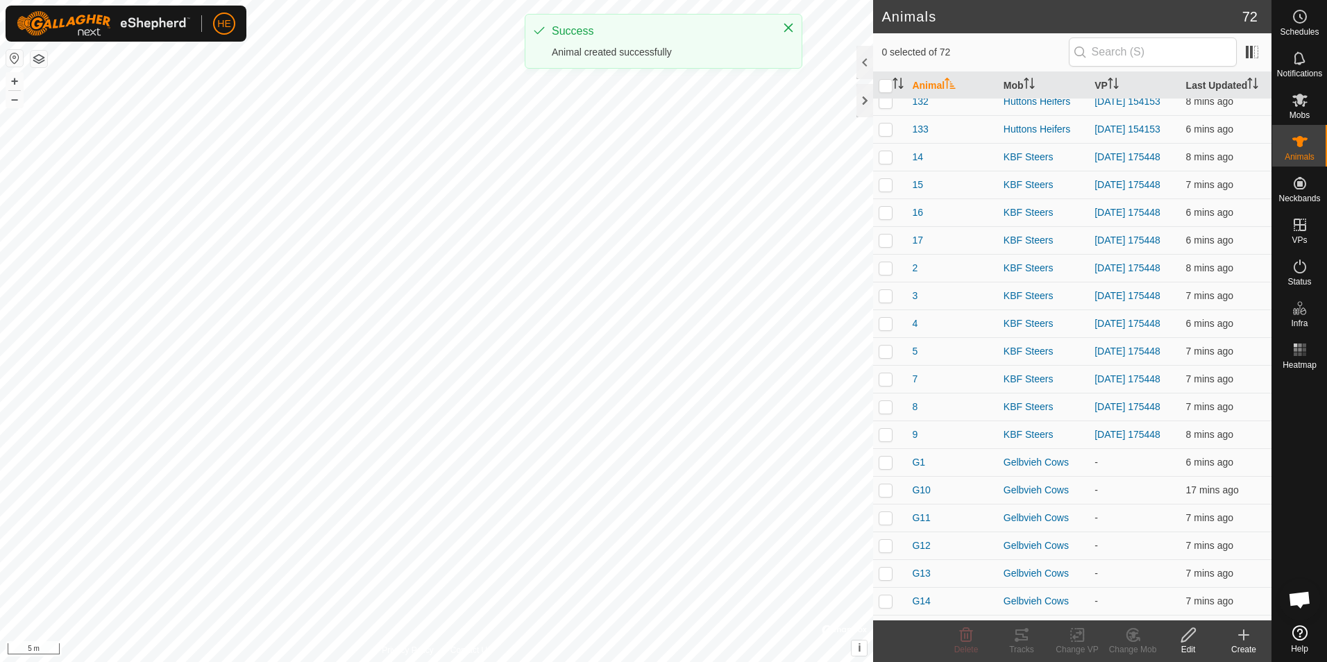
click at [1249, 634] on icon at bounding box center [1243, 635] width 17 height 17
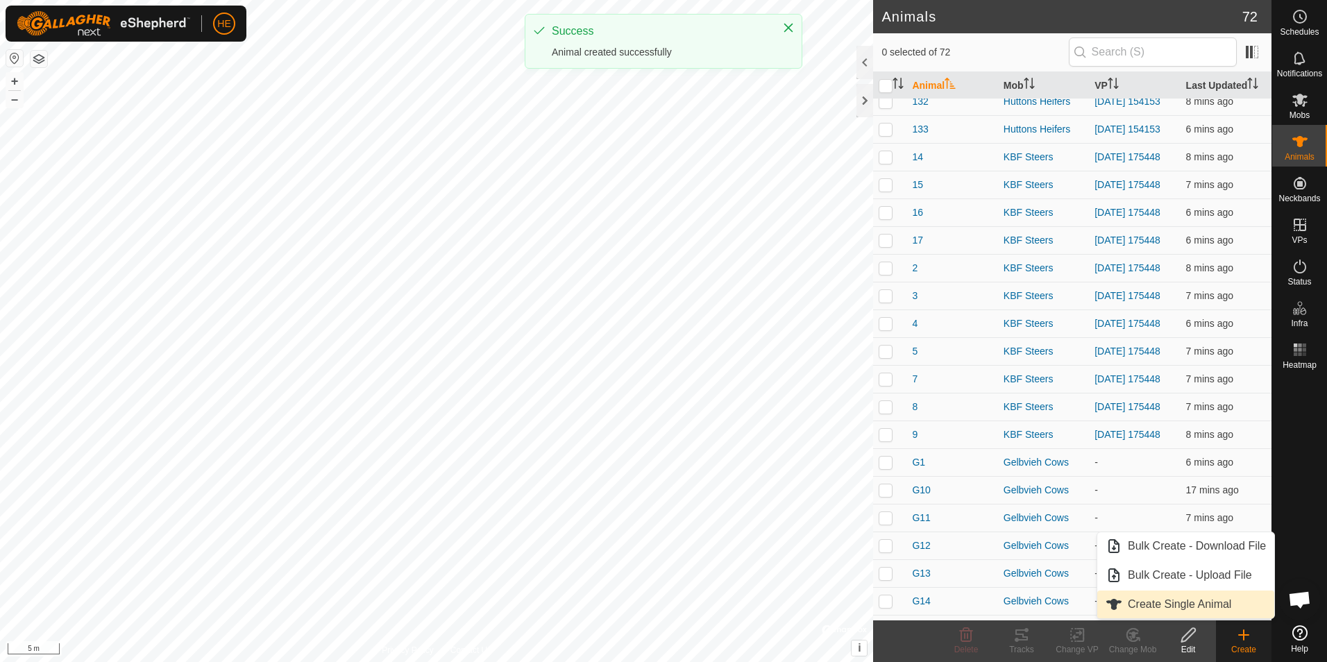
click at [1239, 605] on link "Create Single Animal" at bounding box center [1185, 605] width 177 height 28
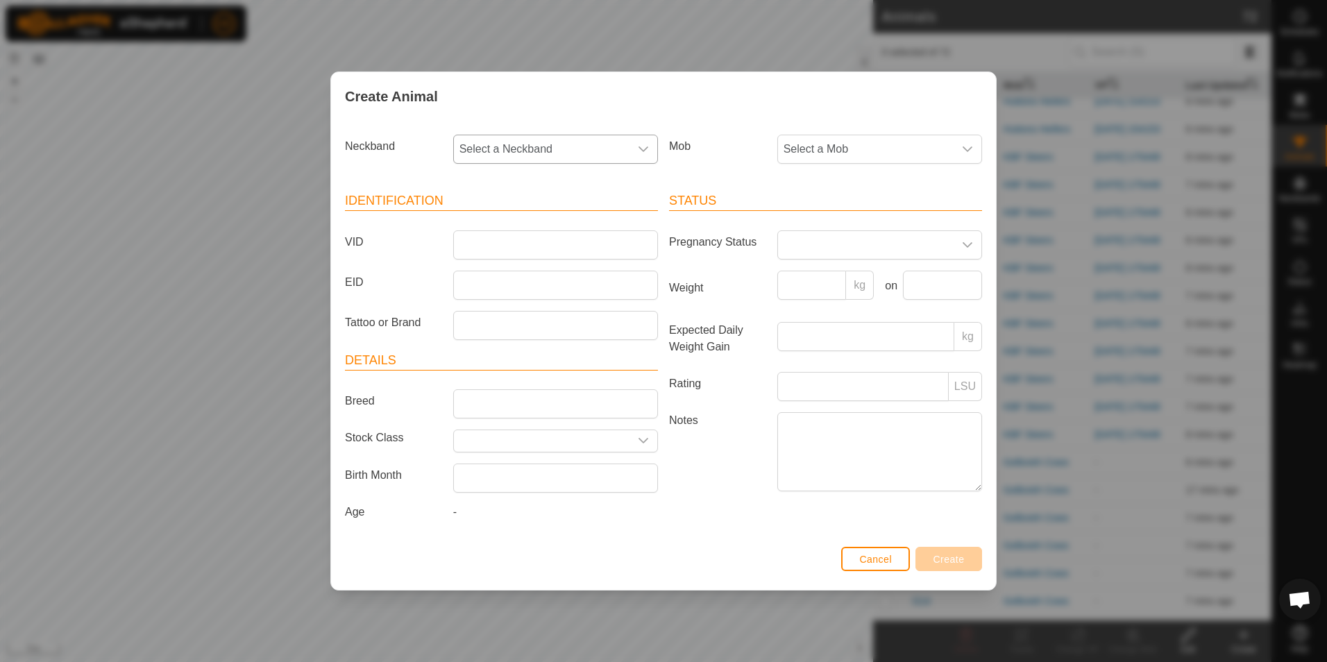
click at [612, 155] on span "Select a Neckband" at bounding box center [542, 149] width 176 height 28
type input "6360"
drag, startPoint x: 497, startPoint y: 215, endPoint x: 511, endPoint y: 214, distance: 13.9
click at [498, 215] on li "0049116360" at bounding box center [556, 221] width 203 height 28
click at [575, 241] on input "VID" at bounding box center [555, 244] width 205 height 29
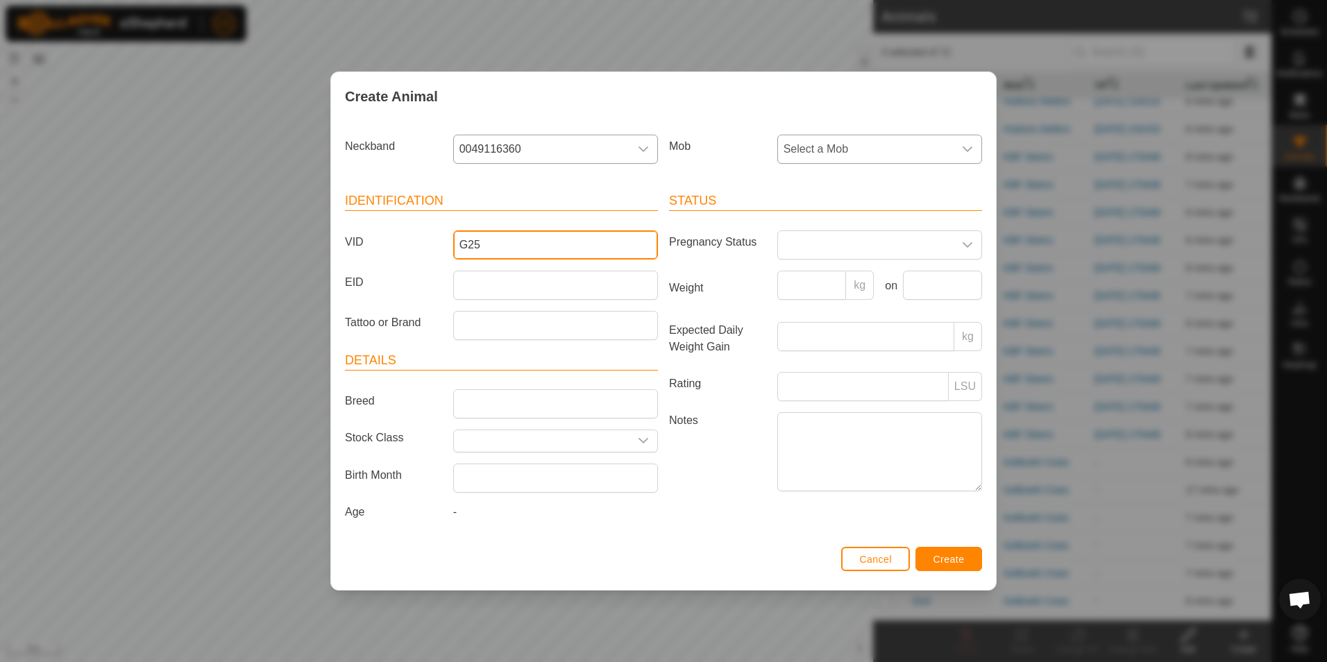
type input "G25"
click at [904, 153] on span "Select a Mob" at bounding box center [866, 149] width 176 height 28
click at [861, 301] on li "Gelbvieh Cows" at bounding box center [880, 308] width 203 height 28
click at [958, 563] on span "Create" at bounding box center [948, 559] width 31 height 11
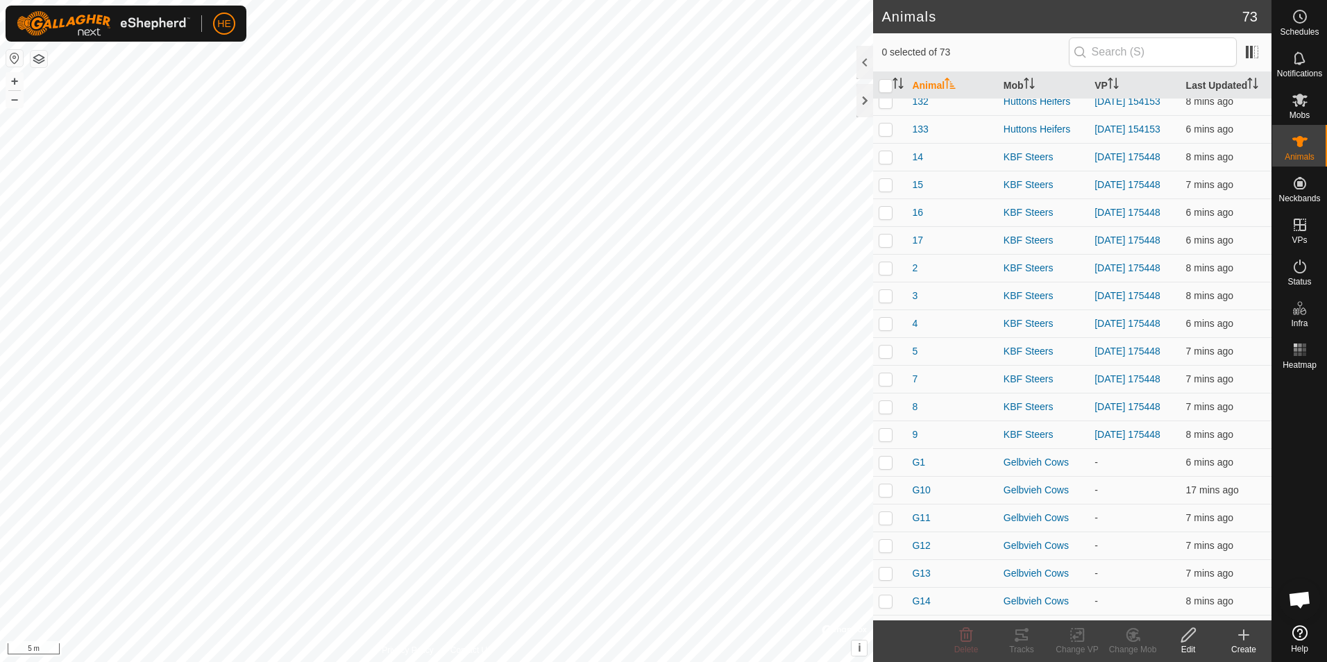
click at [1244, 641] on icon at bounding box center [1243, 635] width 17 height 17
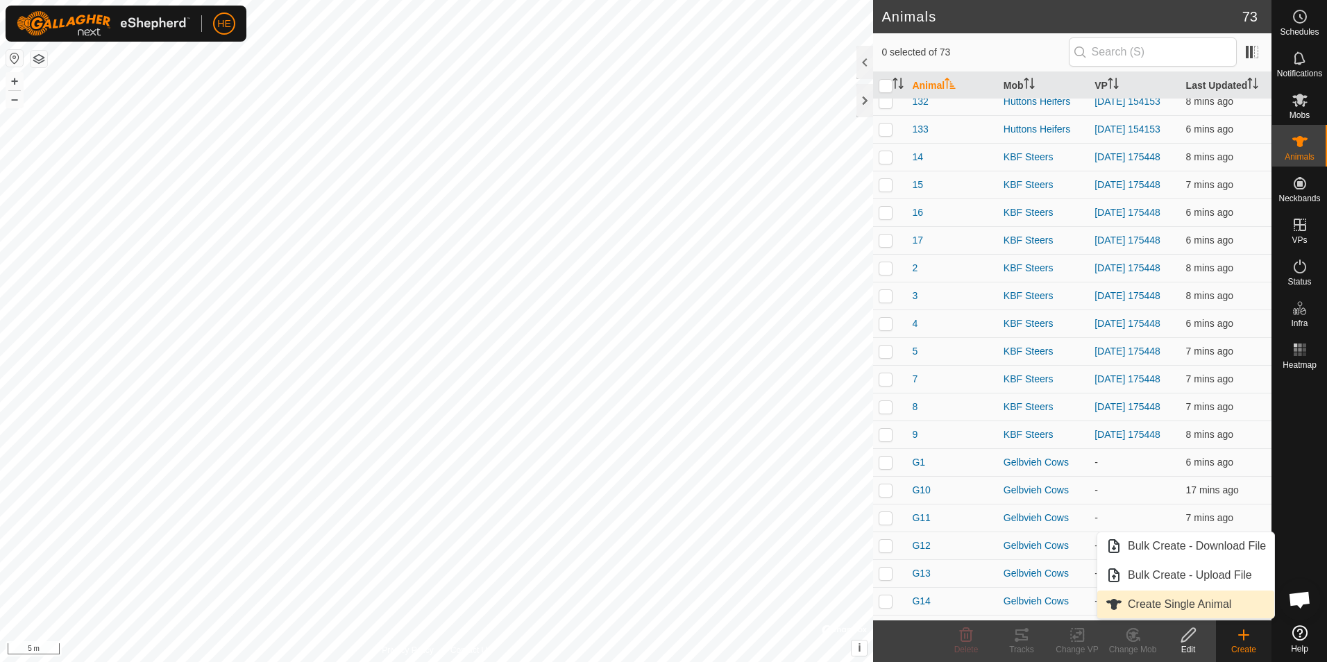
click at [1216, 612] on link "Create Single Animal" at bounding box center [1185, 605] width 177 height 28
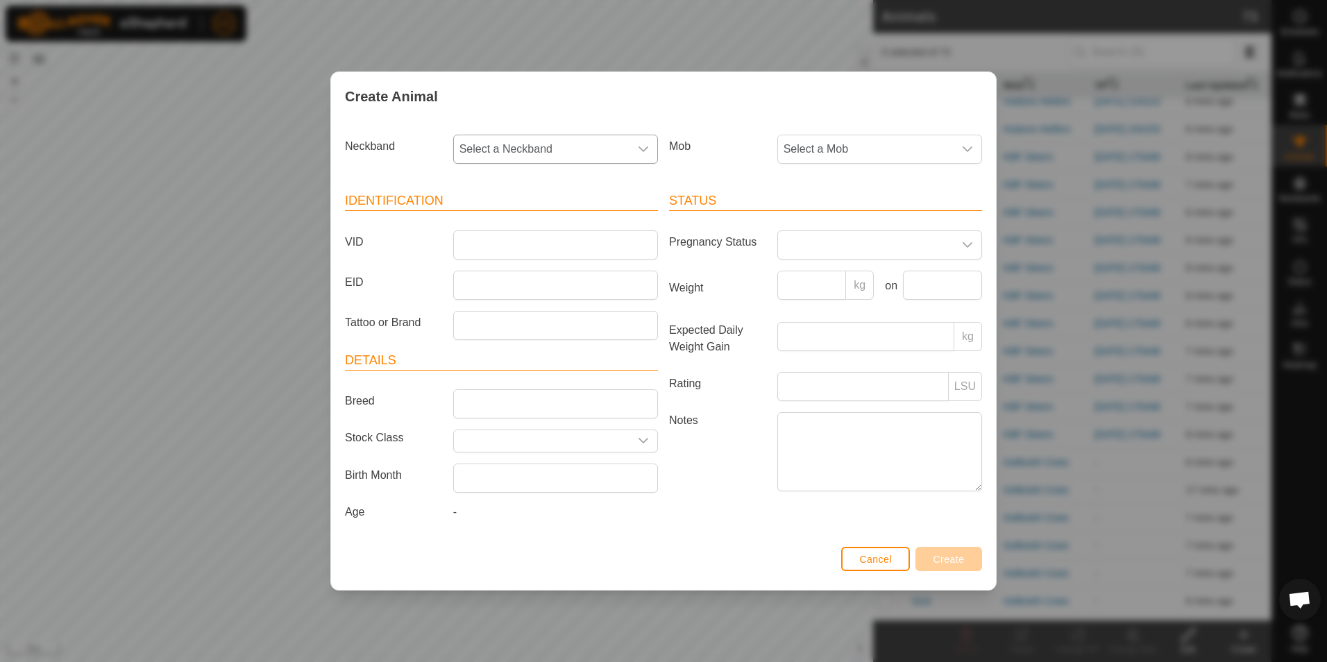
click at [572, 152] on span "Select a Neckband" at bounding box center [542, 149] width 176 height 28
type input "0923"
click at [536, 217] on li "3562630923" at bounding box center [556, 221] width 203 height 28
click at [858, 146] on span "Select a Mob" at bounding box center [866, 149] width 176 height 28
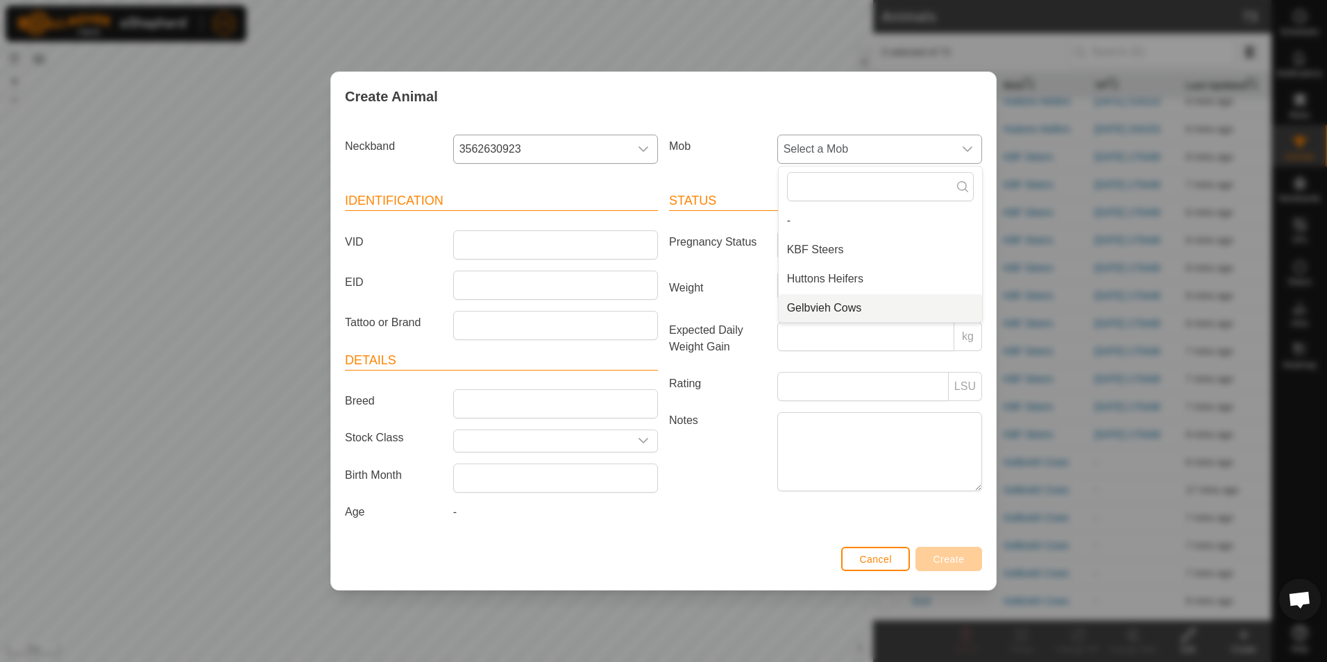
click at [877, 297] on li "Gelbvieh Cows" at bounding box center [880, 308] width 203 height 28
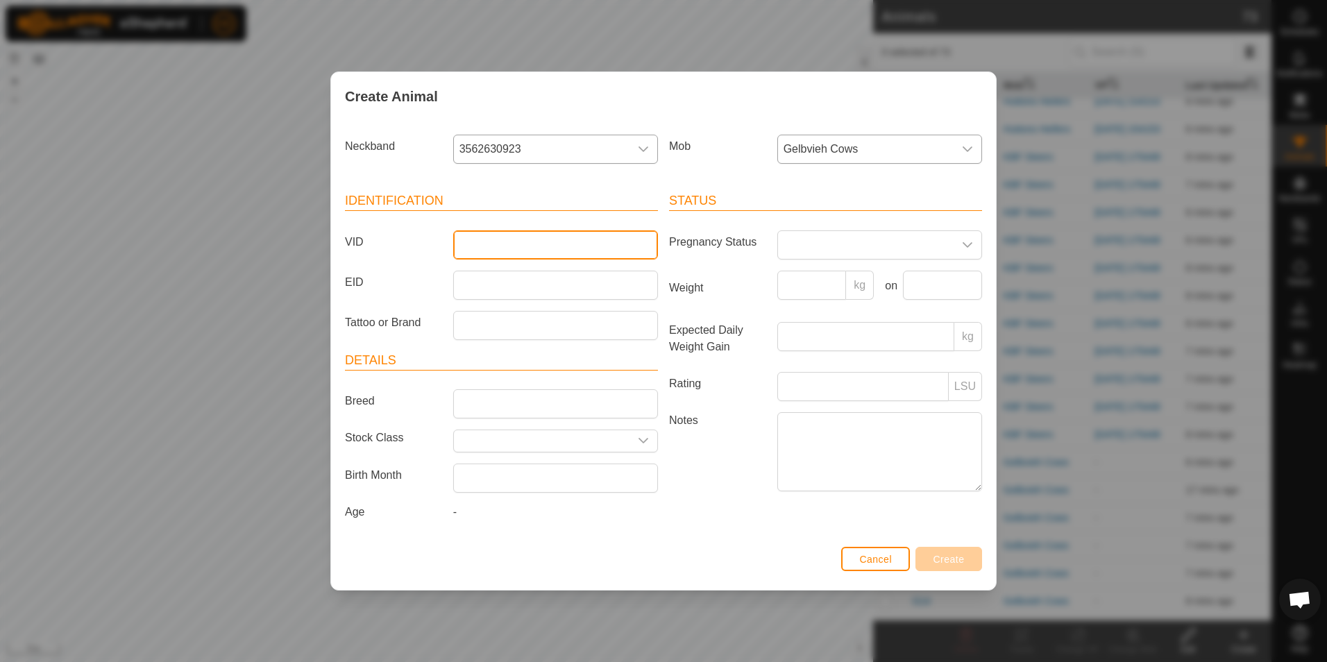
click at [558, 237] on input "VID" at bounding box center [555, 244] width 205 height 29
type input "G26"
click at [949, 561] on span "Create" at bounding box center [948, 559] width 31 height 11
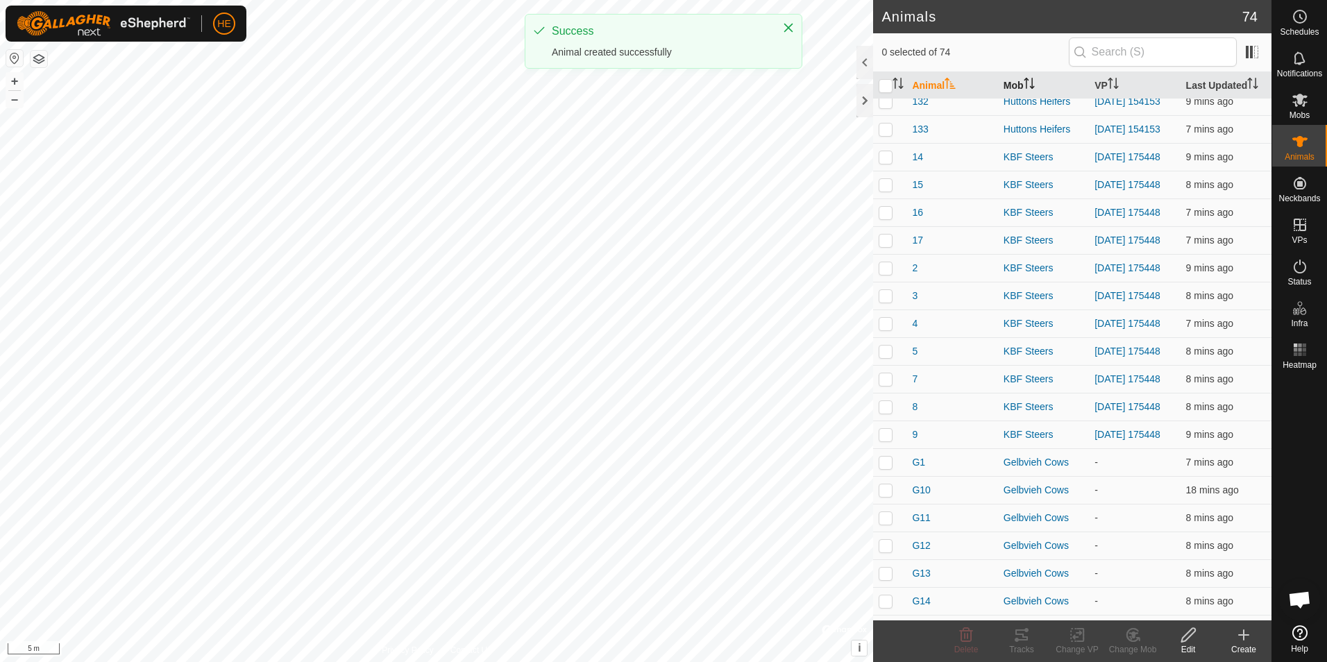
click at [1022, 76] on th "Mob" at bounding box center [1043, 85] width 91 height 27
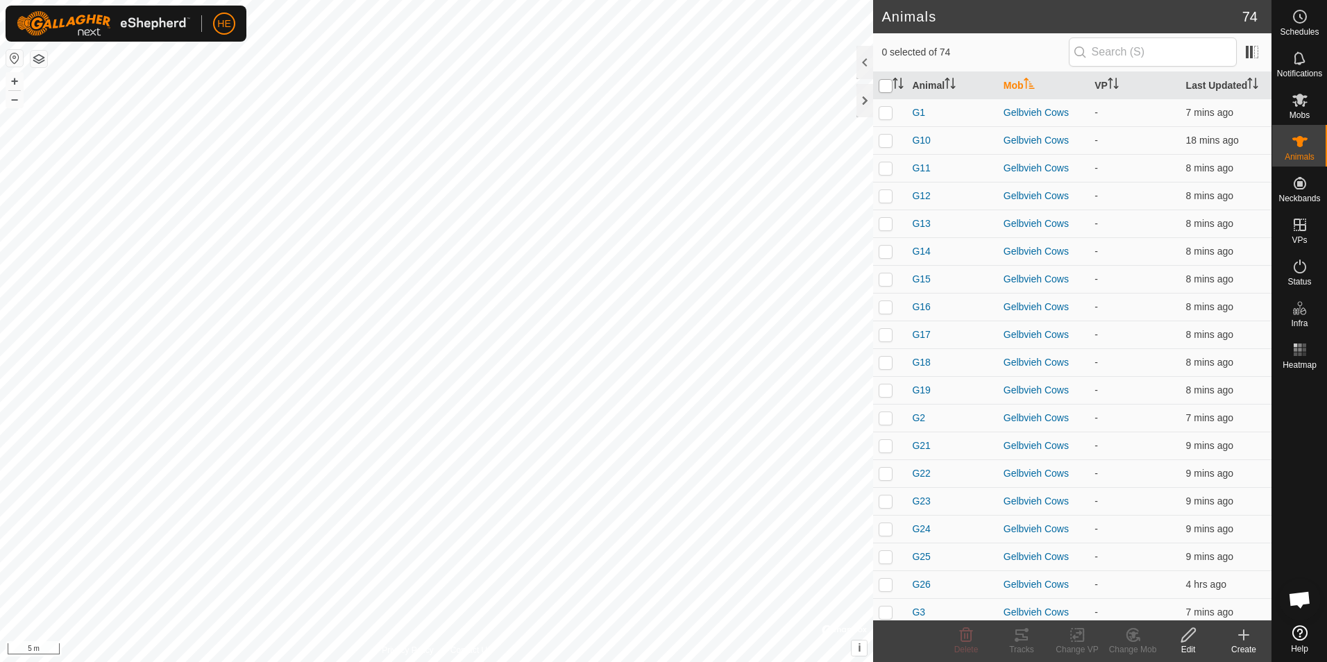
click at [888, 87] on input "checkbox" at bounding box center [886, 86] width 14 height 14
checkbox input "true"
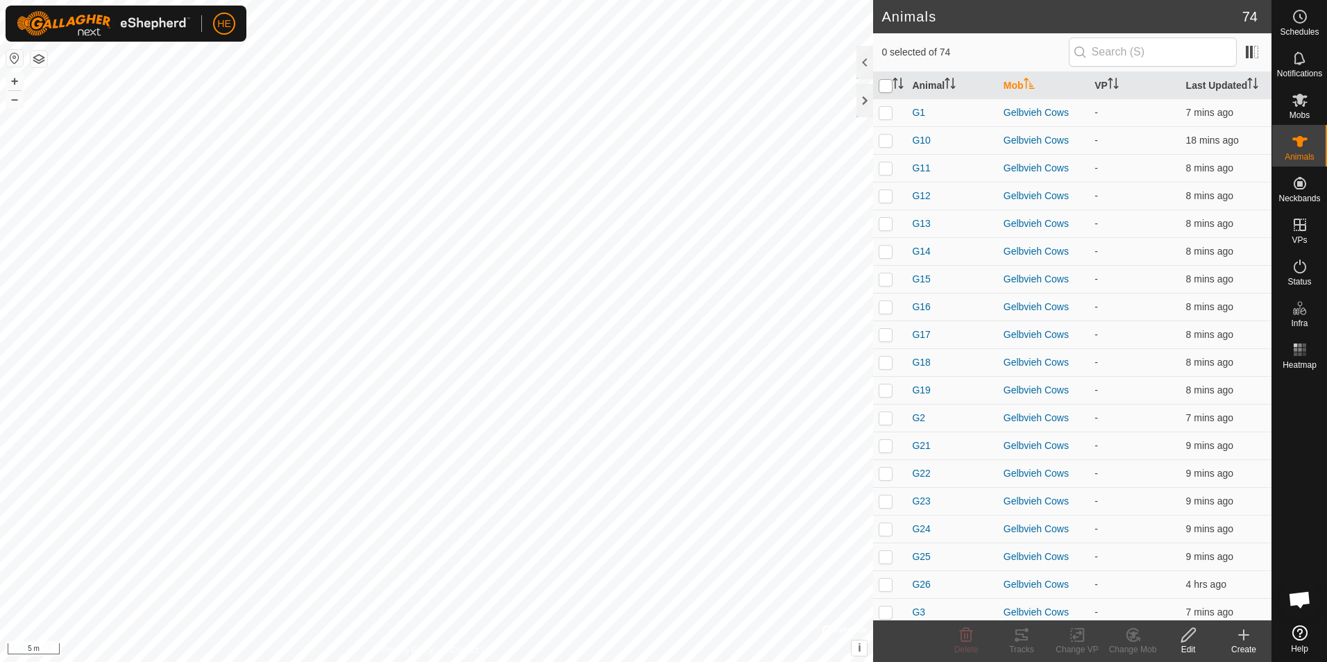
checkbox input "true"
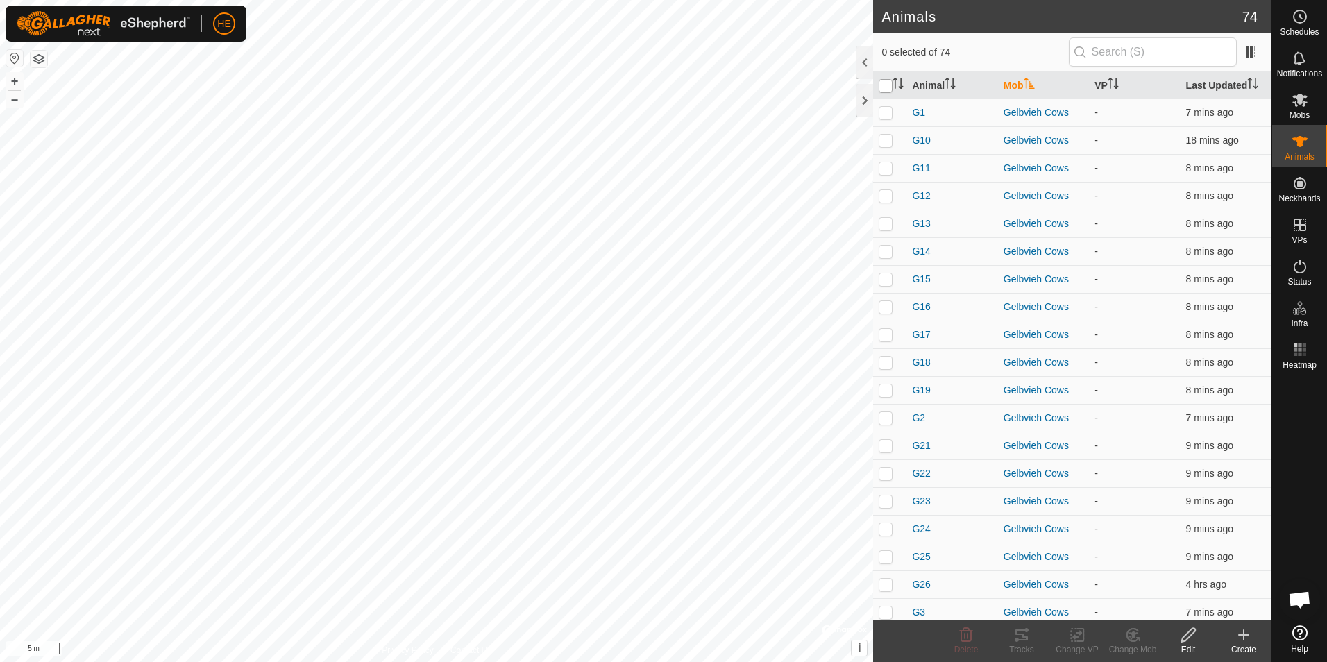
checkbox input "true"
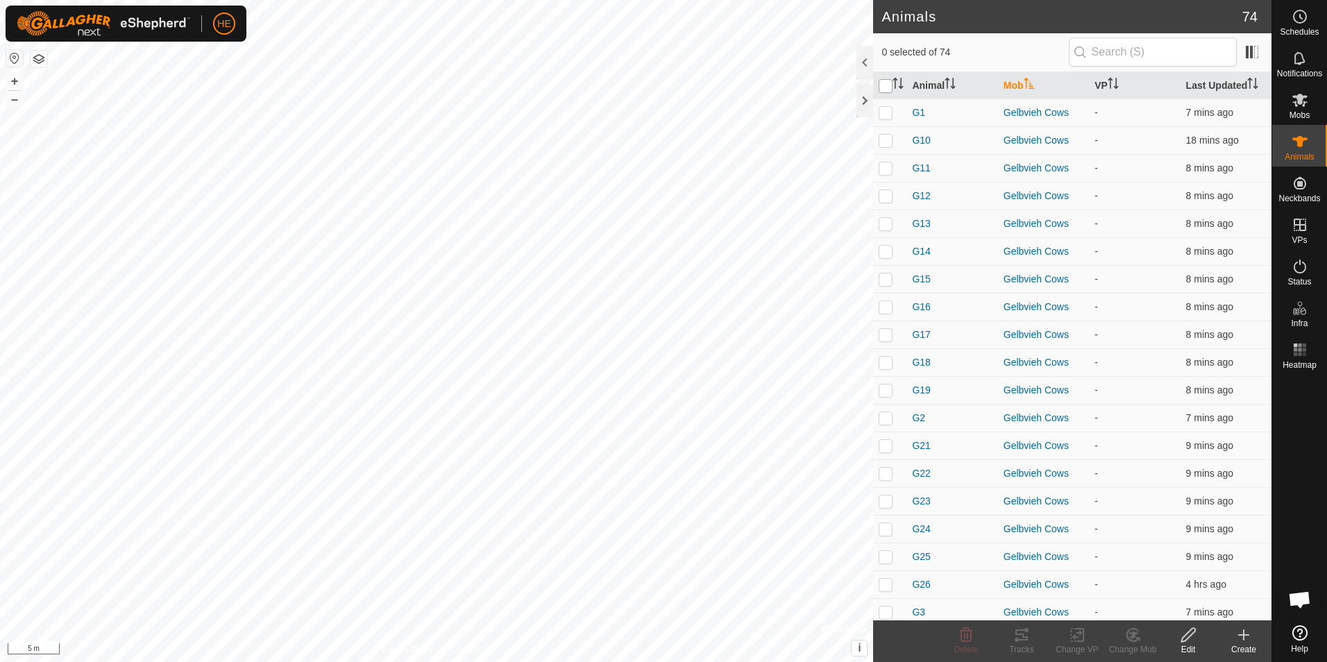
checkbox input "true"
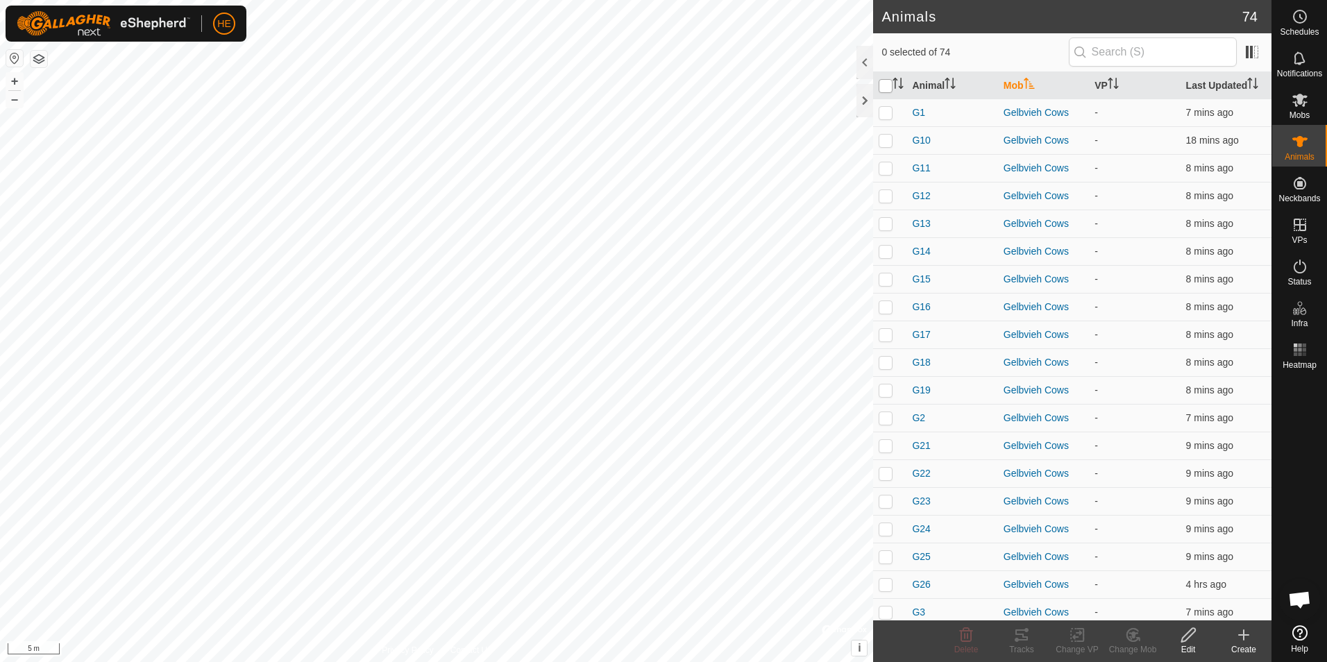
checkbox input "true"
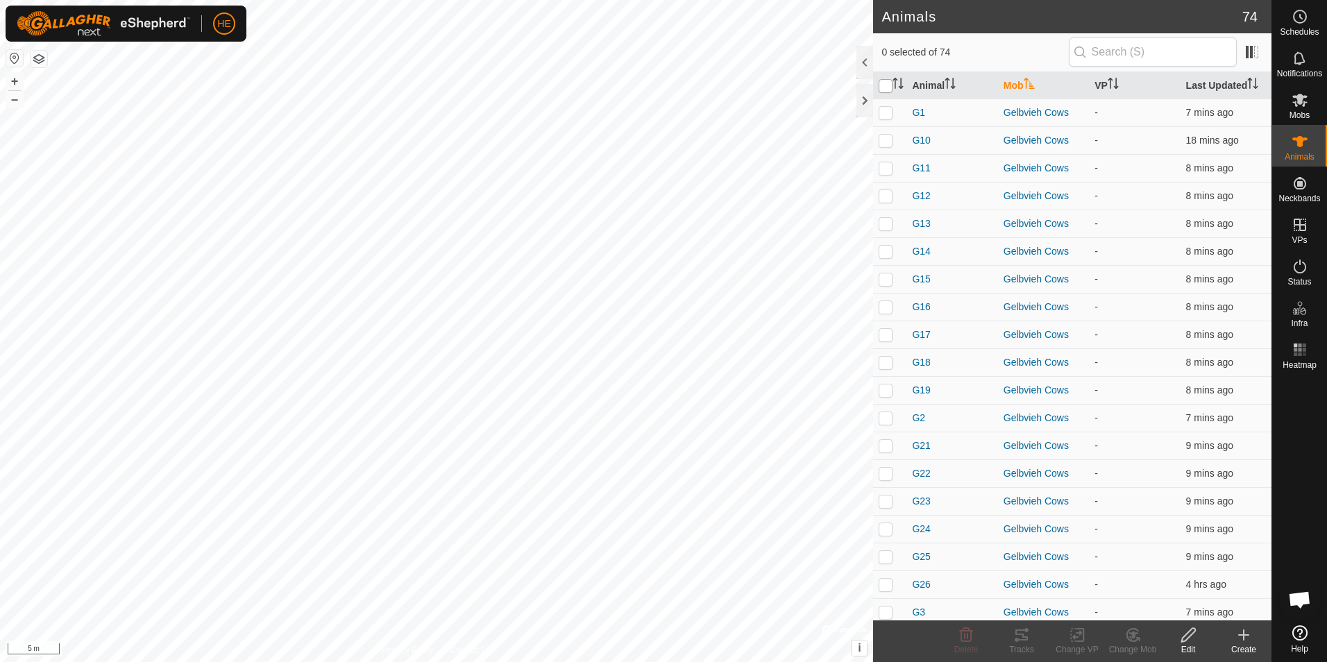
checkbox input "true"
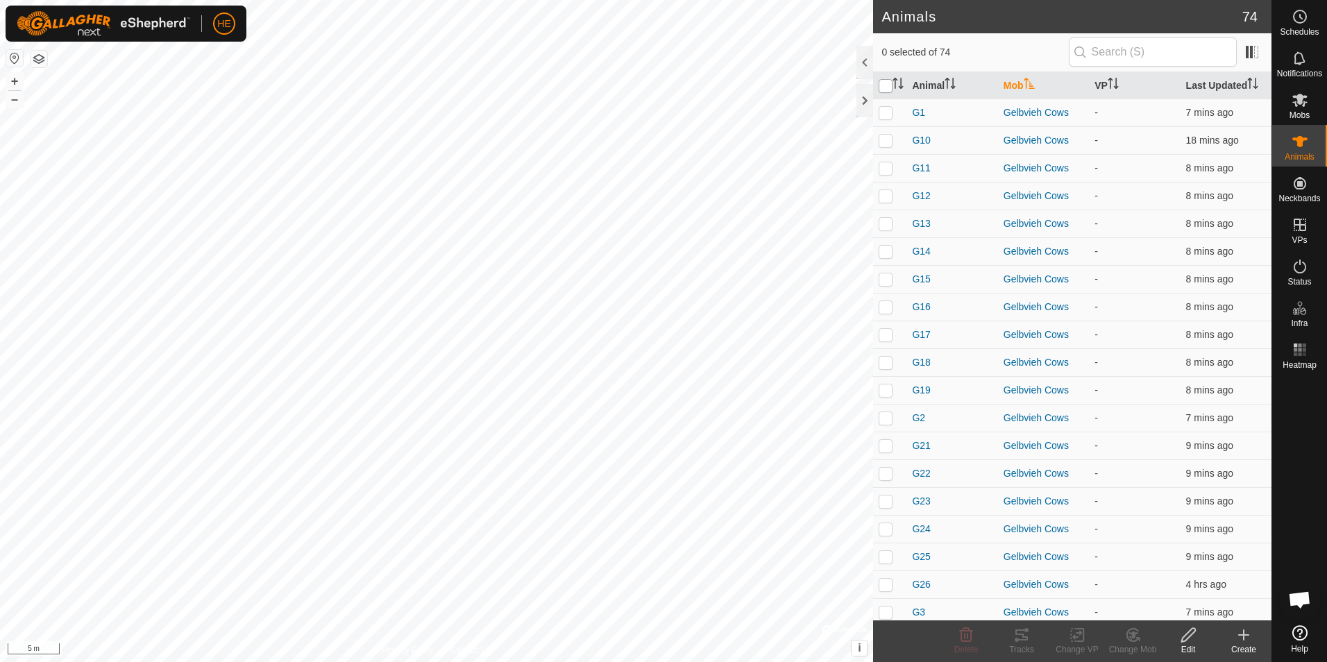
checkbox input "true"
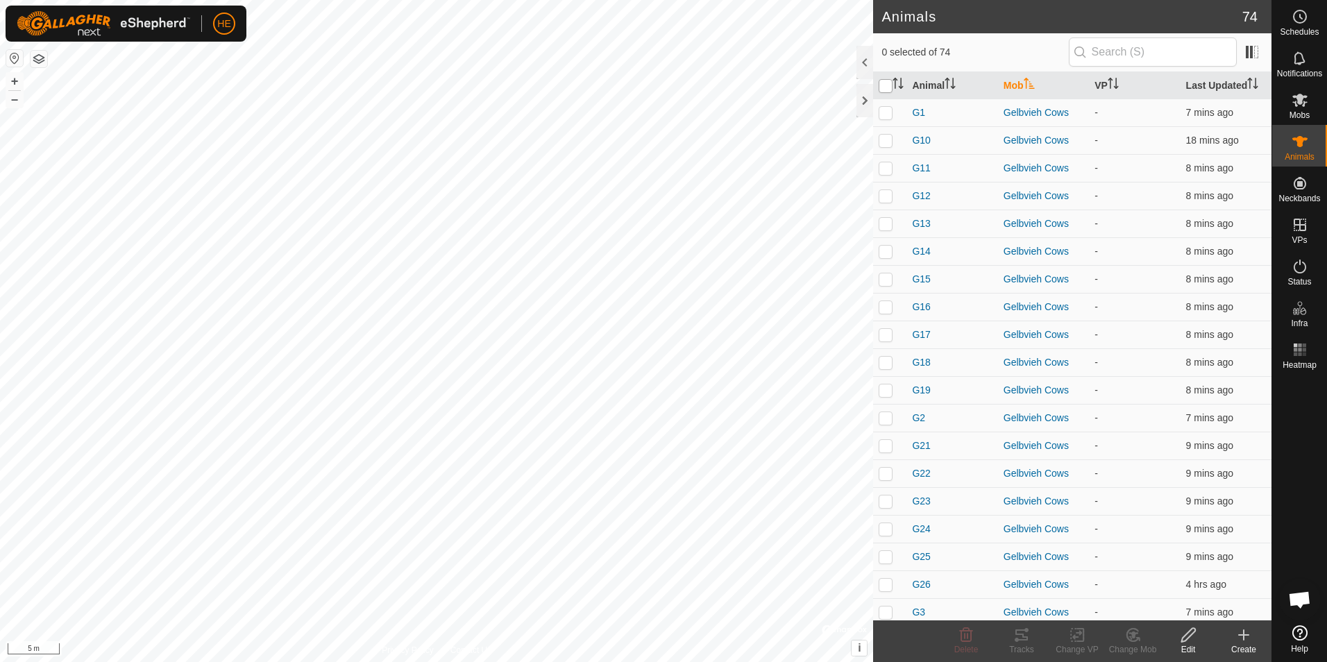
checkbox input "true"
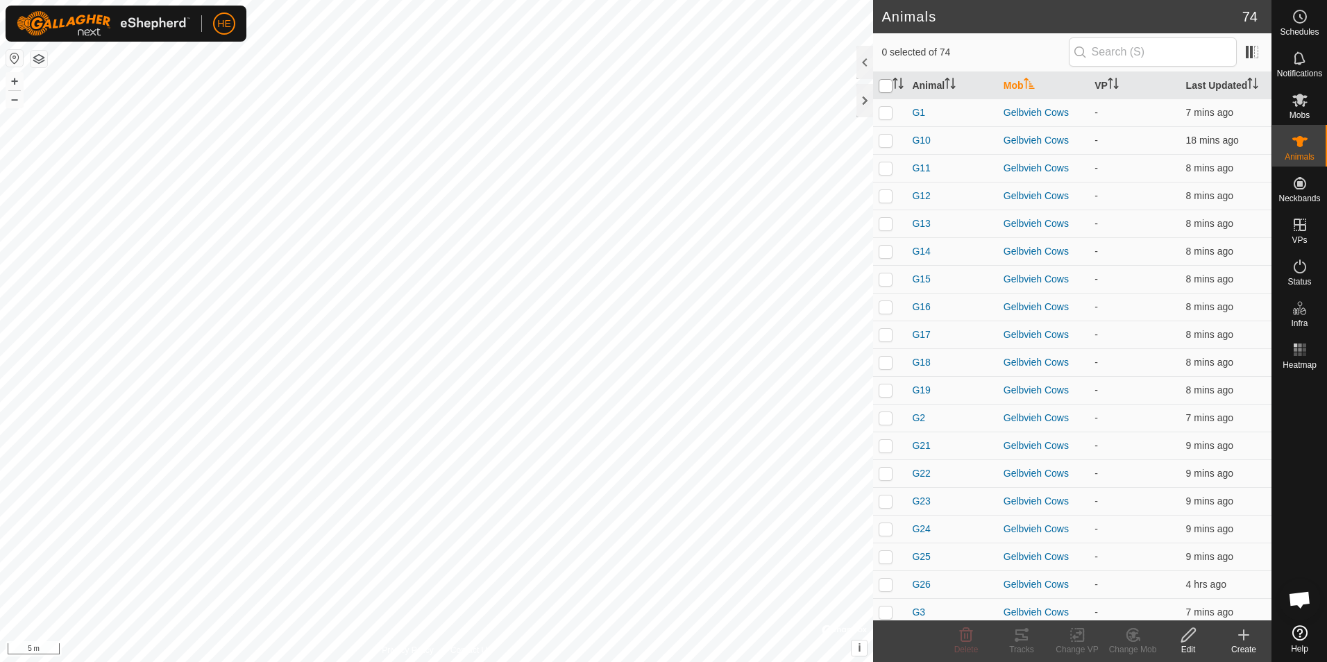
checkbox input "true"
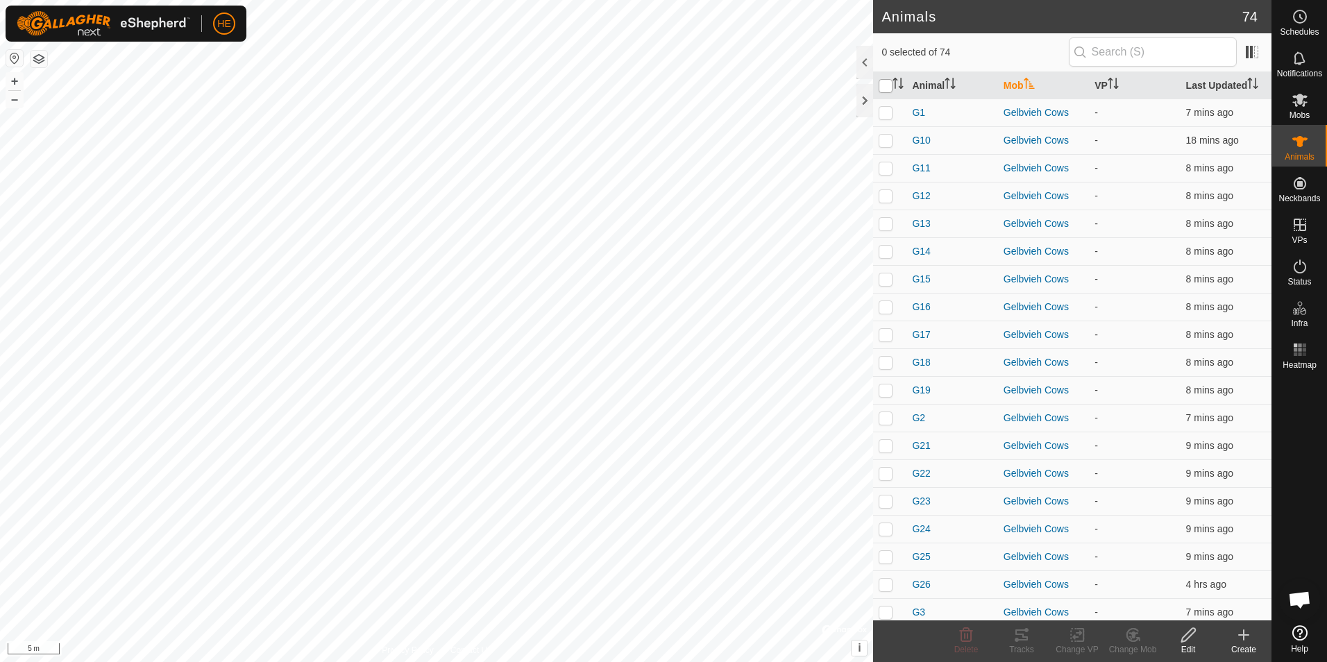
checkbox input "true"
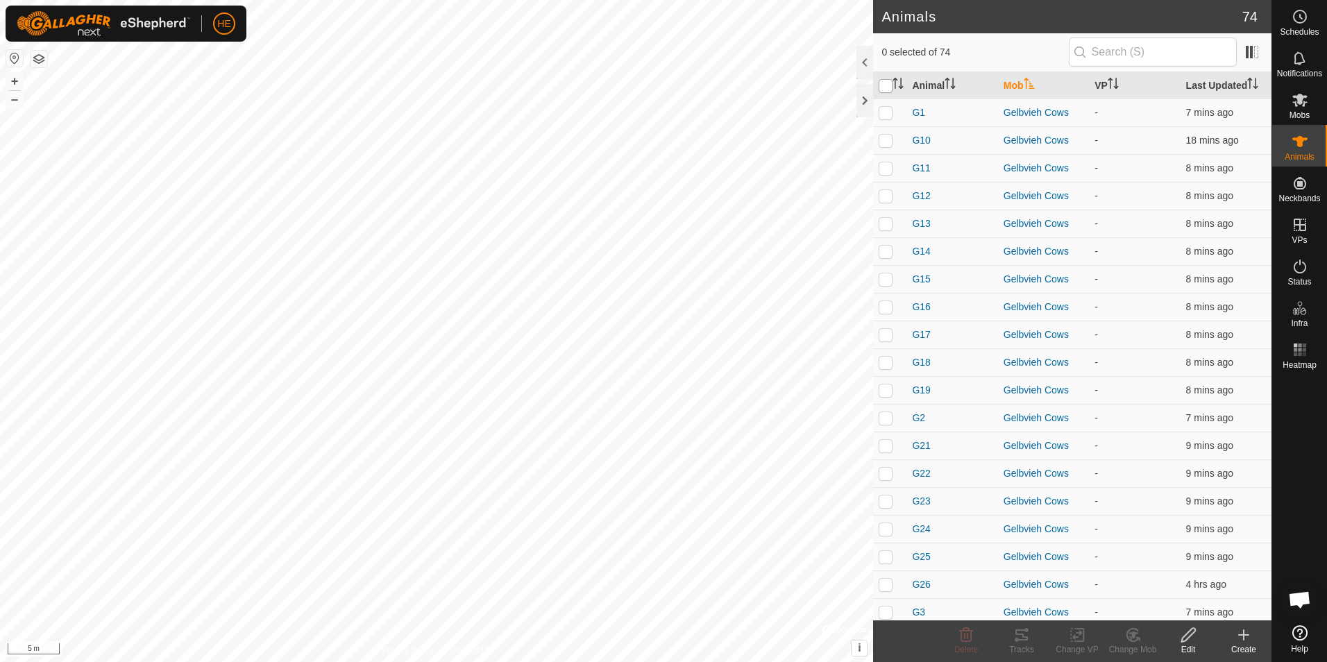
checkbox input "true"
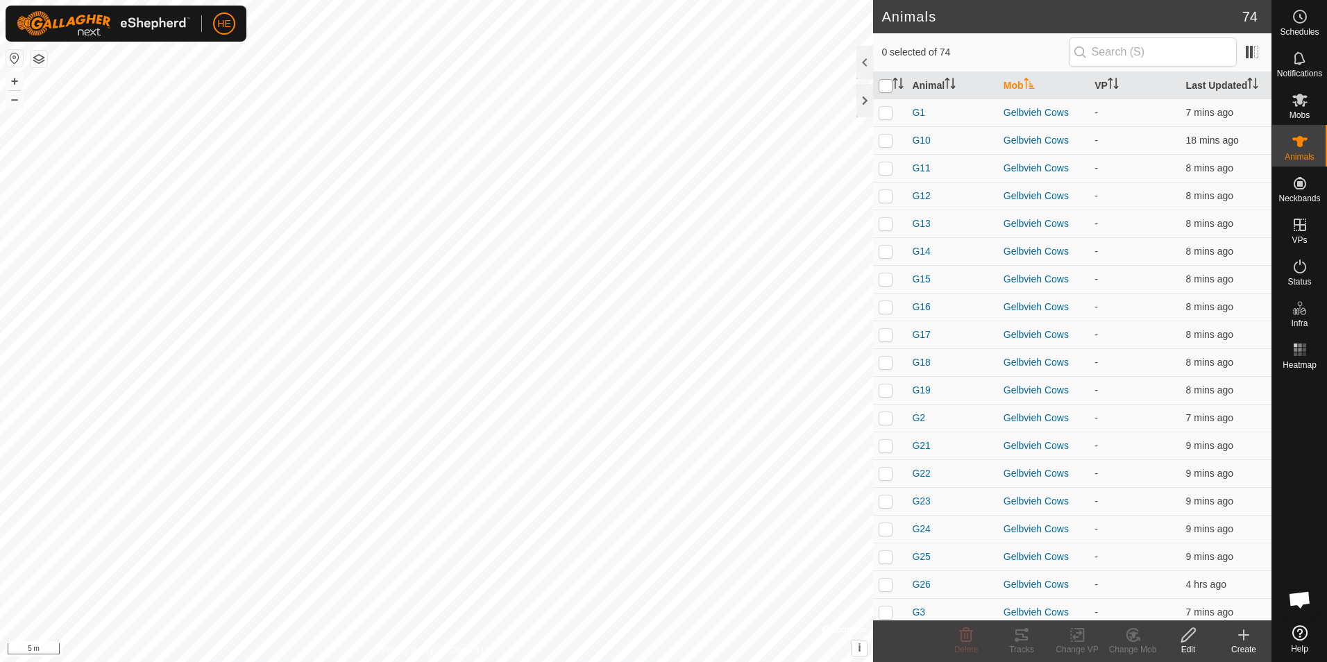
checkbox input "true"
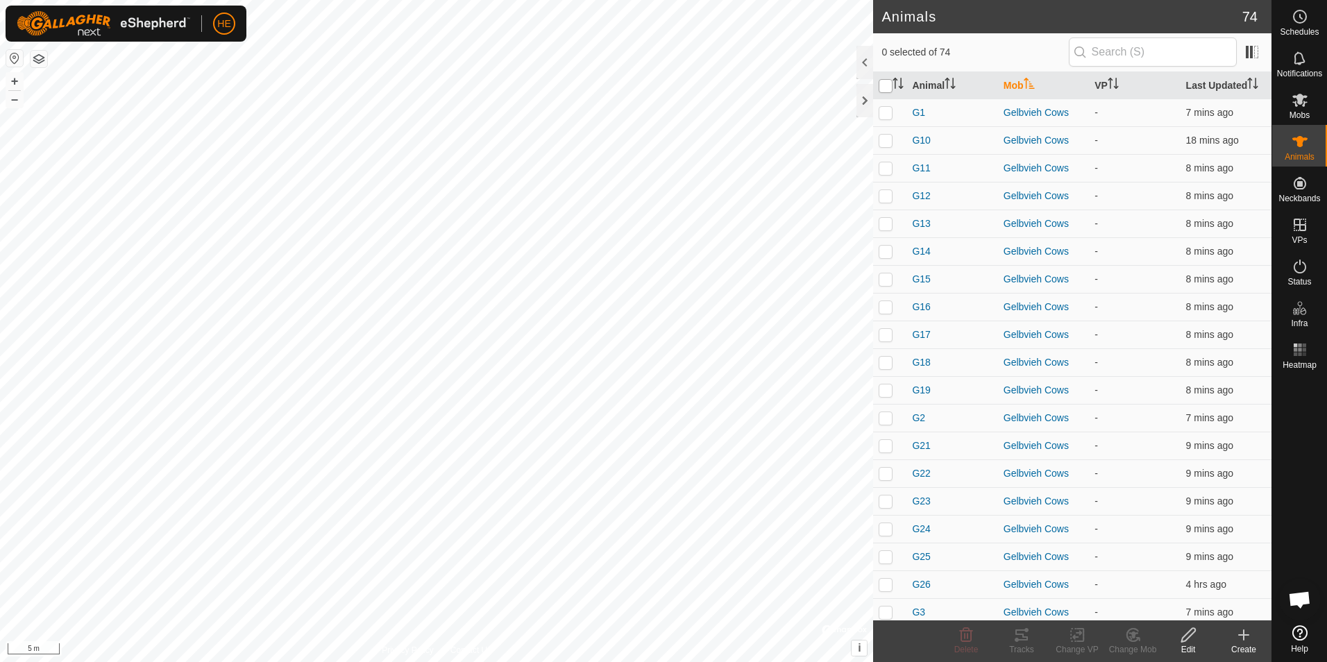
checkbox input "true"
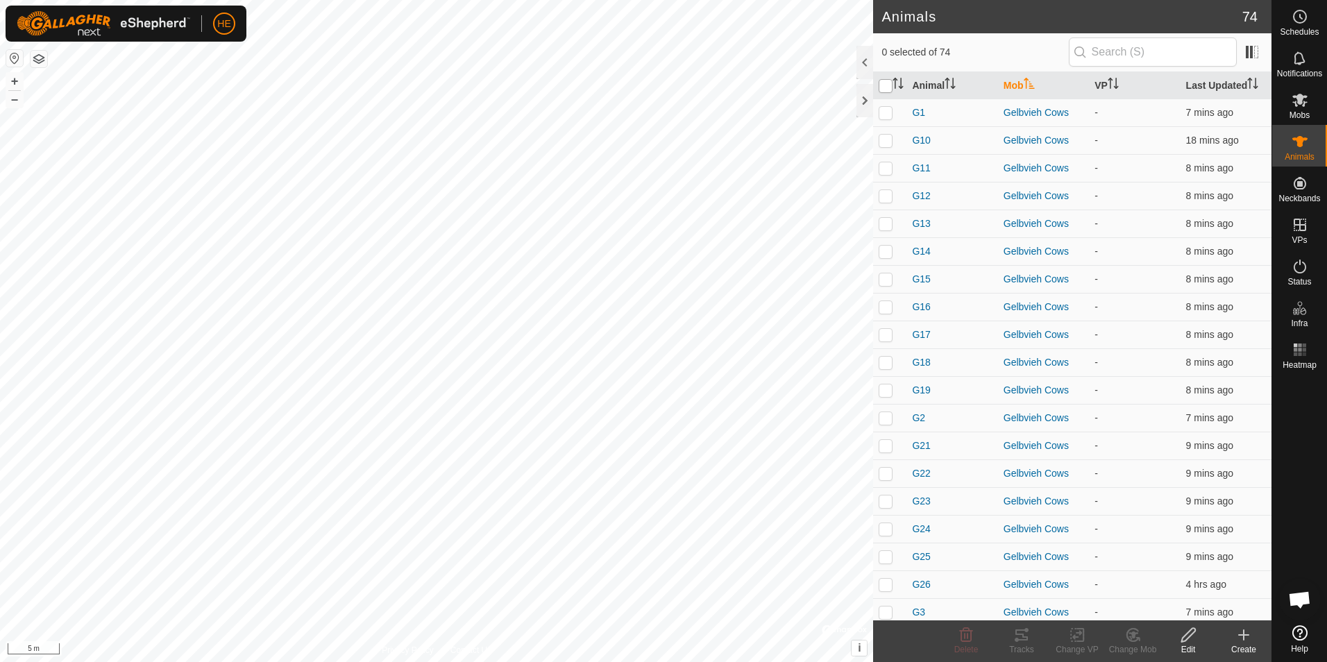
checkbox input "true"
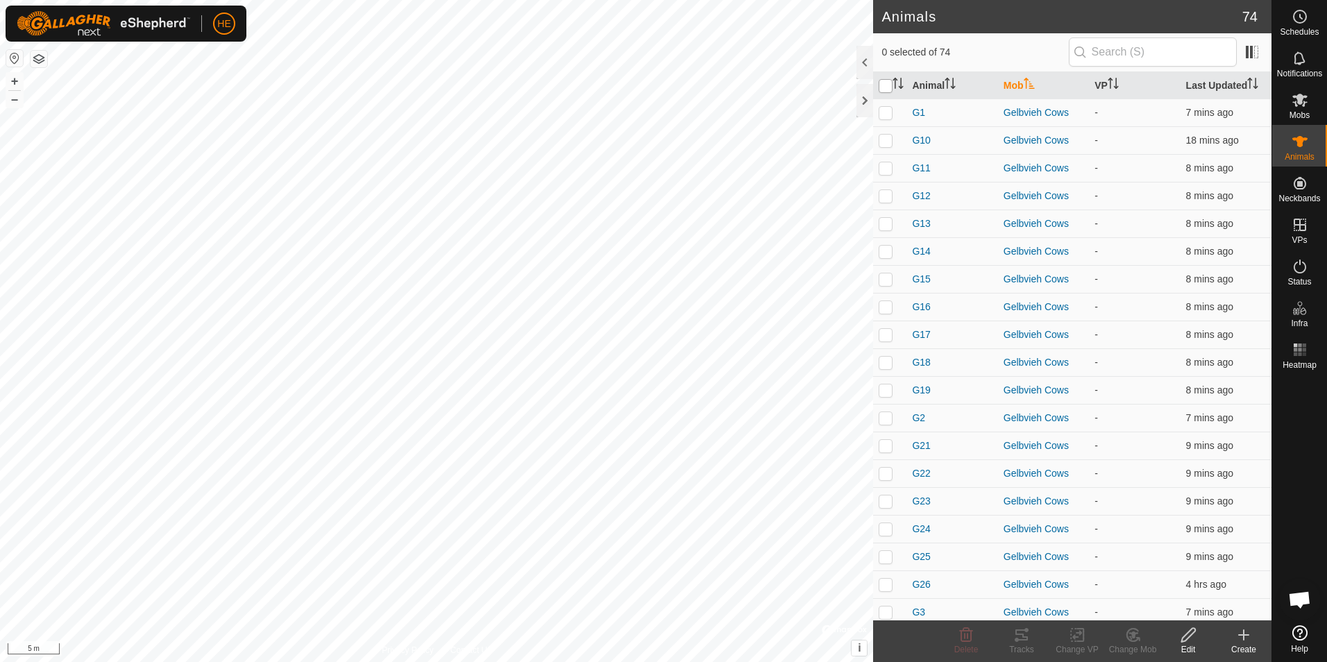
checkbox input "true"
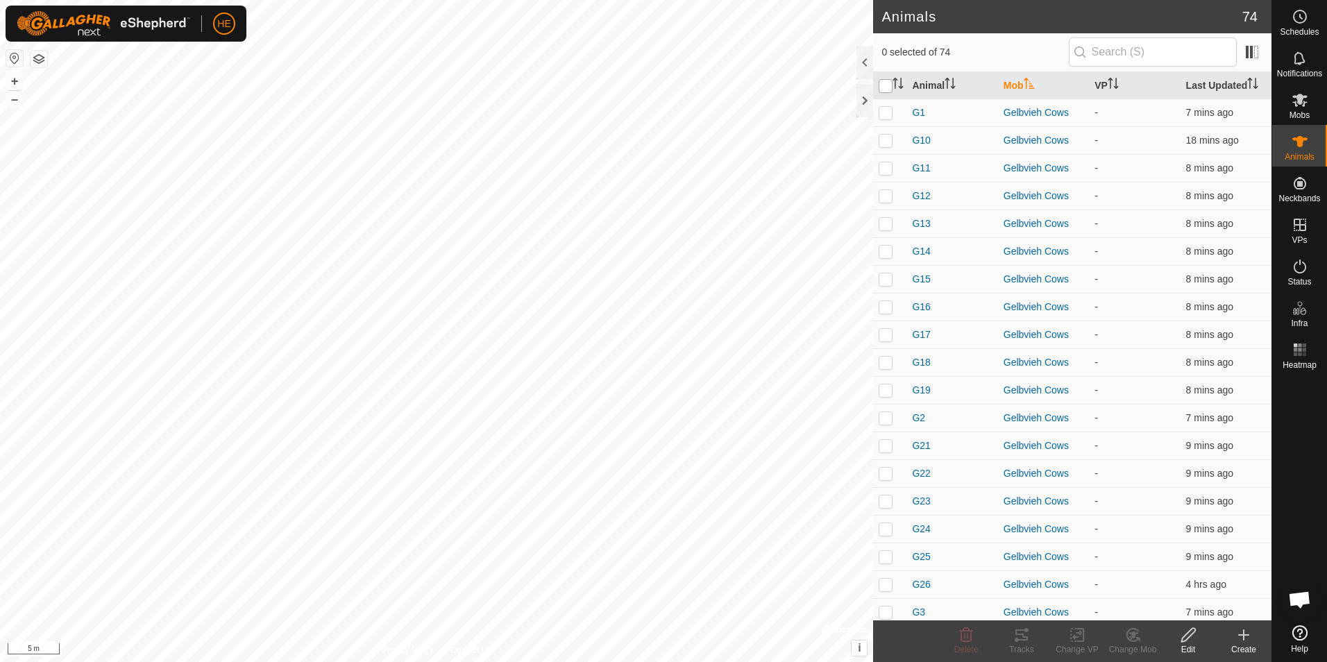
checkbox input "true"
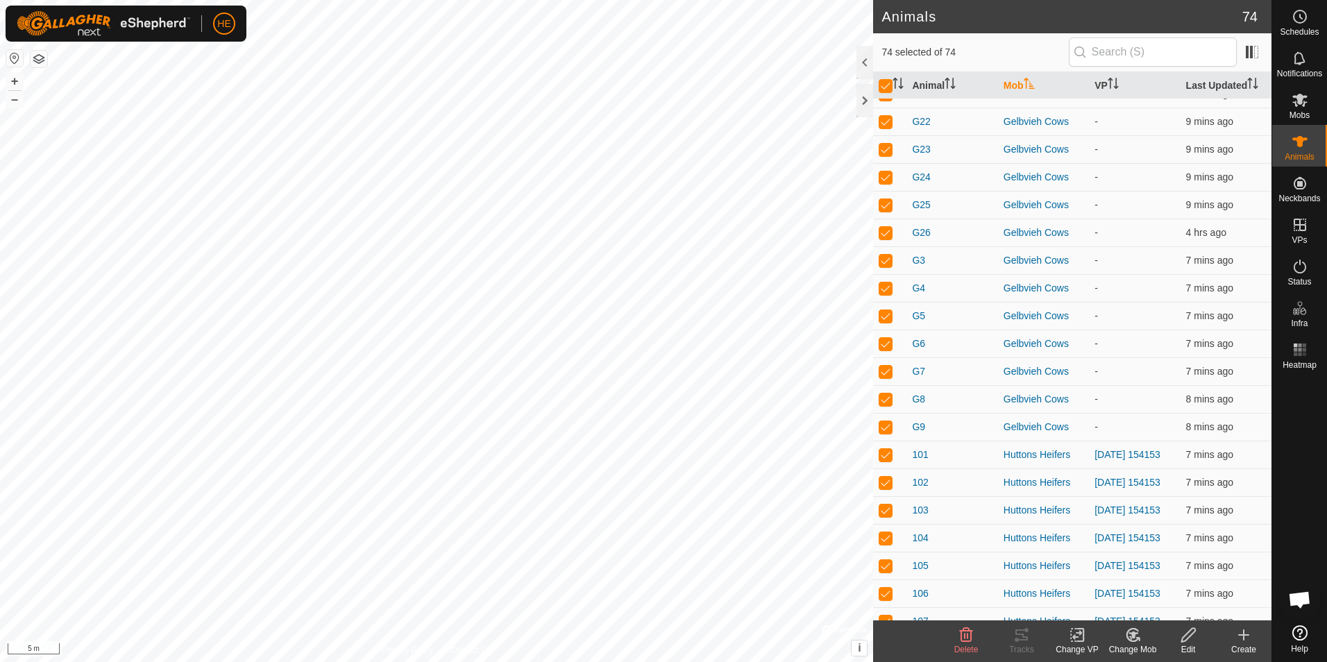
scroll to position [416, 0]
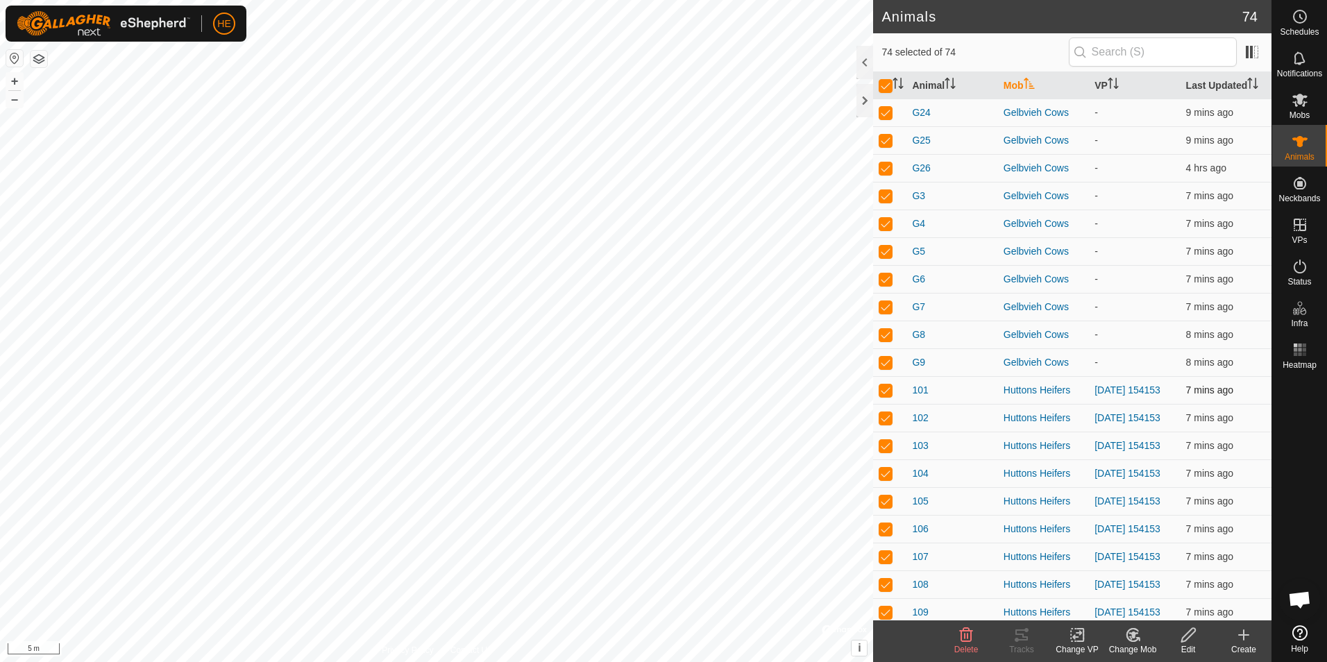
click at [888, 393] on p-checkbox at bounding box center [886, 389] width 14 height 11
checkbox input "false"
click at [887, 86] on input "checkbox" at bounding box center [886, 86] width 14 height 14
checkbox input "true"
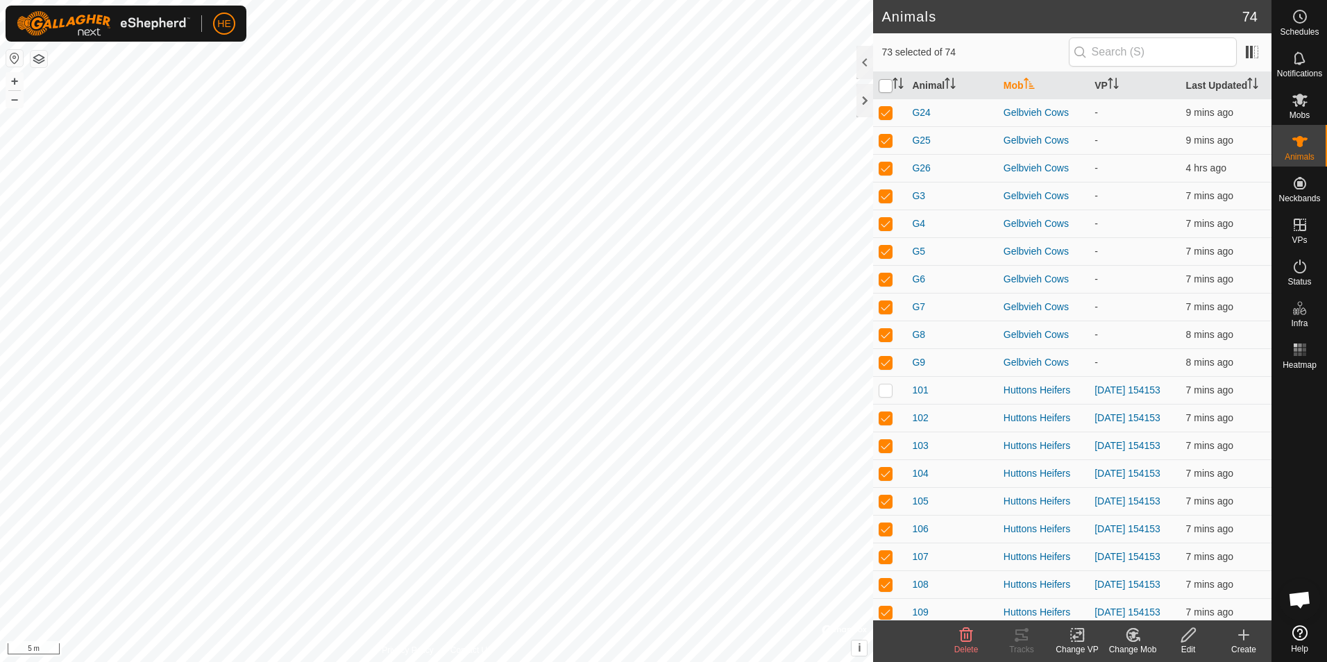
checkbox input "true"
click at [883, 83] on input "checkbox" at bounding box center [886, 86] width 14 height 14
checkbox input "false"
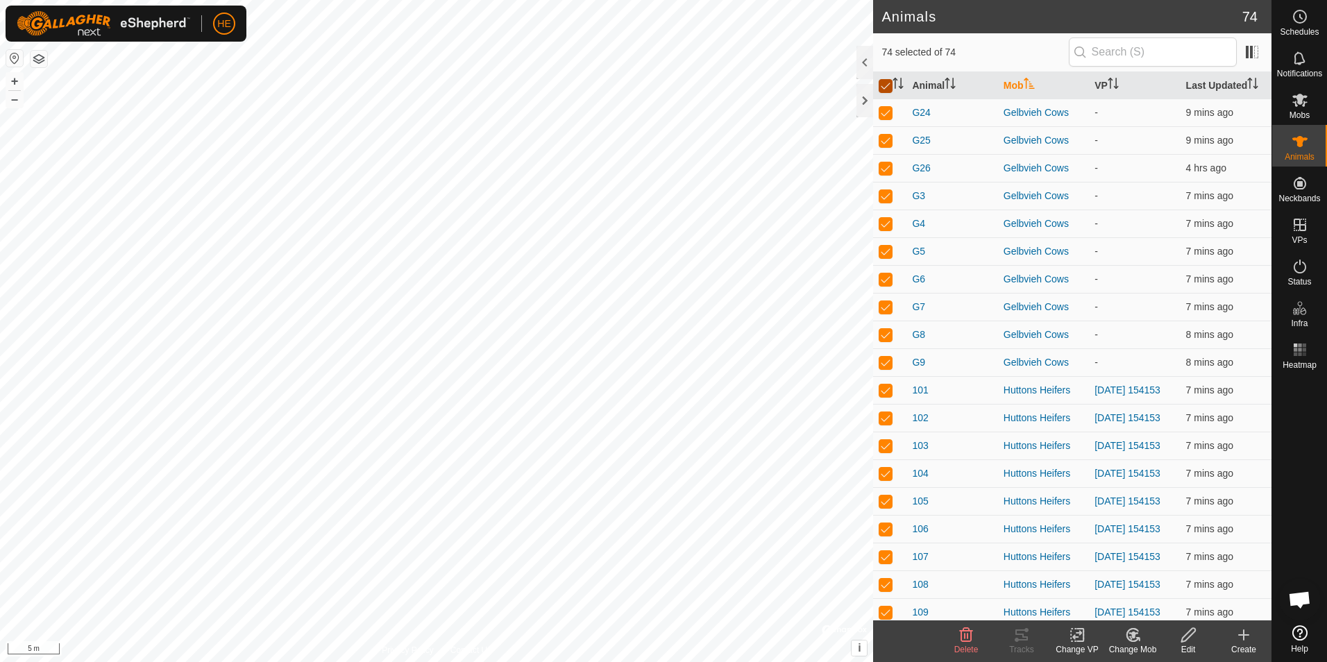
checkbox input "false"
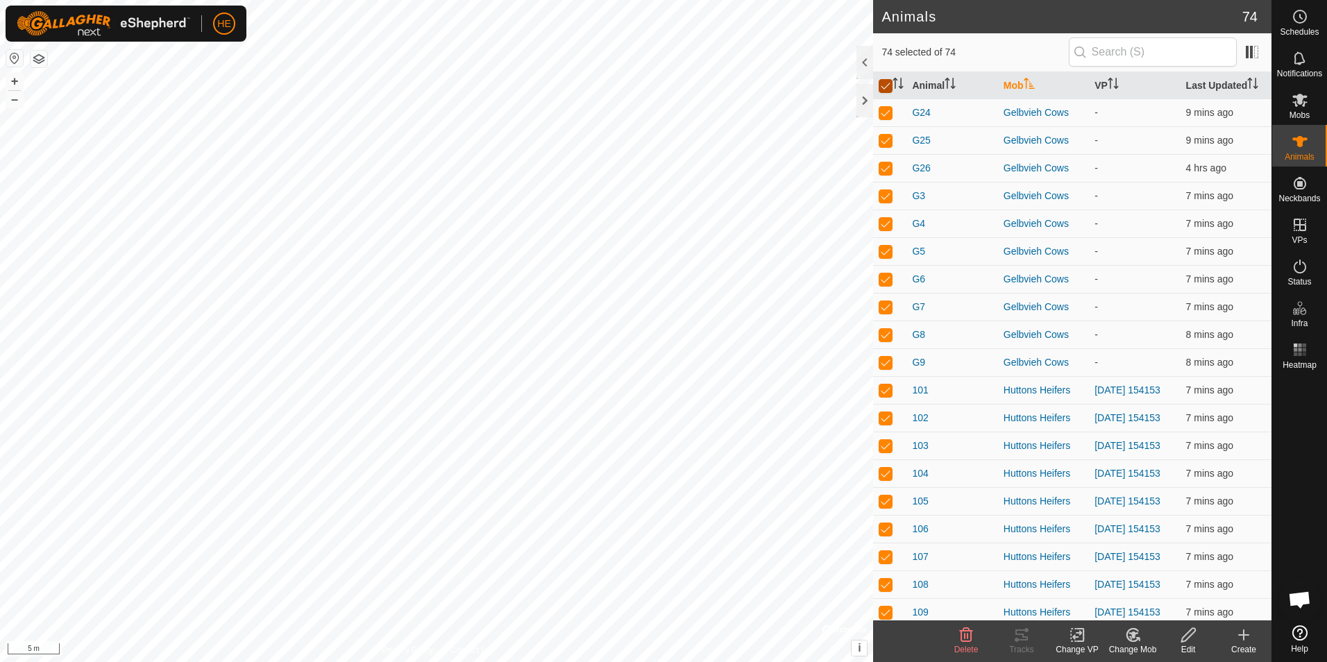
checkbox input "false"
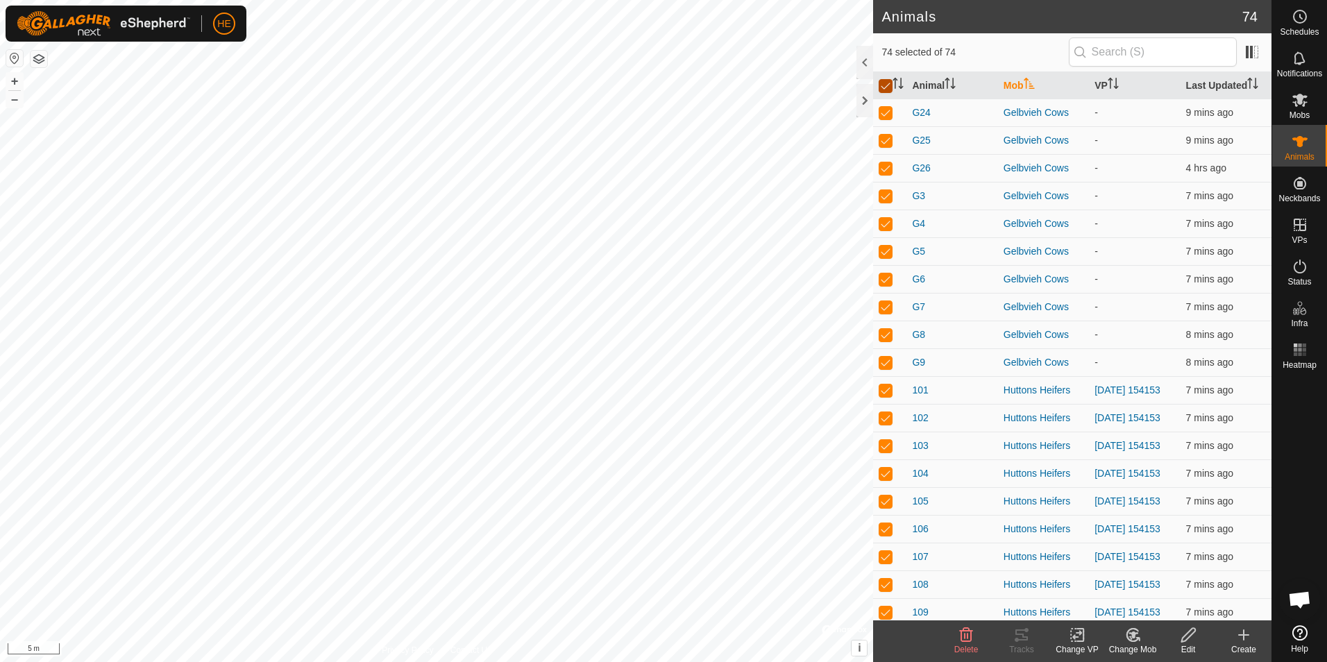
checkbox input "false"
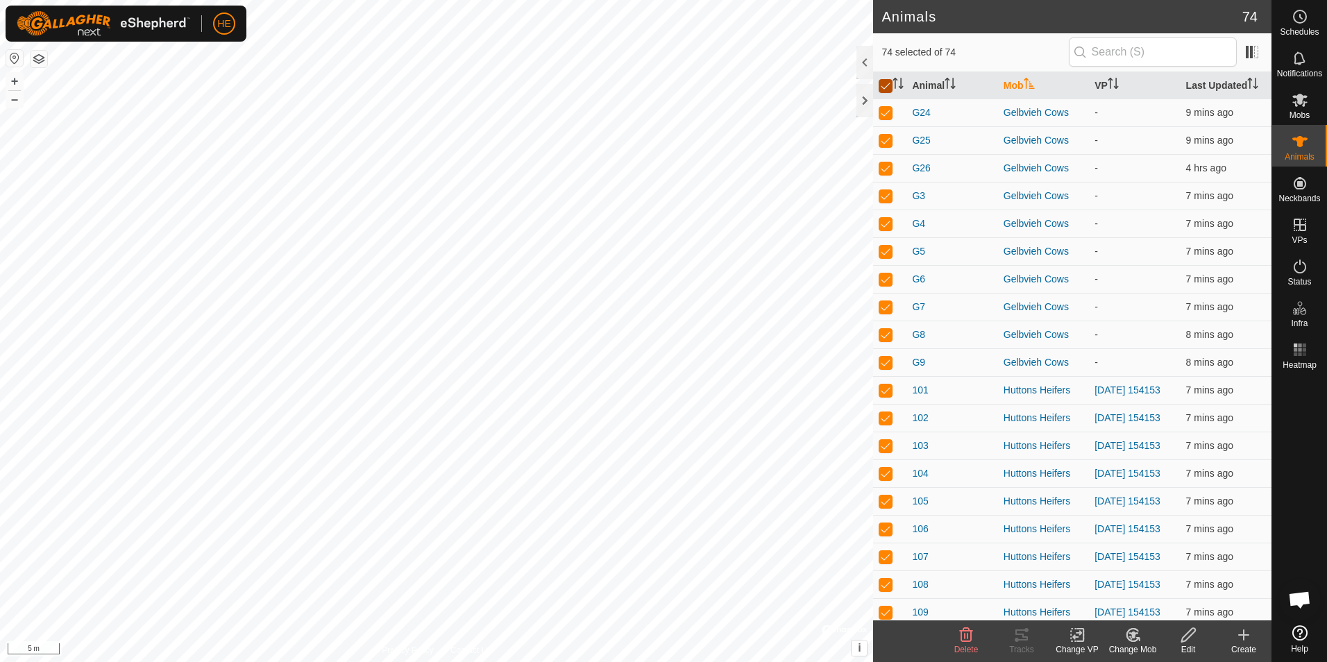
checkbox input "false"
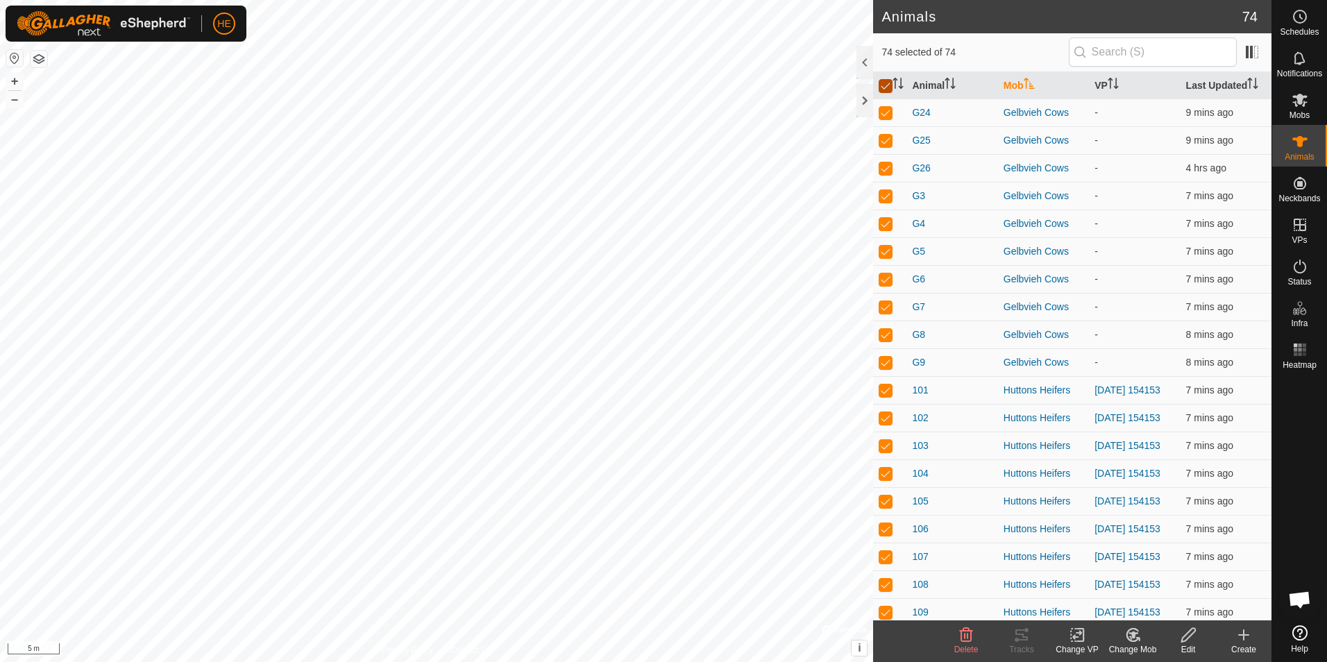
checkbox input "false"
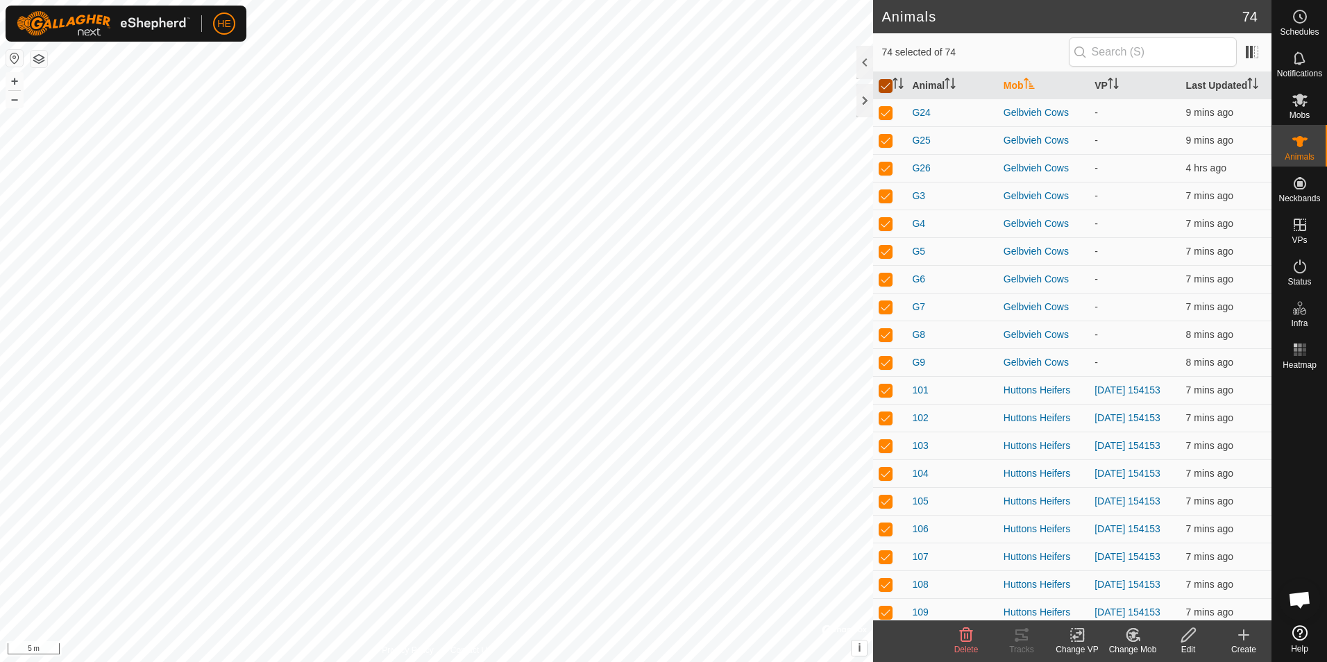
checkbox input "false"
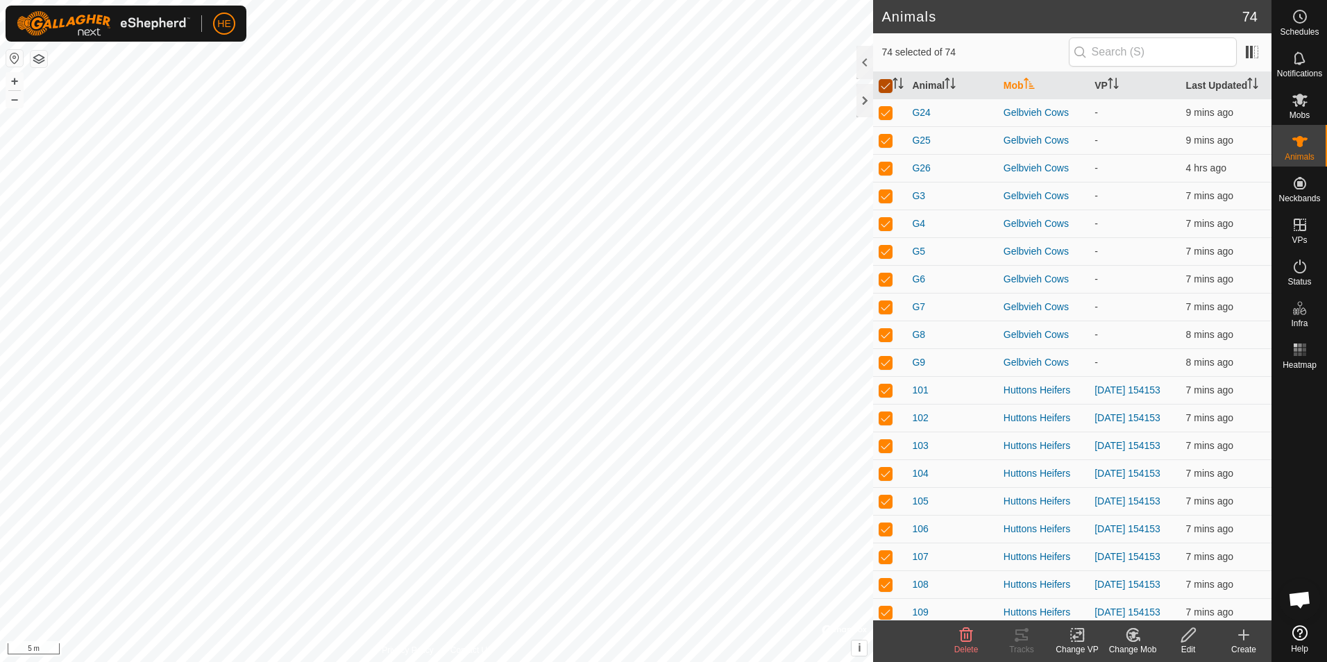
checkbox input "false"
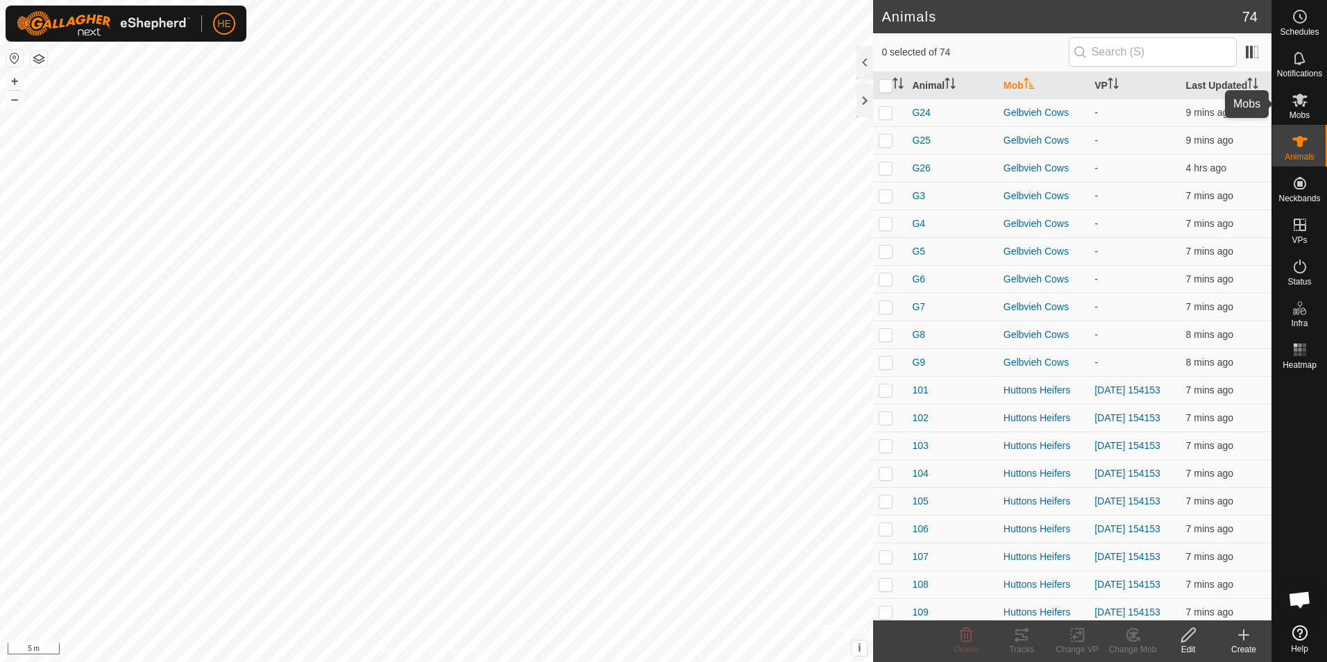
click at [1298, 105] on icon at bounding box center [1300, 100] width 17 height 17
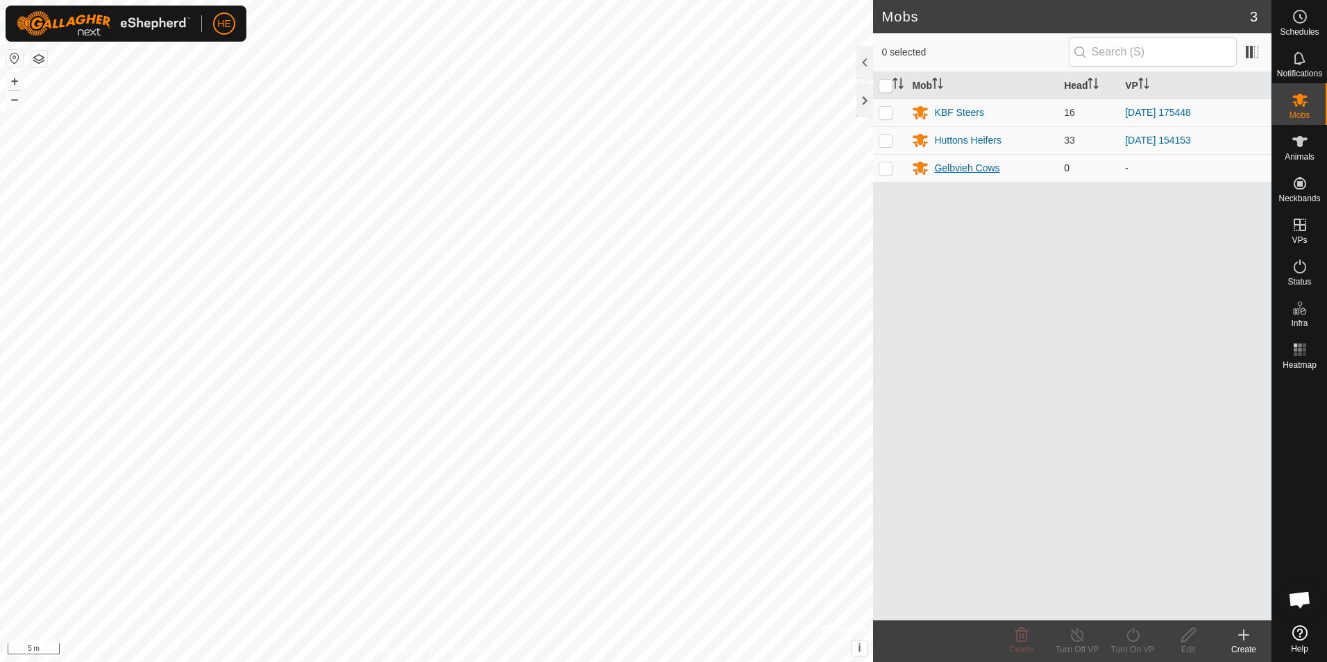
click at [974, 166] on div "Gelbvieh Cows" at bounding box center [966, 168] width 65 height 15
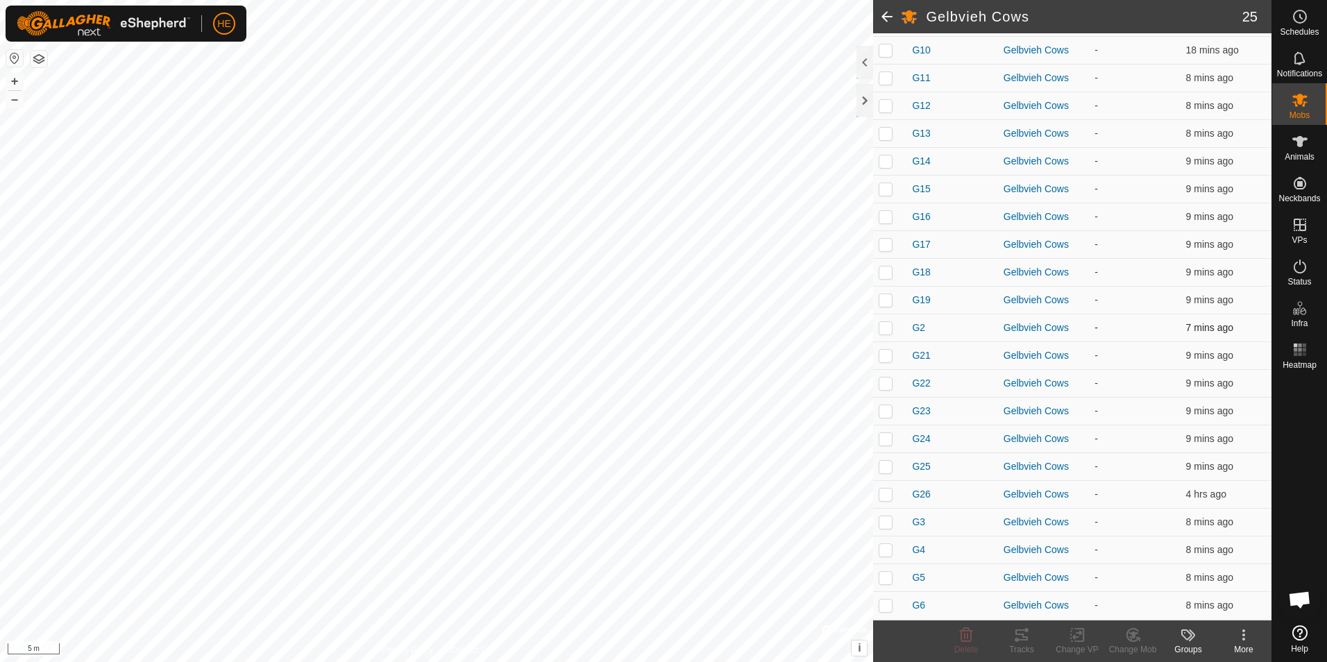
scroll to position [212, 0]
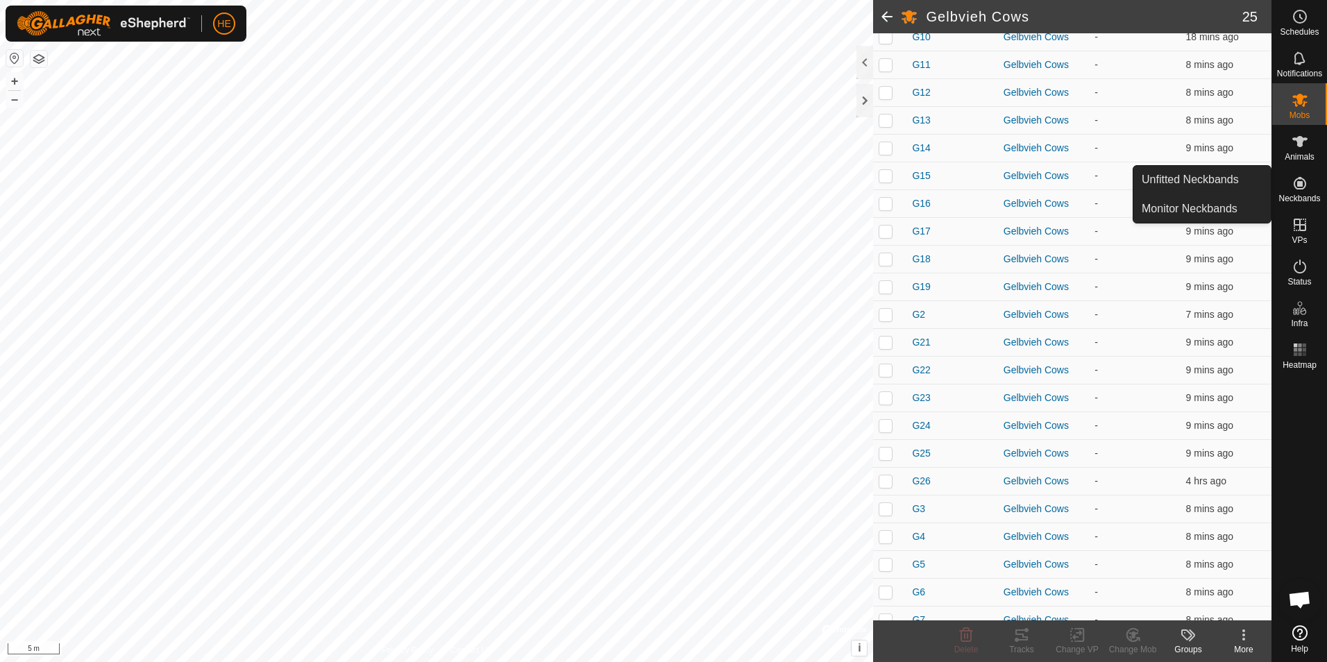
click at [1300, 189] on icon at bounding box center [1300, 183] width 12 height 12
click at [1217, 189] on link "Unfitted Neckbands" at bounding box center [1201, 180] width 137 height 28
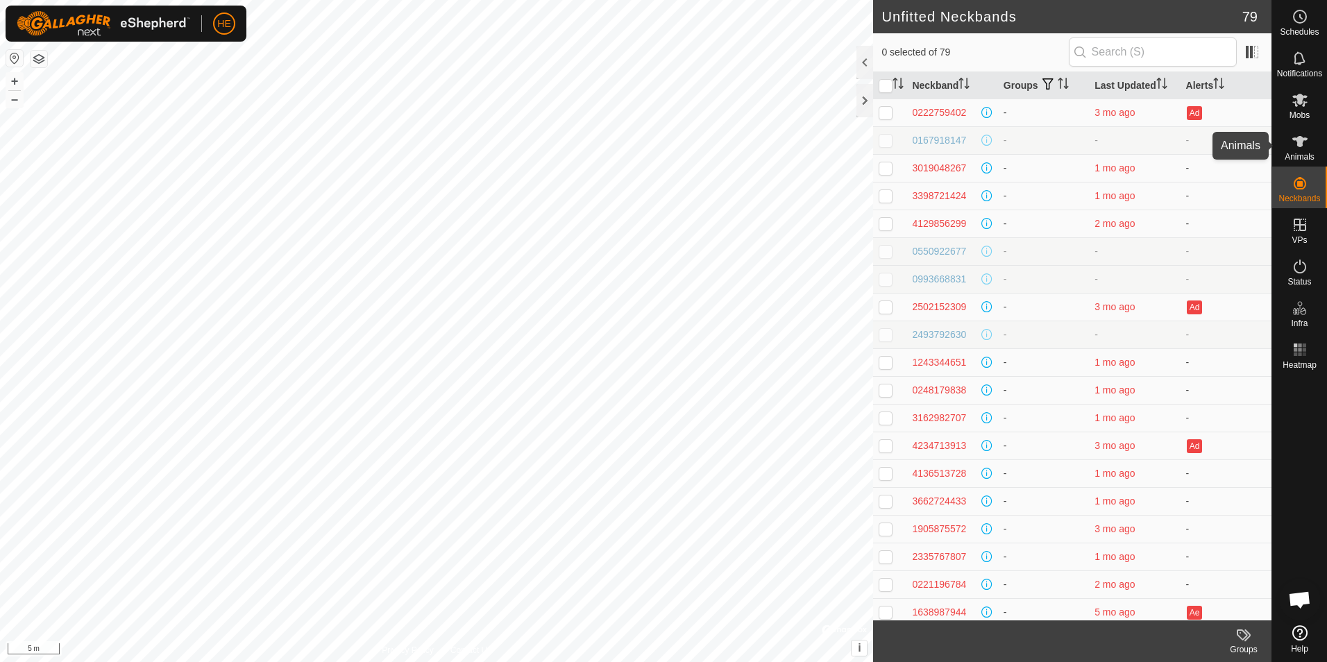
click at [1296, 146] on icon at bounding box center [1300, 141] width 17 height 17
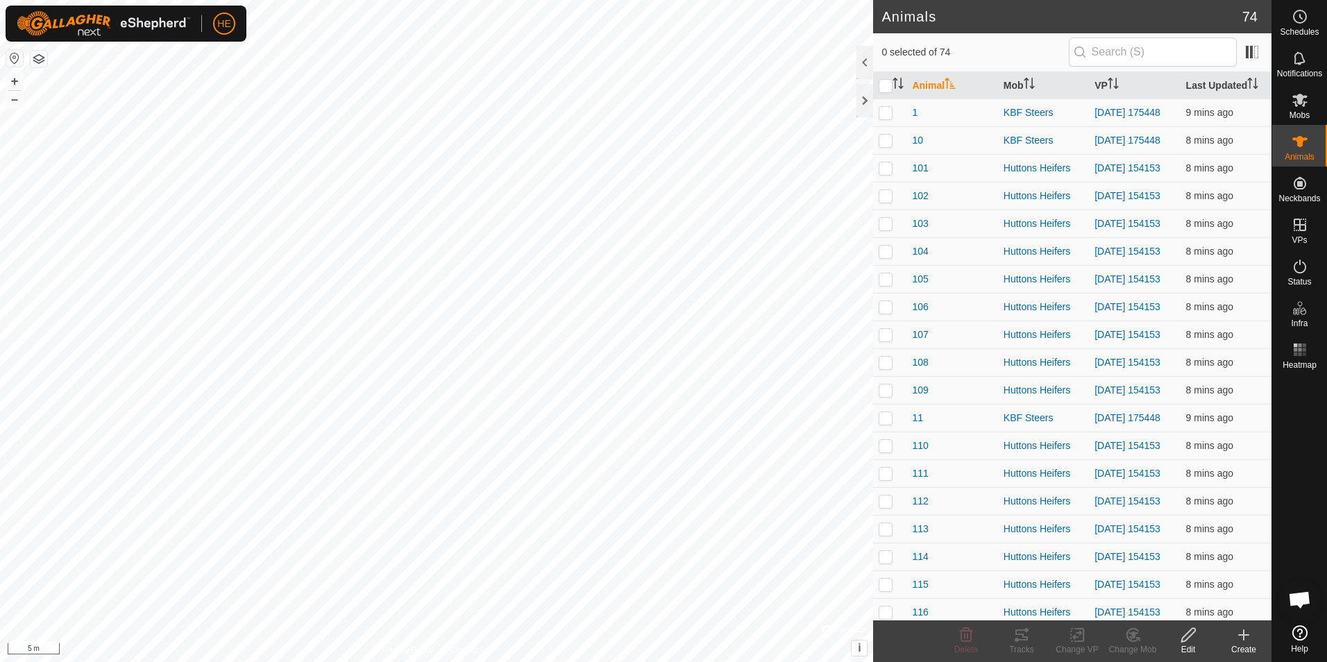
click at [1234, 641] on create-svg-icon at bounding box center [1244, 635] width 56 height 17
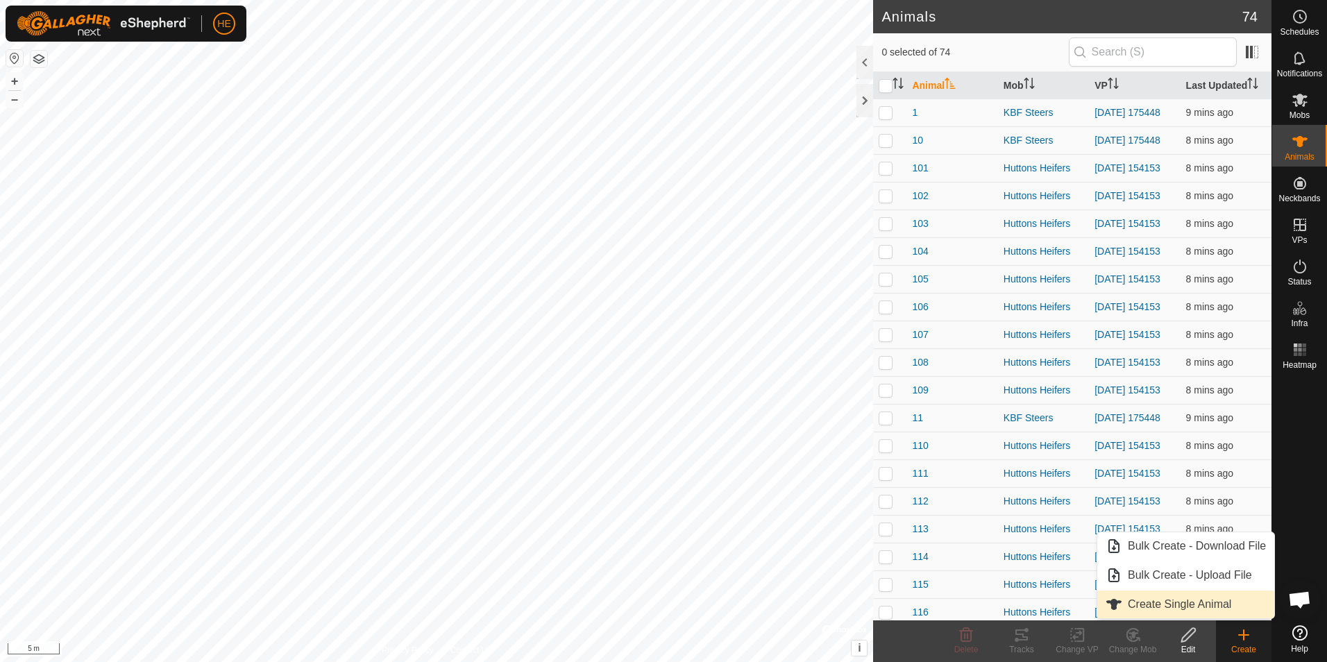
click at [1230, 609] on link "Create Single Animal" at bounding box center [1185, 605] width 177 height 28
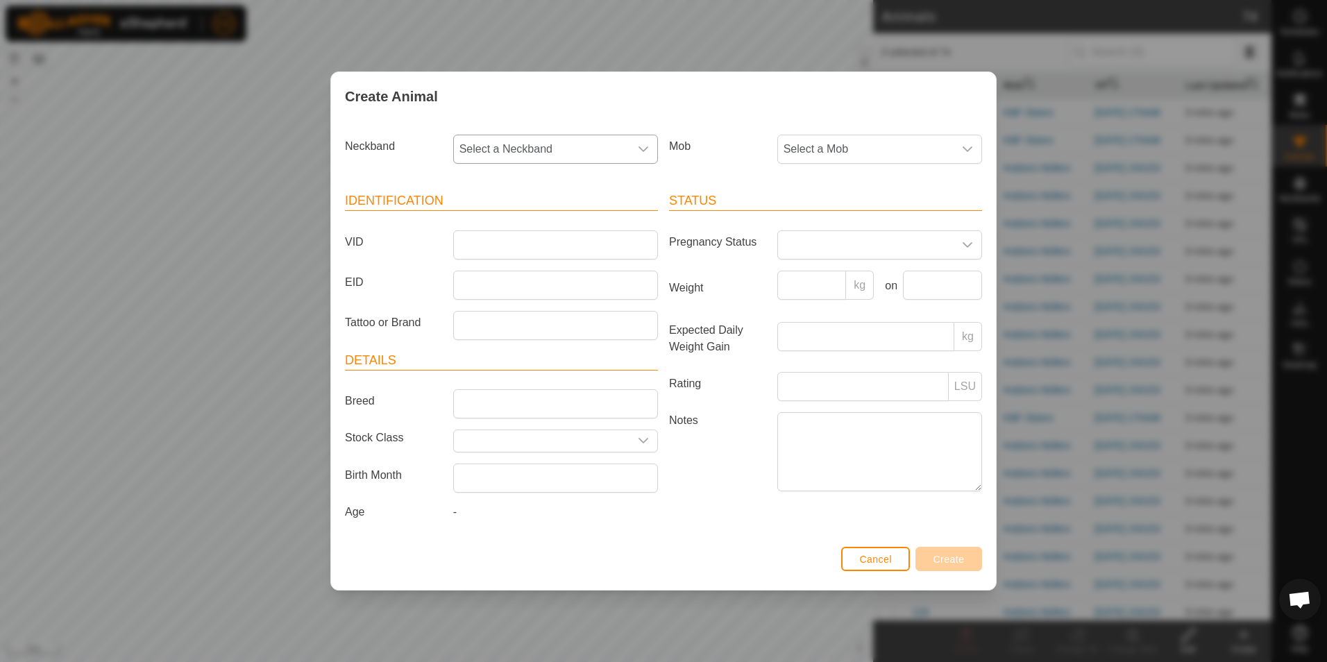
click at [618, 139] on span "Select a Neckband" at bounding box center [542, 149] width 176 height 28
click at [865, 561] on span "Cancel" at bounding box center [875, 559] width 33 height 11
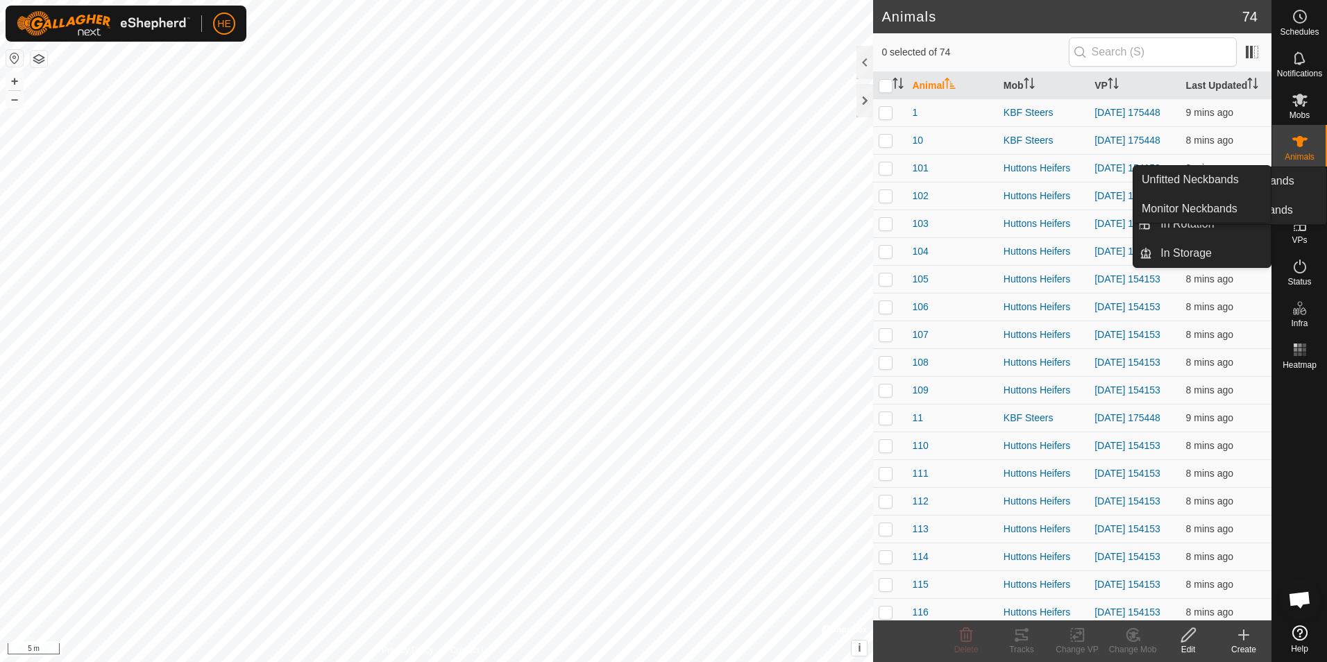
click at [1305, 184] on icon at bounding box center [1300, 183] width 17 height 17
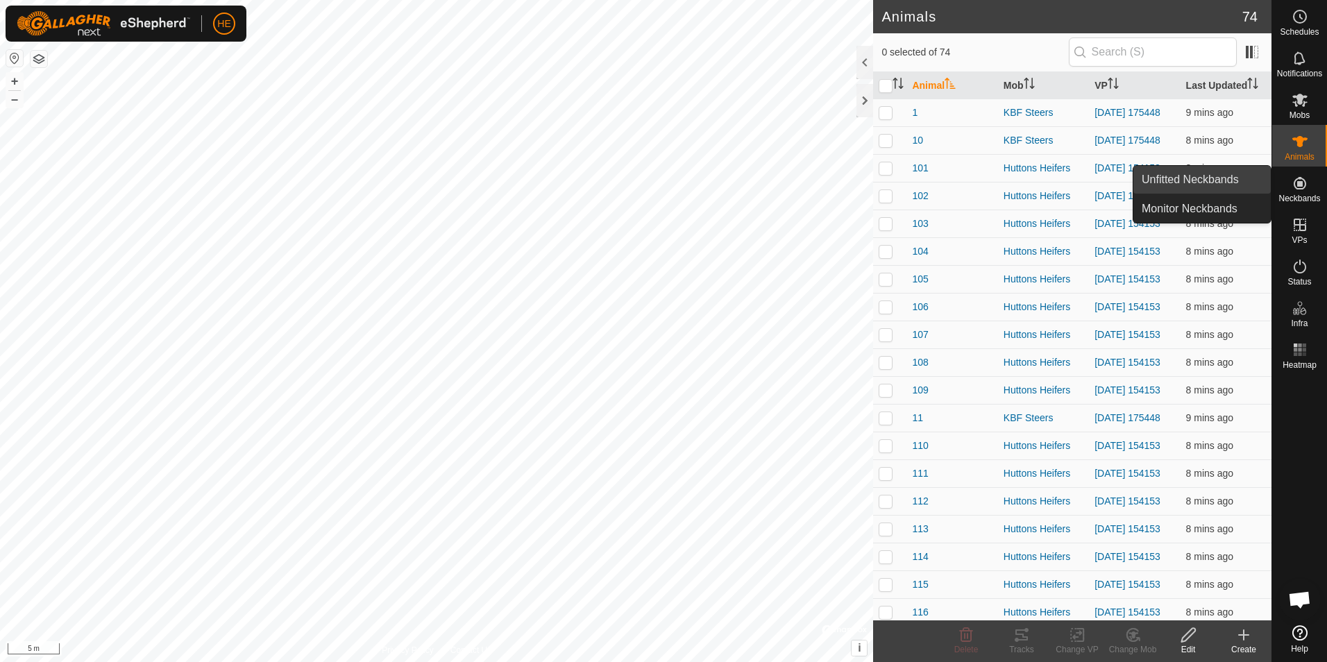
click at [1205, 185] on link "Unfitted Neckbands" at bounding box center [1201, 180] width 137 height 28
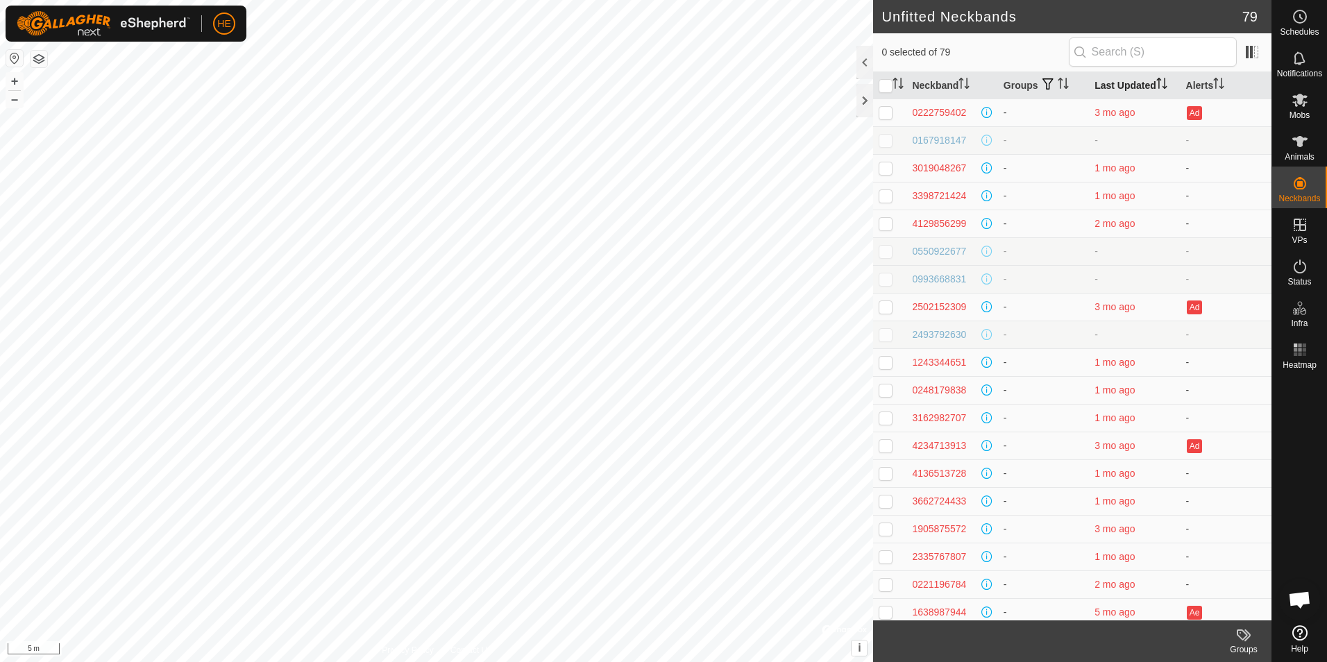
click at [1124, 85] on th "Last Updated" at bounding box center [1134, 85] width 91 height 27
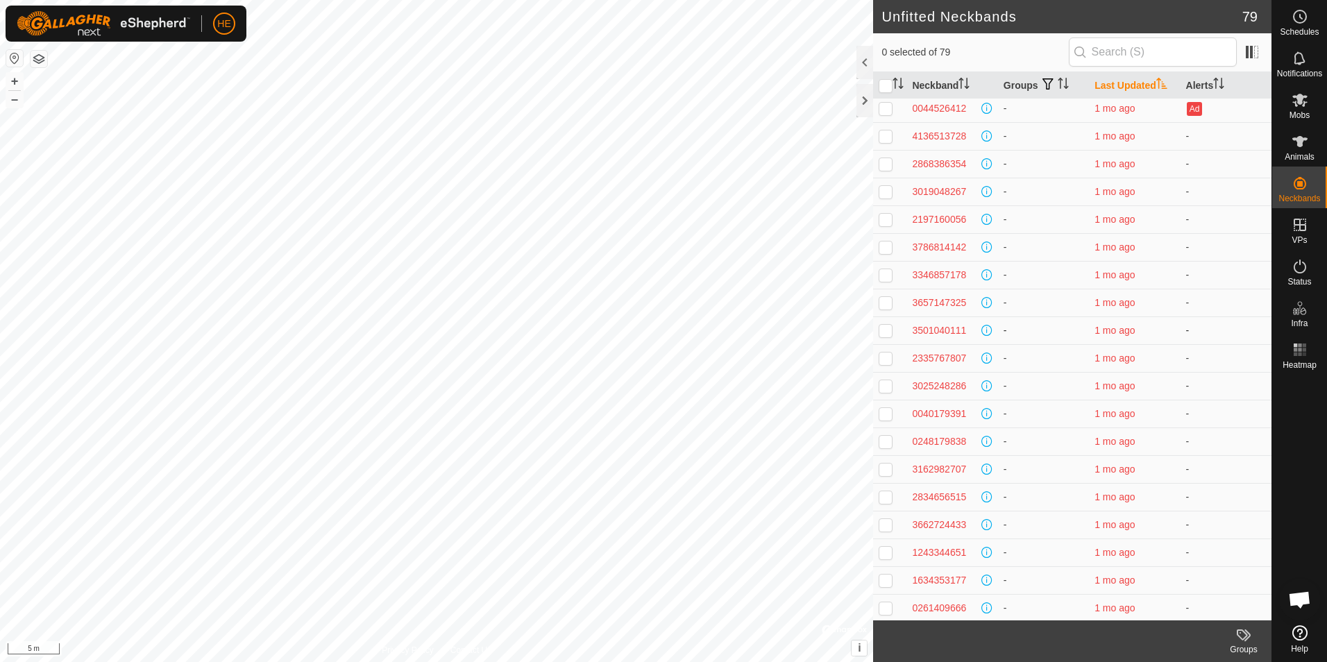
scroll to position [1672, 0]
click at [893, 606] on td at bounding box center [889, 606] width 33 height 28
click at [889, 607] on p-checkbox at bounding box center [886, 605] width 14 height 11
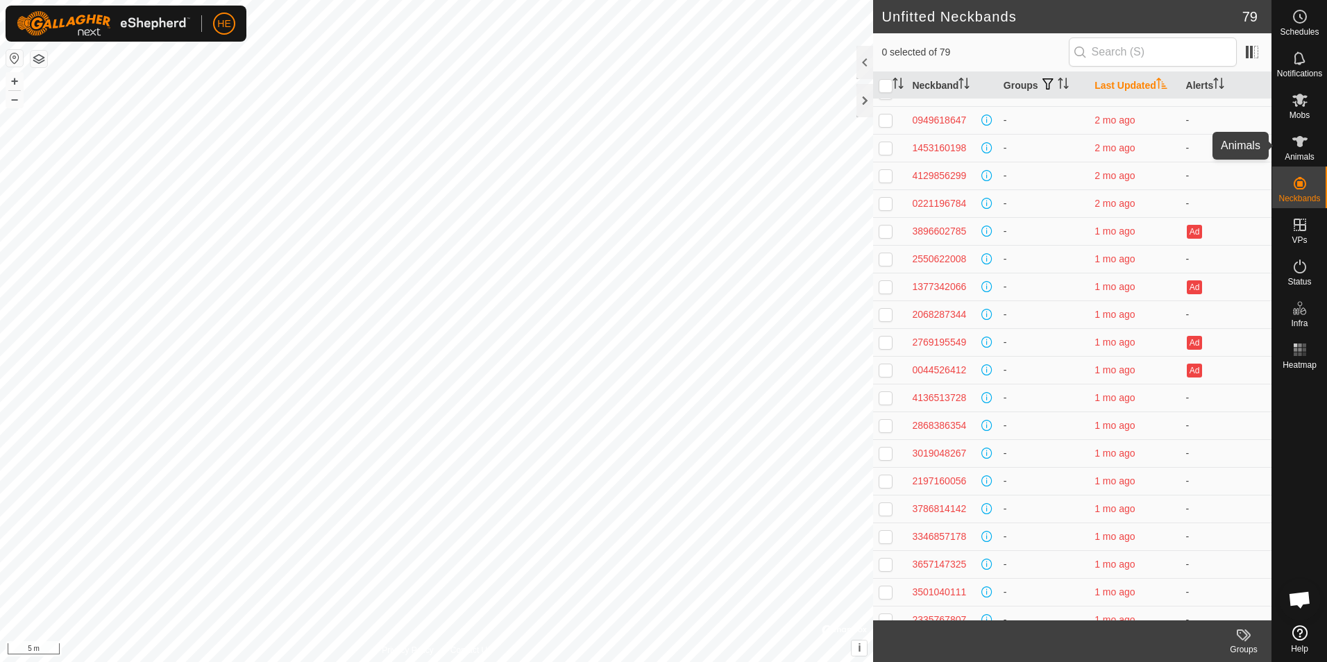
click at [1294, 144] on icon at bounding box center [1300, 141] width 17 height 17
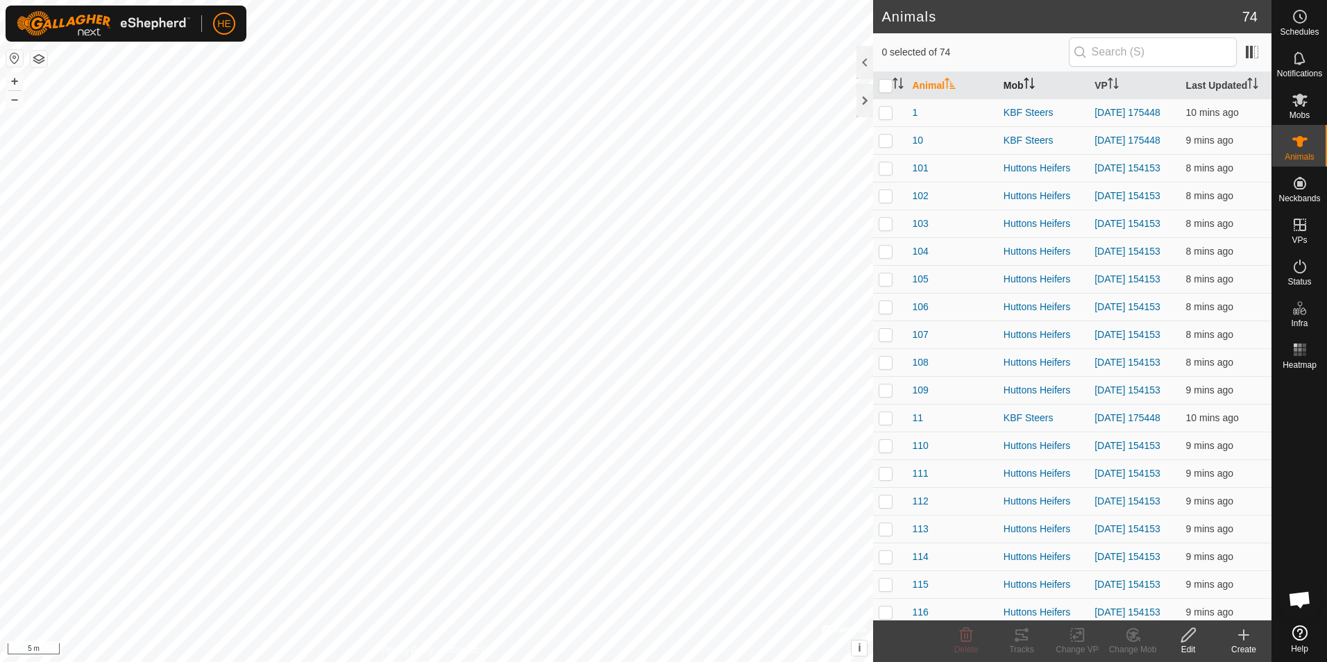
click at [1027, 85] on icon "Activate to sort" at bounding box center [1029, 83] width 11 height 11
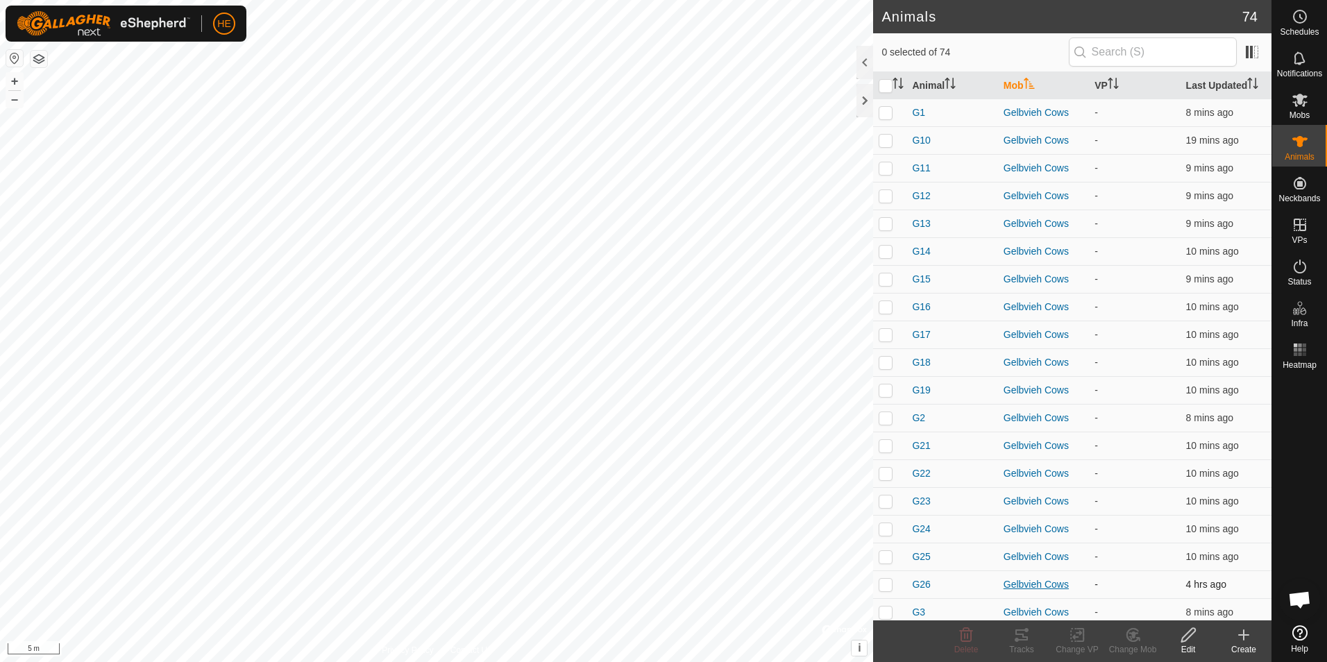
click at [1036, 582] on div "Gelbvieh Cows" at bounding box center [1044, 584] width 80 height 15
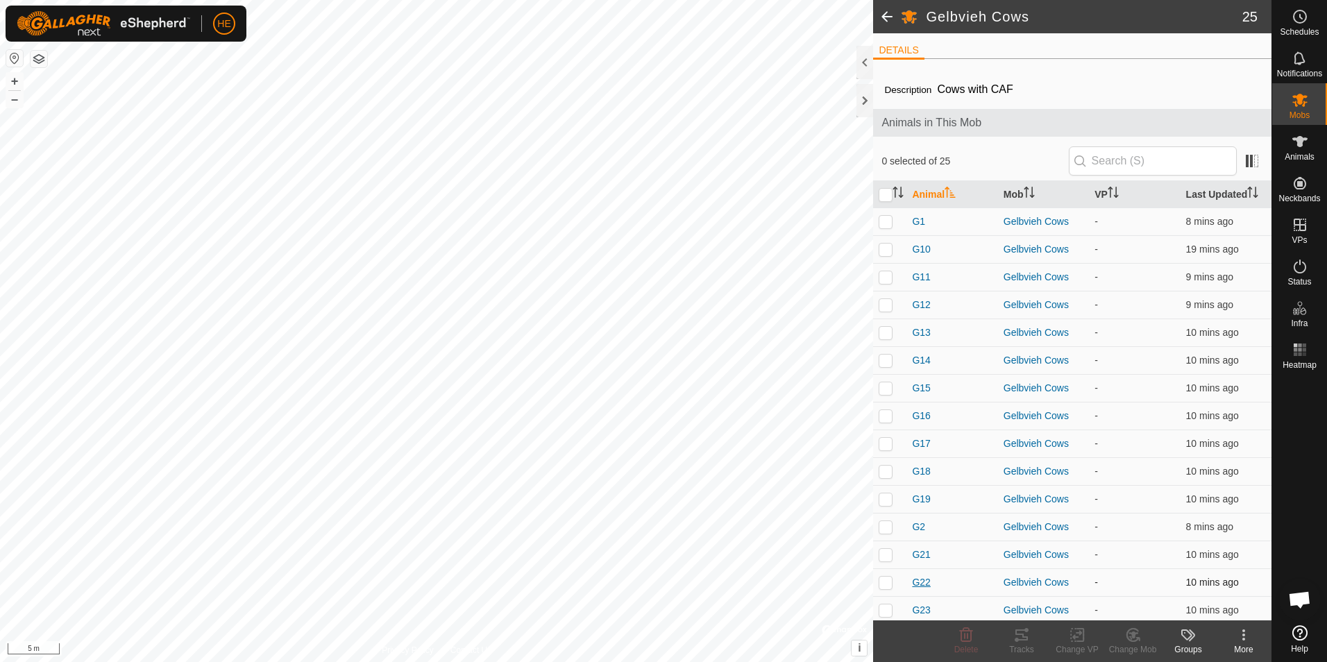
click at [925, 584] on span "G22" at bounding box center [921, 582] width 18 height 15
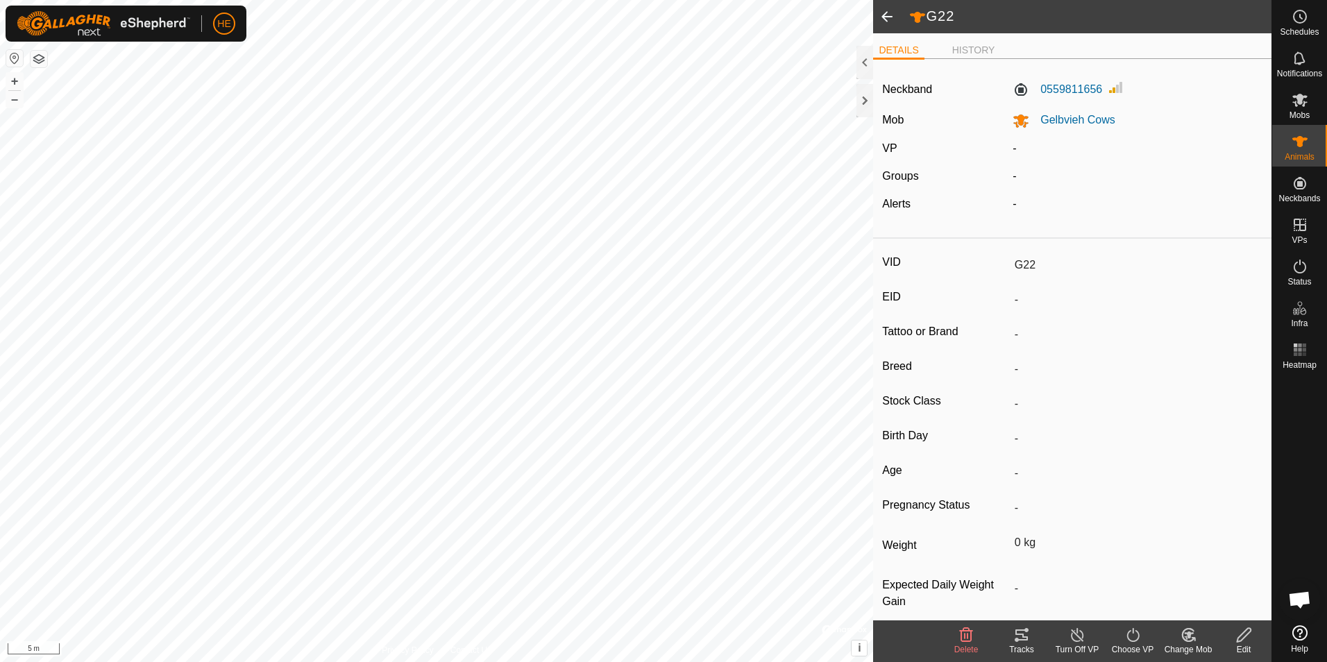
click at [888, 15] on span at bounding box center [887, 16] width 28 height 33
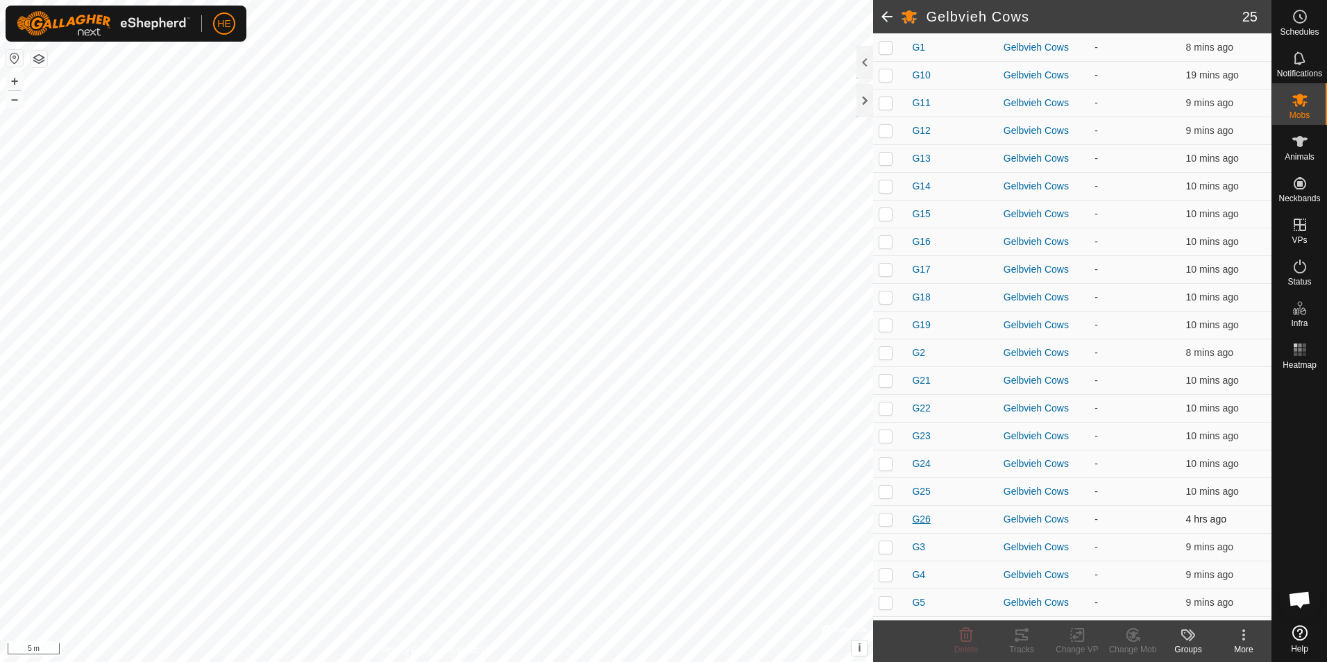
scroll to position [208, 0]
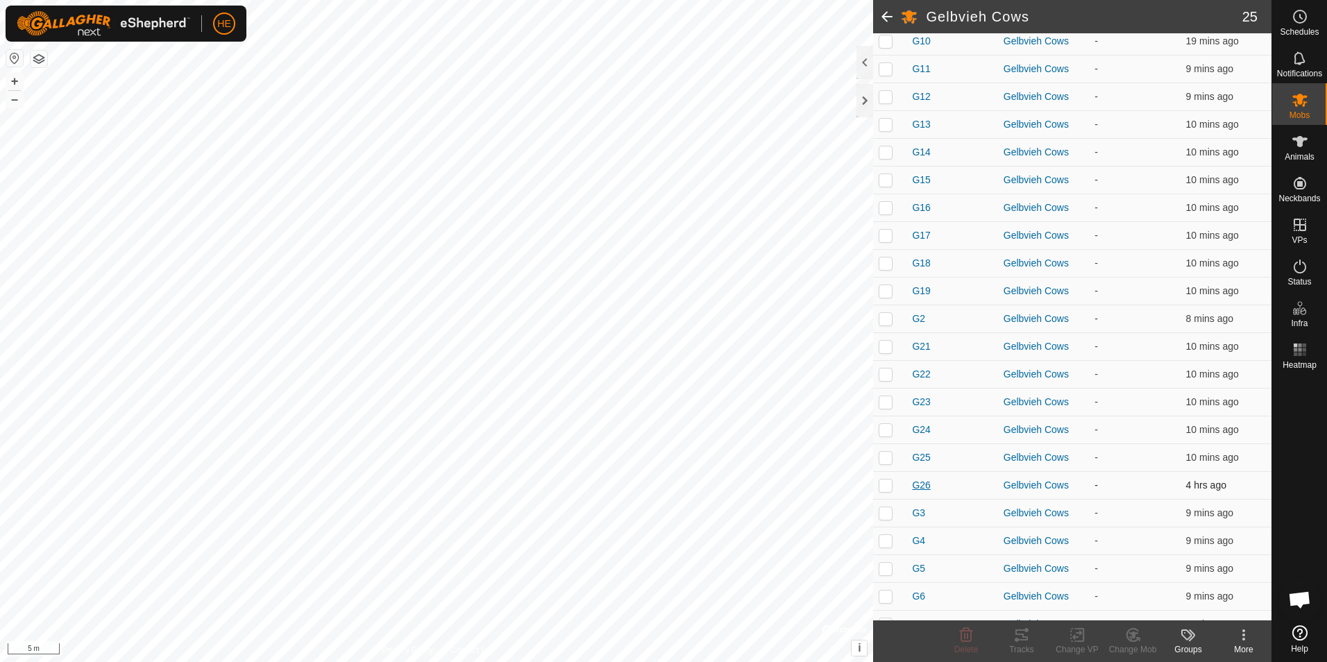
click at [923, 487] on span "G26" at bounding box center [921, 485] width 18 height 15
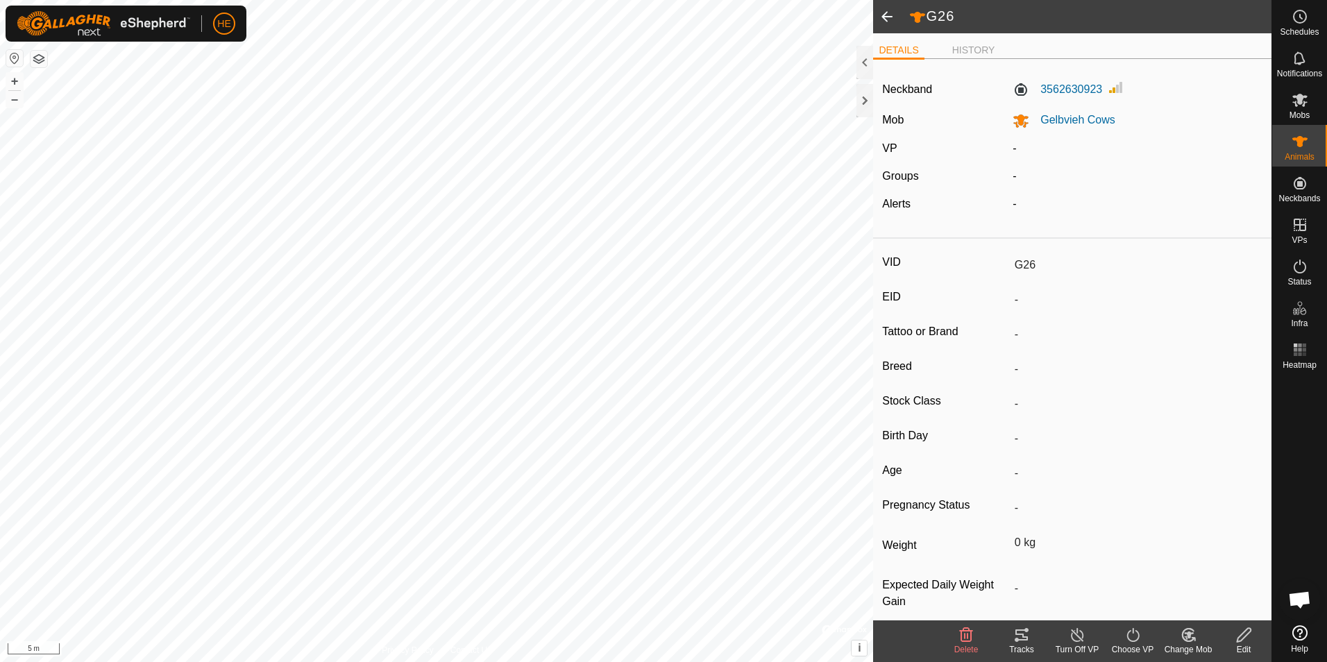
click at [1240, 644] on div "Edit" at bounding box center [1244, 649] width 56 height 12
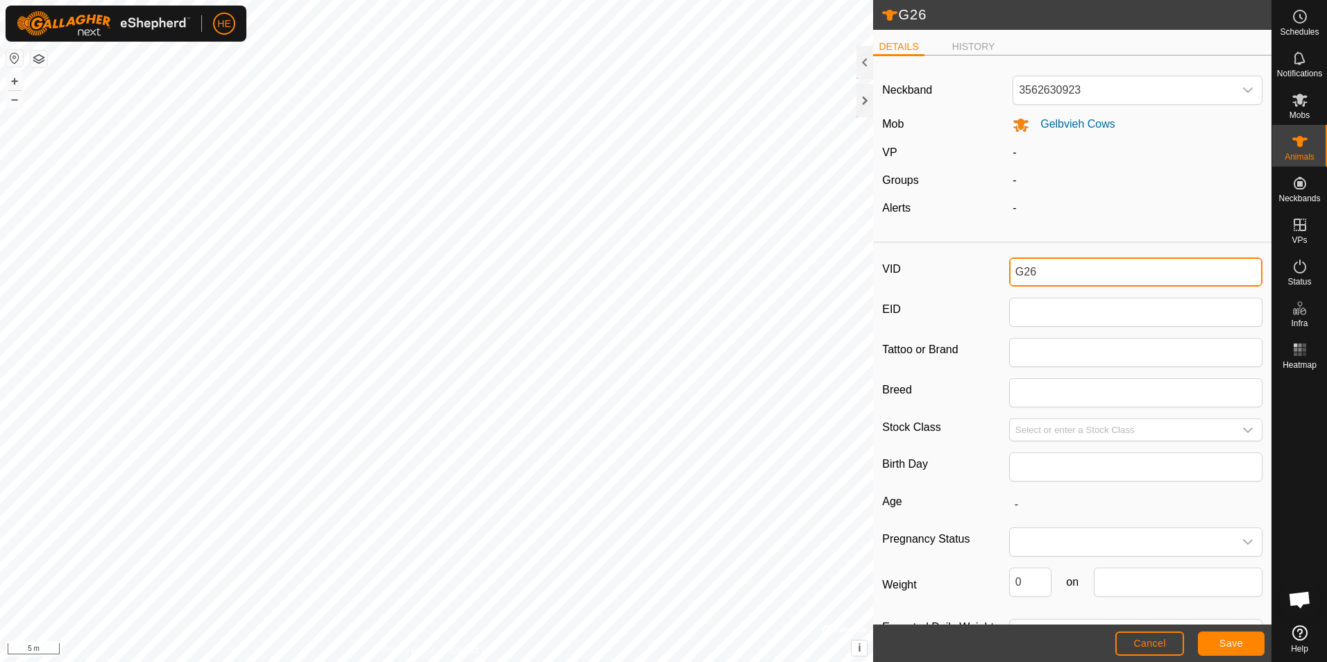
click at [1032, 269] on input "G26" at bounding box center [1135, 271] width 253 height 29
click at [1242, 648] on span "Save" at bounding box center [1231, 643] width 24 height 11
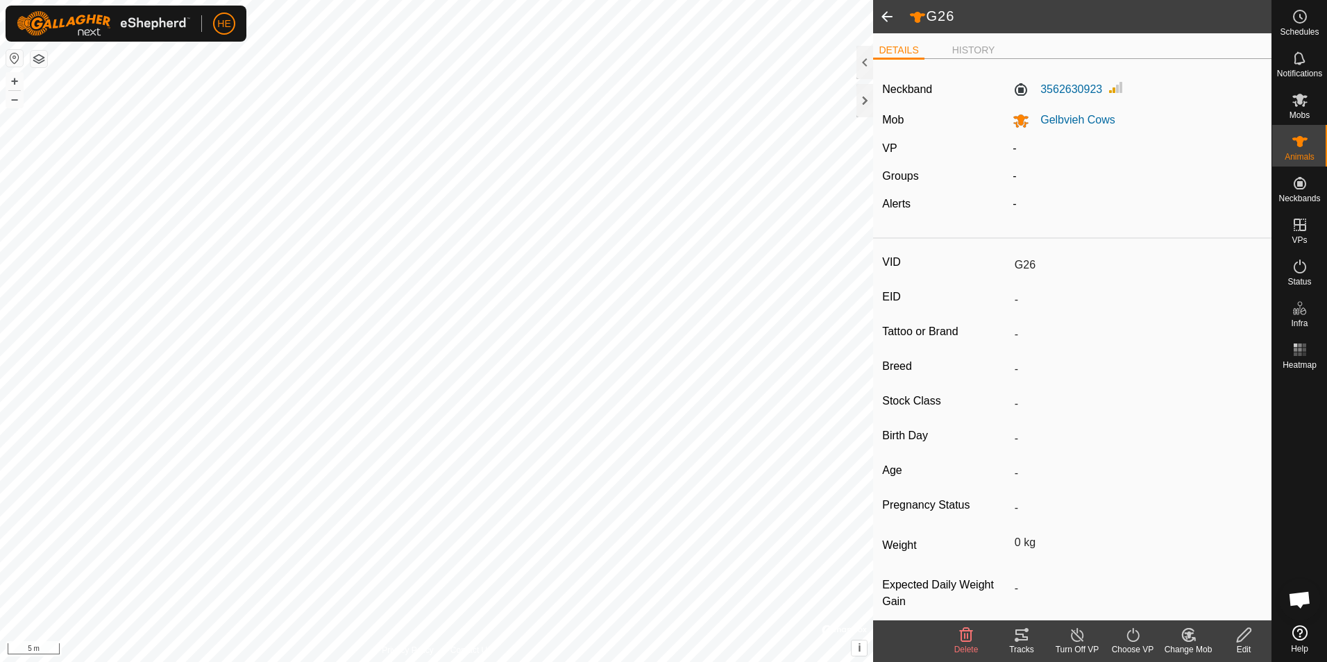
click at [883, 14] on span at bounding box center [887, 16] width 28 height 33
click at [885, 19] on span at bounding box center [887, 16] width 28 height 33
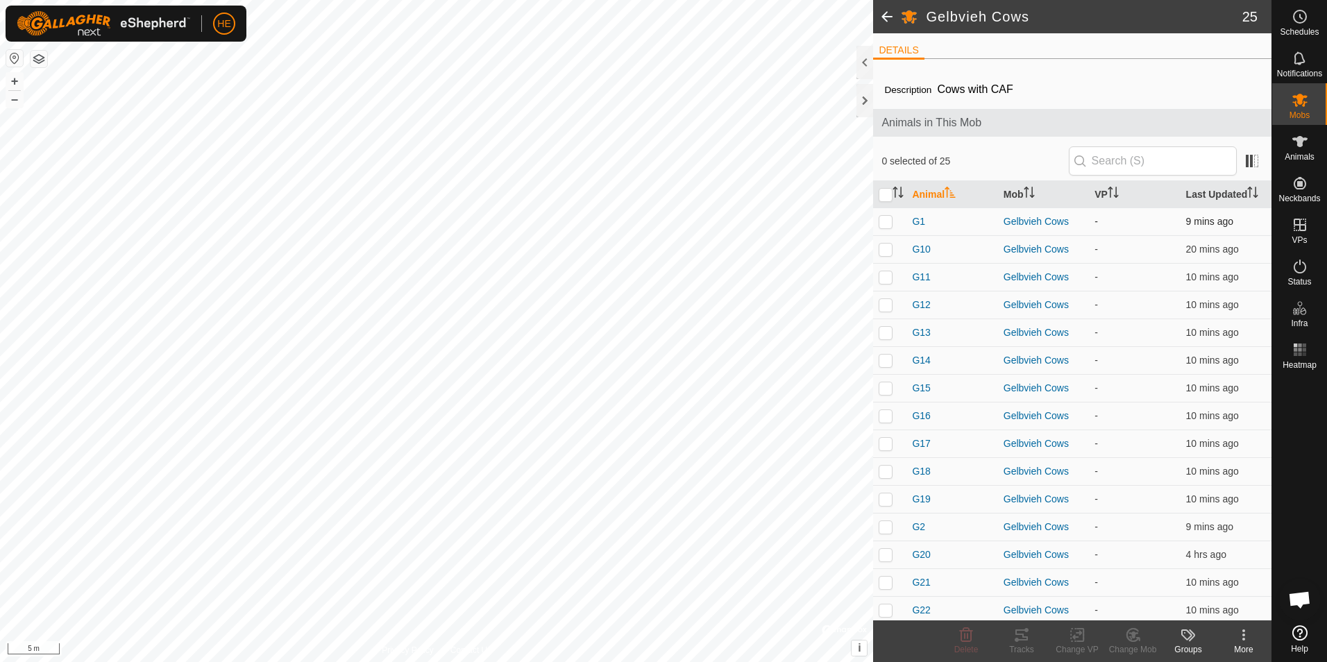
click at [887, 221] on p-checkbox at bounding box center [886, 221] width 14 height 11
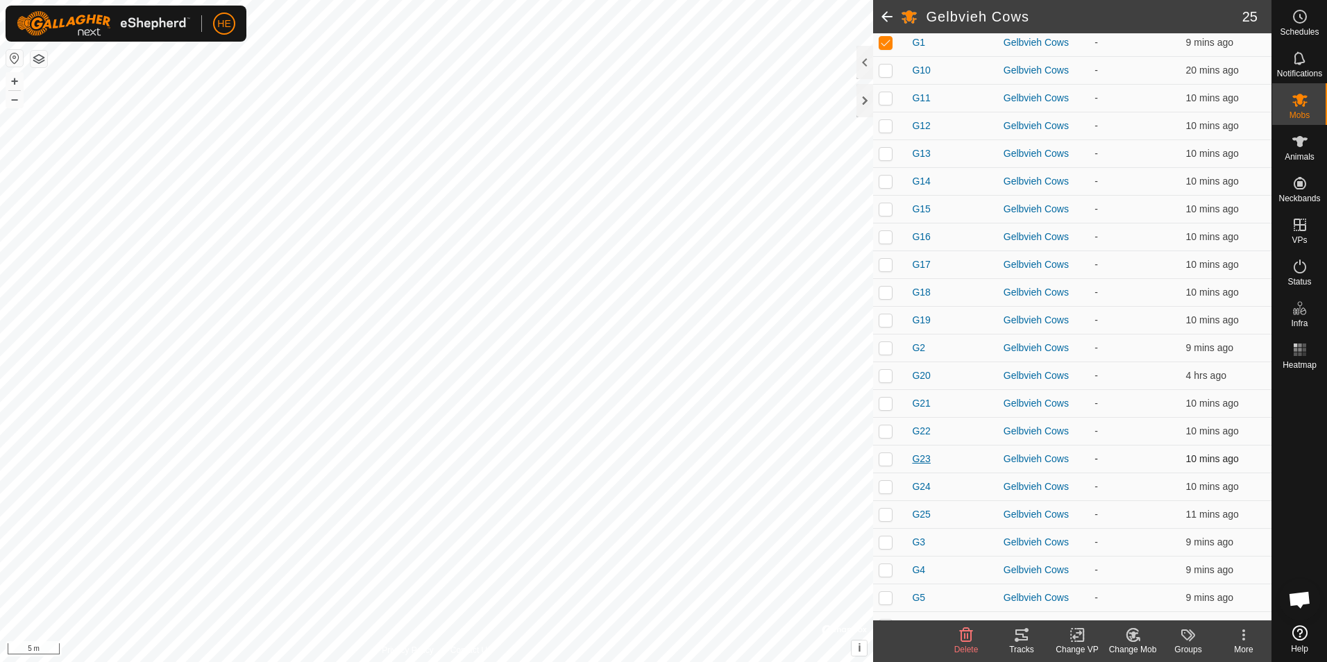
scroll to position [143, 0]
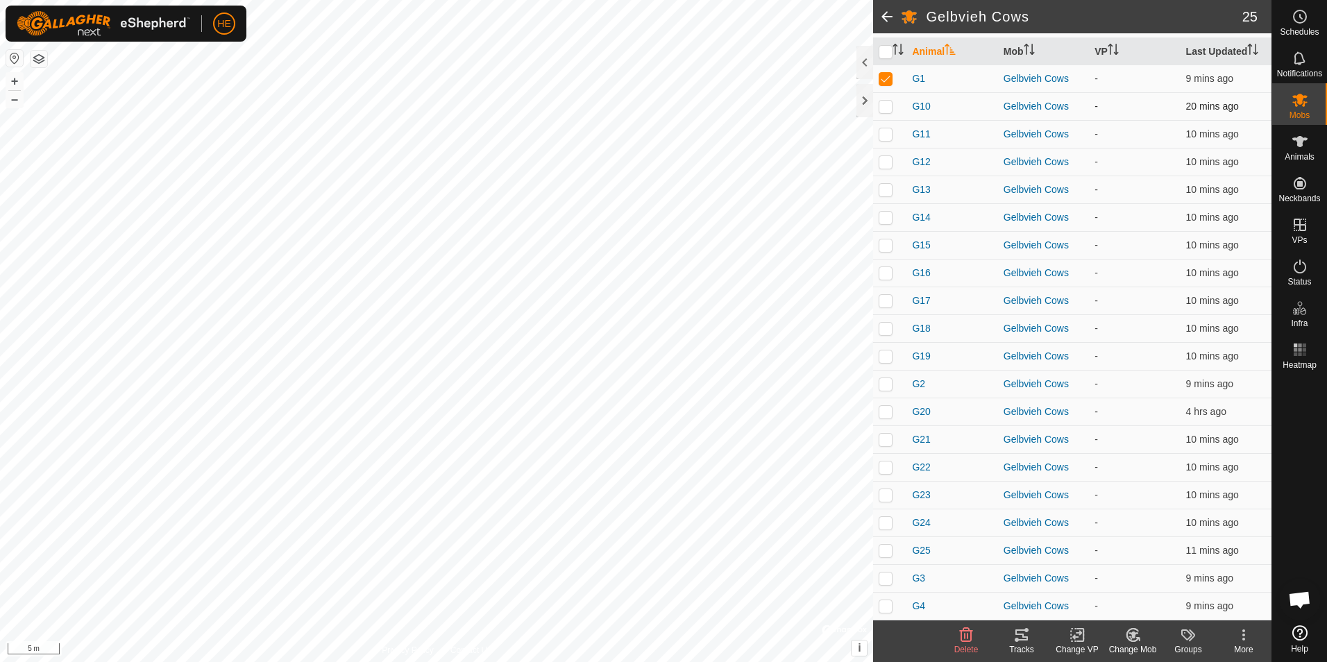
drag, startPoint x: 886, startPoint y: 103, endPoint x: 890, endPoint y: 94, distance: 10.9
click at [886, 104] on p-checkbox at bounding box center [886, 106] width 14 height 11
click at [886, 137] on p-checkbox at bounding box center [886, 133] width 14 height 11
click at [888, 167] on p-checkbox at bounding box center [886, 161] width 14 height 11
click at [884, 189] on p-checkbox at bounding box center [886, 189] width 14 height 11
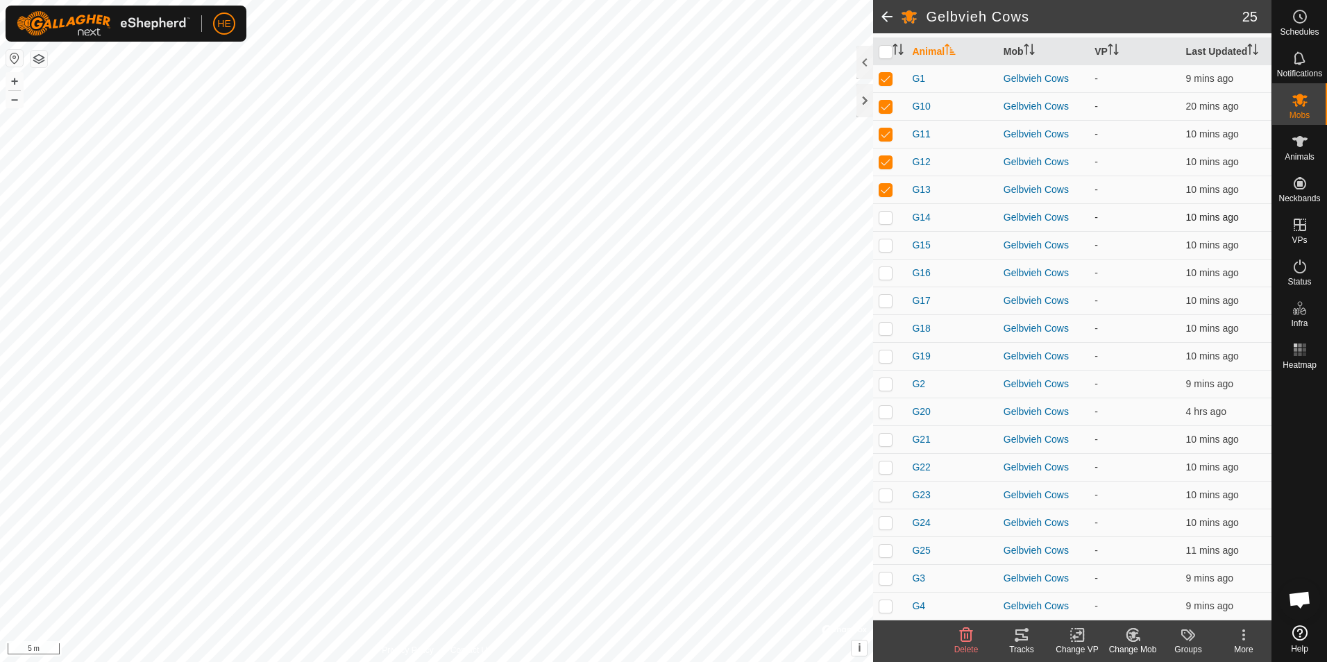
click at [881, 219] on p-checkbox at bounding box center [886, 217] width 14 height 11
click at [886, 248] on p-checkbox at bounding box center [886, 244] width 14 height 11
click at [886, 279] on td at bounding box center [889, 273] width 33 height 28
click at [890, 298] on p-checkbox at bounding box center [886, 300] width 14 height 11
click at [893, 329] on td at bounding box center [889, 328] width 33 height 28
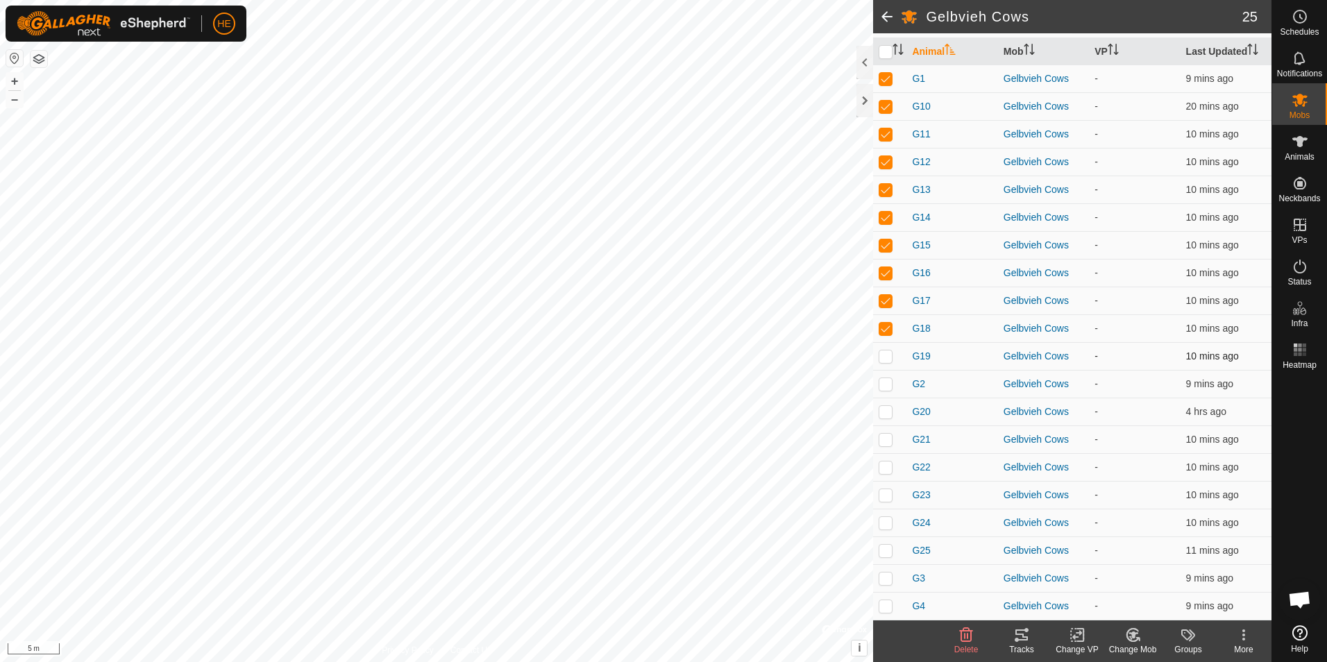
click at [883, 355] on p-checkbox at bounding box center [886, 355] width 14 height 11
click at [882, 382] on p-checkbox at bounding box center [886, 383] width 14 height 11
click at [888, 412] on p-checkbox at bounding box center [886, 411] width 14 height 11
click at [885, 441] on p-checkbox at bounding box center [886, 439] width 14 height 11
click at [883, 480] on td at bounding box center [889, 467] width 33 height 28
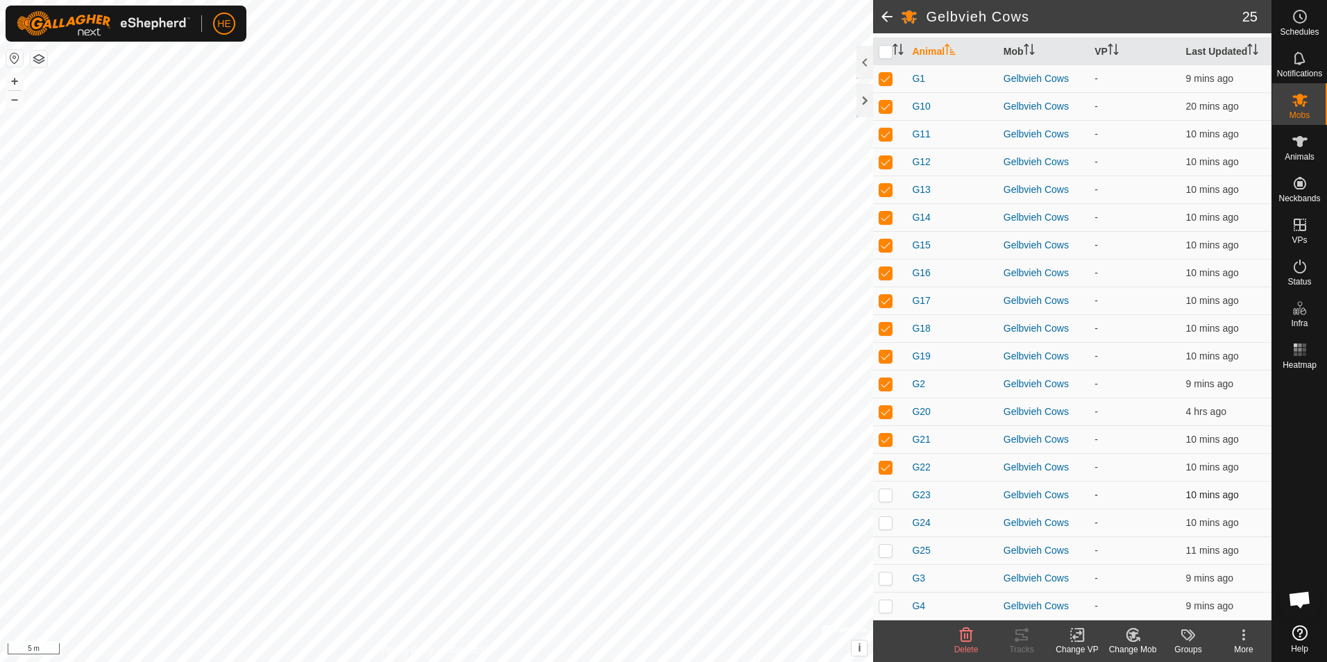
click at [887, 494] on p-checkbox at bounding box center [886, 494] width 14 height 11
click at [888, 531] on td at bounding box center [889, 523] width 33 height 28
click at [892, 552] on p-checkbox at bounding box center [886, 550] width 14 height 11
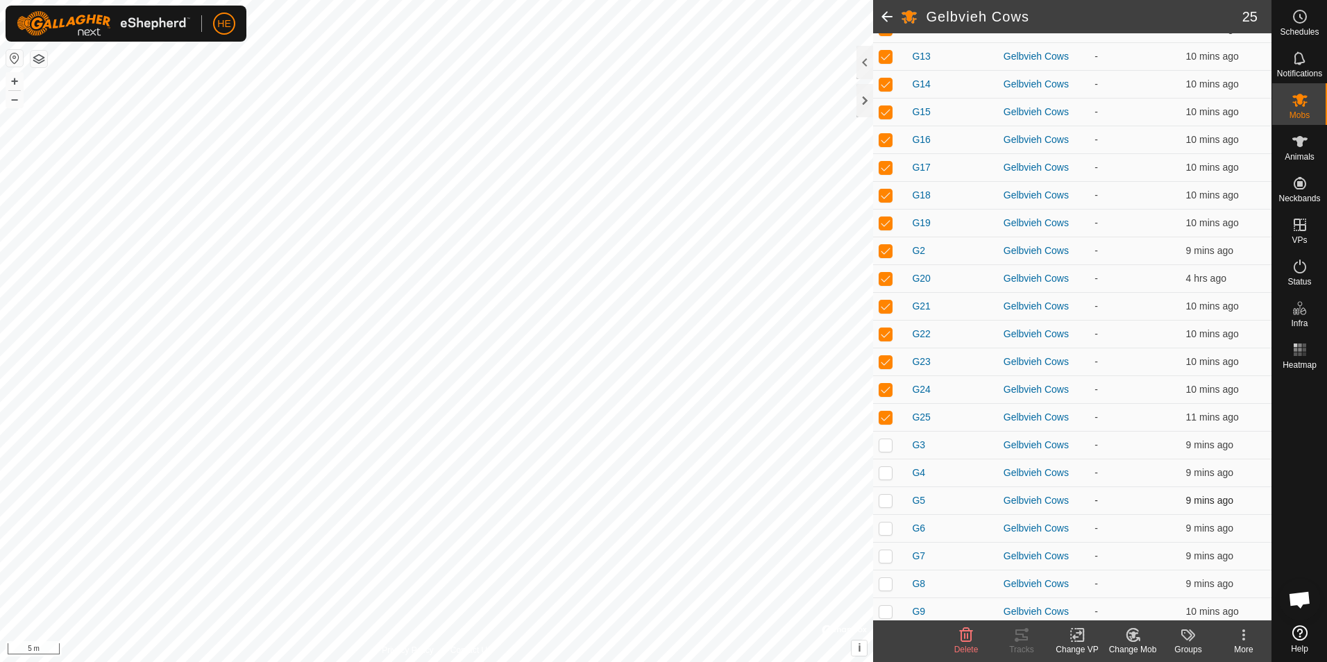
scroll to position [282, 0]
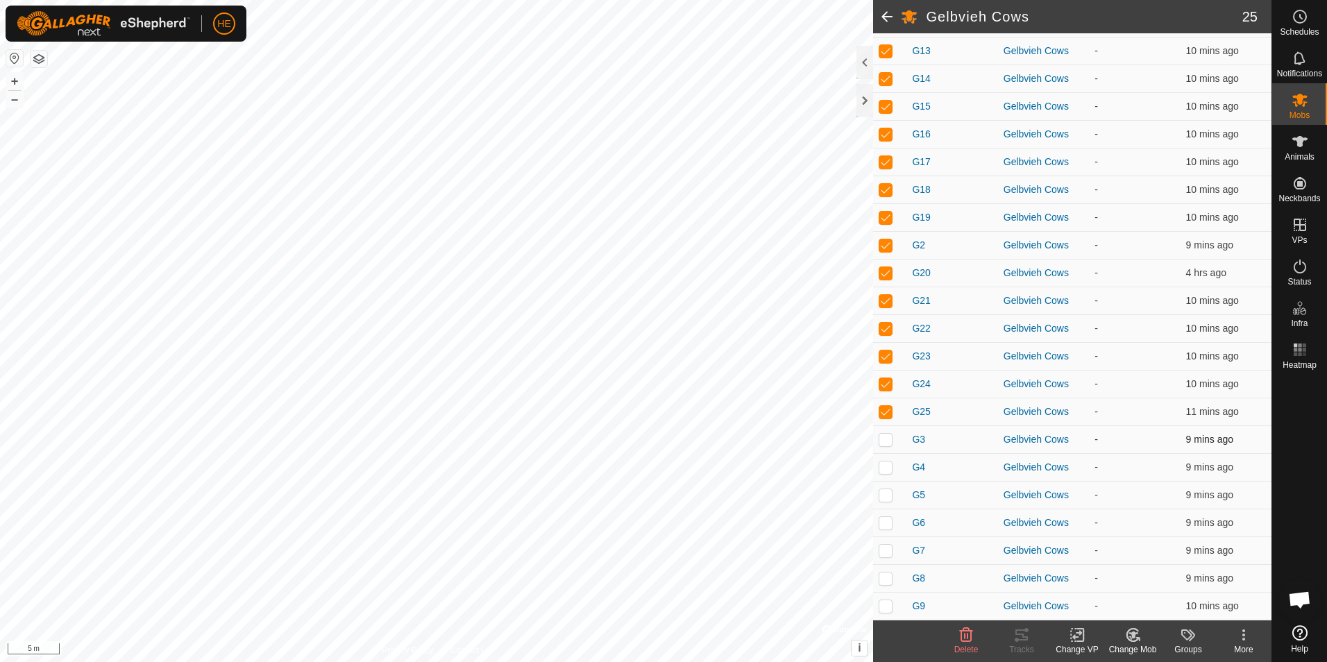
click at [890, 448] on td at bounding box center [889, 439] width 33 height 28
click at [885, 464] on p-checkbox at bounding box center [886, 467] width 14 height 11
drag, startPoint x: 890, startPoint y: 495, endPoint x: 892, endPoint y: 502, distance: 8.1
click at [890, 496] on p-checkbox at bounding box center [886, 494] width 14 height 11
click at [888, 516] on td at bounding box center [889, 523] width 33 height 28
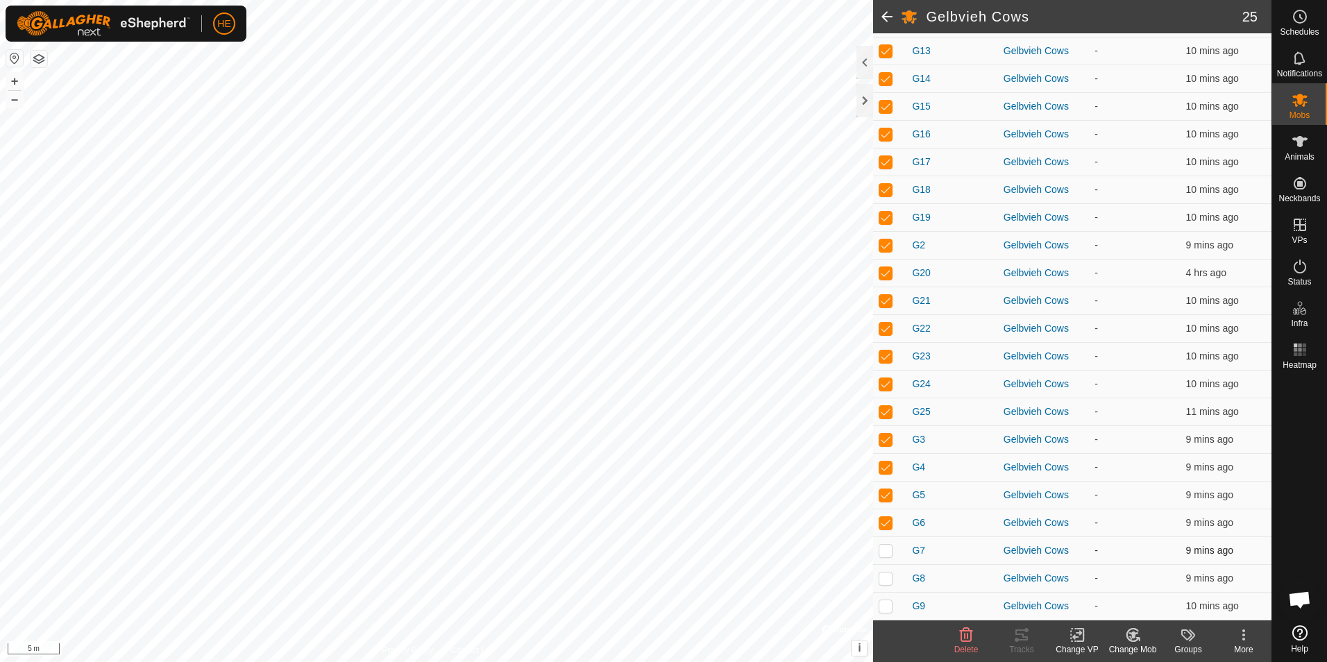
drag, startPoint x: 886, startPoint y: 551, endPoint x: 890, endPoint y: 567, distance: 16.5
click at [886, 552] on p-checkbox at bounding box center [886, 550] width 14 height 11
click at [887, 579] on p-checkbox at bounding box center [886, 578] width 14 height 11
click at [887, 602] on p-checkbox at bounding box center [886, 605] width 14 height 11
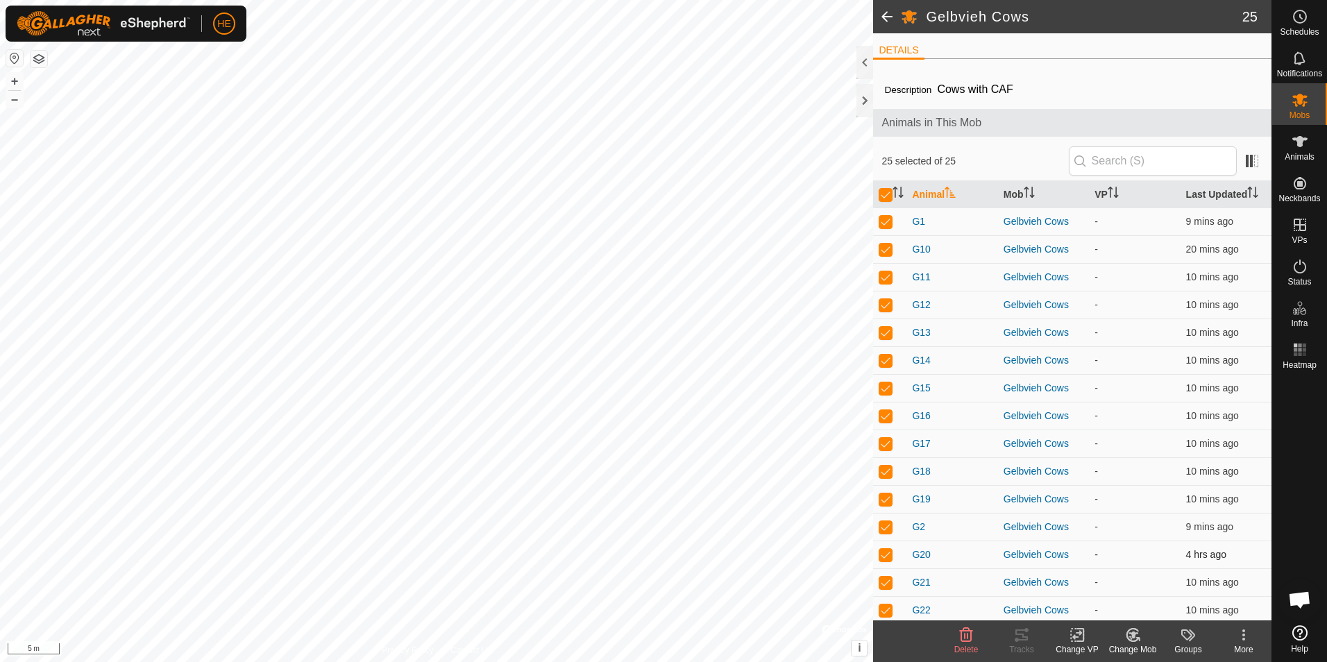
scroll to position [69, 0]
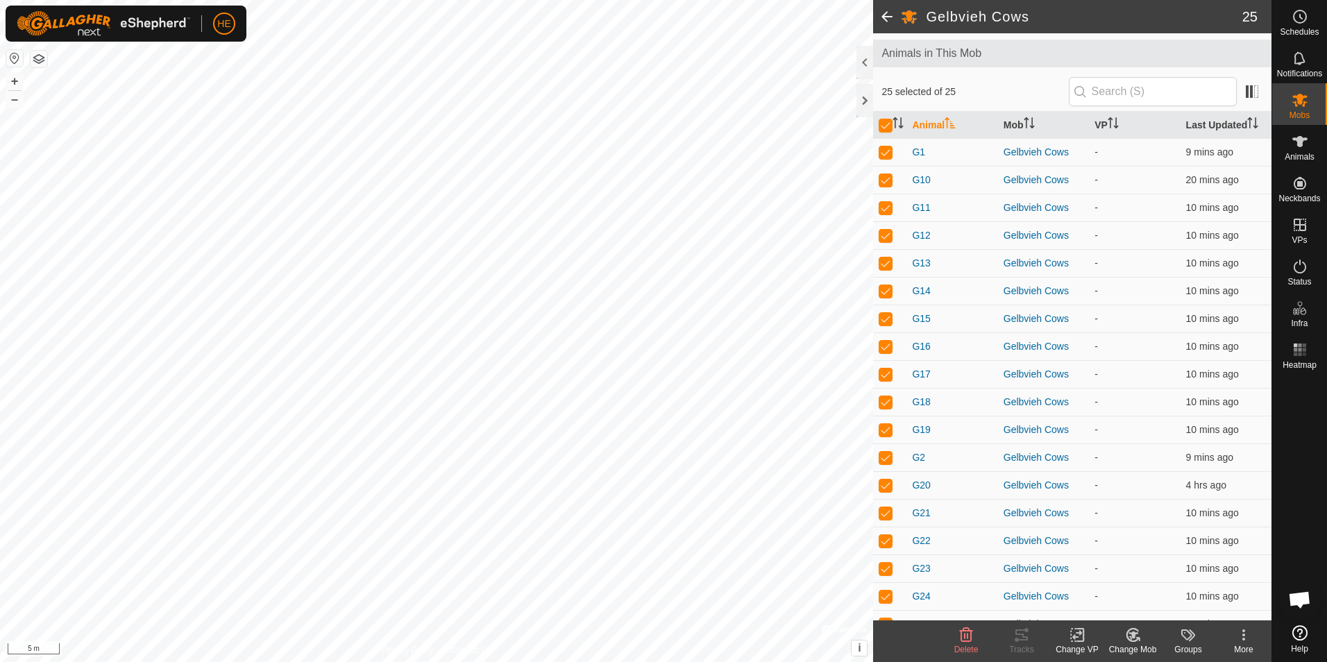
click at [1135, 638] on icon at bounding box center [1132, 635] width 17 height 17
click at [1167, 574] on link "Choose Mob..." at bounding box center [1174, 575] width 137 height 28
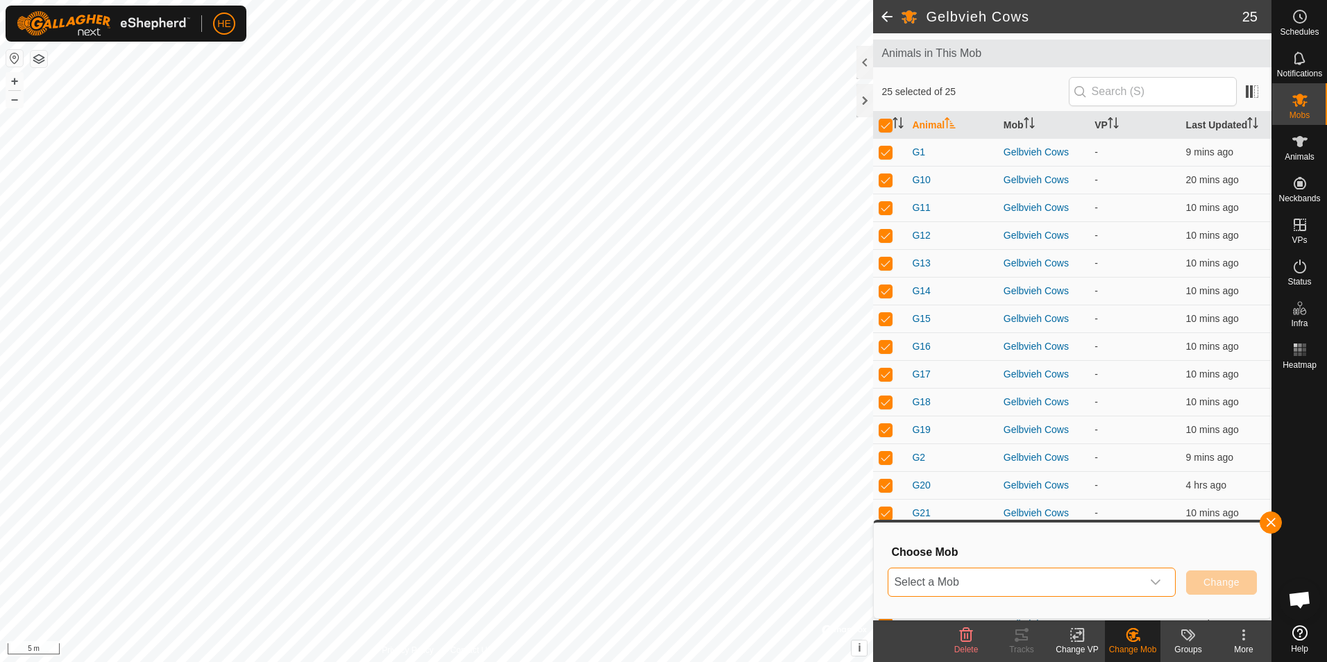
click at [990, 582] on span "Select a Mob" at bounding box center [1014, 582] width 253 height 28
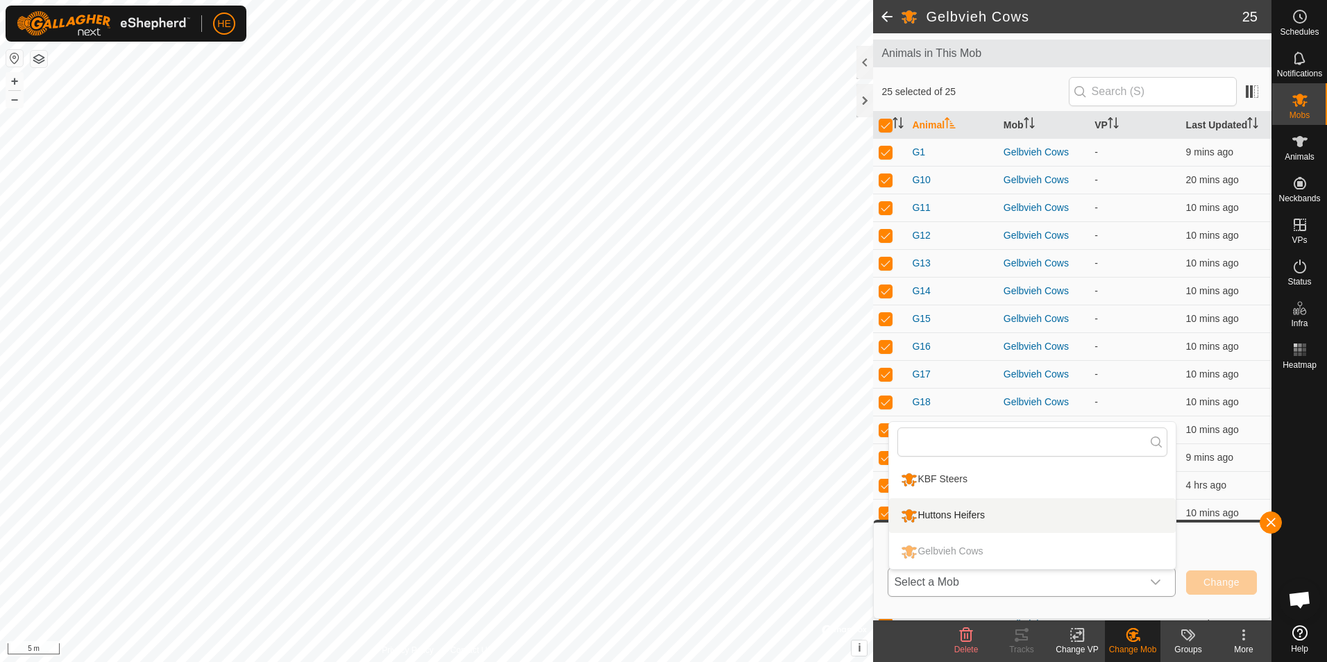
click at [980, 550] on p-selectitem "Gelbvieh Cows" at bounding box center [1032, 551] width 287 height 35
click at [941, 551] on p-selectitem "Gelbvieh Cows" at bounding box center [1032, 551] width 287 height 35
drag, startPoint x: 963, startPoint y: 557, endPoint x: 983, endPoint y: 562, distance: 21.5
click at [965, 557] on p-selectitem "Gelbvieh Cows" at bounding box center [1032, 551] width 287 height 35
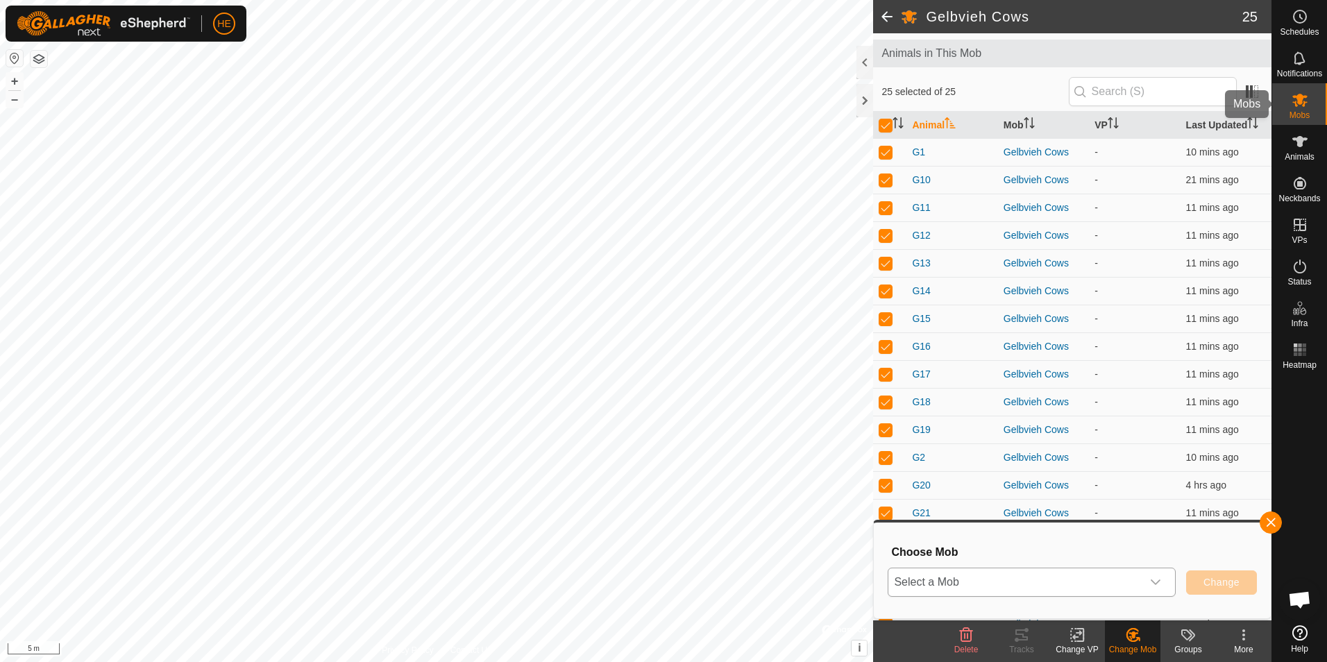
click at [1296, 90] on es-mob-svg-icon at bounding box center [1299, 100] width 25 height 22
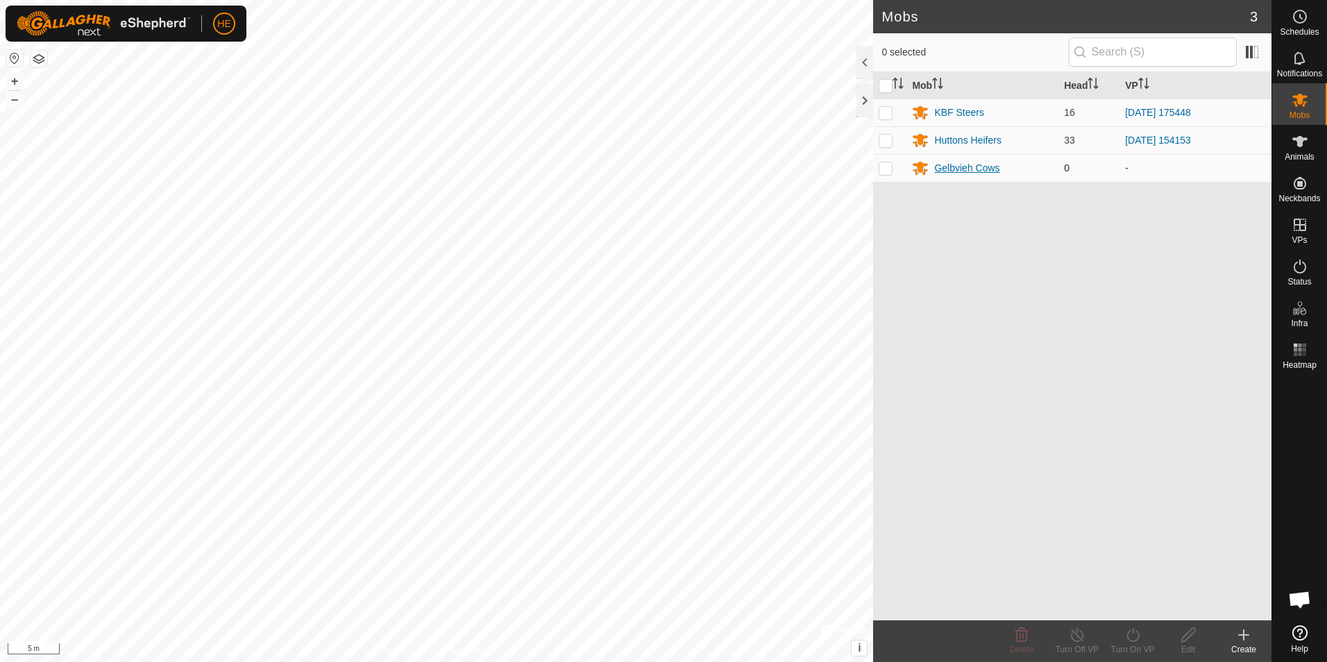
click at [973, 173] on div "Gelbvieh Cows" at bounding box center [966, 168] width 65 height 15
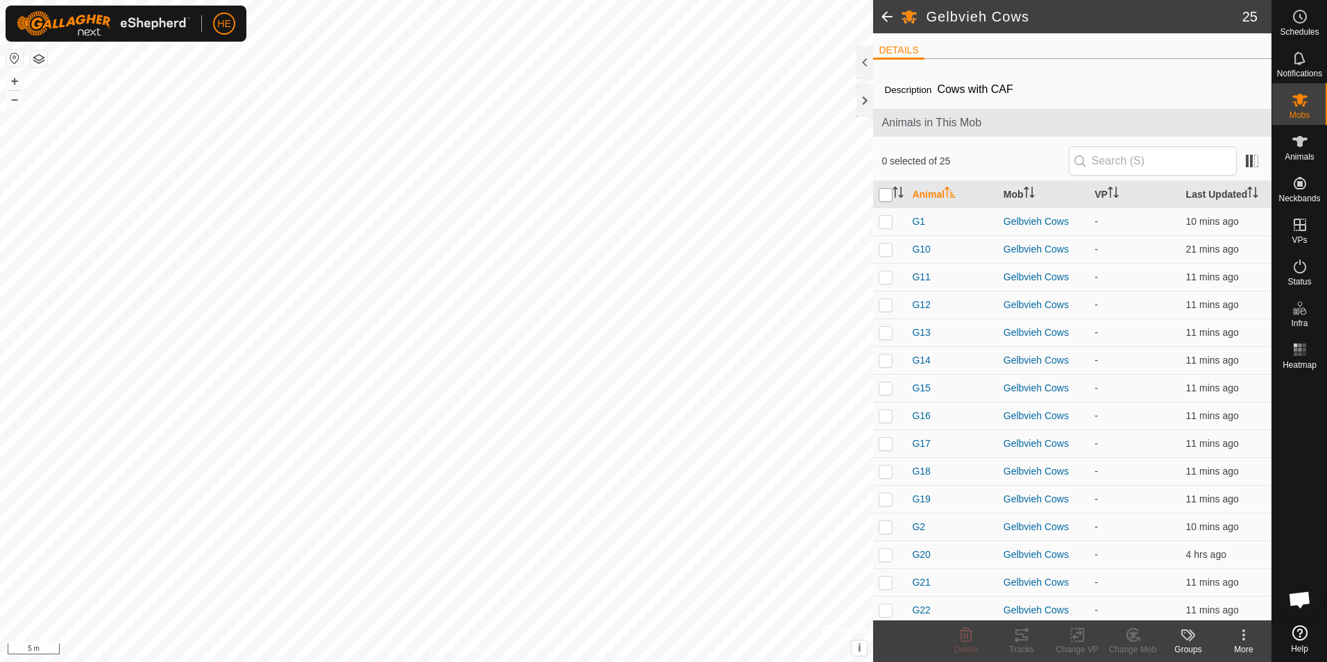
click at [883, 192] on input "checkbox" at bounding box center [886, 195] width 14 height 14
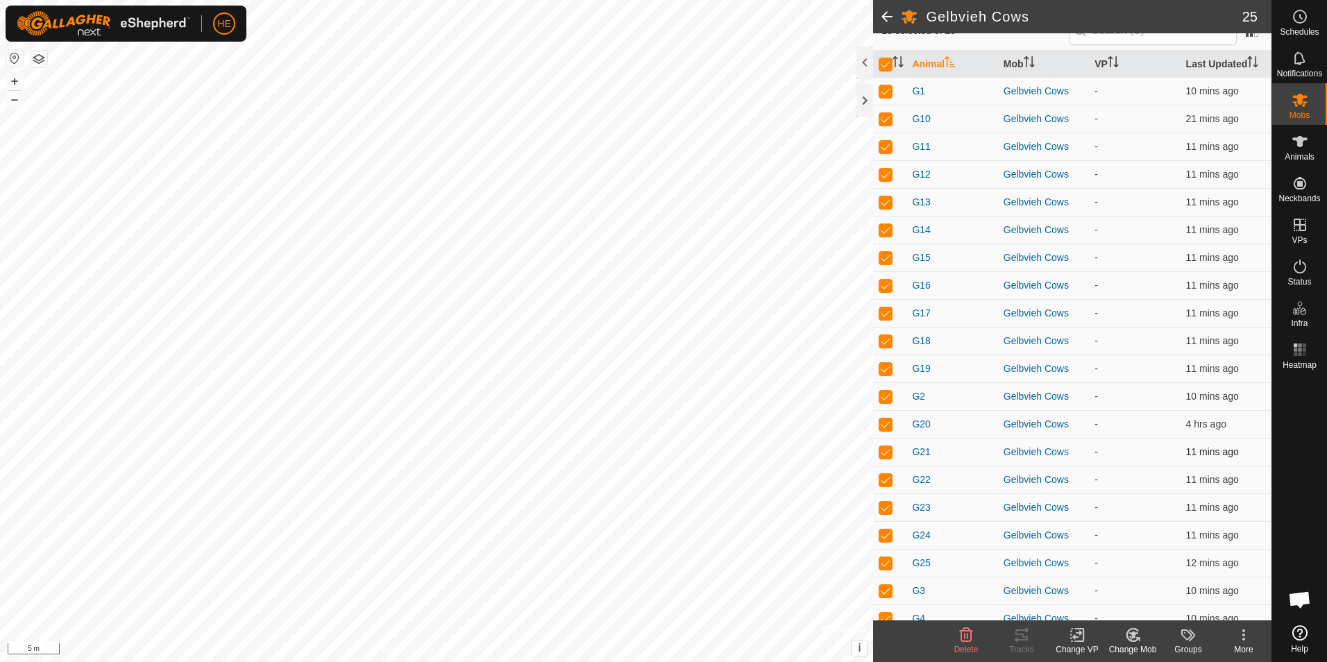
scroll to position [139, 0]
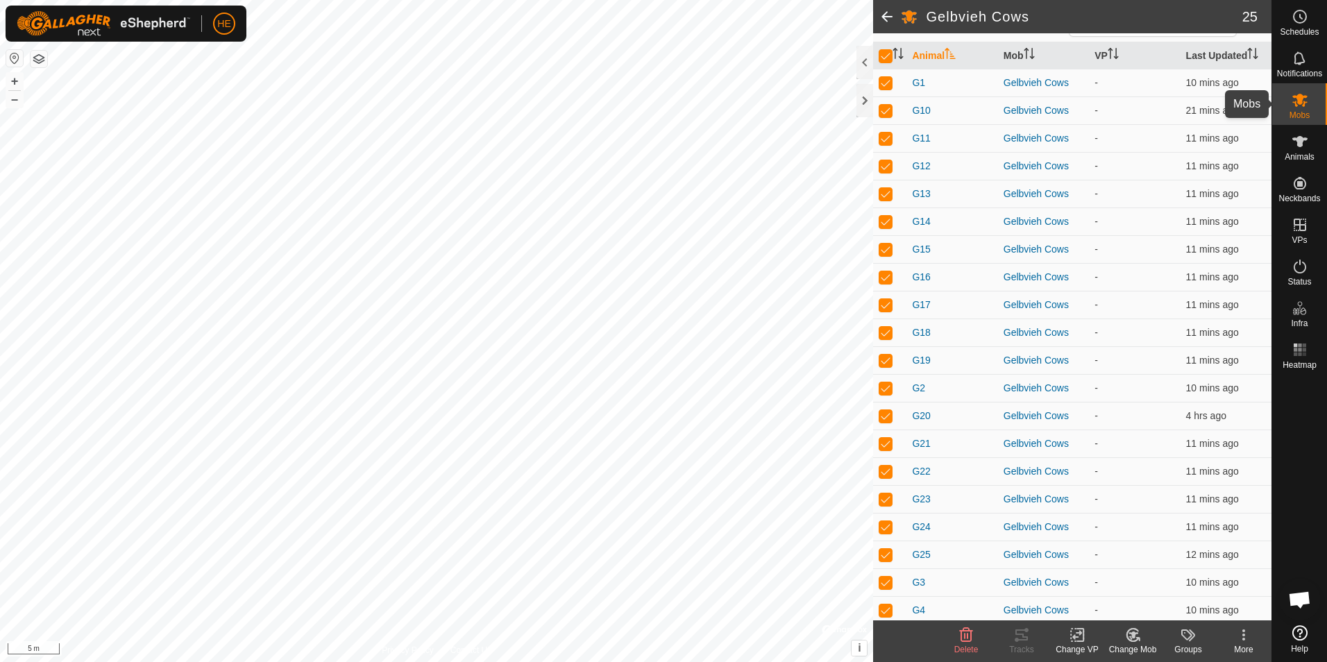
click at [1299, 106] on icon at bounding box center [1300, 100] width 17 height 17
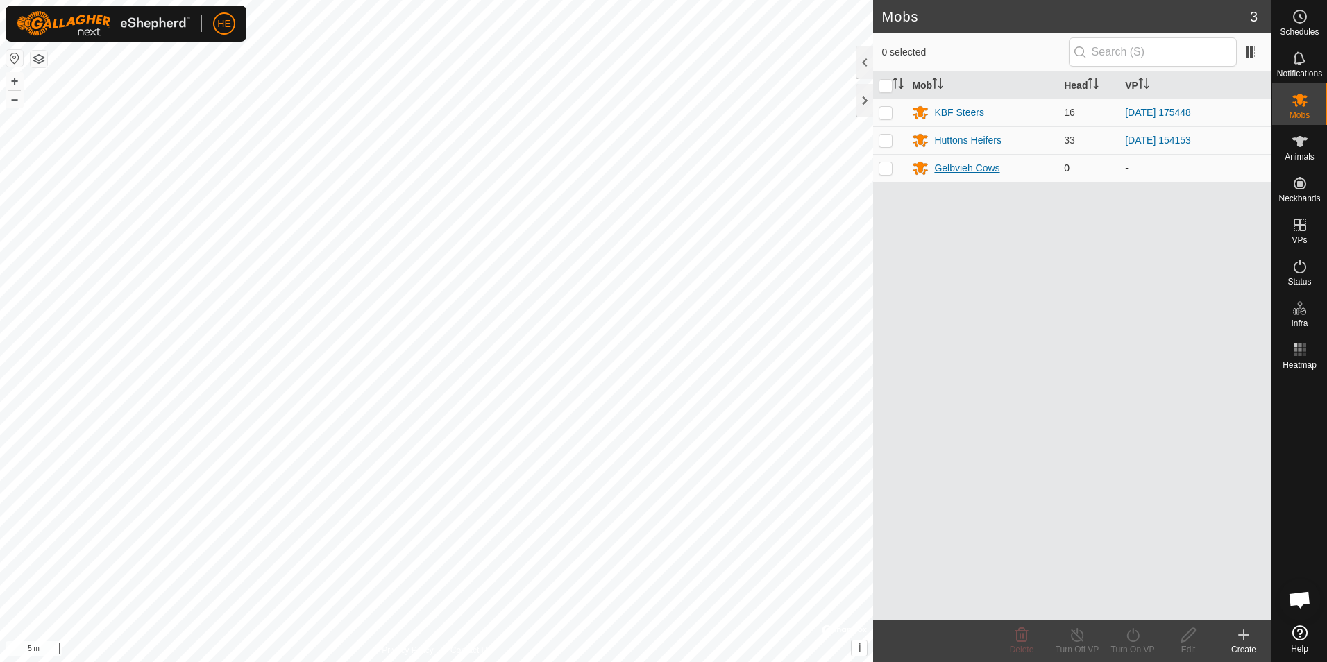
click at [982, 170] on div "Gelbvieh Cows" at bounding box center [966, 168] width 65 height 15
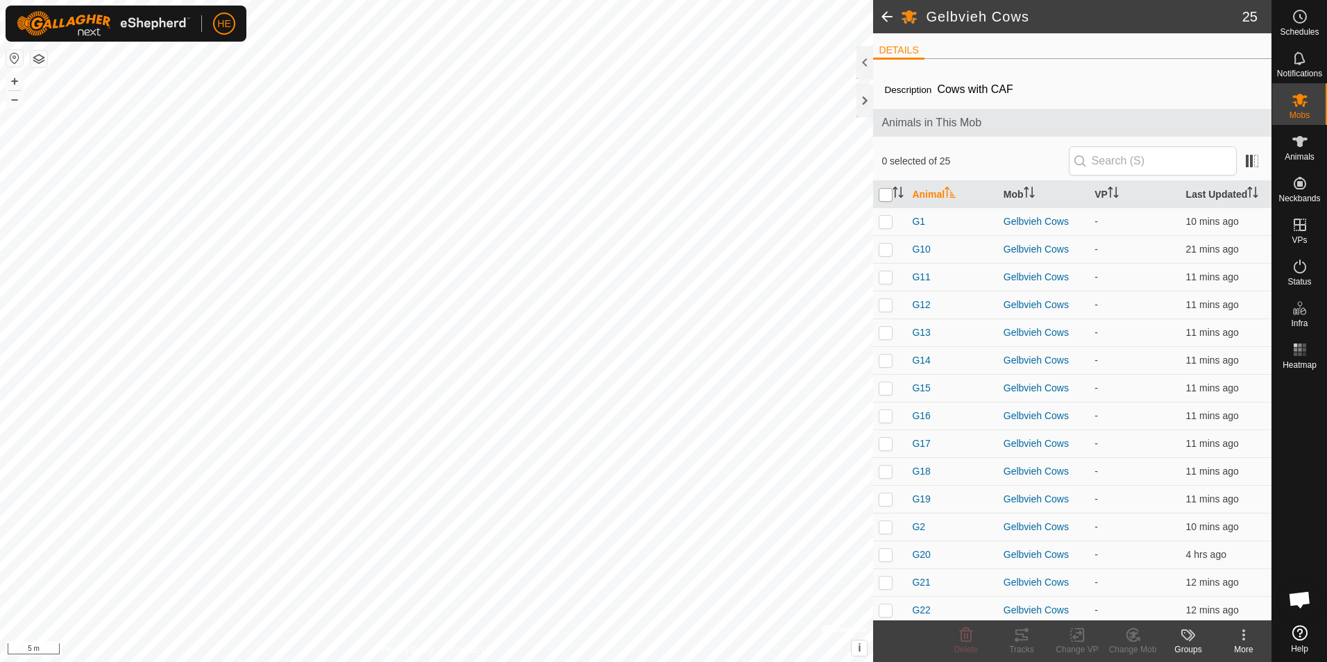
click at [883, 195] on input "checkbox" at bounding box center [886, 195] width 14 height 14
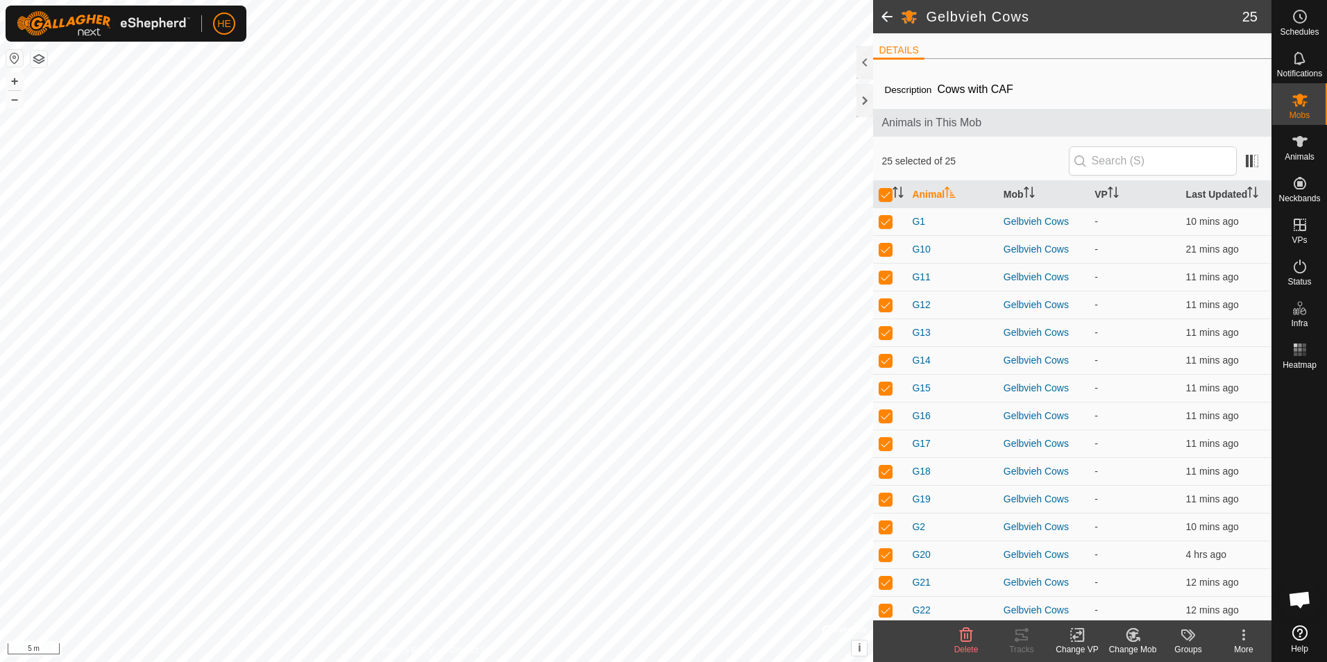
click at [1128, 639] on icon at bounding box center [1132, 635] width 12 height 12
click at [1163, 579] on link "Choose Mob..." at bounding box center [1174, 575] width 137 height 28
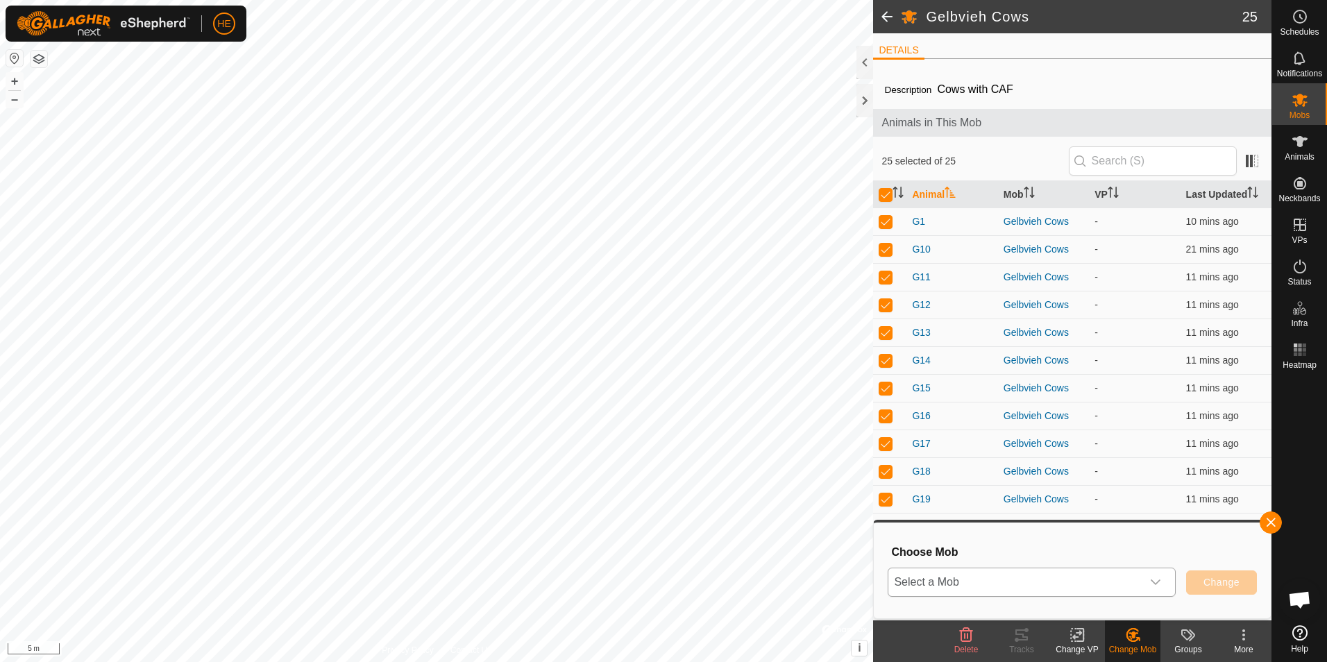
click at [1159, 581] on icon "dropdown trigger" at bounding box center [1156, 582] width 10 height 6
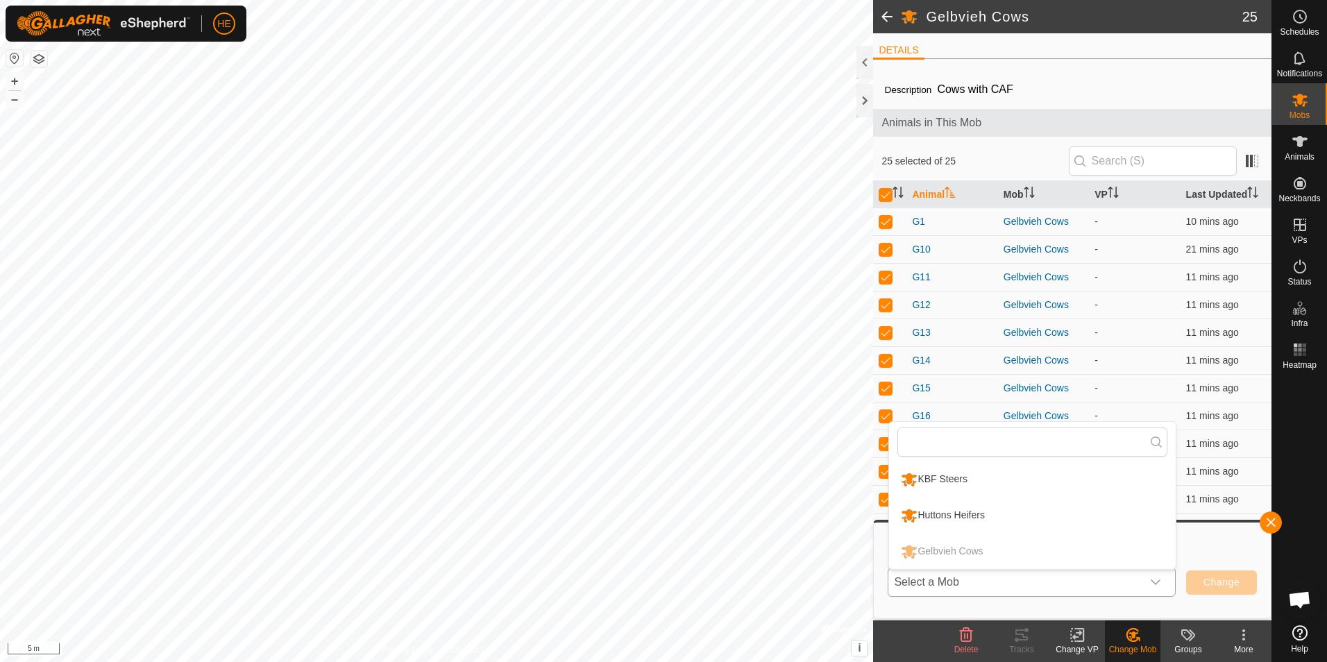
click at [972, 545] on p-selectitem "Gelbvieh Cows" at bounding box center [1032, 551] width 287 height 35
click at [949, 487] on li "KBF Steers" at bounding box center [1032, 479] width 287 height 35
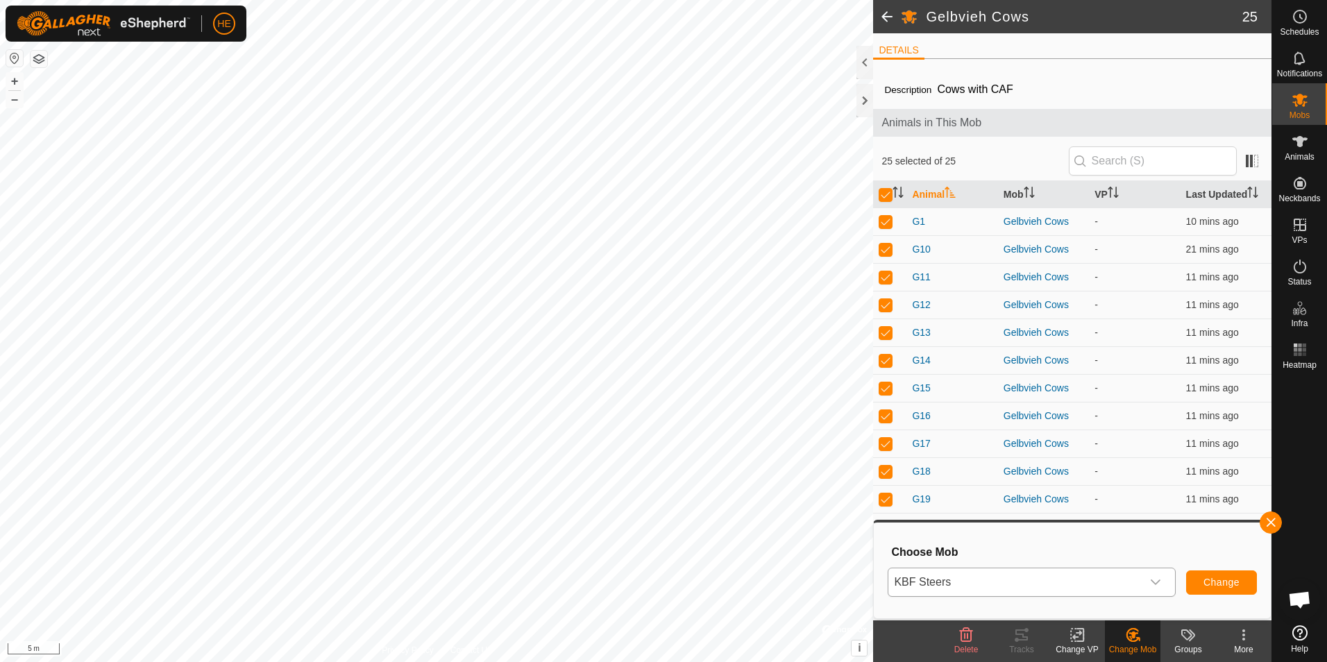
click at [888, 19] on span at bounding box center [887, 16] width 28 height 33
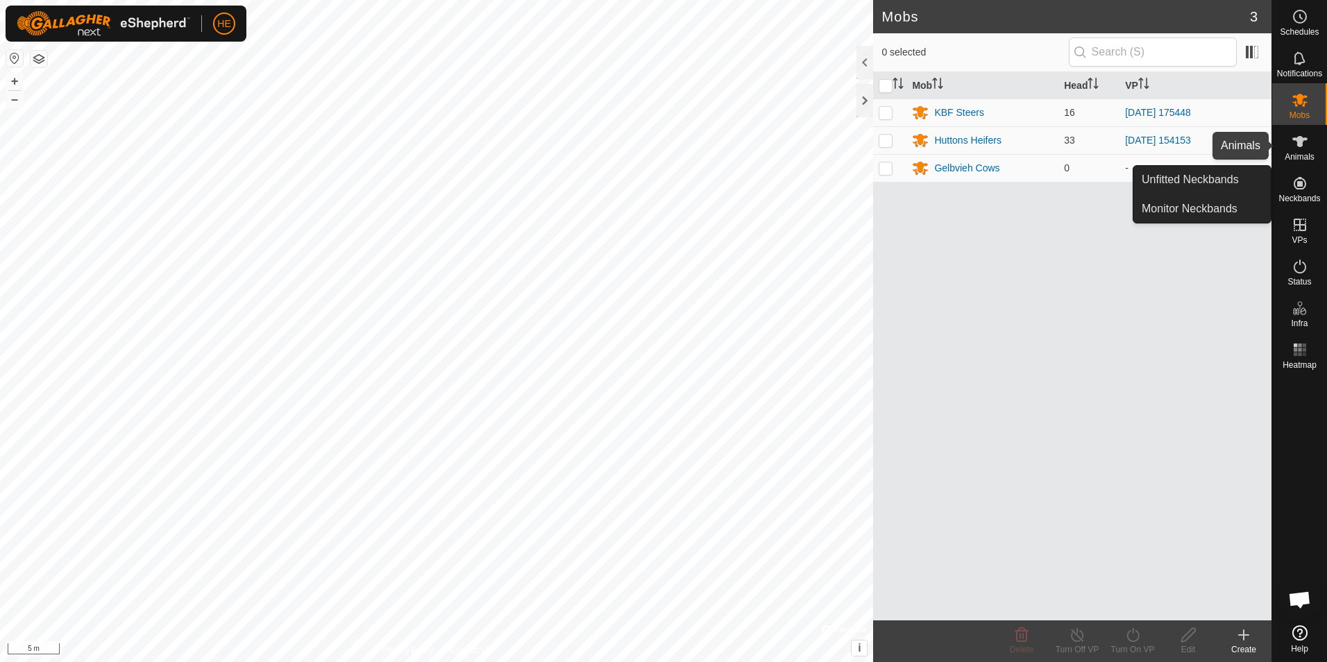
click at [1305, 148] on icon at bounding box center [1300, 141] width 17 height 17
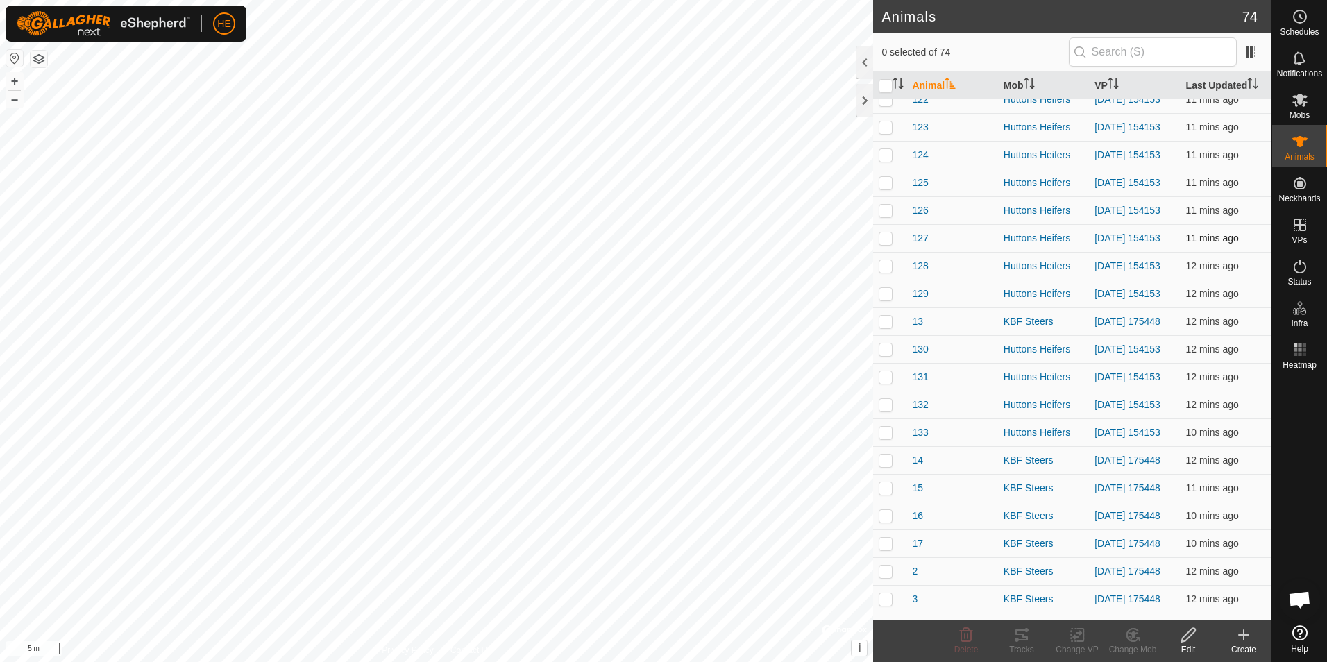
scroll to position [902, 0]
click at [1026, 87] on icon "Activate to sort" at bounding box center [1029, 83] width 11 height 11
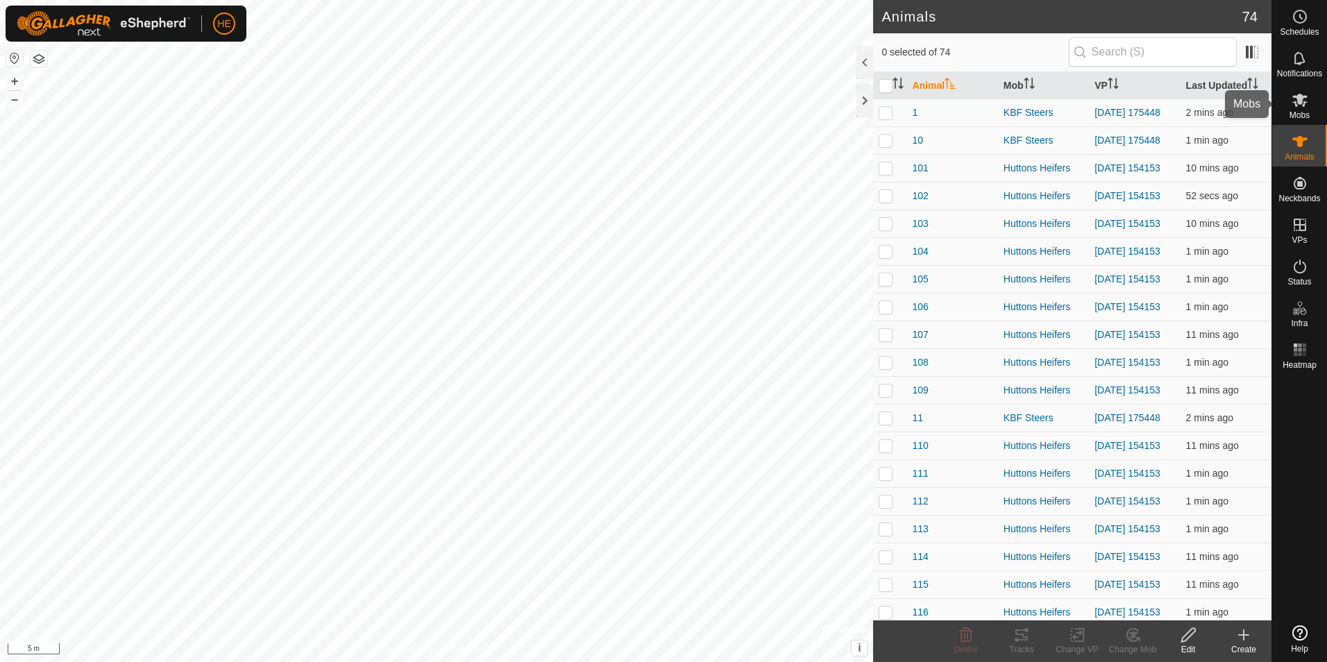
click at [1301, 111] on span "Mobs" at bounding box center [1299, 115] width 20 height 8
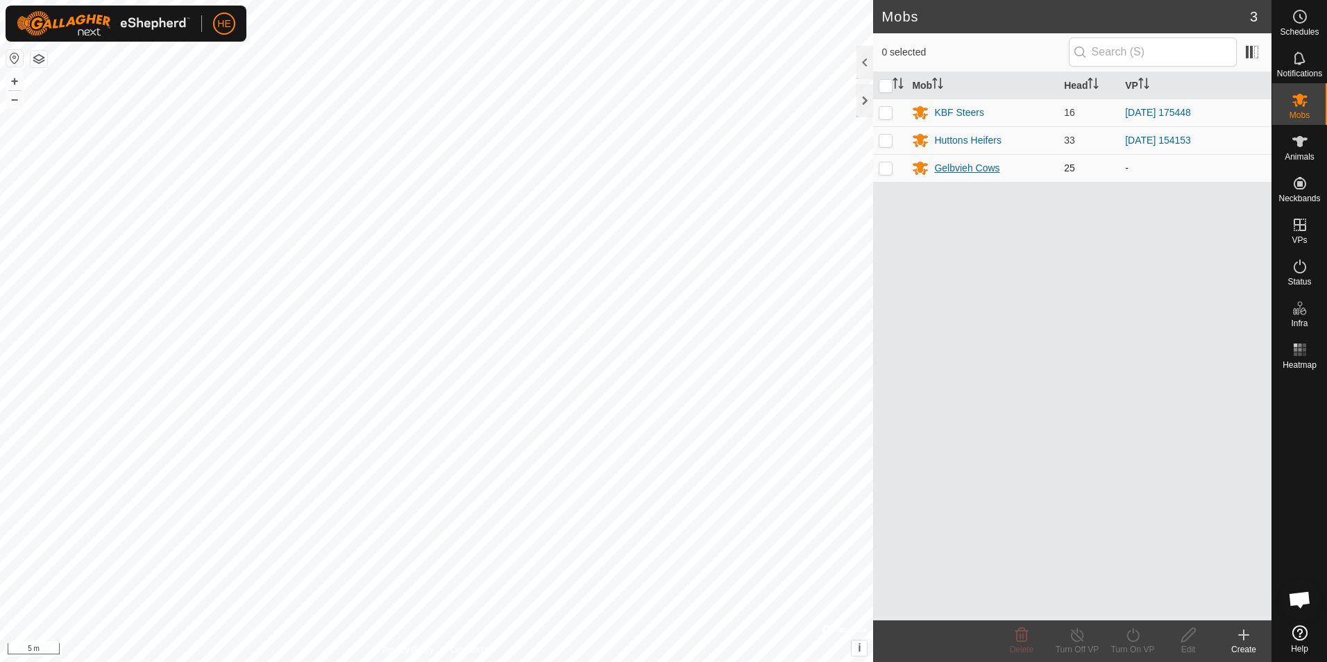
click at [972, 167] on div "Gelbvieh Cows" at bounding box center [966, 168] width 65 height 15
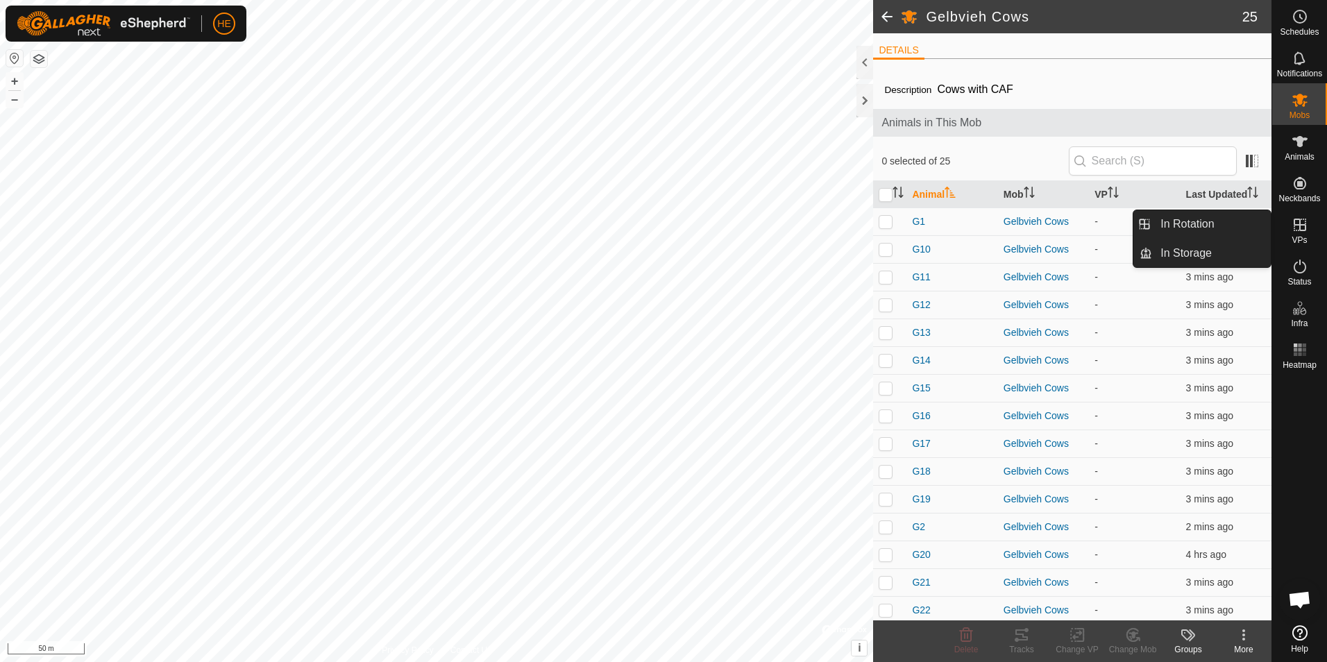
click at [1300, 235] on es-virtualpaddocks-svg-icon at bounding box center [1299, 225] width 25 height 22
click at [1194, 257] on link "In Storage" at bounding box center [1211, 253] width 119 height 28
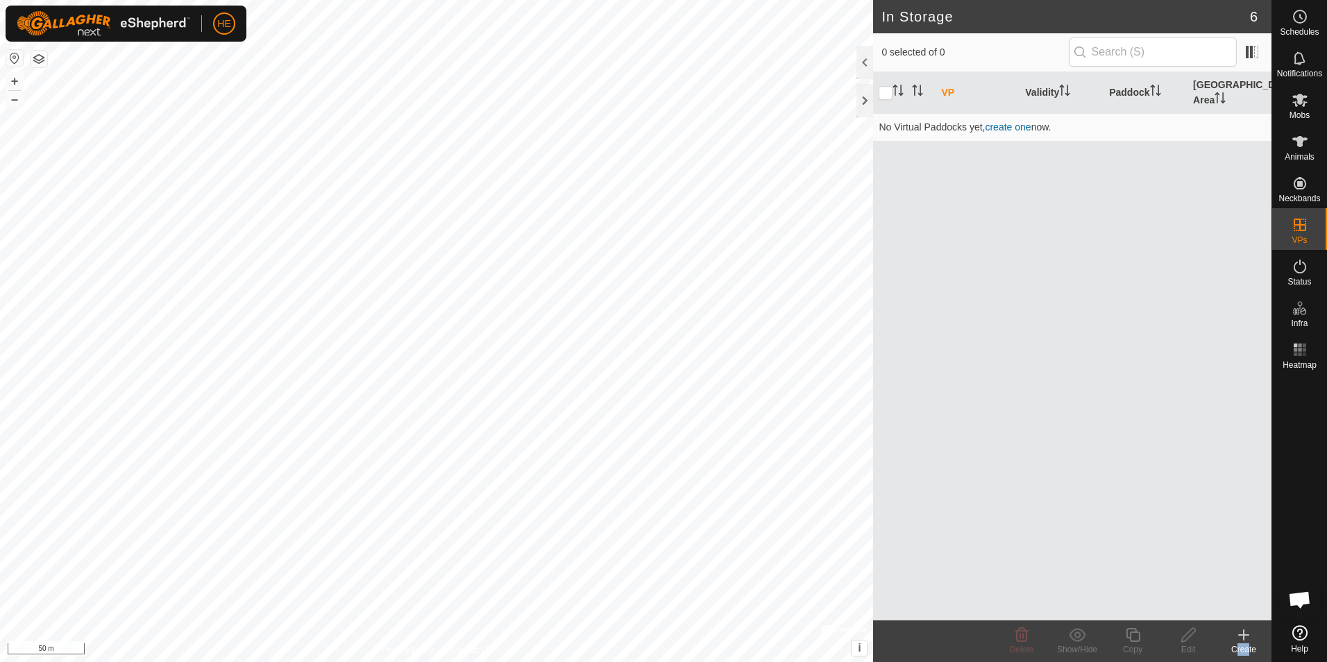
click at [1242, 643] on icon at bounding box center [1243, 635] width 17 height 17
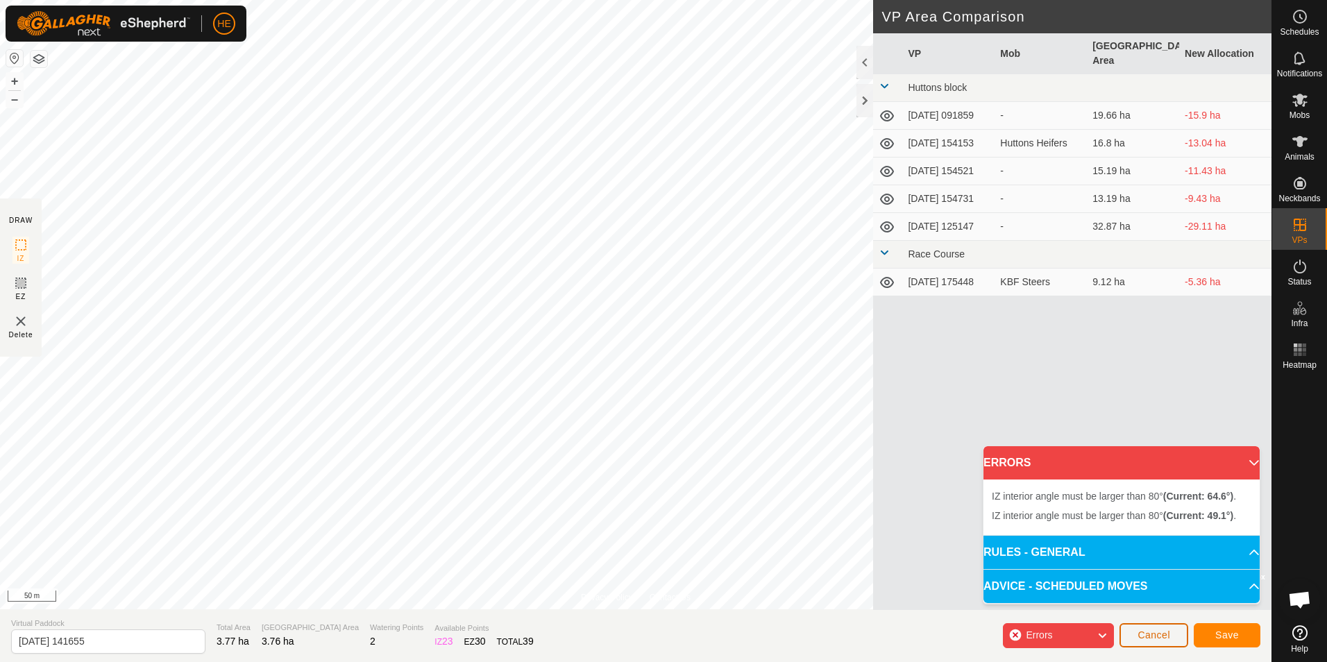
click at [1150, 629] on span "Cancel" at bounding box center [1153, 634] width 33 height 11
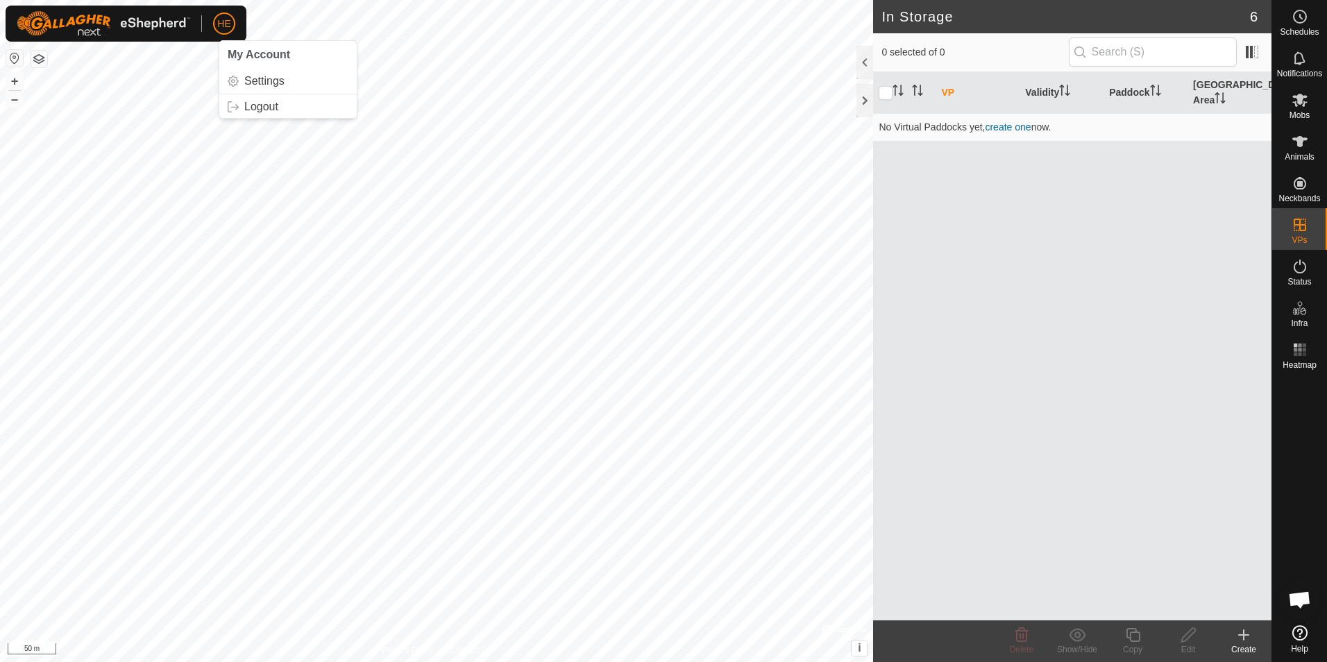
click at [1245, 641] on icon at bounding box center [1243, 635] width 17 height 17
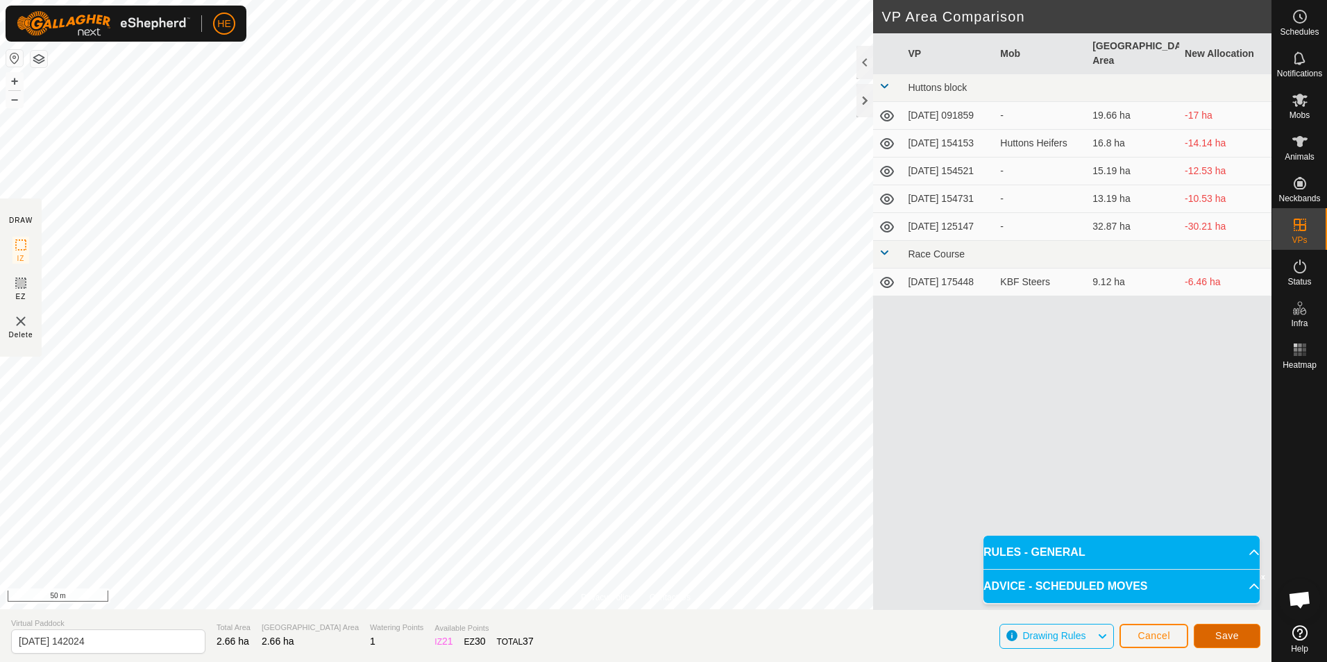
click at [1217, 633] on span "Save" at bounding box center [1227, 635] width 24 height 11
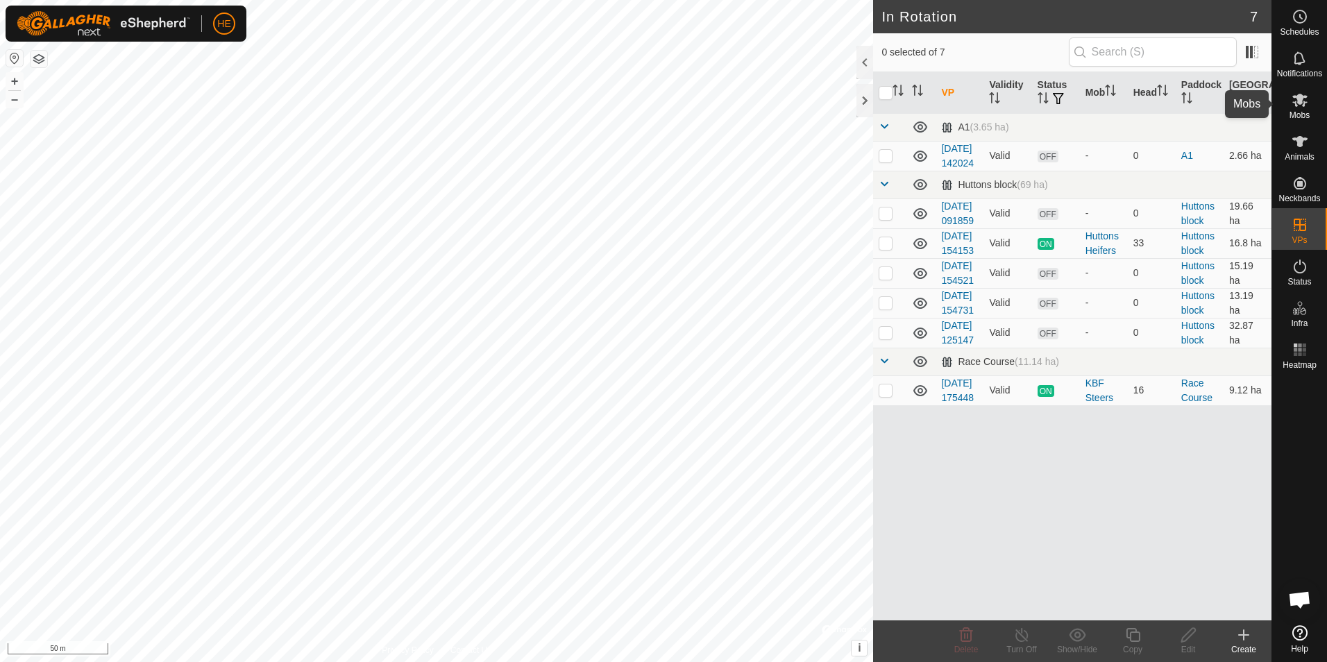
click at [1296, 103] on icon at bounding box center [1300, 100] width 17 height 17
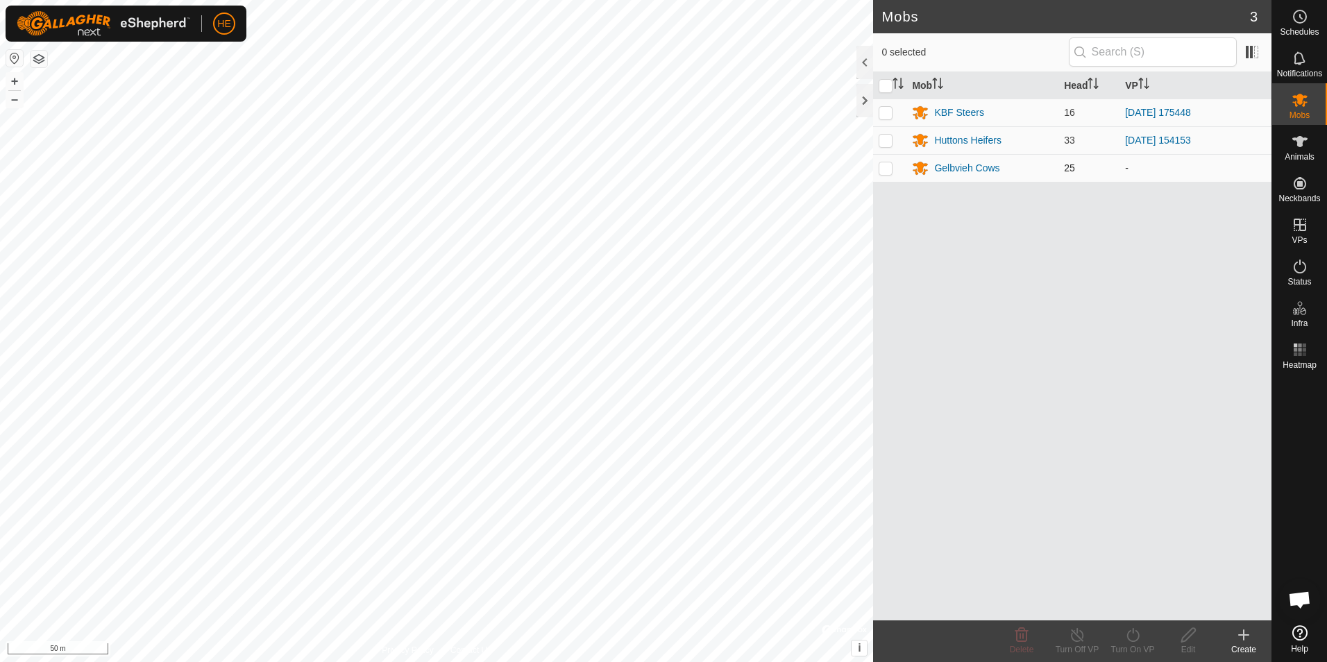
drag, startPoint x: 888, startPoint y: 169, endPoint x: 1072, endPoint y: 197, distance: 186.0
click at [888, 169] on p-checkbox at bounding box center [886, 167] width 14 height 11
checkbox input "true"
click at [1136, 643] on icon at bounding box center [1132, 635] width 17 height 17
click at [1045, 420] on div "Mob Head VP KBF Steers 16 2025-09-10 175448 Huttons Heifers 33 2025-09-04 15415…" at bounding box center [1072, 346] width 398 height 548
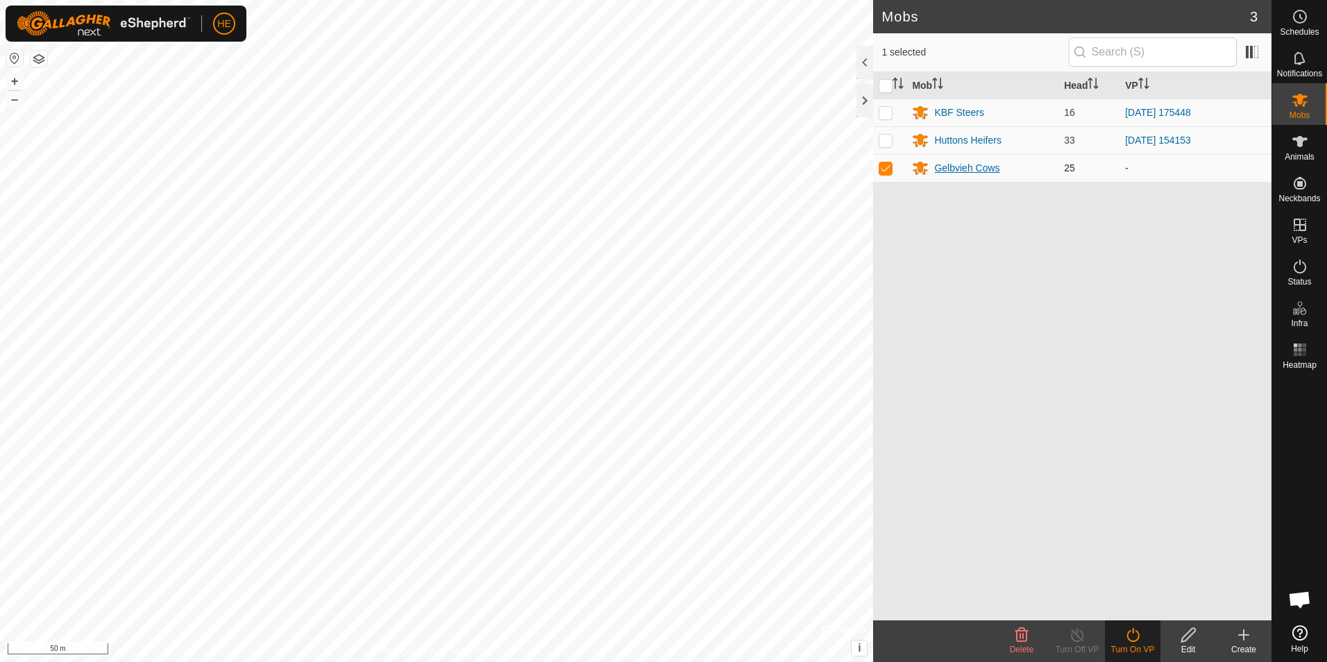
click at [961, 167] on div "Gelbvieh Cows" at bounding box center [966, 168] width 65 height 15
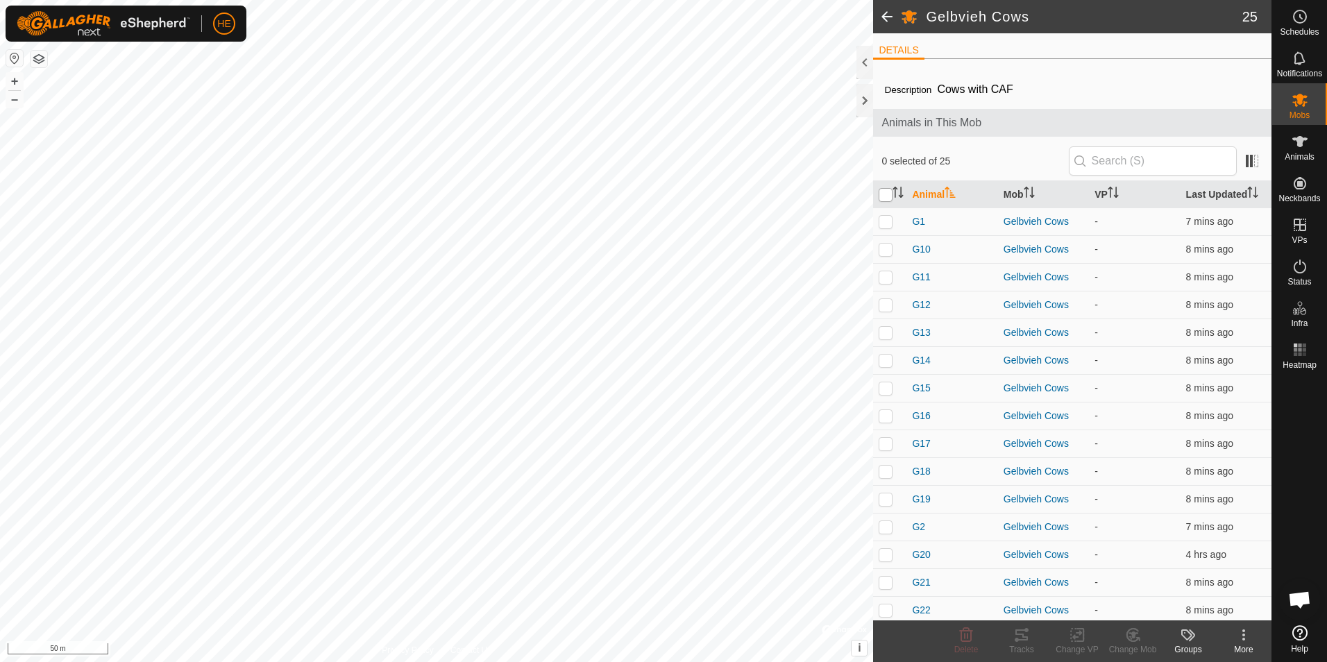
click at [883, 194] on input "checkbox" at bounding box center [886, 195] width 14 height 14
checkbox input "true"
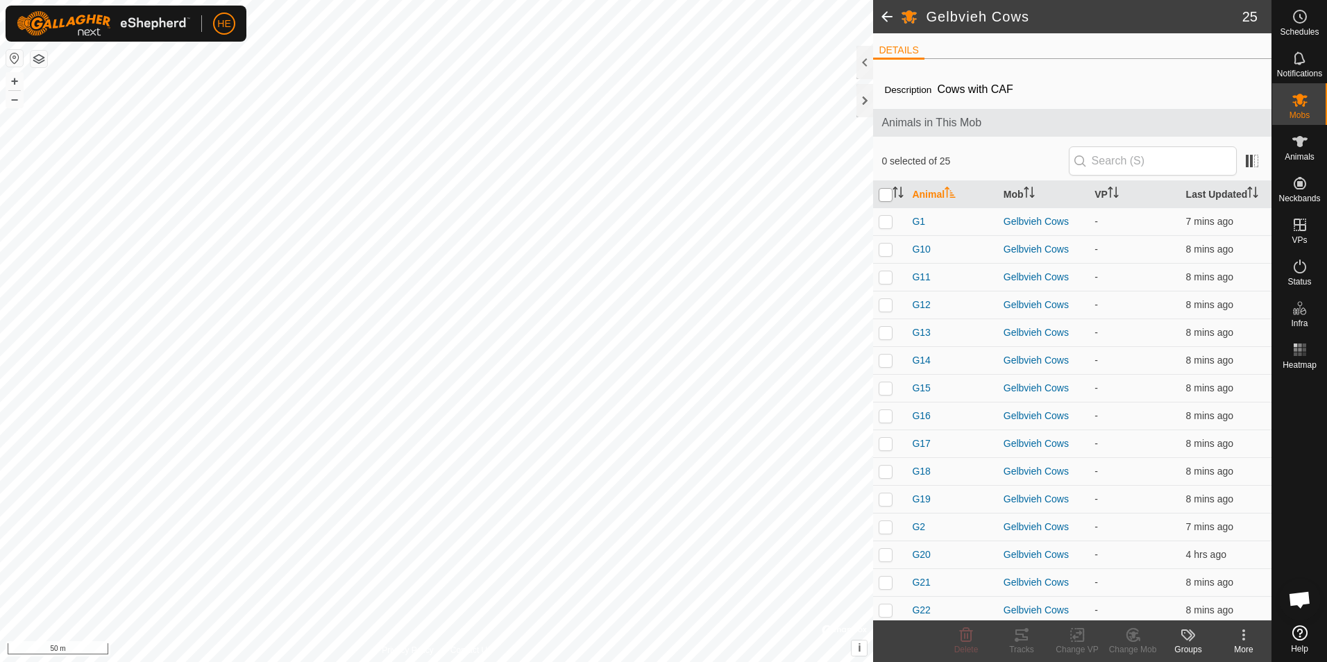
checkbox input "true"
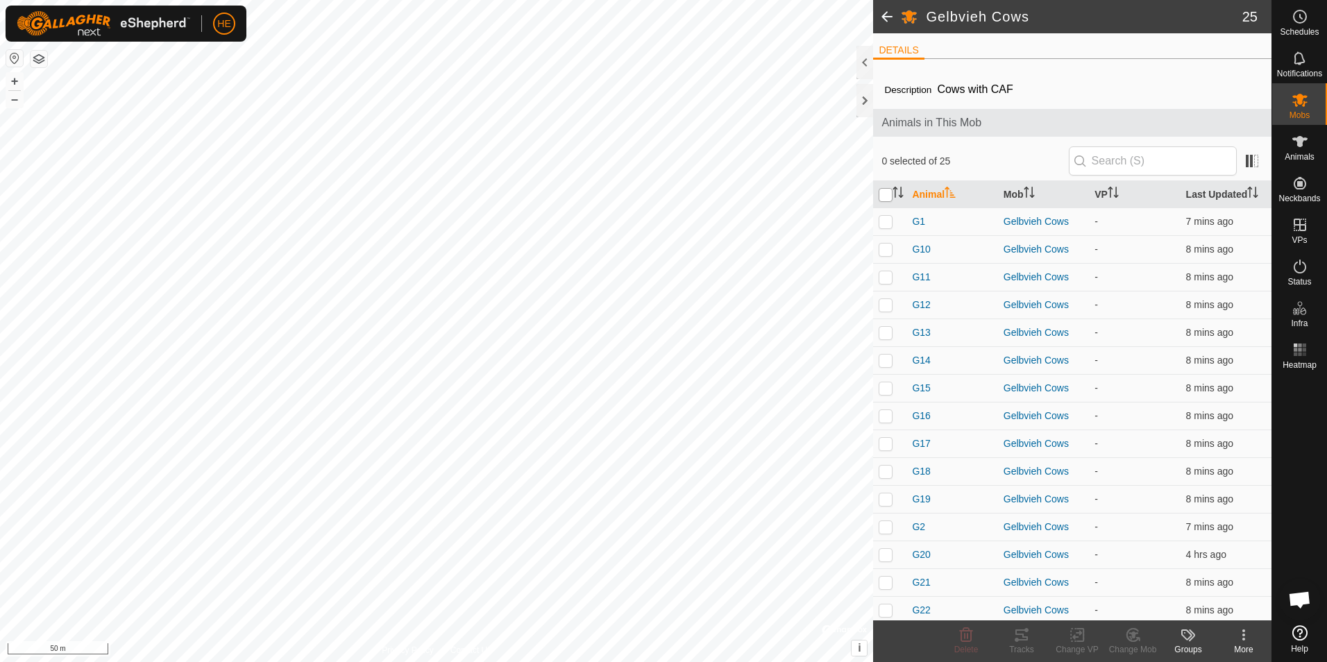
checkbox input "true"
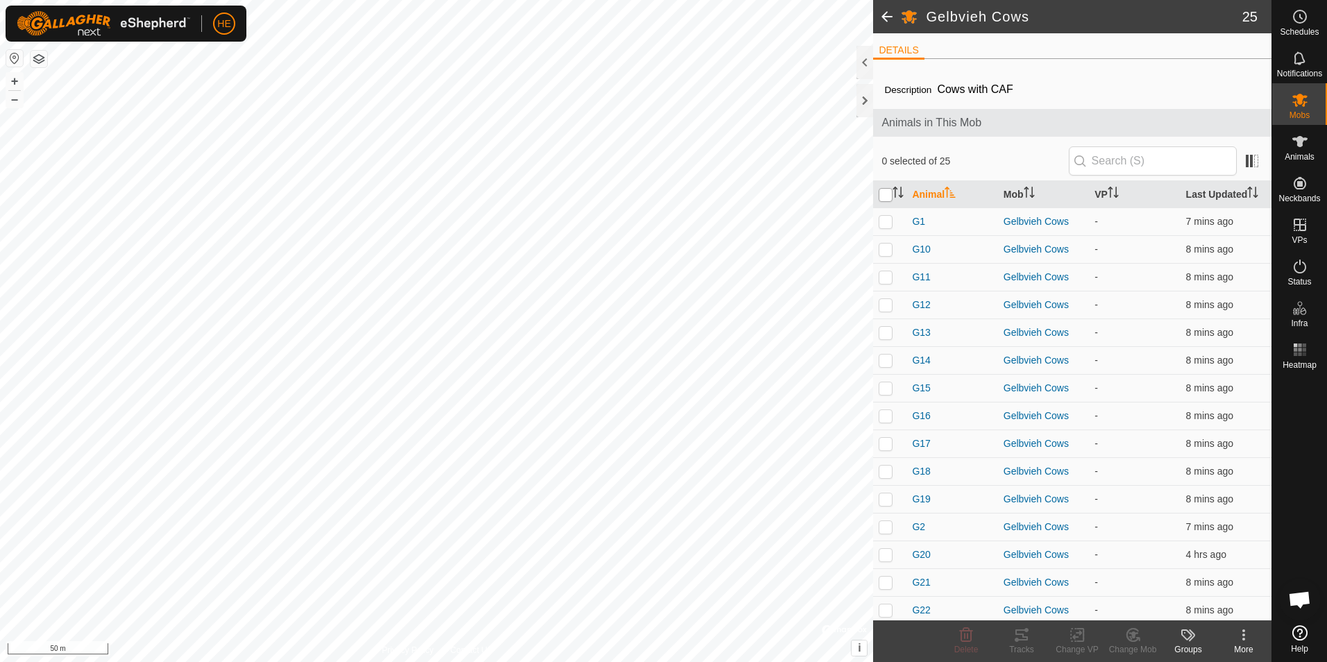
checkbox input "true"
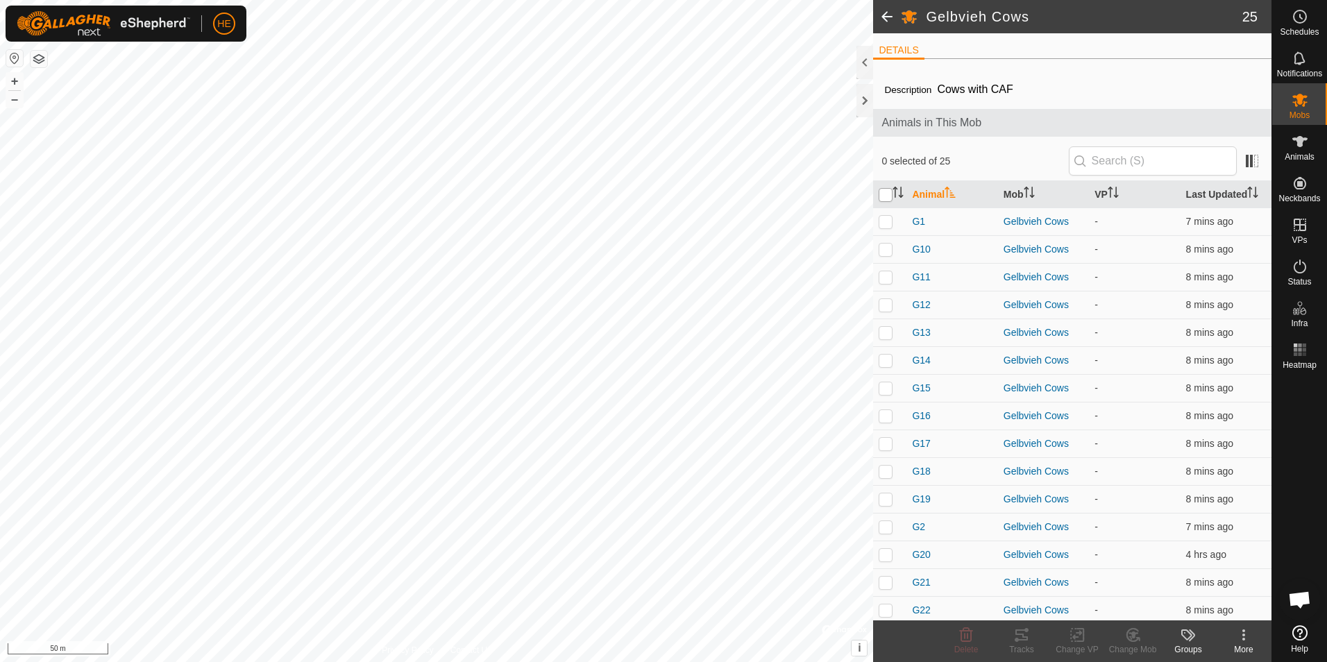
checkbox input "true"
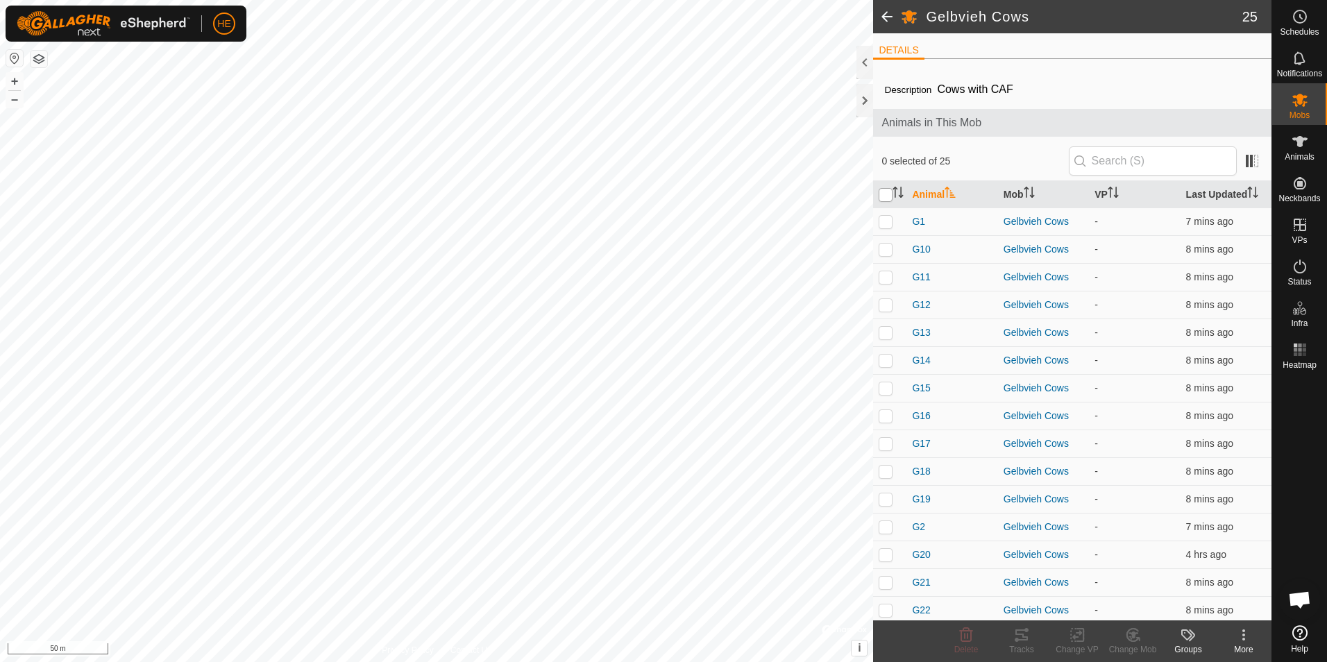
checkbox input "true"
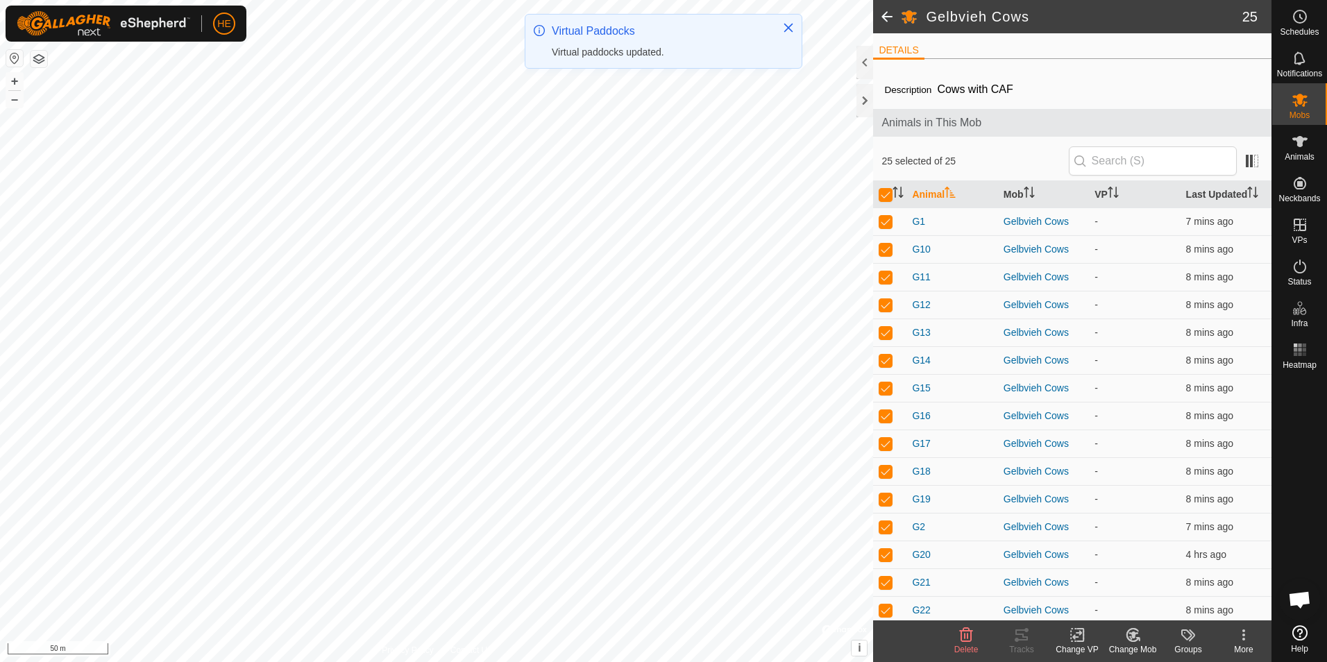
click at [1083, 644] on div "Change VP" at bounding box center [1077, 649] width 56 height 12
click at [1106, 579] on link "Choose VP..." at bounding box center [1118, 575] width 137 height 28
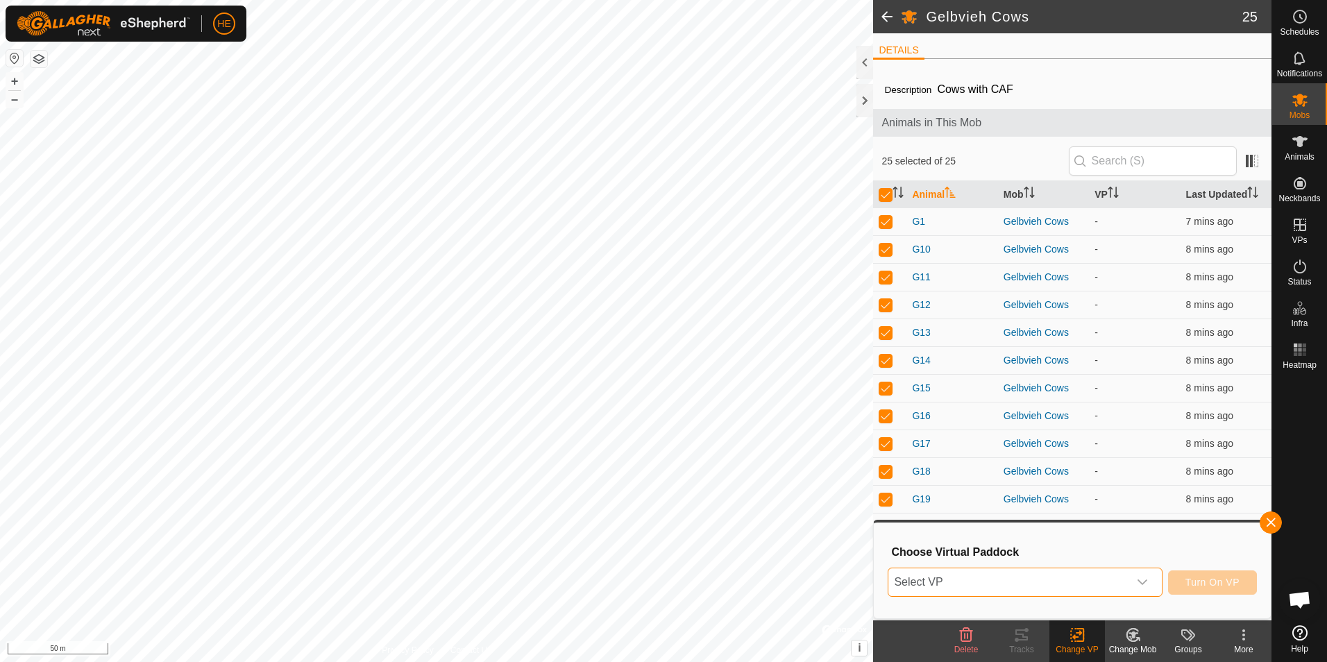
click at [1044, 591] on span "Select VP" at bounding box center [1007, 582] width 239 height 28
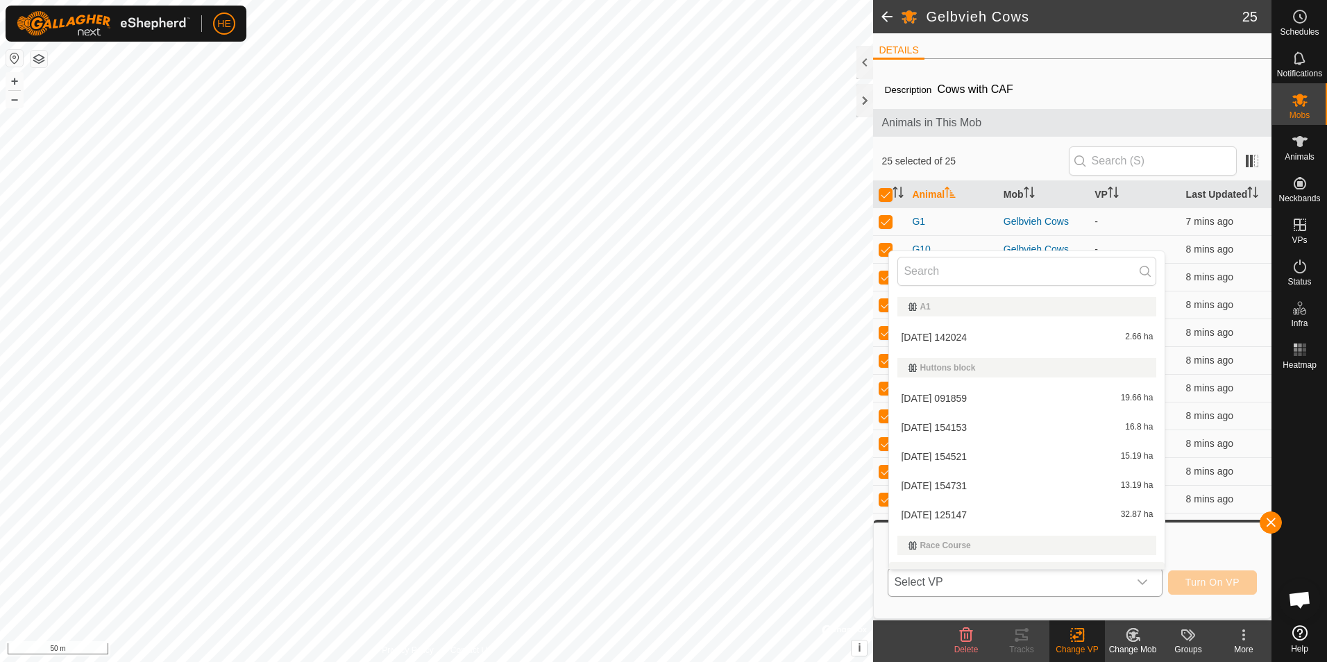
scroll to position [21, 0]
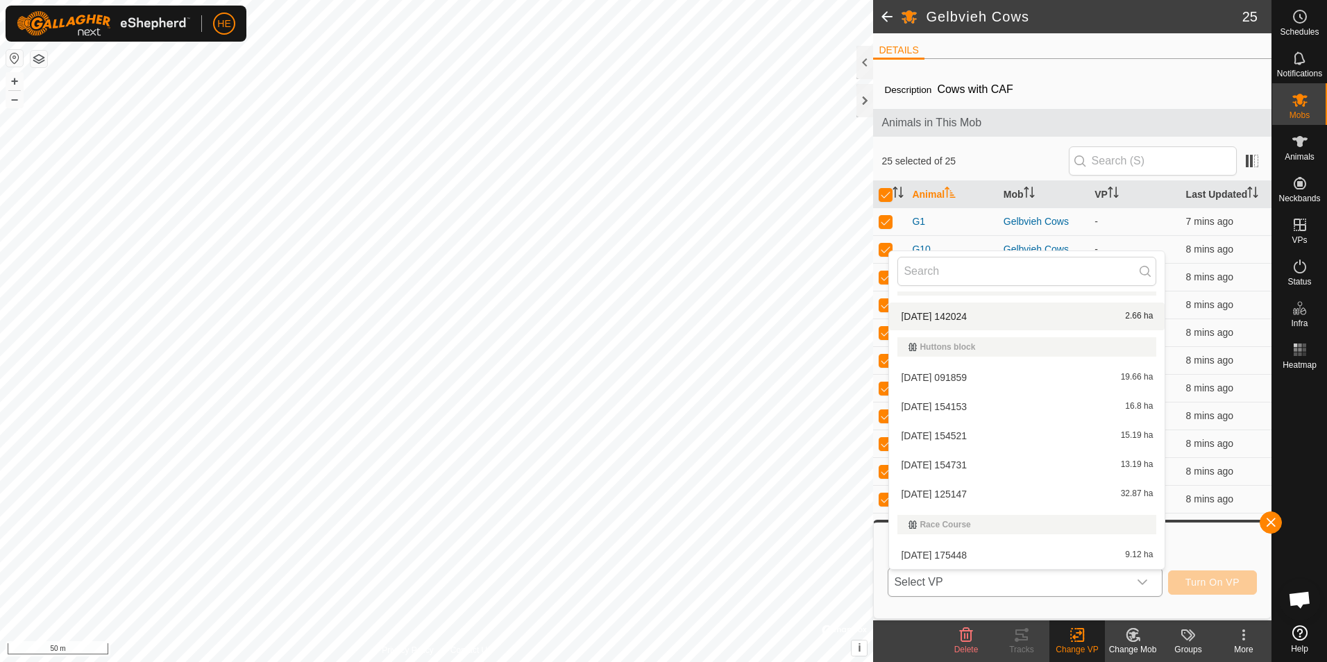
click at [991, 319] on li "2025-09-11 142024 2.66 ha" at bounding box center [1027, 317] width 276 height 28
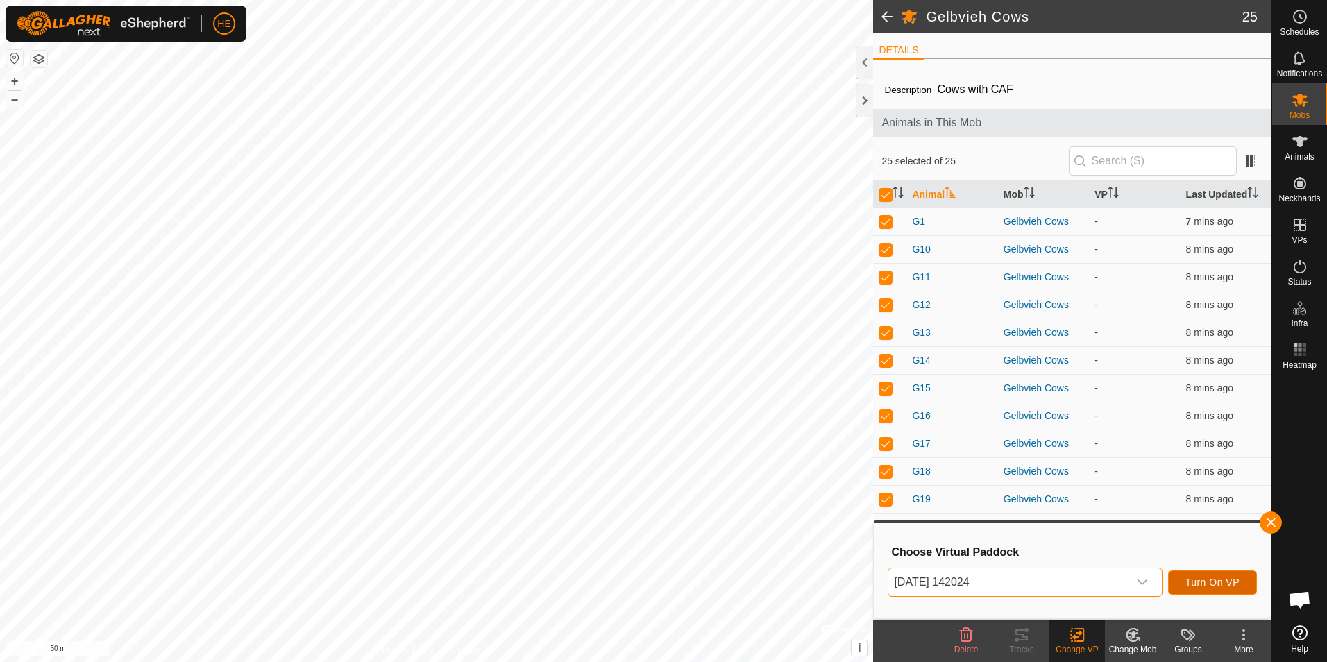
click at [1230, 582] on span "Turn On VP" at bounding box center [1212, 582] width 54 height 11
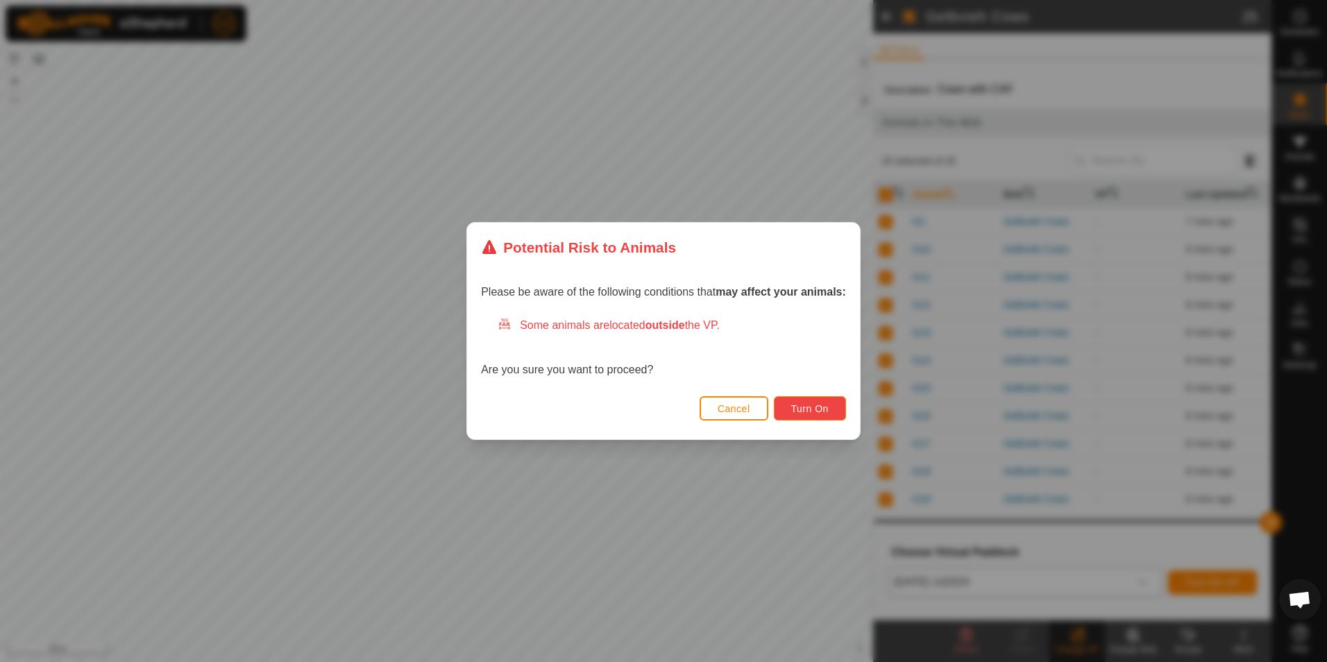
click at [799, 405] on span "Turn On" at bounding box center [809, 408] width 37 height 11
